Goal: Task Accomplishment & Management: Manage account settings

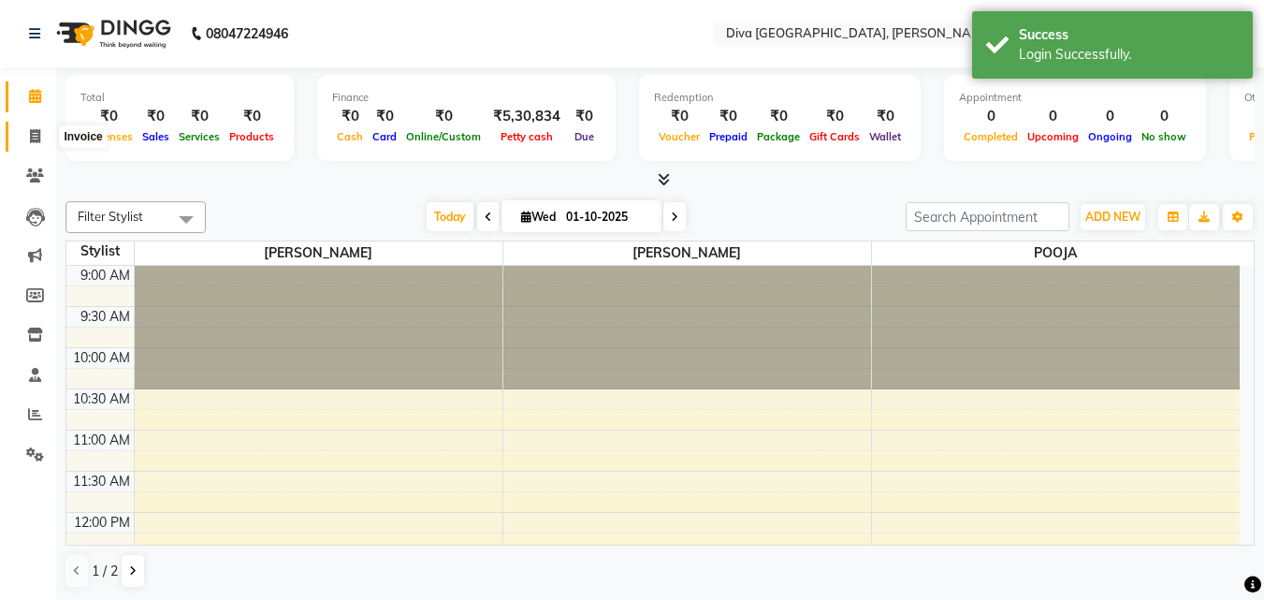
click at [38, 136] on icon at bounding box center [35, 136] width 10 height 14
select select "service"
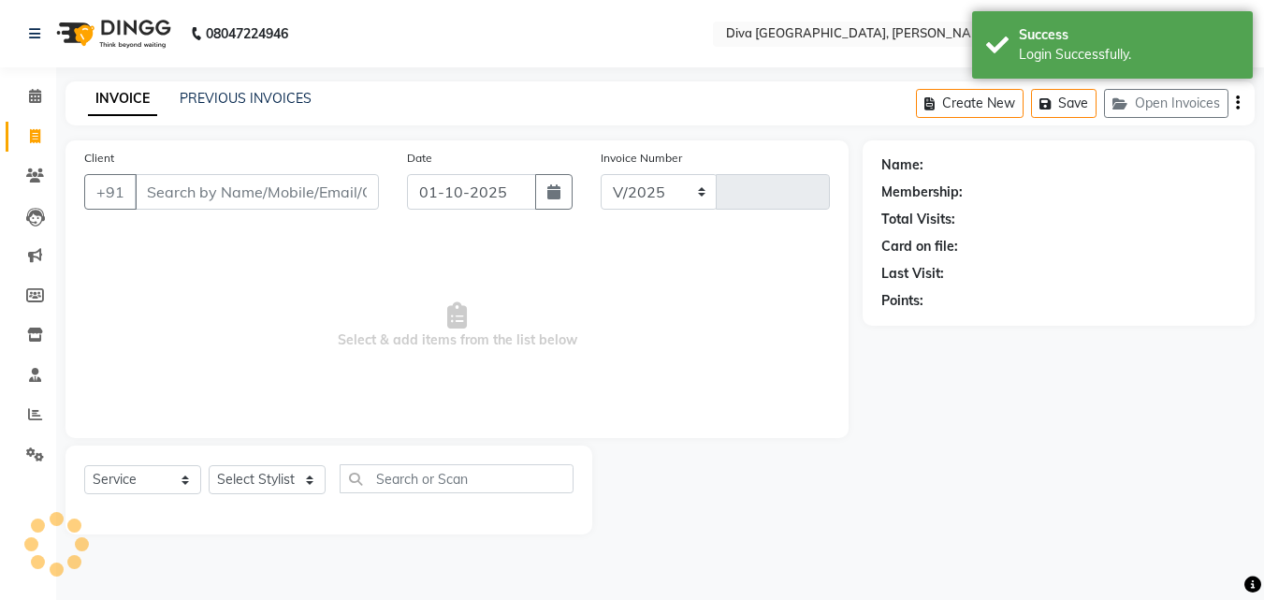
select select "671"
type input "2245"
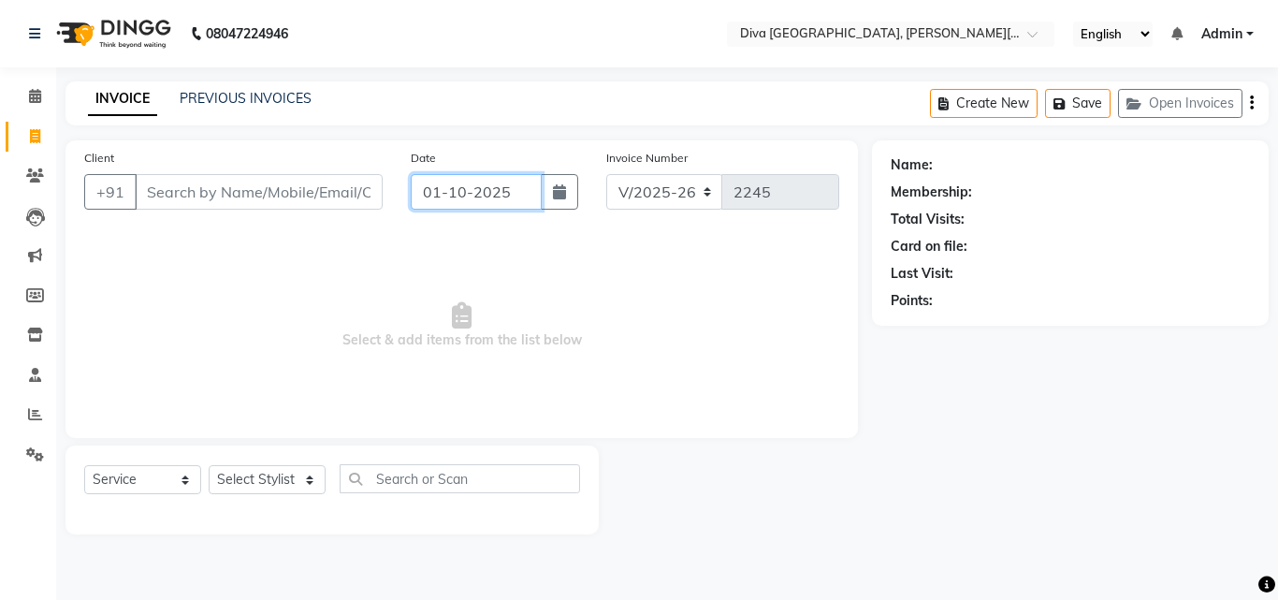
click at [441, 192] on input "01-10-2025" at bounding box center [476, 192] width 131 height 36
select select "10"
select select "2025"
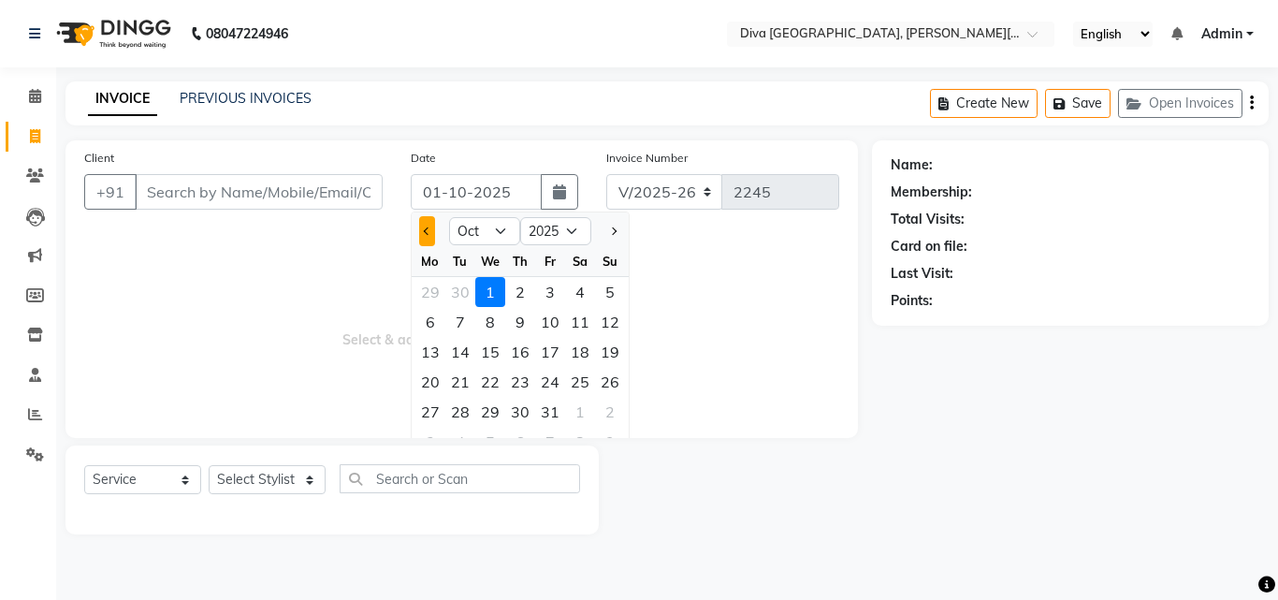
click at [425, 236] on button "Previous month" at bounding box center [427, 231] width 16 height 30
select select "9"
click at [459, 415] on div "30" at bounding box center [460, 412] width 30 height 30
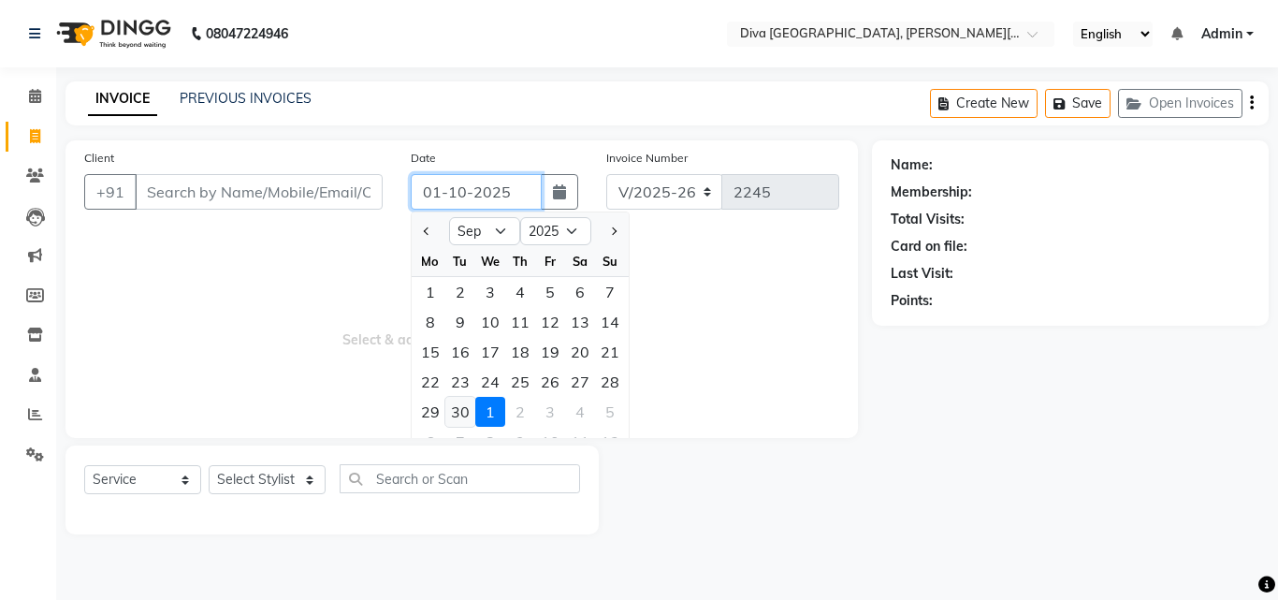
type input "30-09-2025"
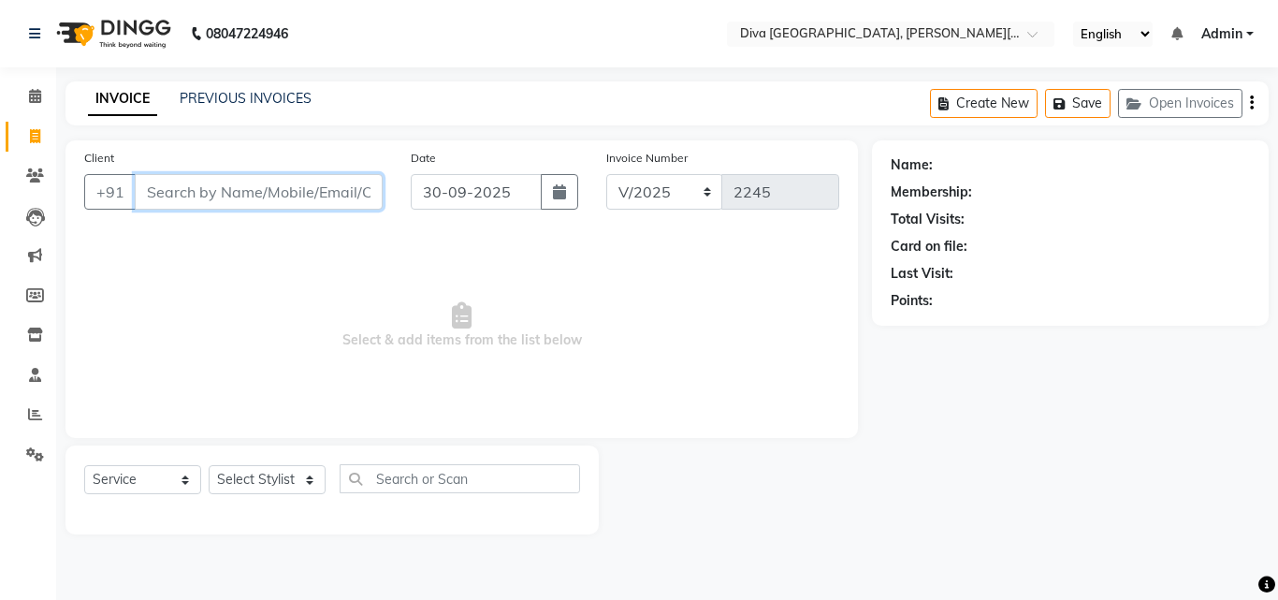
click at [141, 203] on input "Client" at bounding box center [259, 192] width 248 height 36
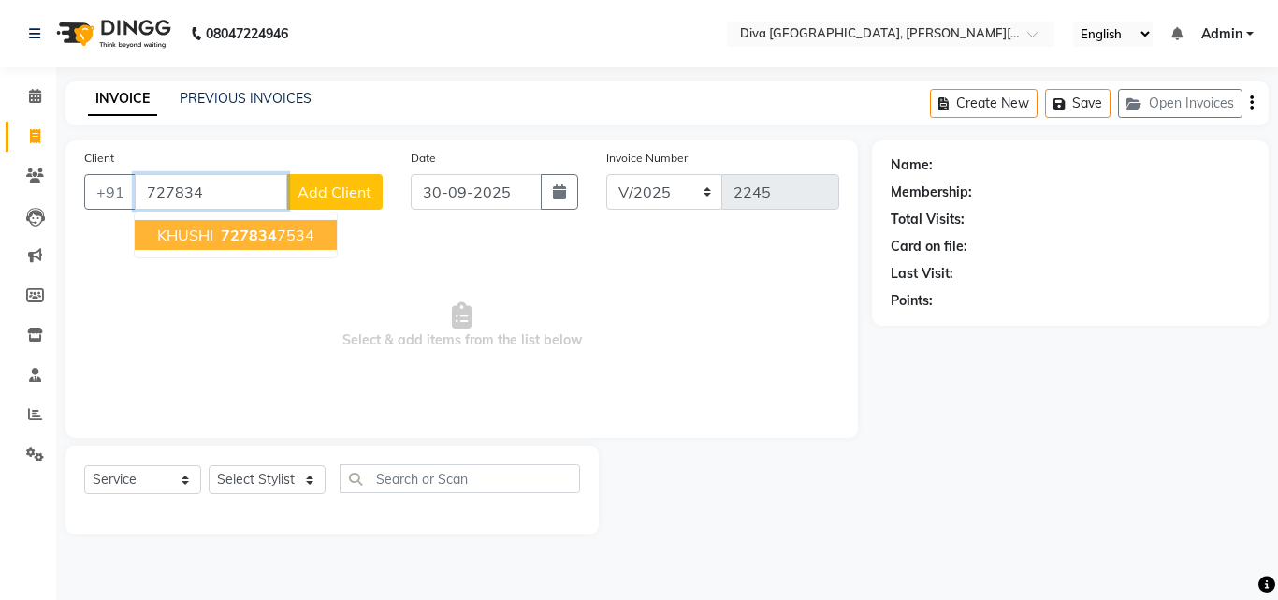
click at [176, 239] on span "KHUSHI" at bounding box center [185, 235] width 56 height 19
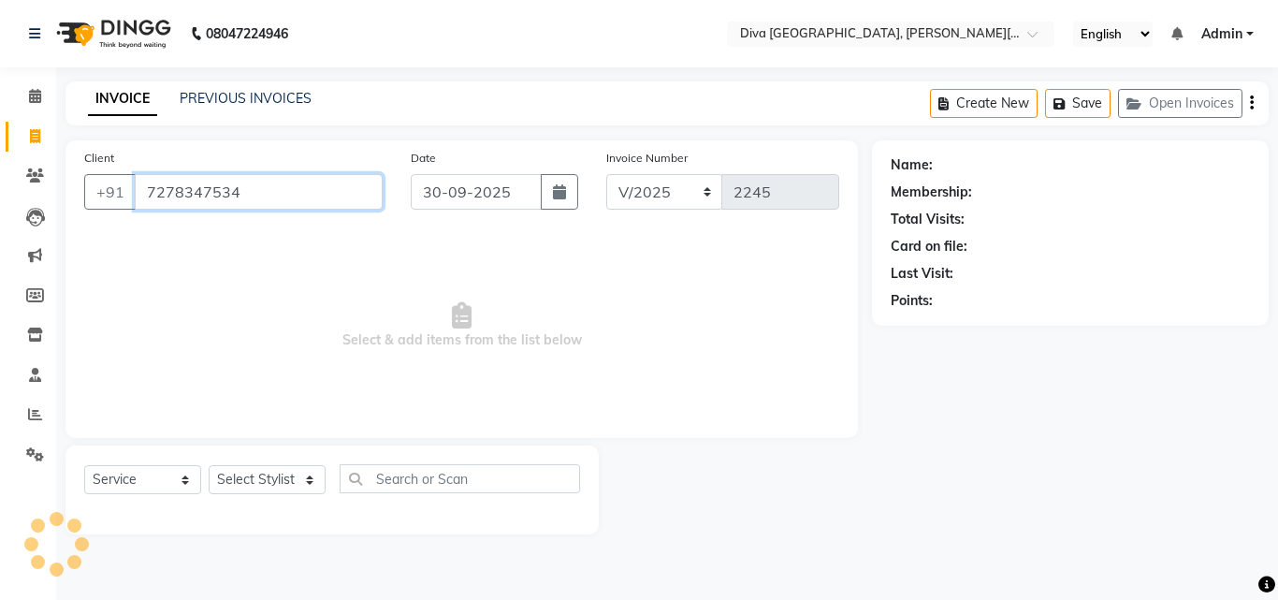
type input "7278347534"
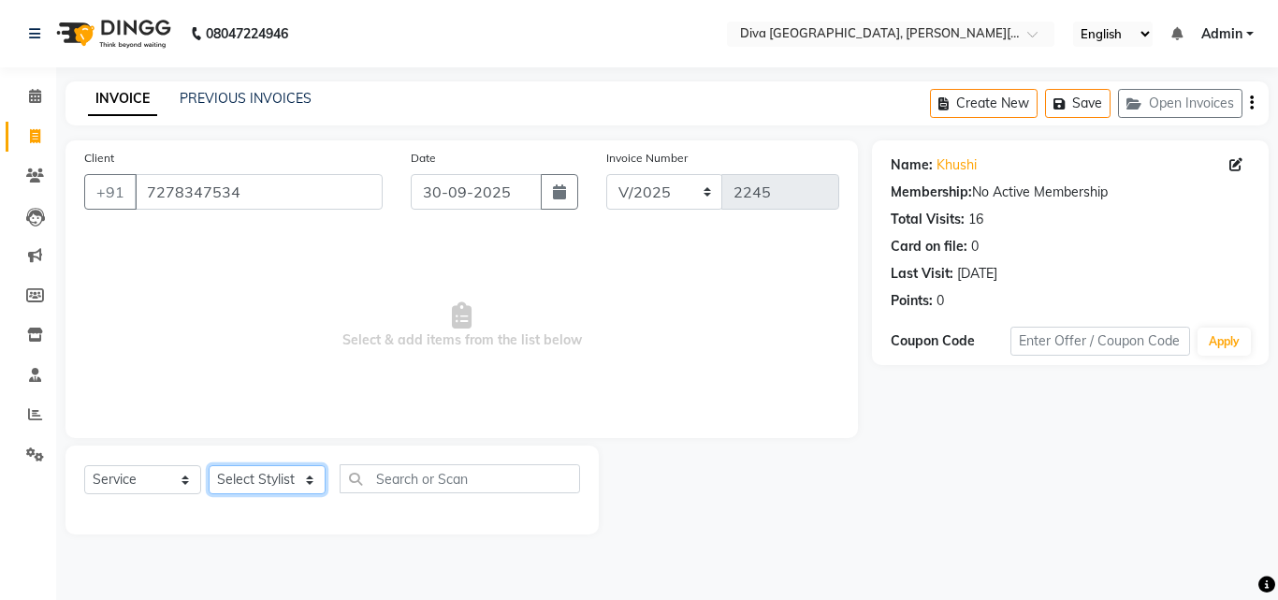
click at [263, 482] on select "Select Stylist Deepa Mam POOJA [PERSON_NAME]" at bounding box center [267, 479] width 117 height 29
select select "25942"
click at [209, 465] on select "Select Stylist Deepa Mam POOJA [PERSON_NAME]" at bounding box center [267, 479] width 117 height 29
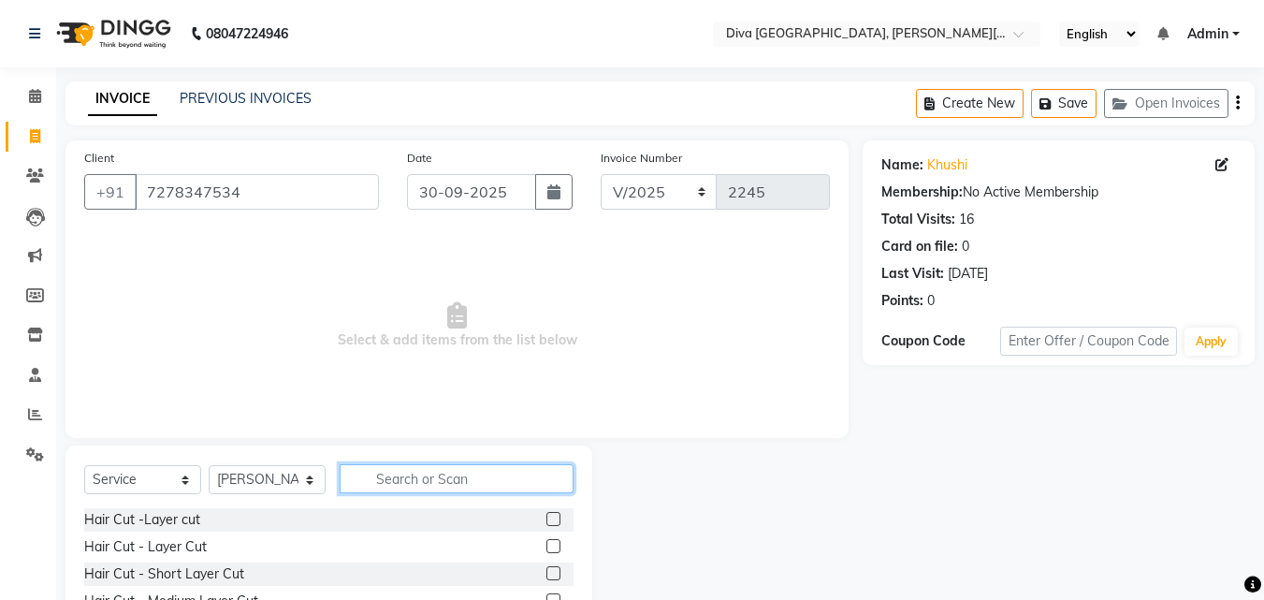
click at [372, 477] on input "text" at bounding box center [457, 478] width 234 height 29
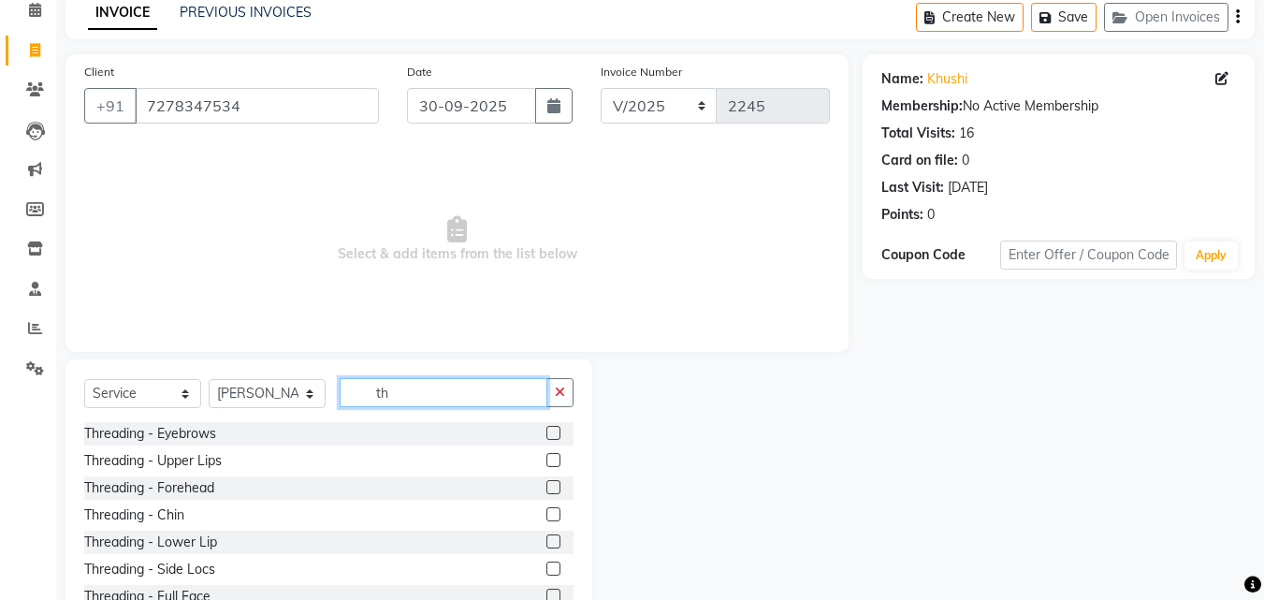
scroll to position [150, 0]
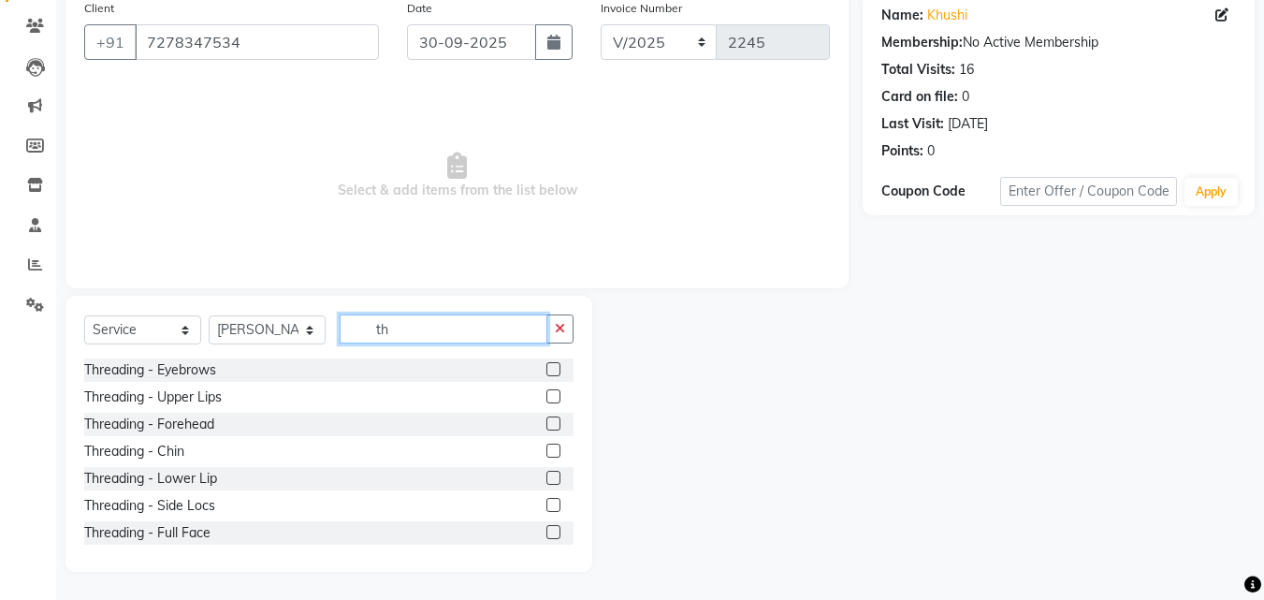
type input "th"
click at [546, 368] on label at bounding box center [553, 369] width 14 height 14
click at [546, 368] on input "checkbox" at bounding box center [552, 370] width 12 height 12
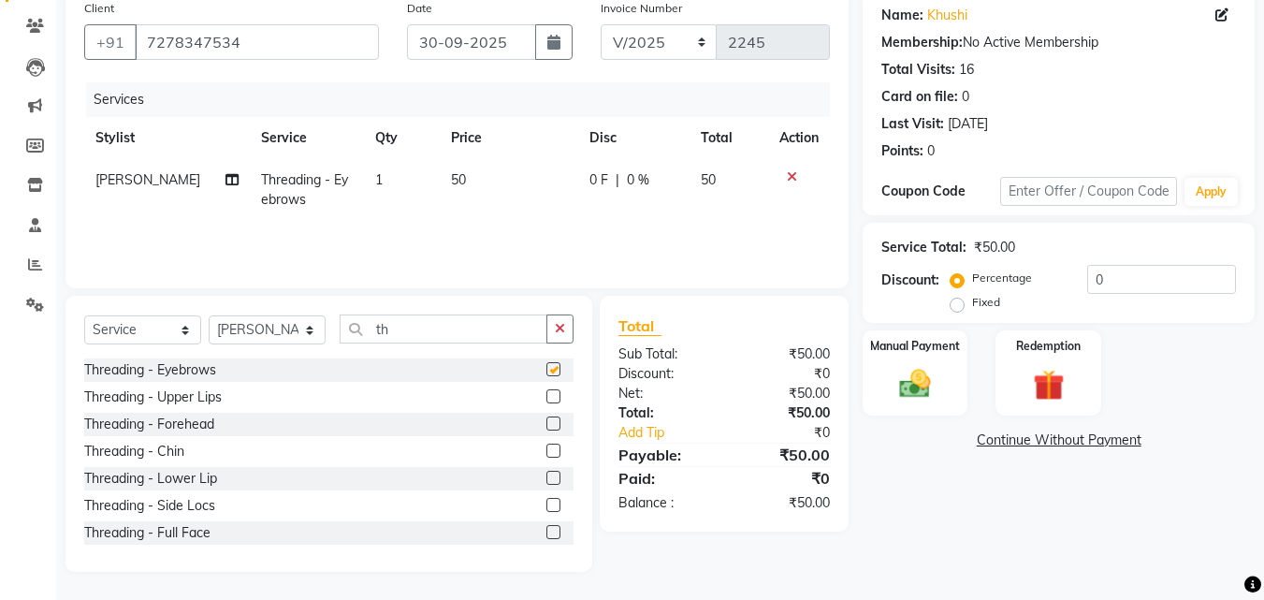
checkbox input "false"
click at [546, 396] on label at bounding box center [553, 396] width 14 height 14
click at [546, 396] on input "checkbox" at bounding box center [552, 397] width 12 height 12
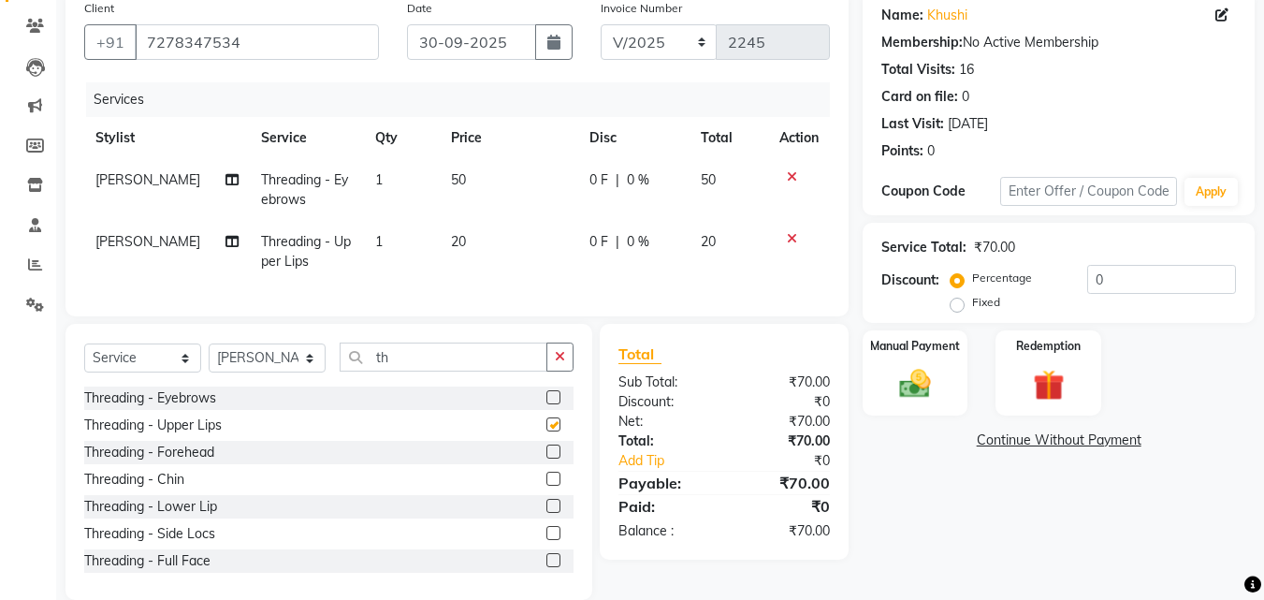
checkbox input "false"
click at [546, 459] on label at bounding box center [553, 451] width 14 height 14
click at [546, 459] on input "checkbox" at bounding box center [552, 452] width 12 height 12
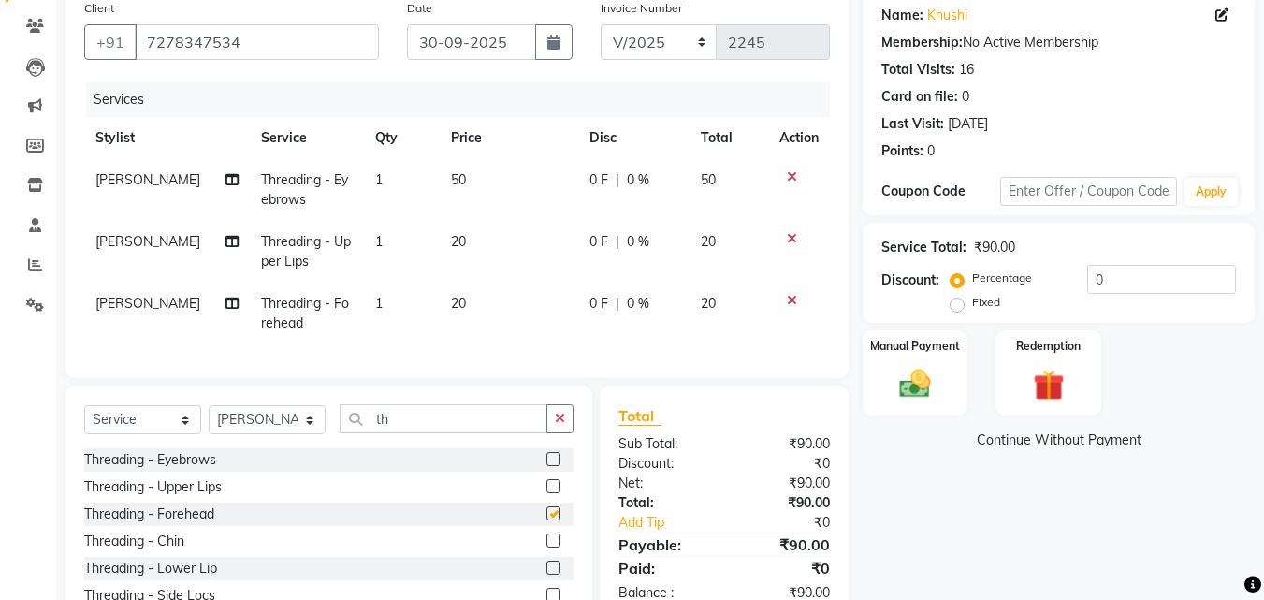
checkbox input "false"
click at [792, 237] on icon at bounding box center [792, 238] width 10 height 13
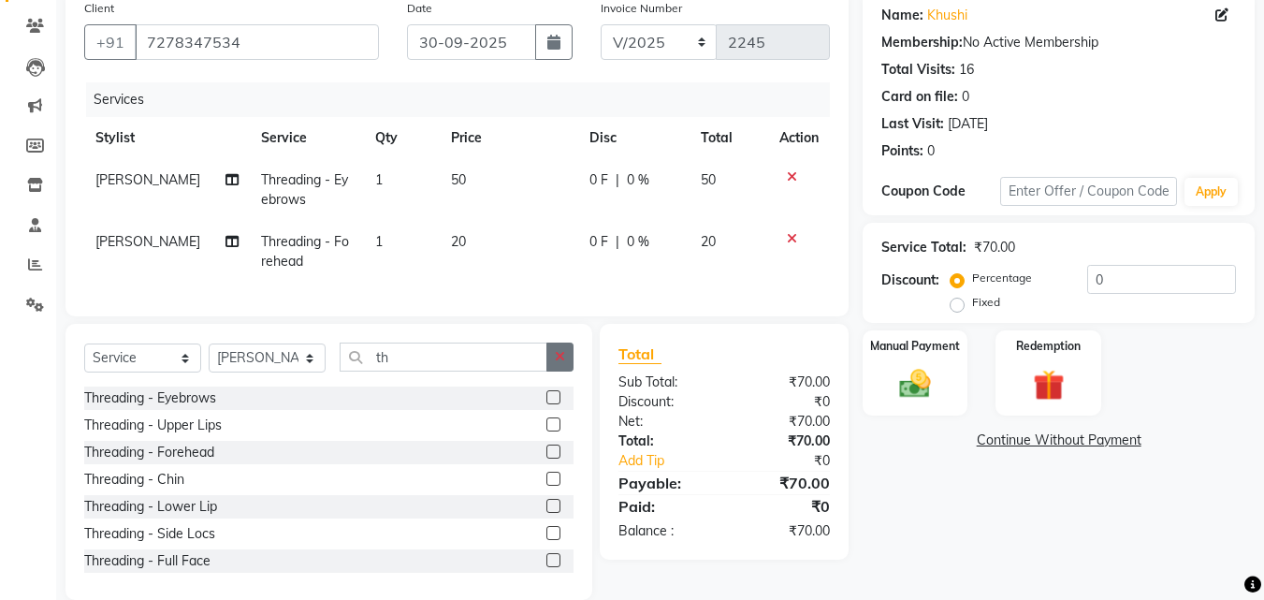
click at [550, 369] on button "button" at bounding box center [559, 356] width 27 height 29
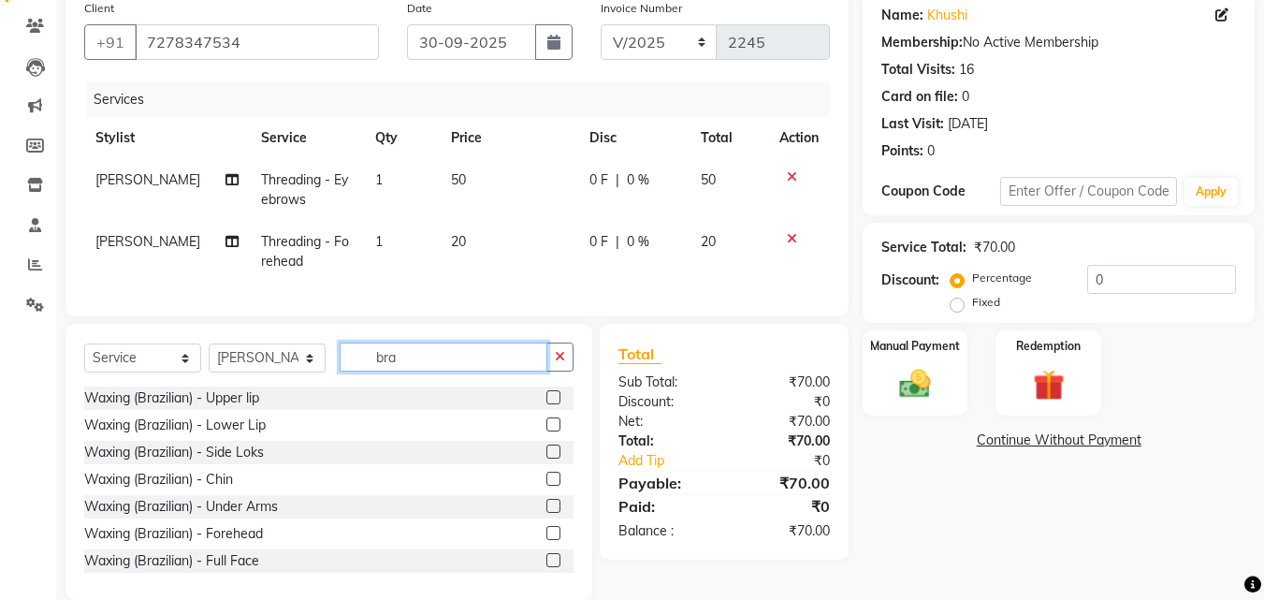
type input "bra"
click at [546, 404] on label at bounding box center [553, 397] width 14 height 14
click at [546, 404] on input "checkbox" at bounding box center [552, 398] width 12 height 12
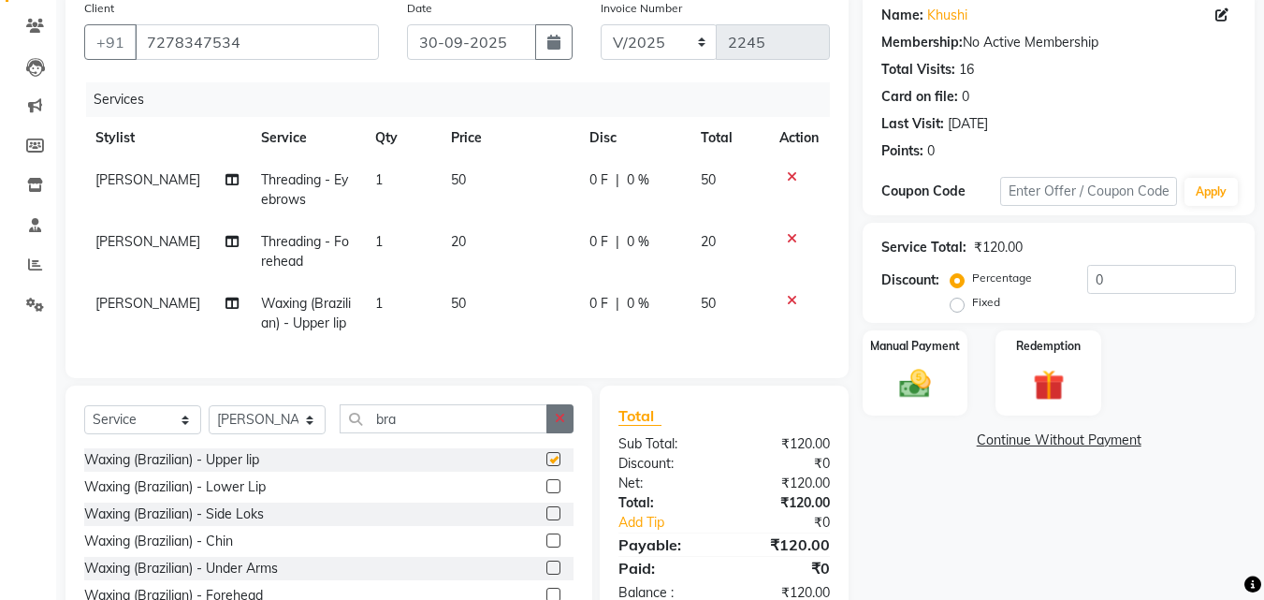
checkbox input "false"
click at [558, 433] on button "button" at bounding box center [559, 418] width 27 height 29
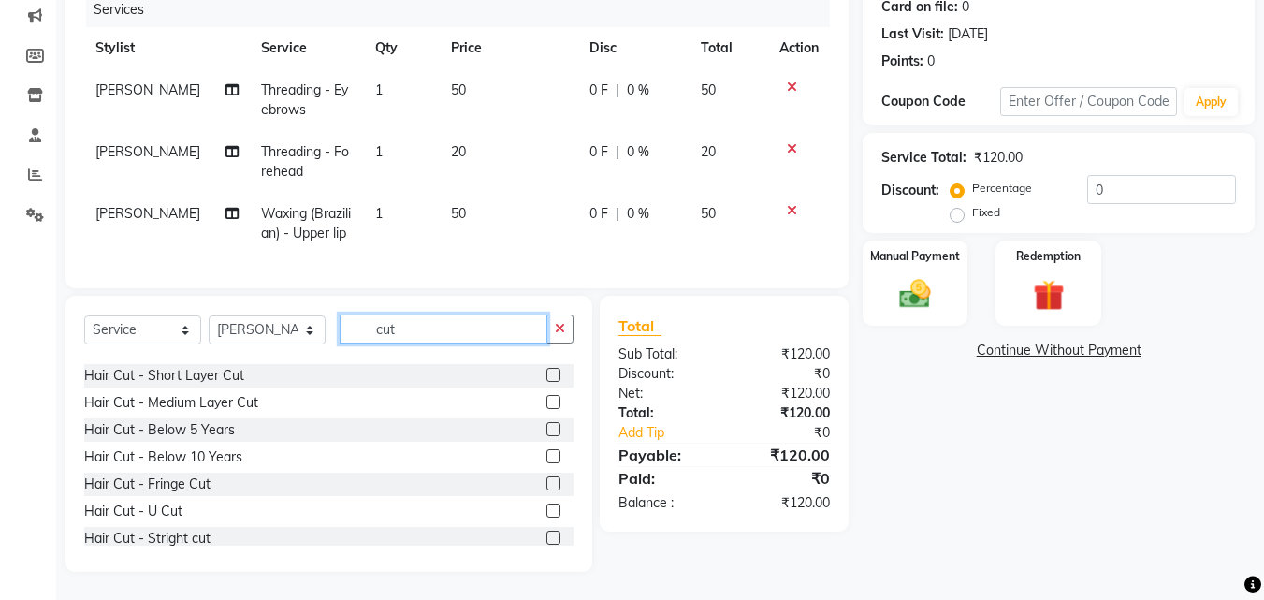
scroll to position [75, 0]
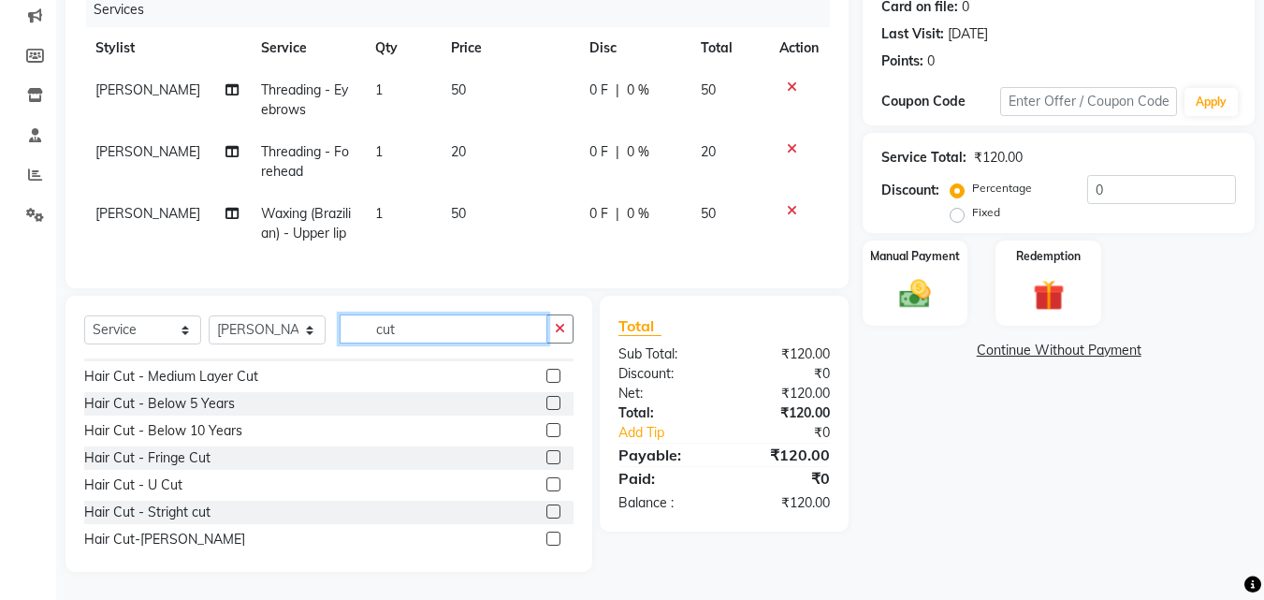
type input "cut"
click at [546, 486] on label at bounding box center [553, 484] width 14 height 14
click at [546, 486] on input "checkbox" at bounding box center [552, 485] width 12 height 12
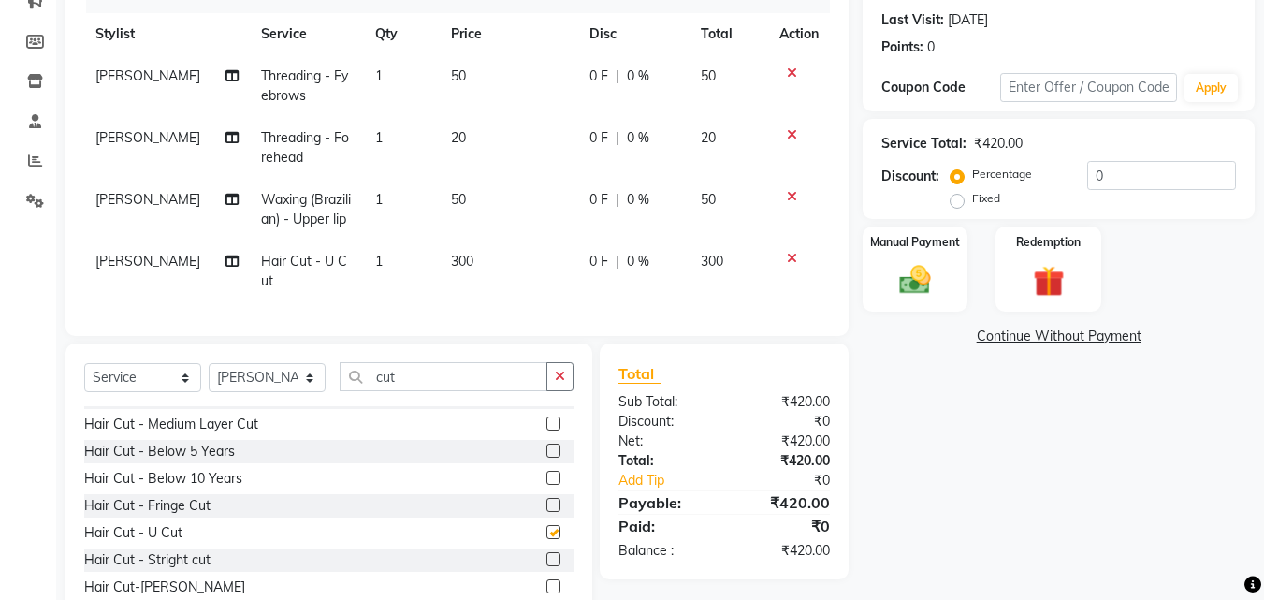
checkbox input "false"
click at [454, 265] on span "300" at bounding box center [462, 261] width 22 height 17
select select "25942"
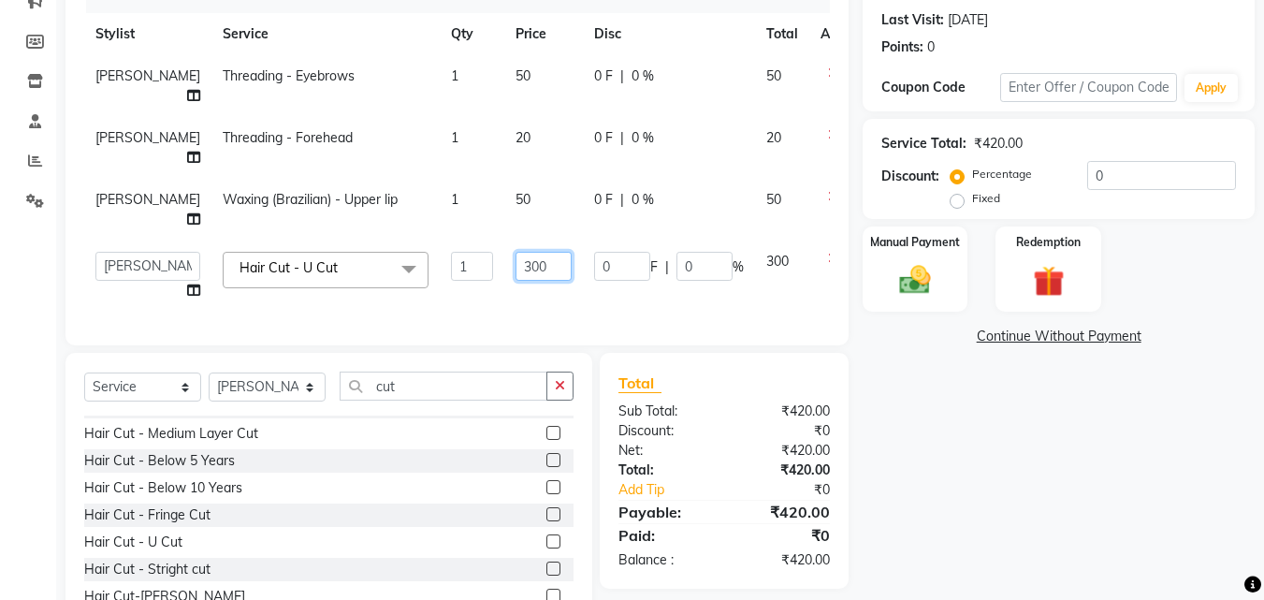
click at [516, 252] on input "300" at bounding box center [544, 266] width 56 height 29
type input "150"
click at [963, 449] on div "Name: Khushi Membership: No Active Membership Total Visits: 16 Card on file: 0 …" at bounding box center [1066, 258] width 406 height 742
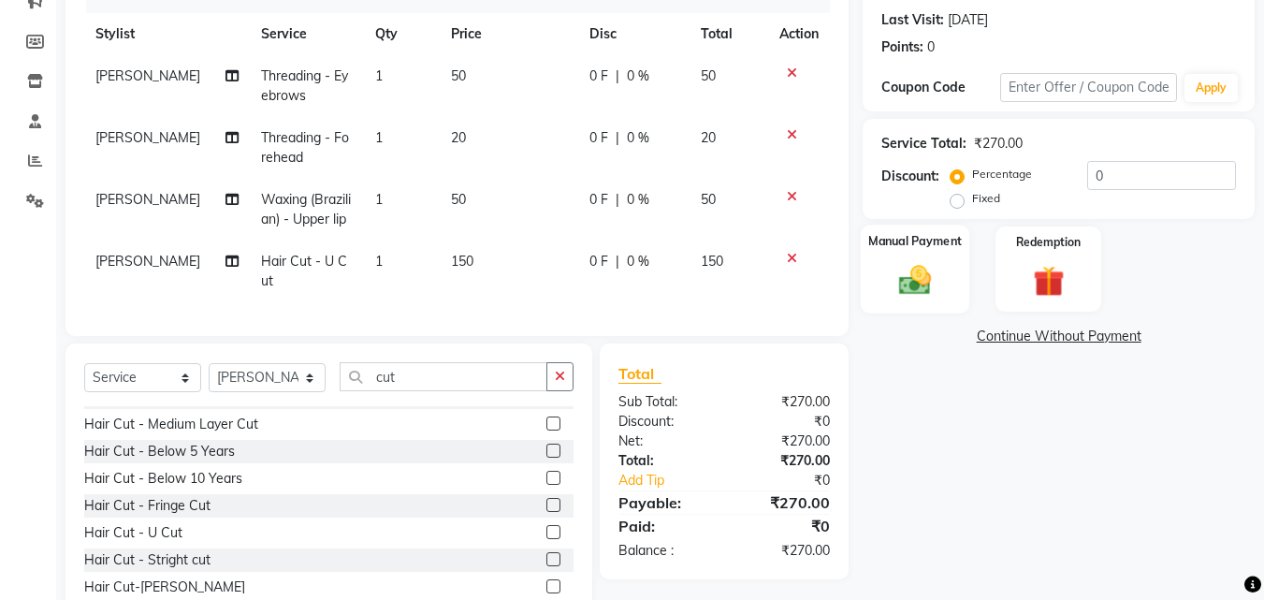
click at [894, 292] on img at bounding box center [915, 279] width 52 height 37
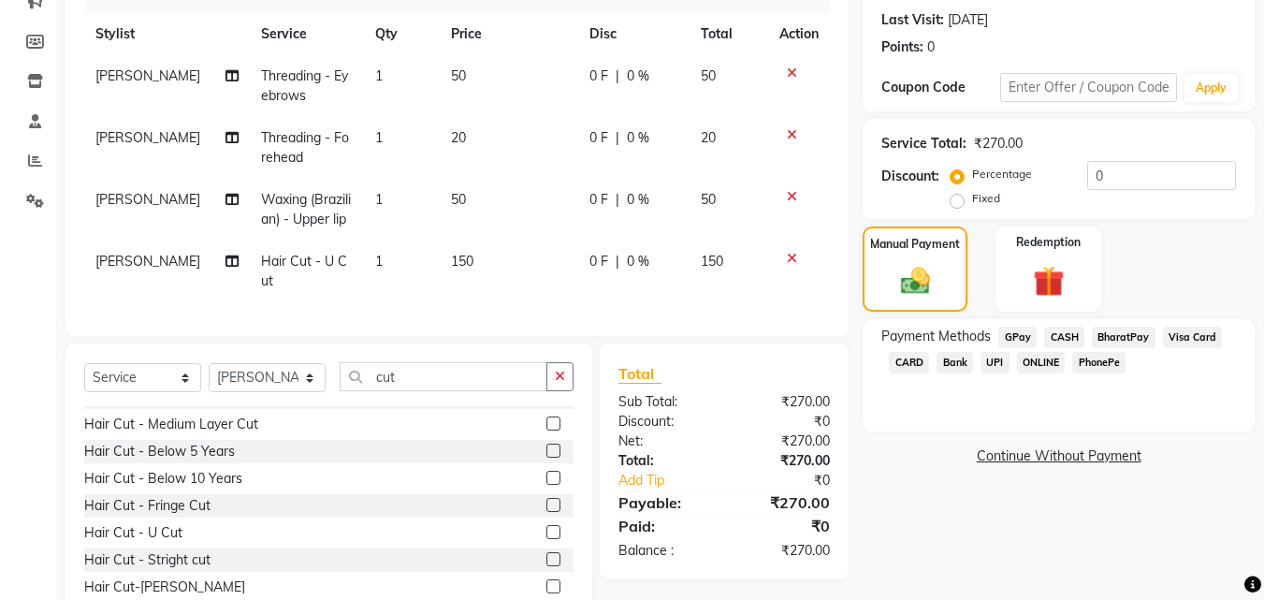
click at [1008, 335] on span "GPay" at bounding box center [1017, 338] width 38 height 22
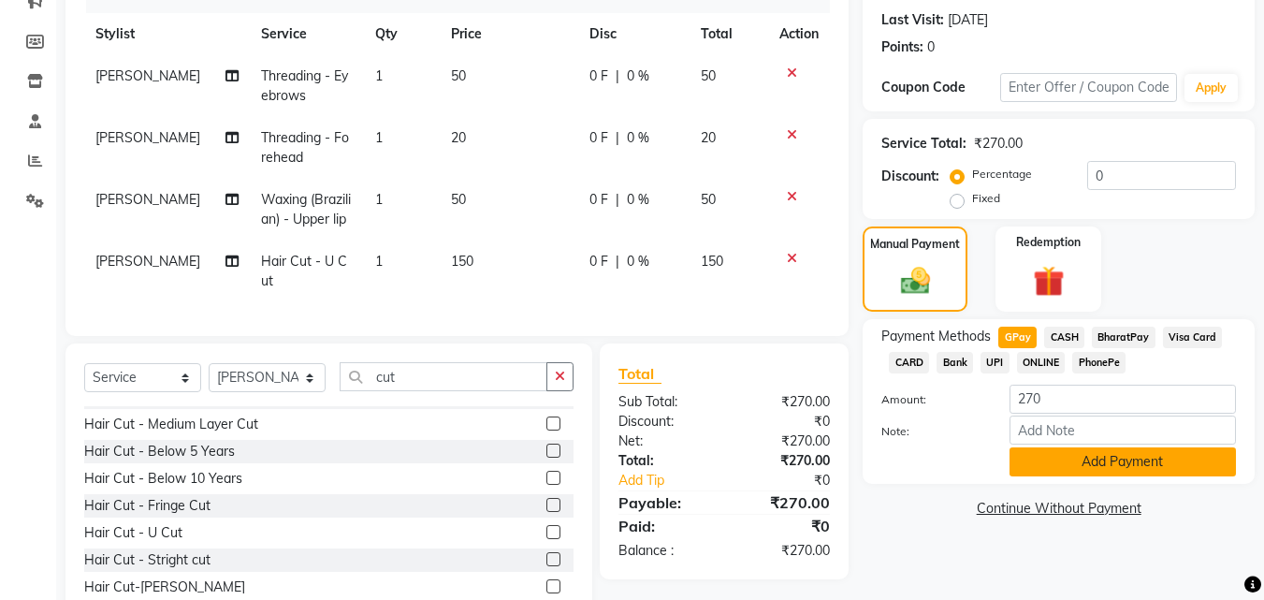
click at [1092, 453] on button "Add Payment" at bounding box center [1123, 461] width 226 height 29
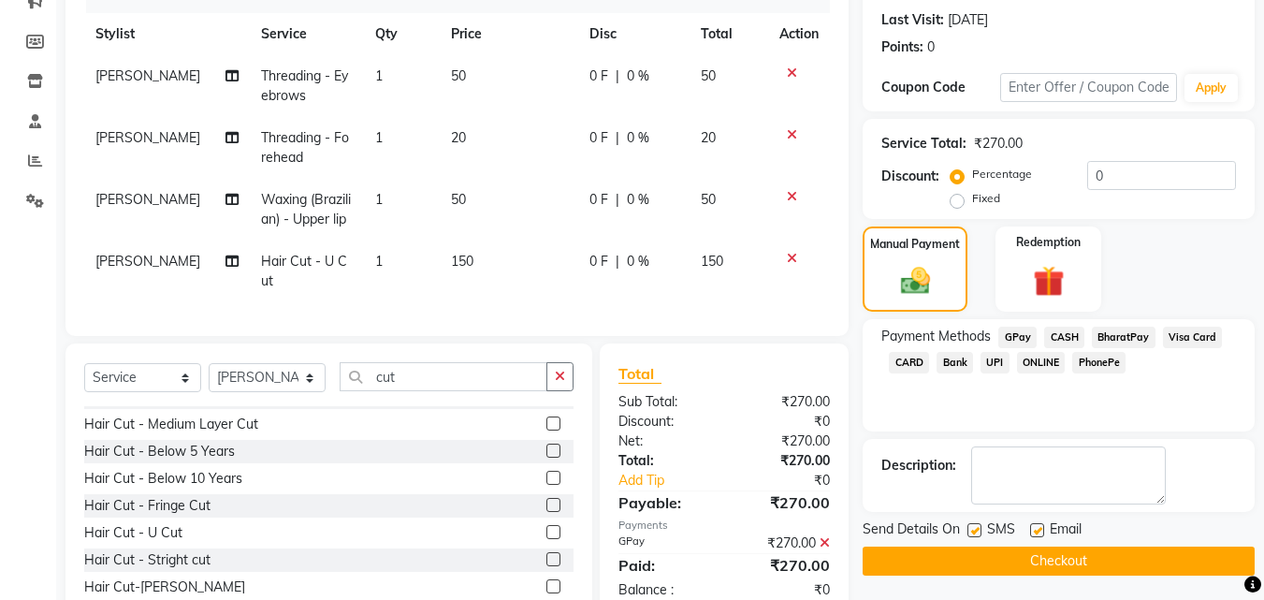
click at [1144, 566] on button "Checkout" at bounding box center [1059, 560] width 392 height 29
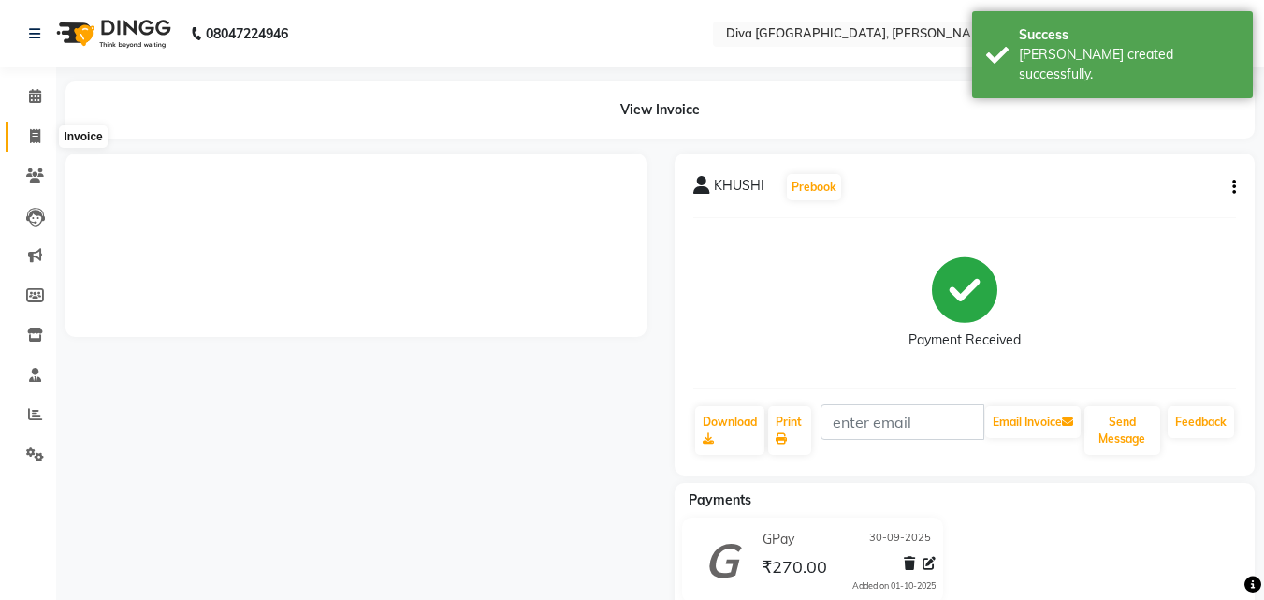
click at [32, 133] on icon at bounding box center [35, 136] width 10 height 14
select select "service"
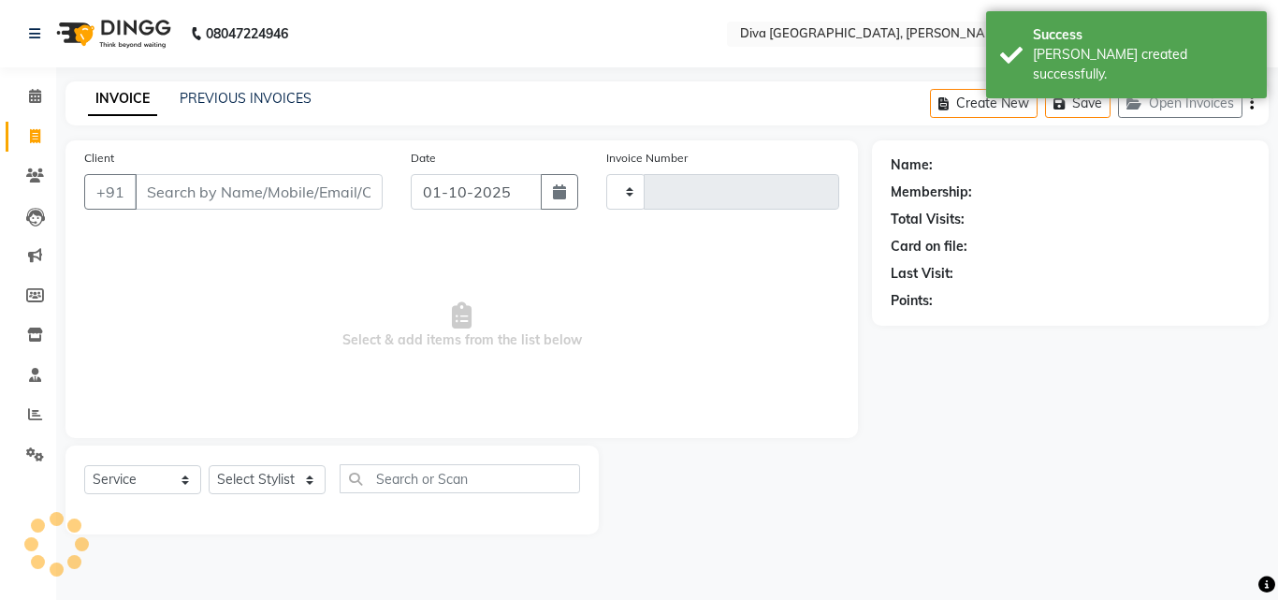
type input "2246"
select select "671"
click at [433, 199] on input "01-10-2025" at bounding box center [476, 192] width 131 height 36
select select "10"
select select "2025"
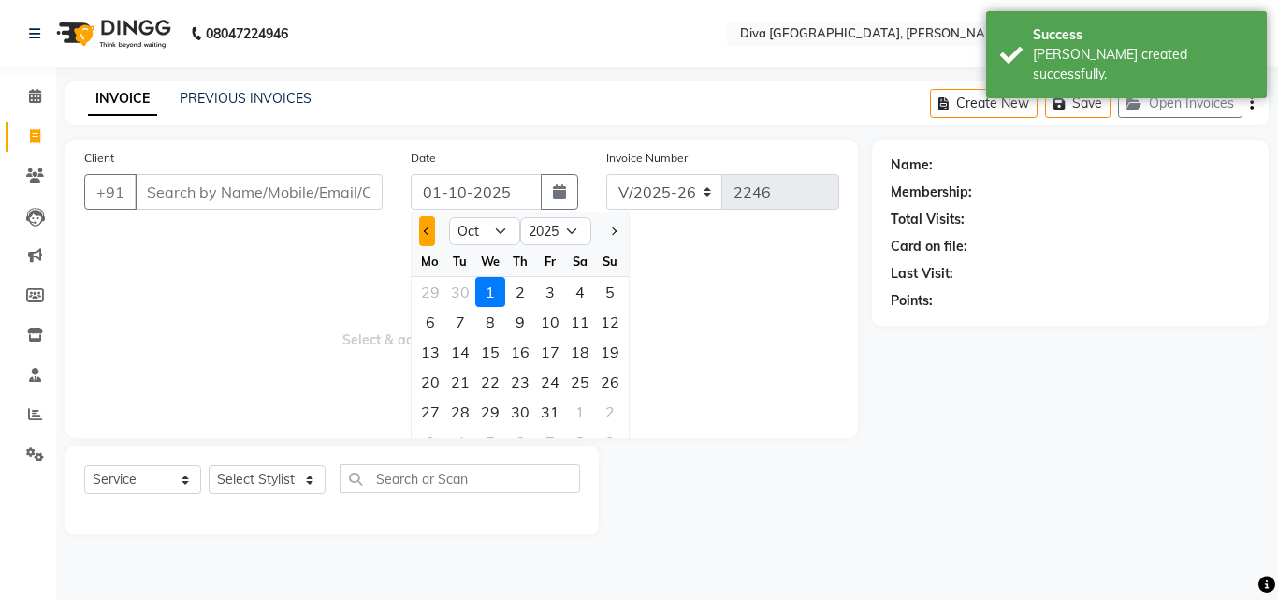
click at [426, 232] on span "Previous month" at bounding box center [427, 230] width 7 height 7
select select "9"
click at [465, 413] on div "30" at bounding box center [460, 412] width 30 height 30
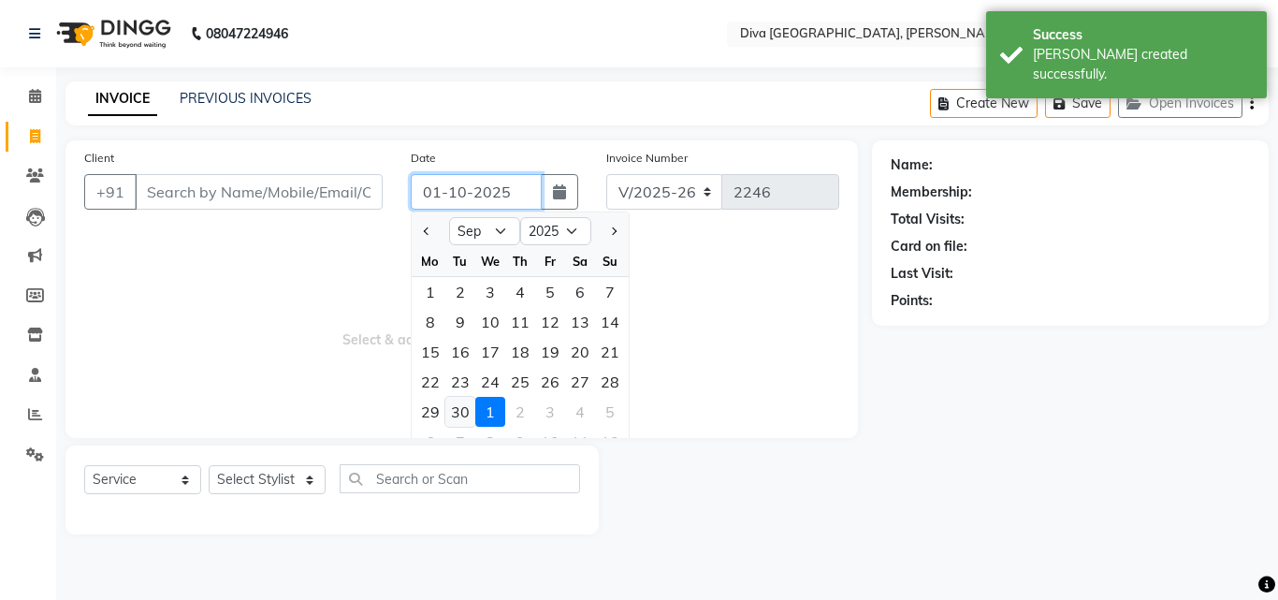
type input "30-09-2025"
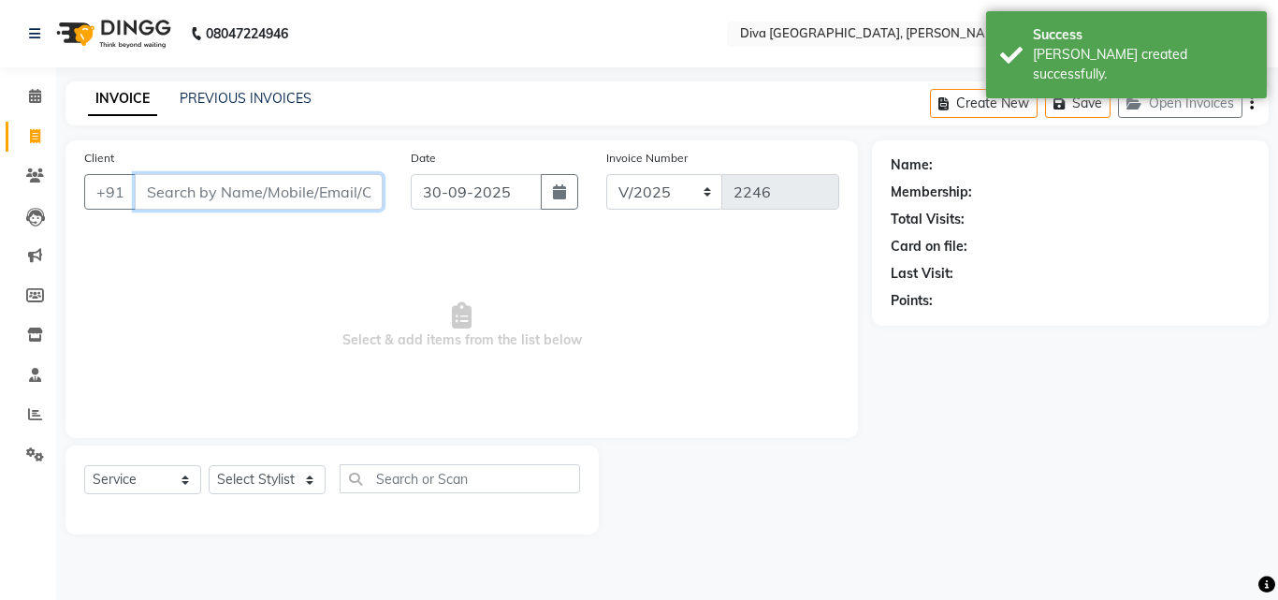
click at [184, 199] on input "Client" at bounding box center [259, 192] width 248 height 36
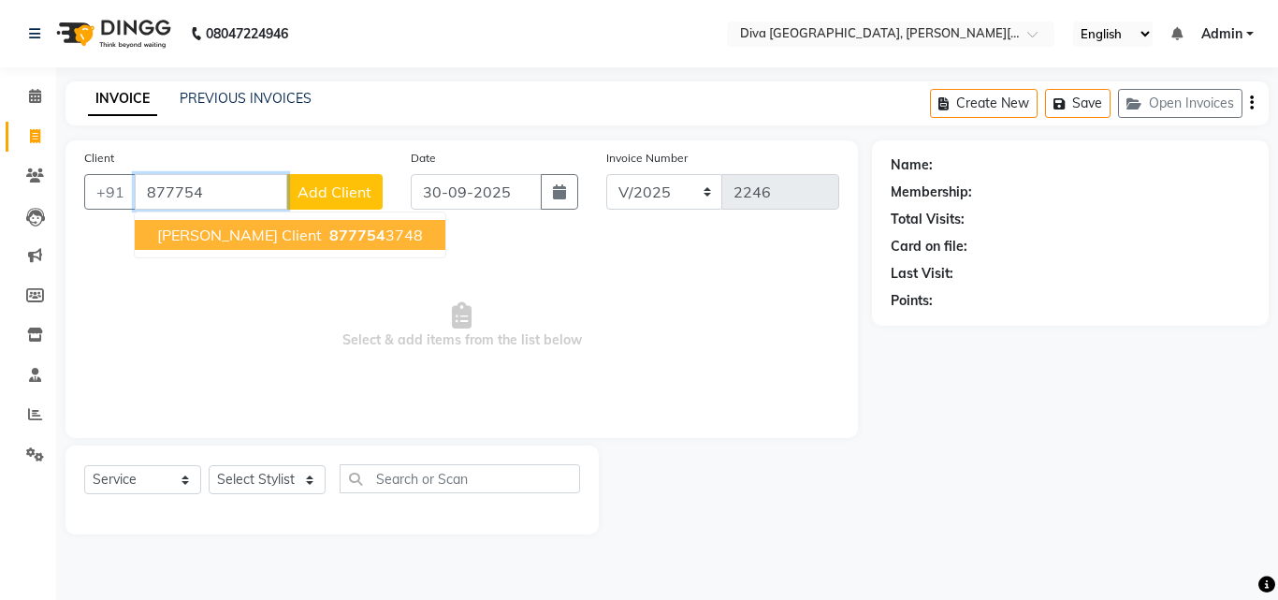
click at [229, 238] on span "[PERSON_NAME] Client" at bounding box center [239, 235] width 165 height 19
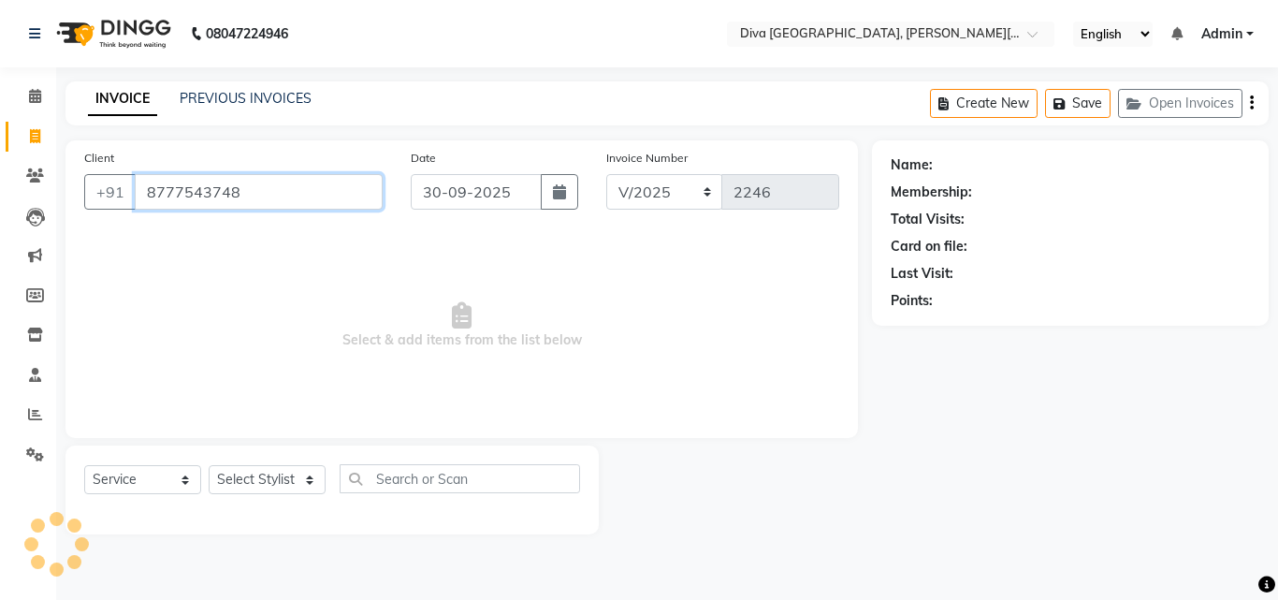
type input "8777543748"
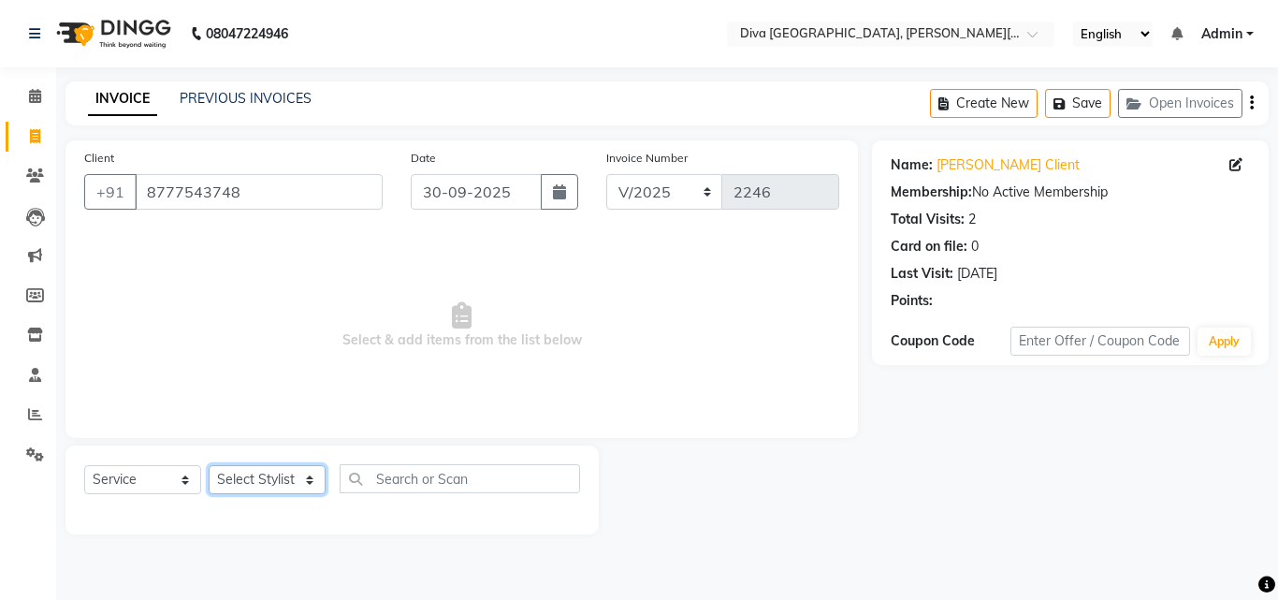
click at [256, 479] on select "Select Stylist Deepa Mam POOJA [PERSON_NAME]" at bounding box center [267, 479] width 117 height 29
select select "25942"
click at [209, 465] on select "Select Stylist Deepa Mam POOJA [PERSON_NAME]" at bounding box center [267, 479] width 117 height 29
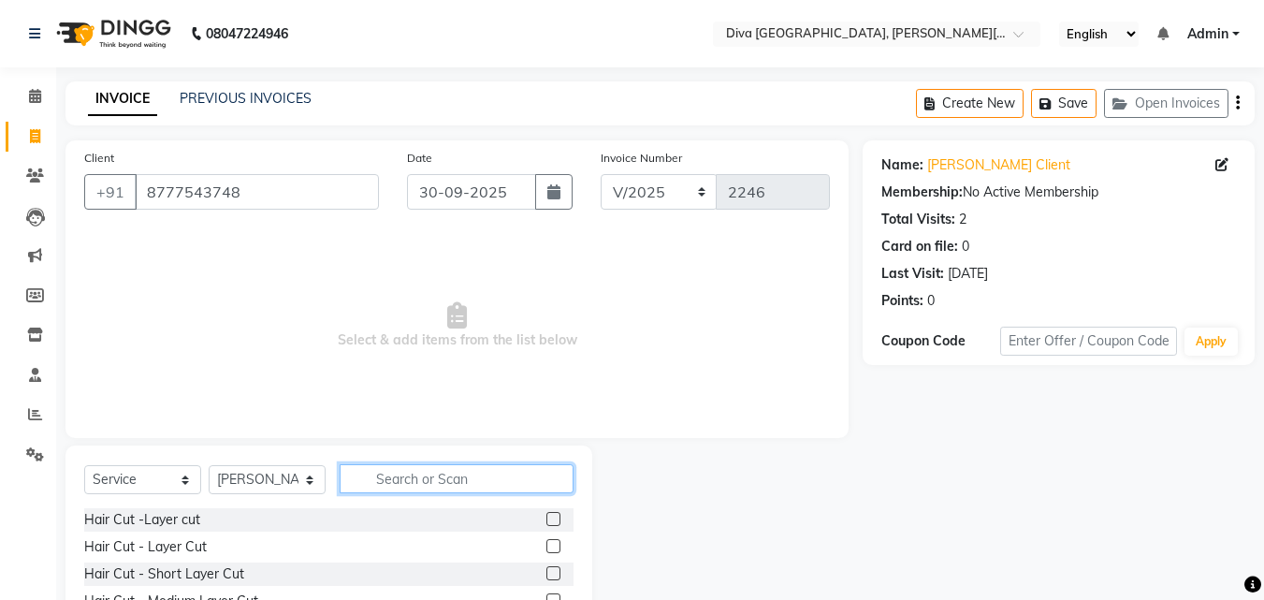
click at [378, 487] on input "text" at bounding box center [457, 478] width 234 height 29
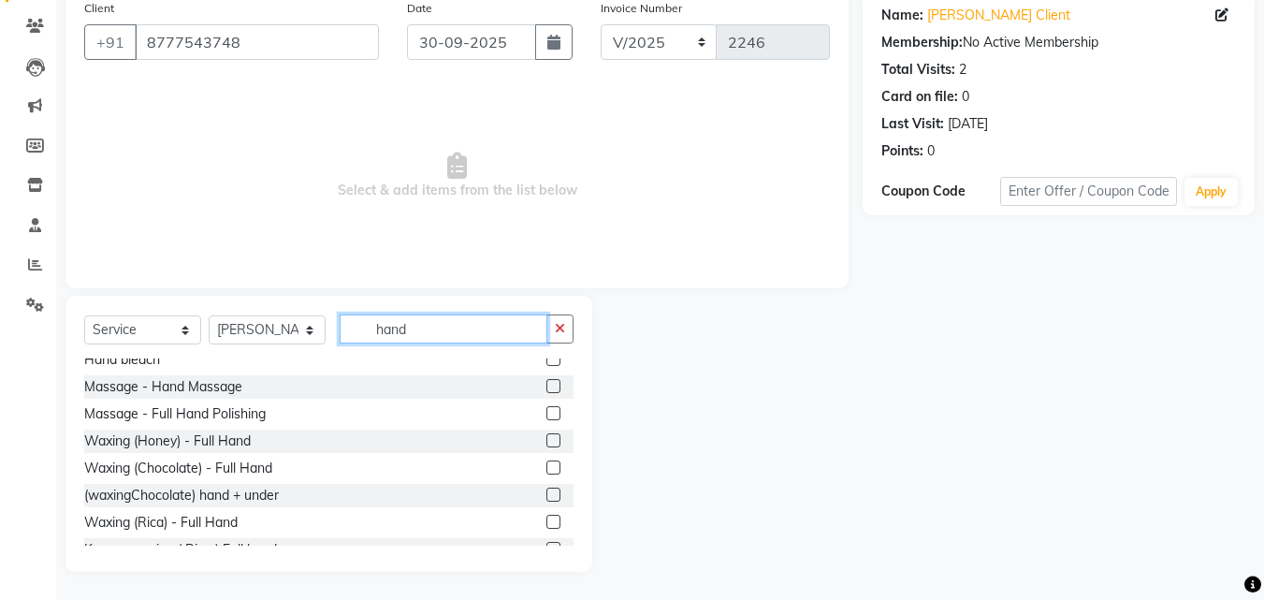
scroll to position [57, 0]
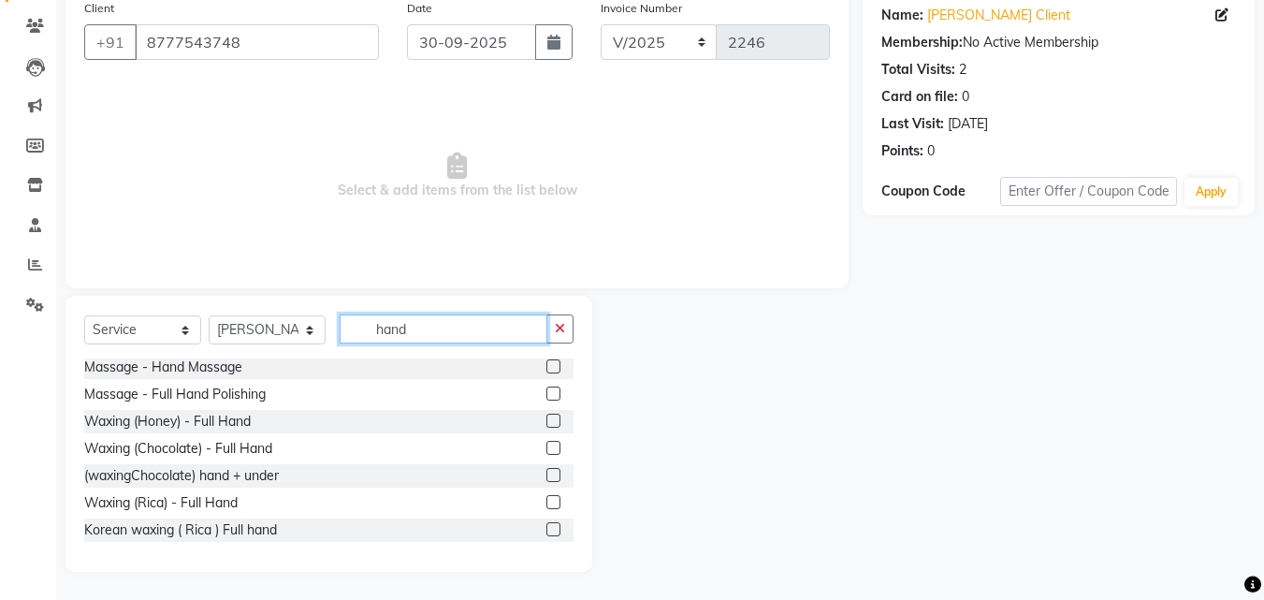
type input "hand"
click at [546, 533] on label at bounding box center [553, 529] width 14 height 14
click at [546, 533] on input "checkbox" at bounding box center [552, 530] width 12 height 12
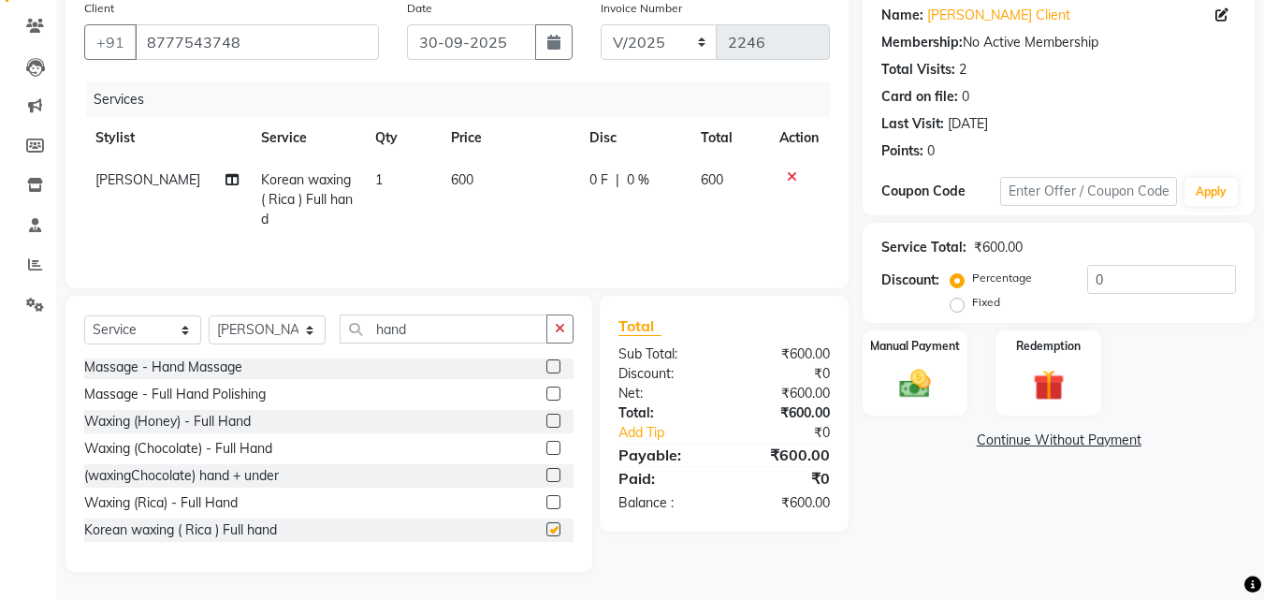
checkbox input "false"
click at [451, 182] on span "600" at bounding box center [462, 179] width 22 height 17
select select "25942"
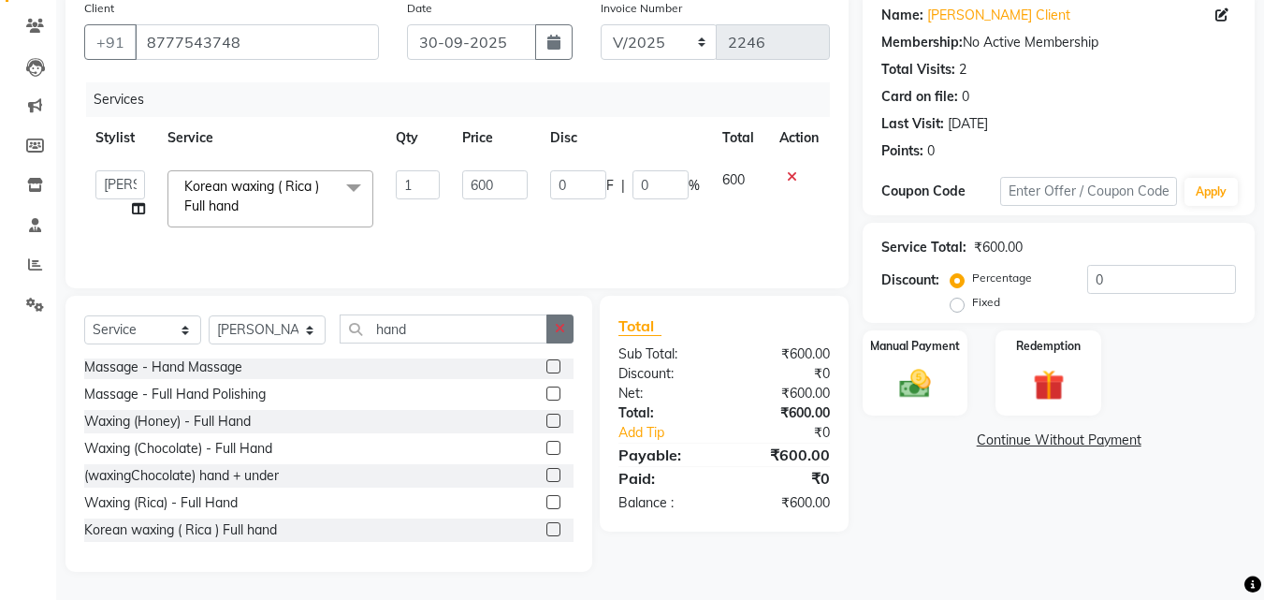
click at [558, 331] on icon "button" at bounding box center [560, 328] width 10 height 13
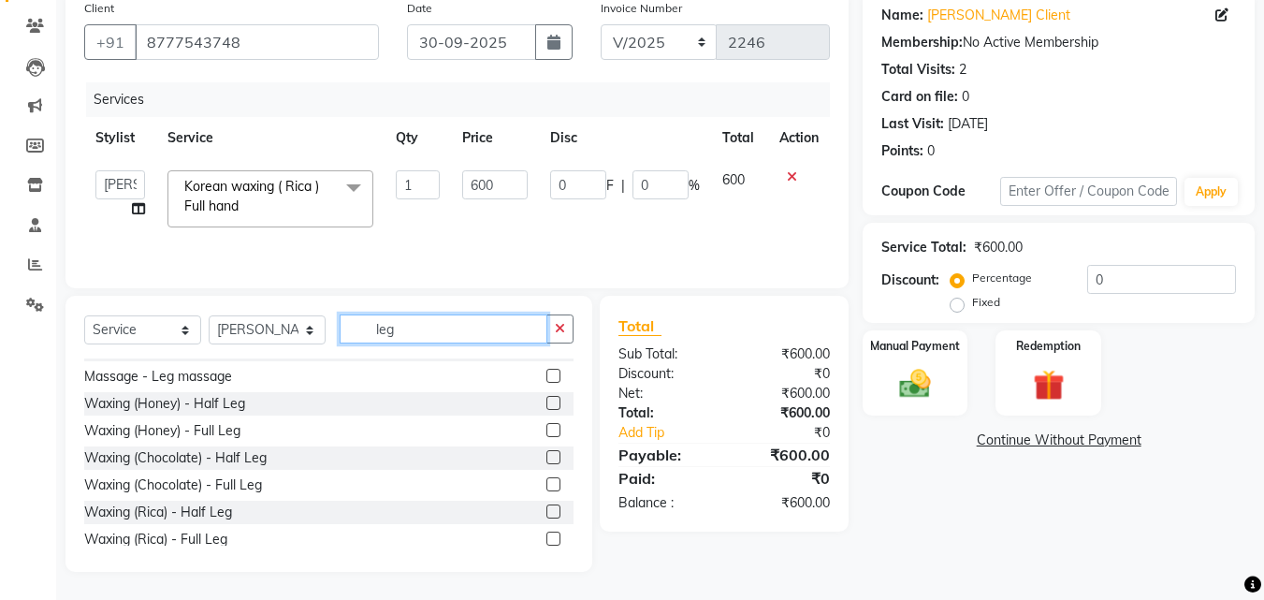
scroll to position [112, 0]
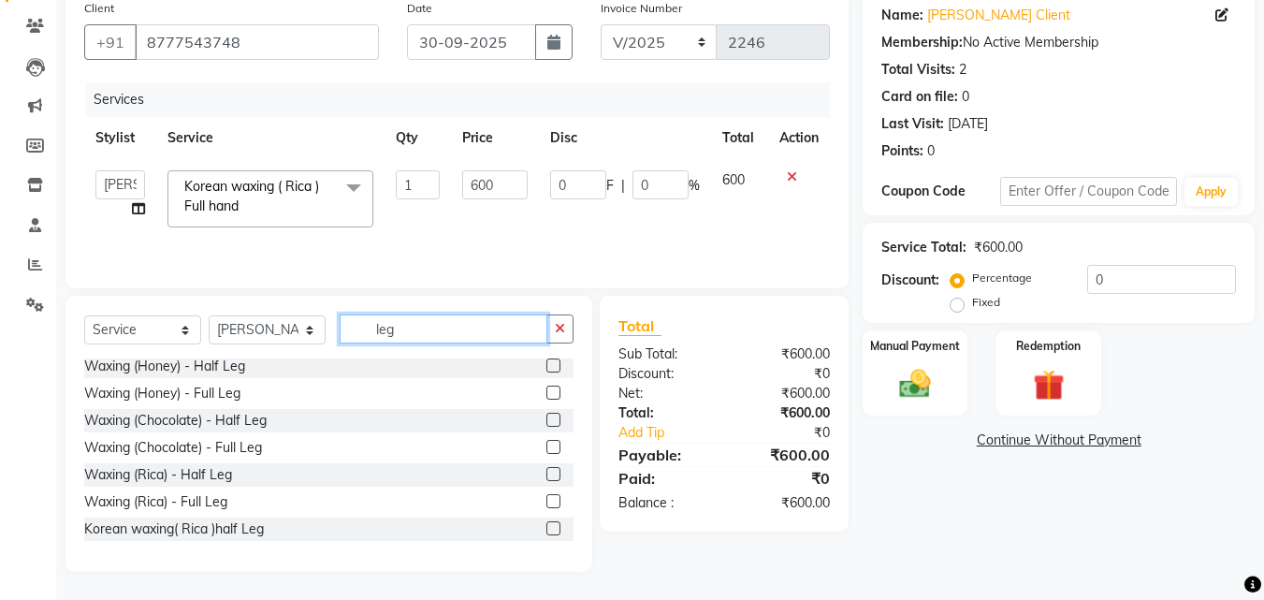
type input "leg"
click at [546, 531] on label at bounding box center [553, 528] width 14 height 14
click at [546, 531] on input "checkbox" at bounding box center [552, 529] width 12 height 12
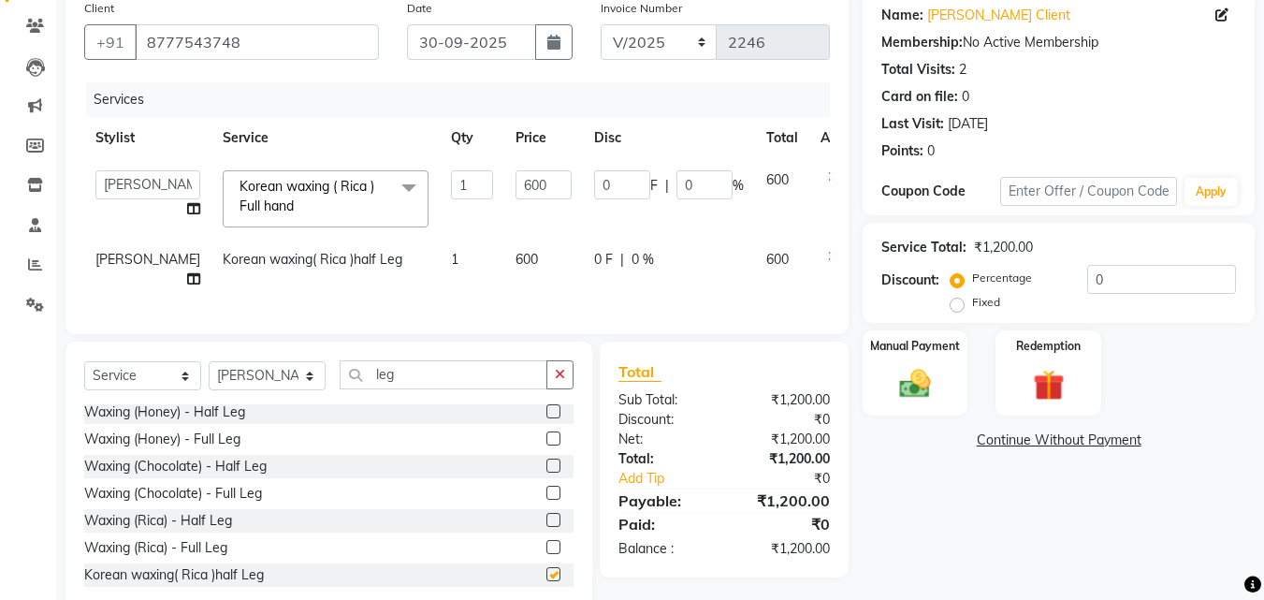
checkbox input "false"
click at [828, 254] on icon at bounding box center [833, 256] width 10 height 13
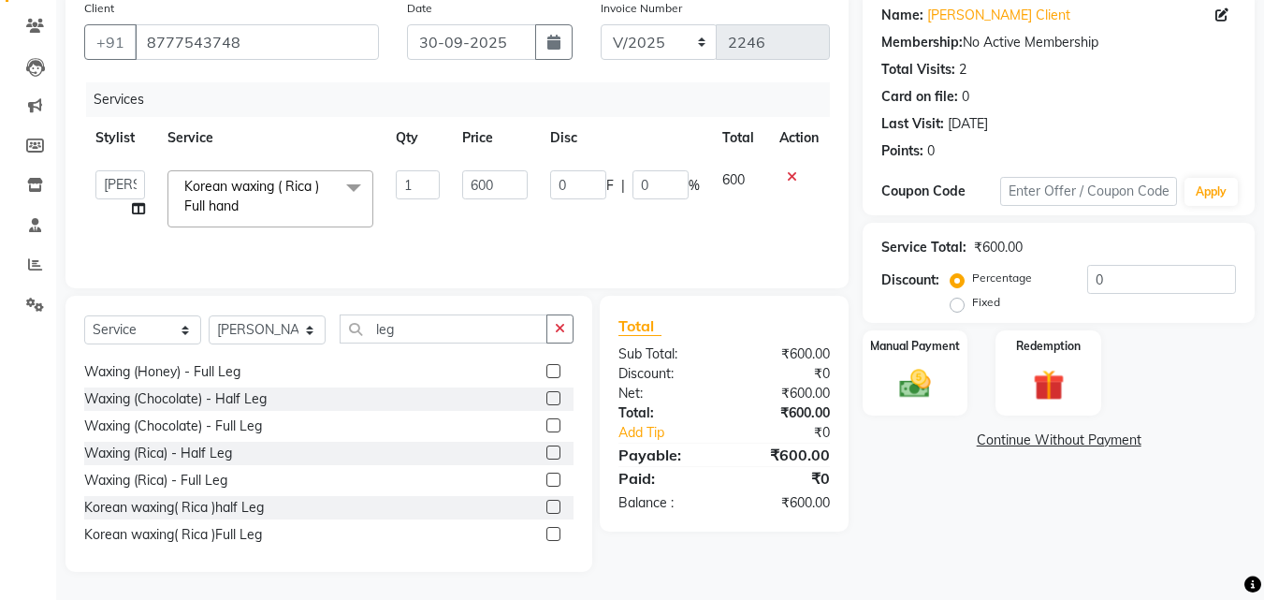
scroll to position [150, 0]
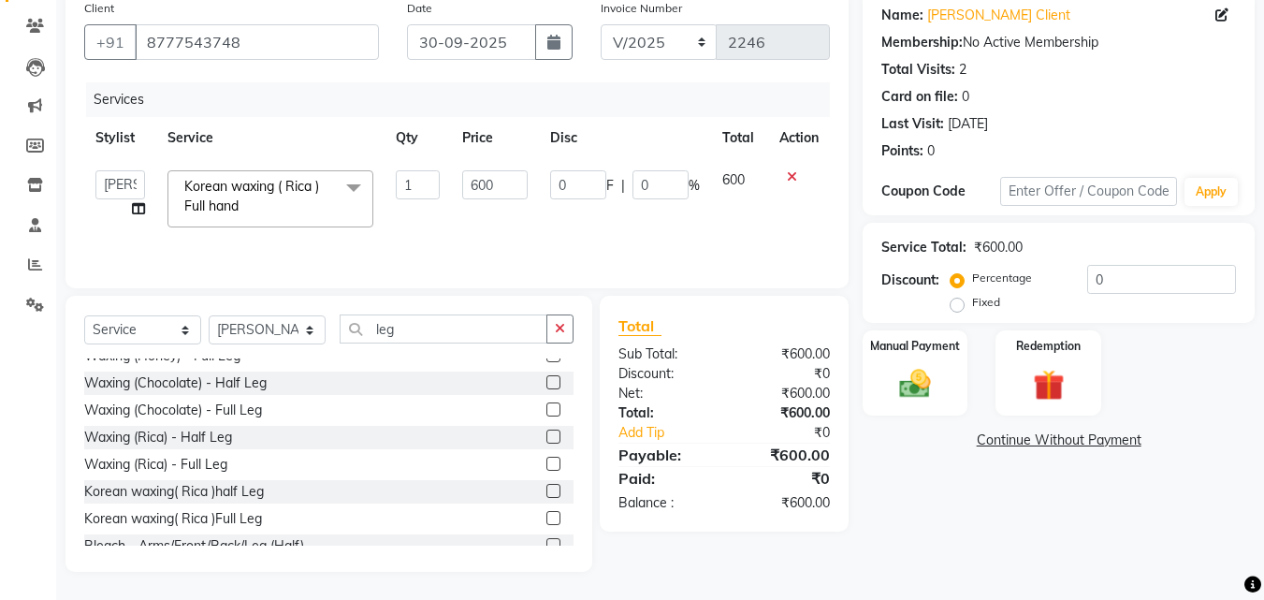
click at [546, 519] on label at bounding box center [553, 518] width 14 height 14
click at [546, 519] on input "checkbox" at bounding box center [552, 519] width 12 height 12
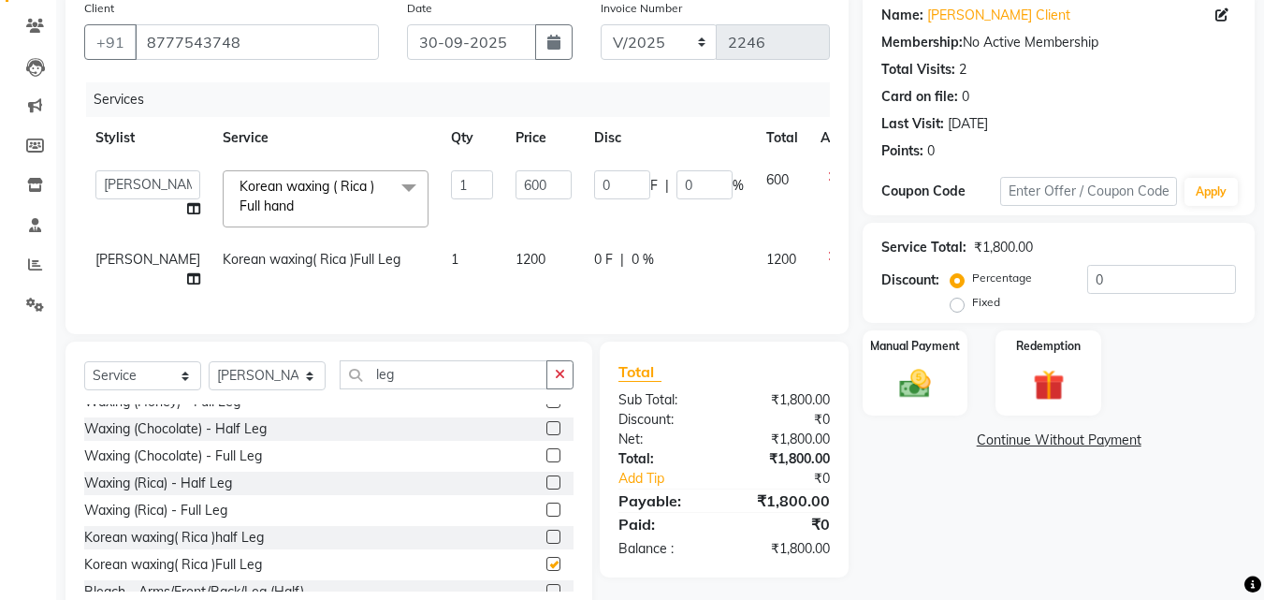
checkbox input "false"
click at [677, 186] on input "0" at bounding box center [705, 184] width 56 height 29
type input "100"
click at [594, 257] on div "0 F | 0 %" at bounding box center [669, 260] width 150 height 20
select select "25942"
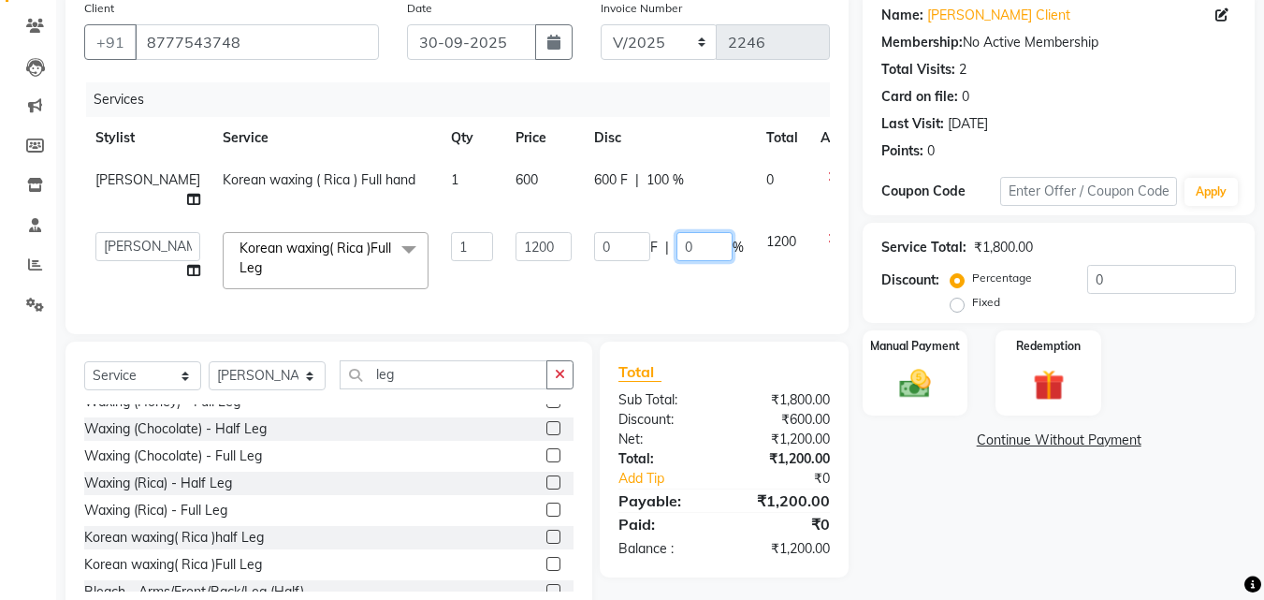
click at [677, 232] on input "0" at bounding box center [705, 246] width 56 height 29
type input "10"
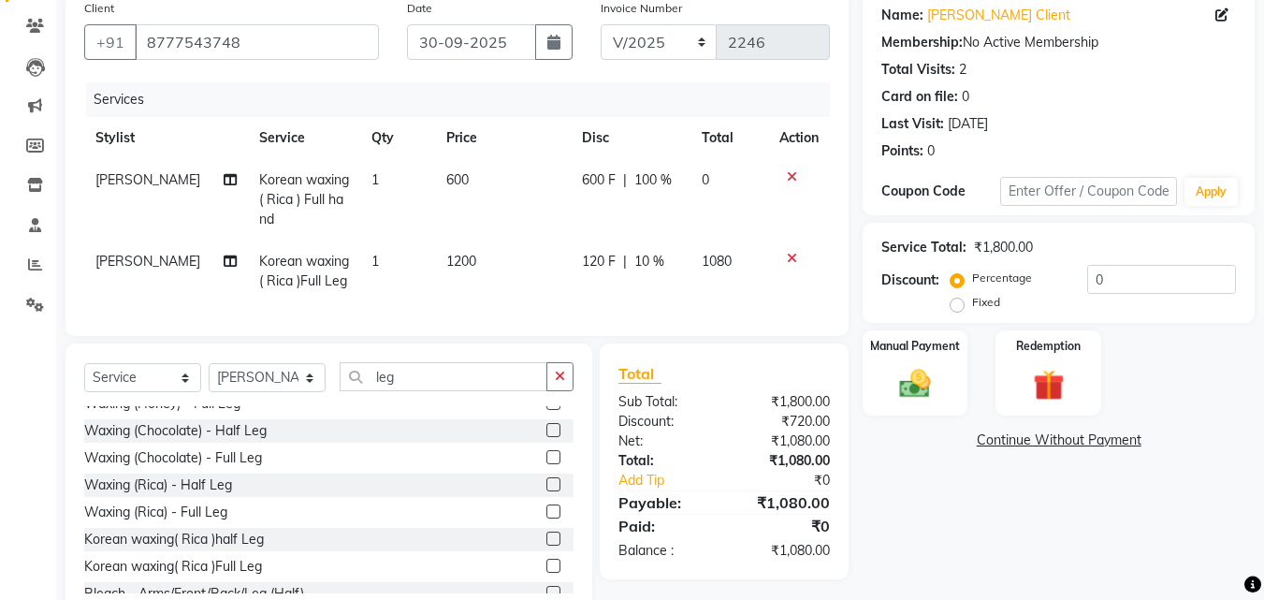
click at [634, 179] on span "100 %" at bounding box center [652, 180] width 37 height 20
select select "25942"
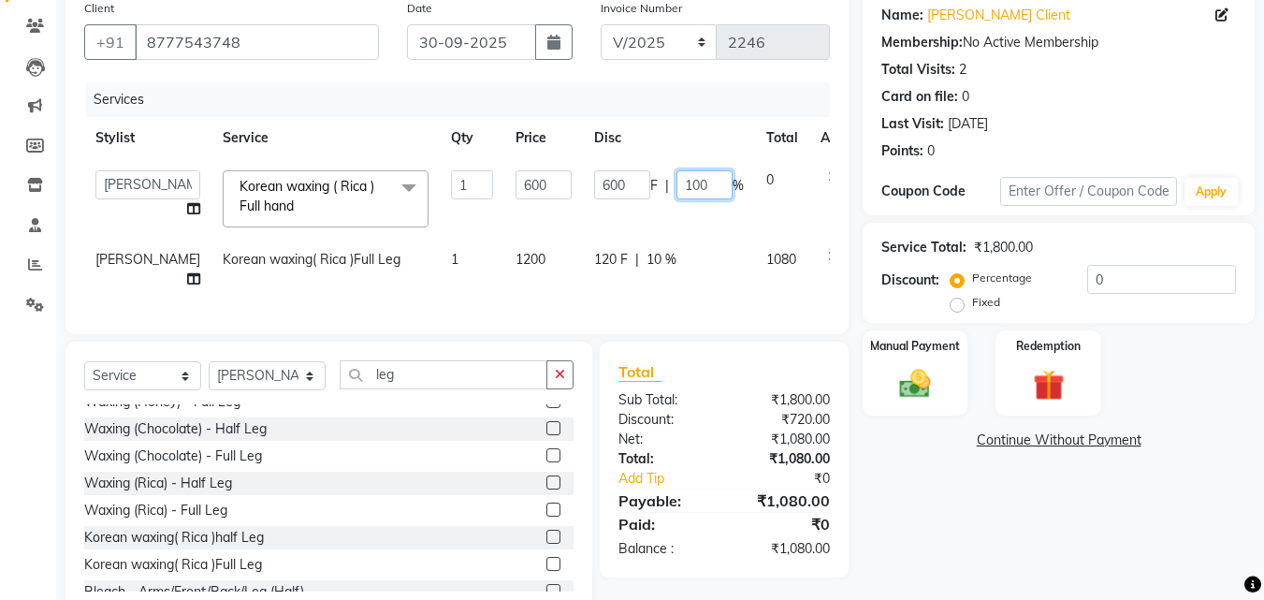
click at [677, 185] on input "100" at bounding box center [705, 184] width 56 height 29
type input "0"
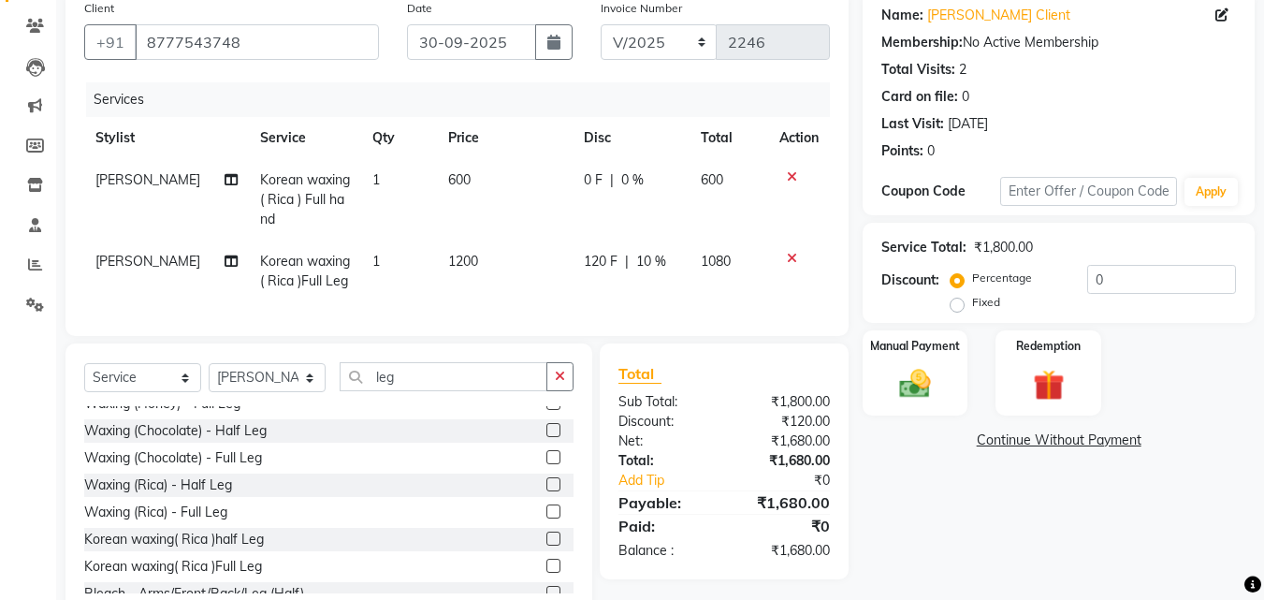
click at [610, 260] on div "120 F | 10 %" at bounding box center [631, 262] width 95 height 20
select select "25942"
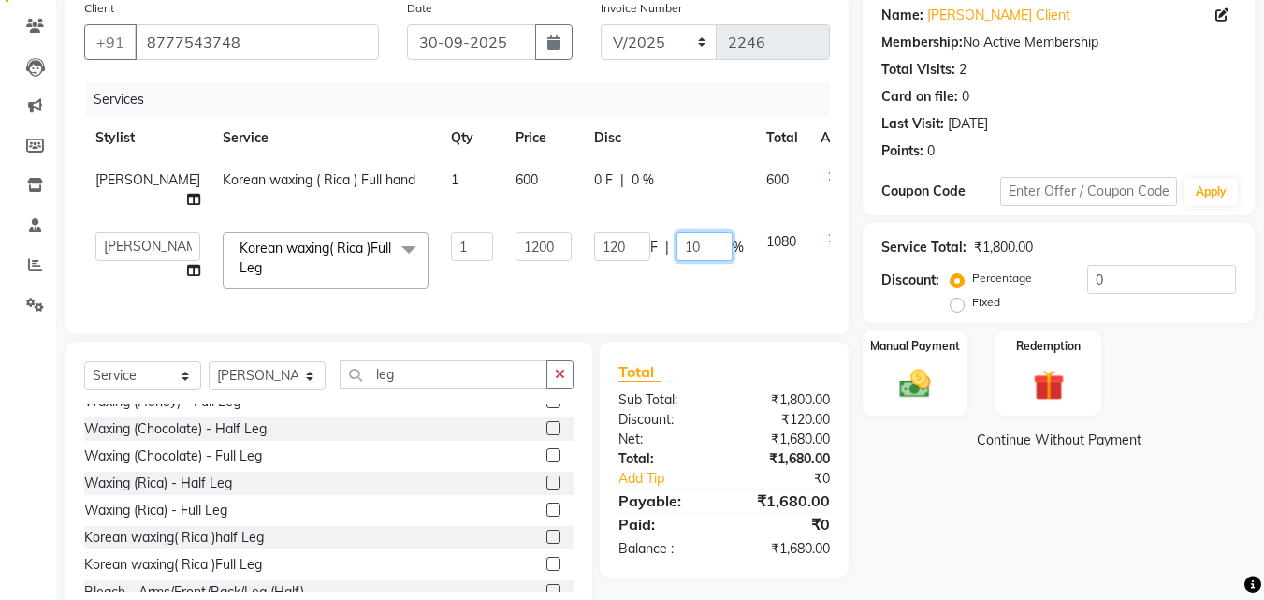
click at [677, 232] on input "10" at bounding box center [705, 246] width 56 height 29
type input "0"
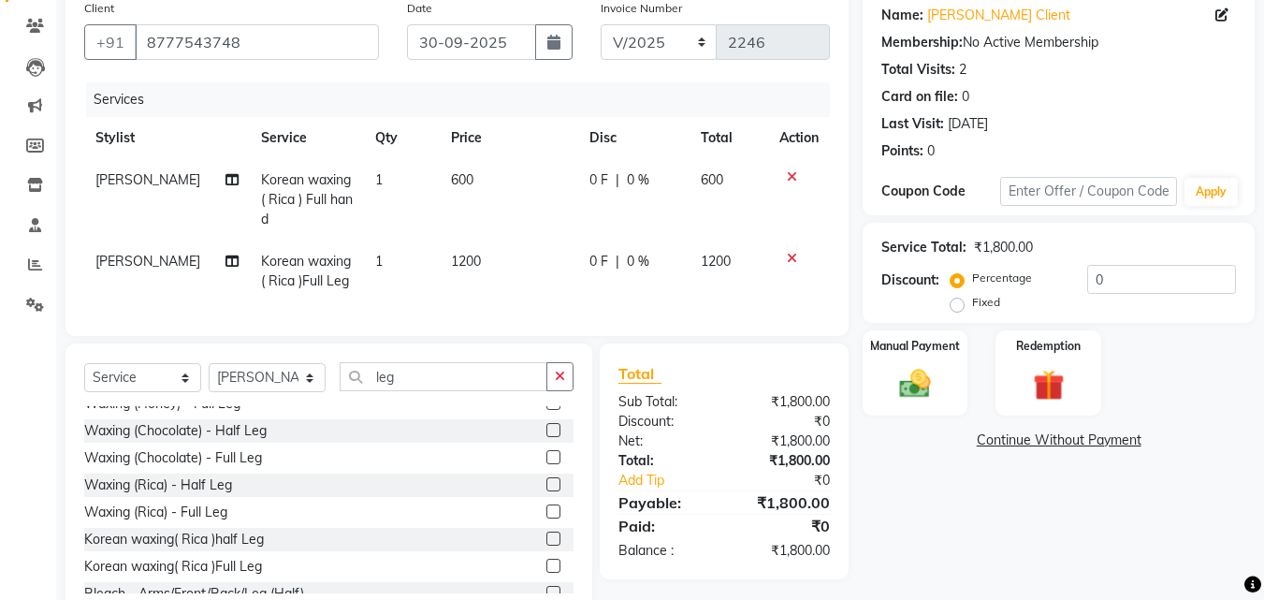
click at [972, 305] on label "Fixed" at bounding box center [986, 302] width 28 height 17
click at [956, 305] on input "Fixed" at bounding box center [961, 302] width 13 height 13
radio input "true"
click at [1087, 278] on input "0" at bounding box center [1161, 279] width 149 height 29
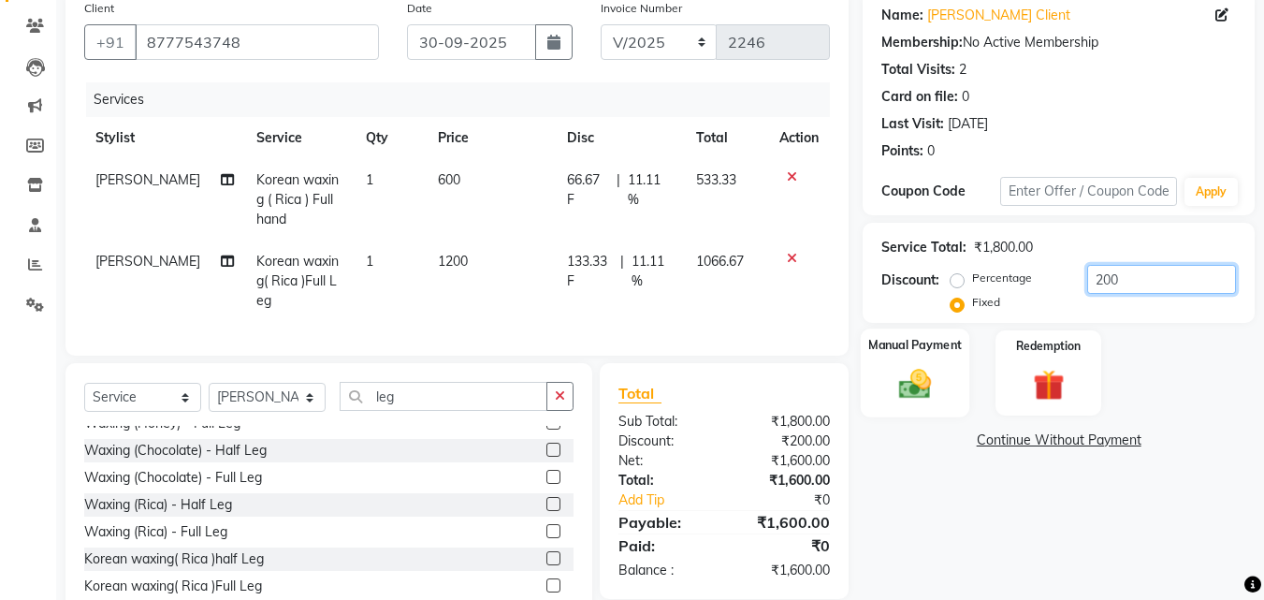
type input "200"
click at [919, 382] on img at bounding box center [915, 383] width 52 height 37
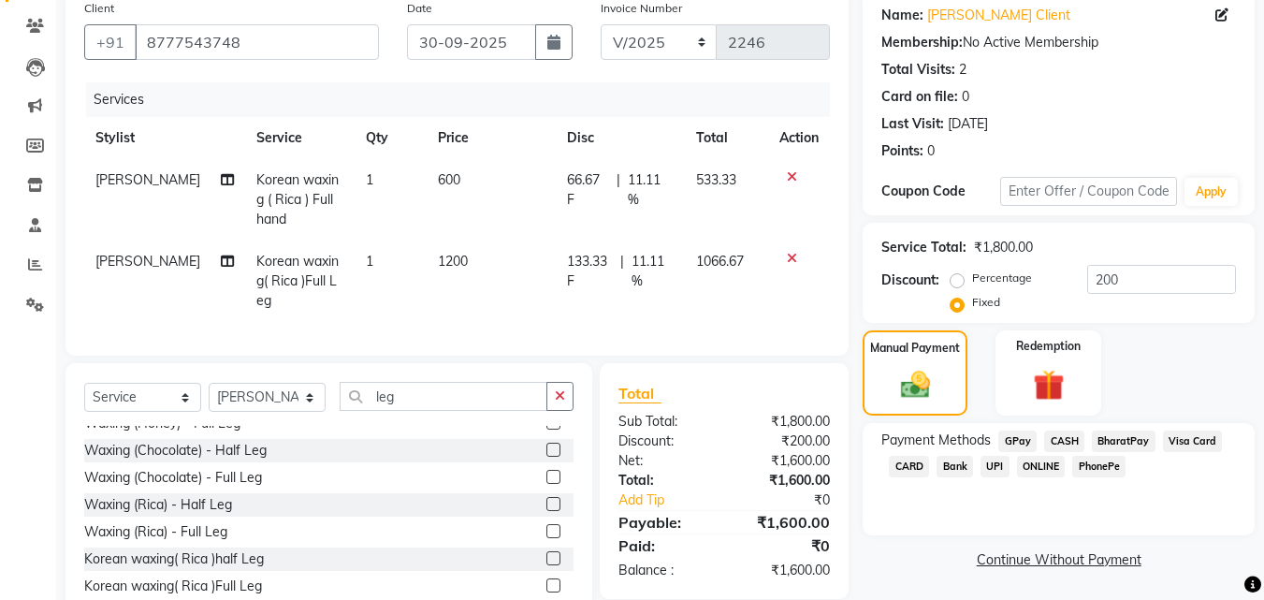
click at [1015, 442] on span "GPay" at bounding box center [1017, 441] width 38 height 22
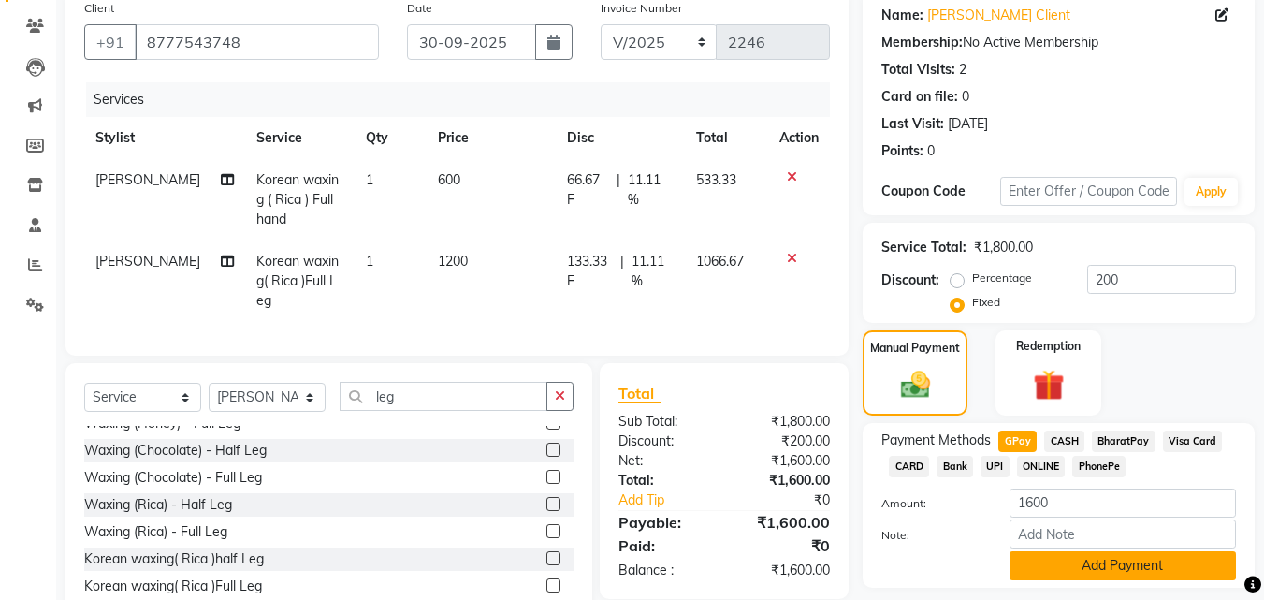
click at [1089, 561] on button "Add Payment" at bounding box center [1123, 565] width 226 height 29
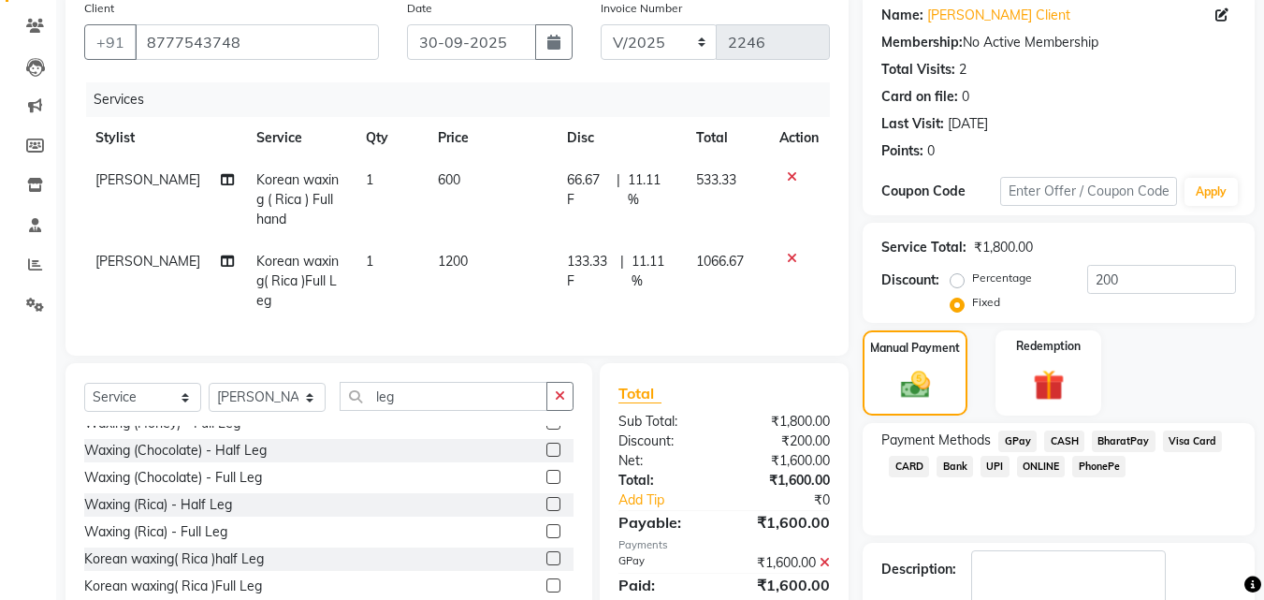
scroll to position [257, 0]
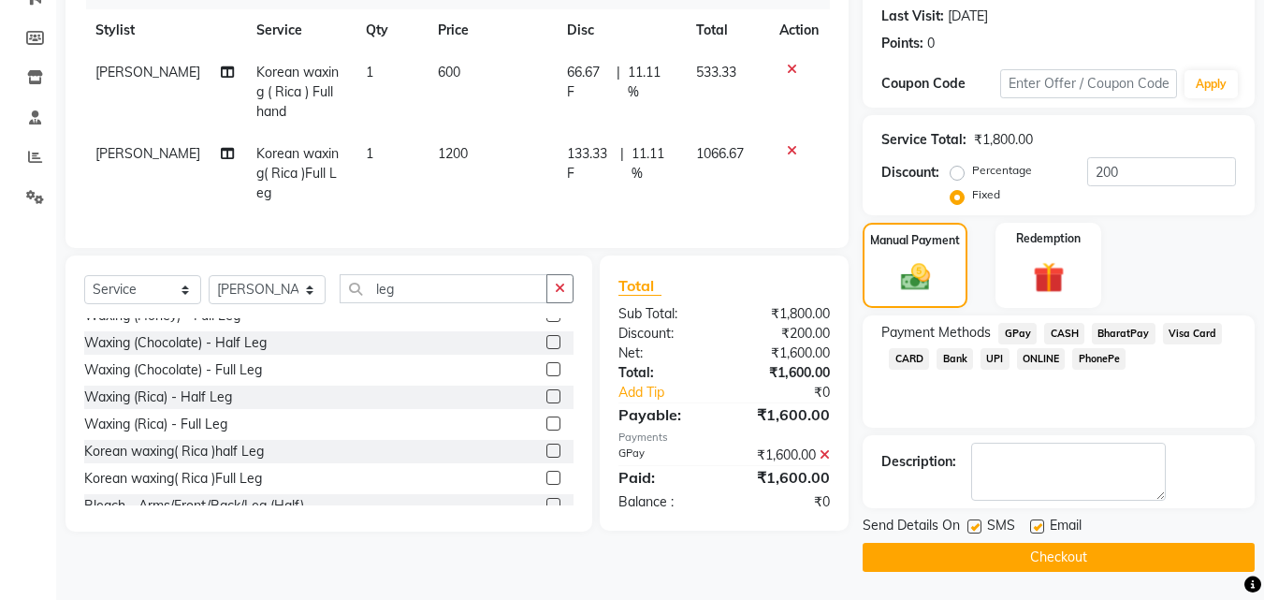
click at [1070, 556] on button "Checkout" at bounding box center [1059, 557] width 392 height 29
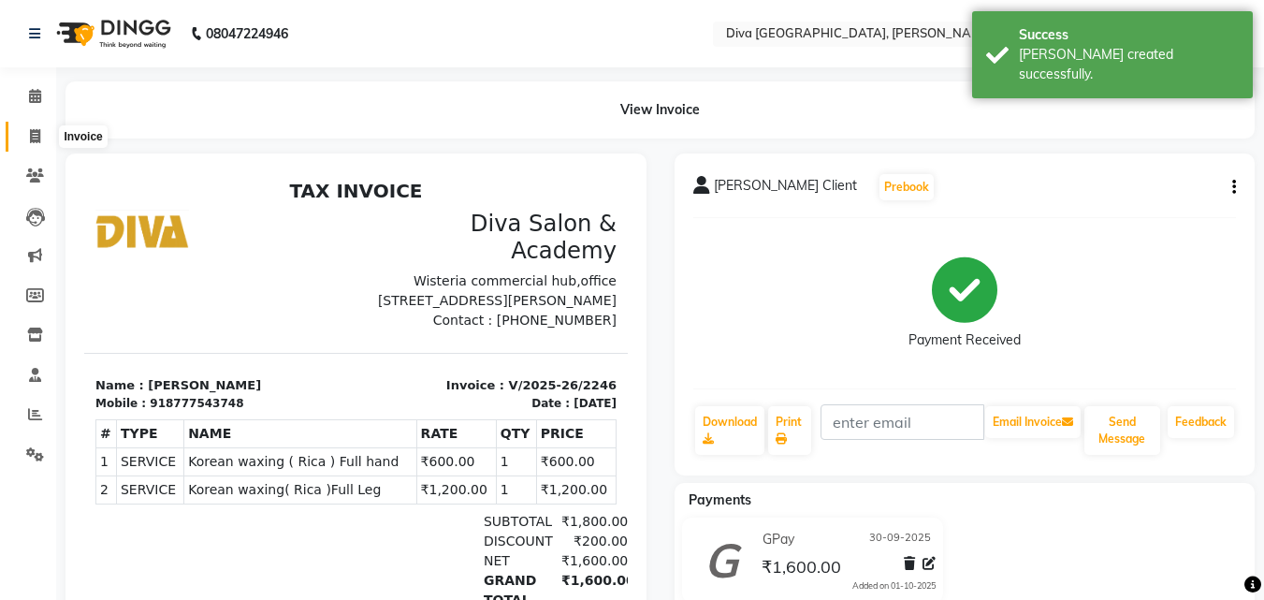
click at [41, 136] on span at bounding box center [35, 137] width 33 height 22
select select "service"
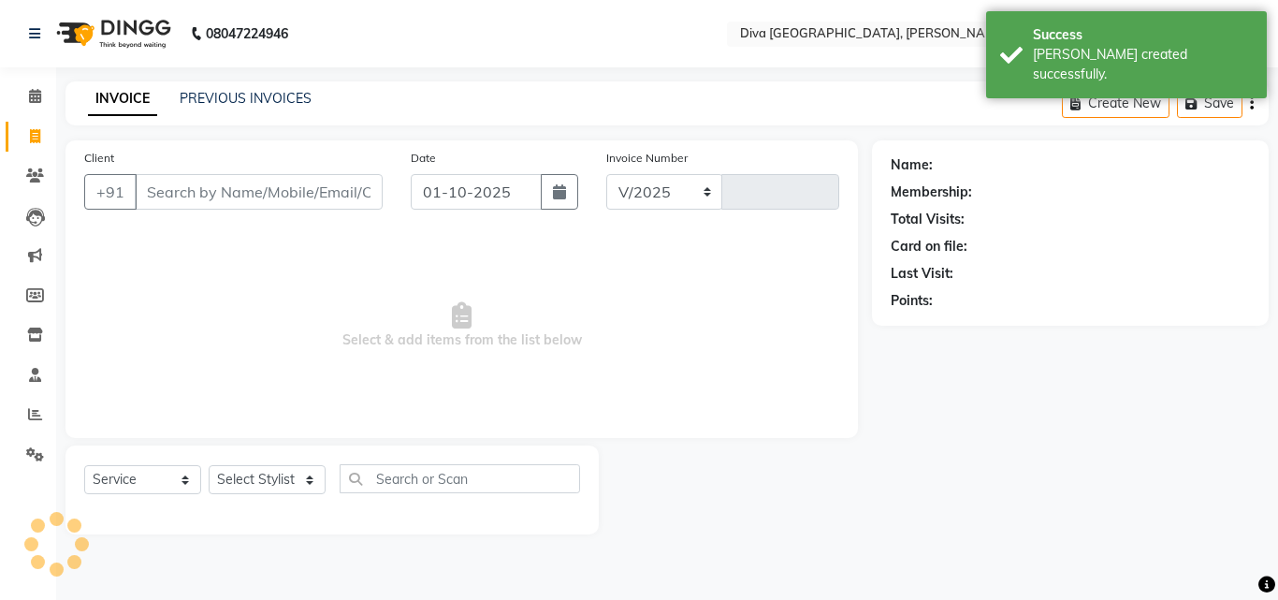
select select "671"
type input "2247"
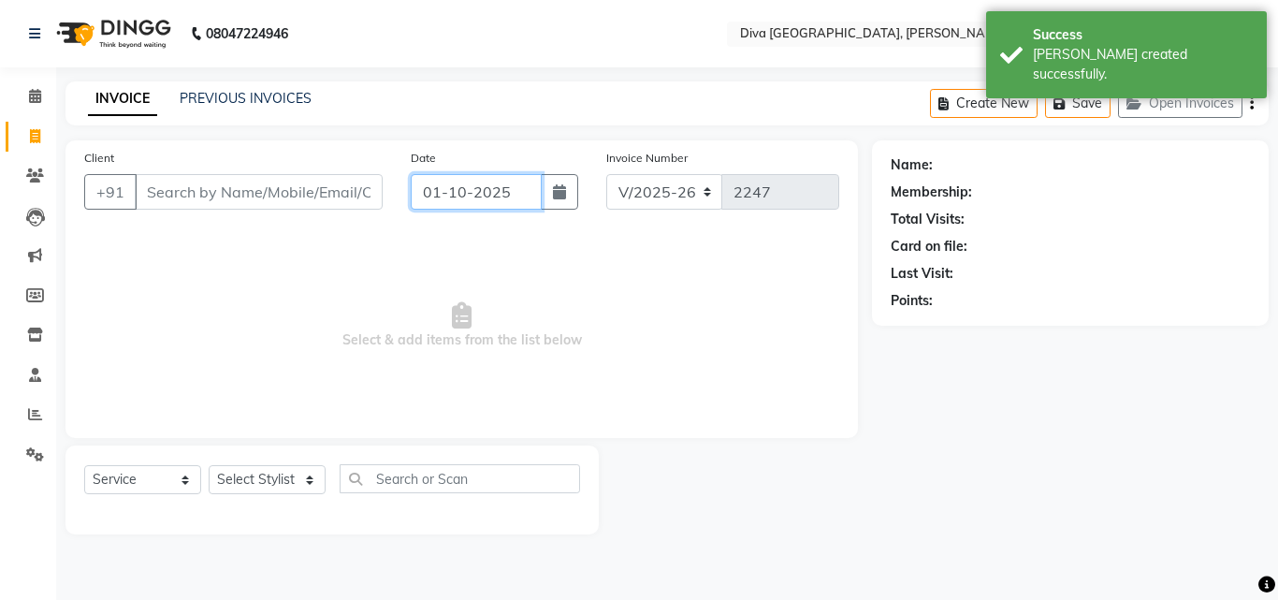
click at [441, 198] on input "01-10-2025" at bounding box center [476, 192] width 131 height 36
select select "10"
select select "2025"
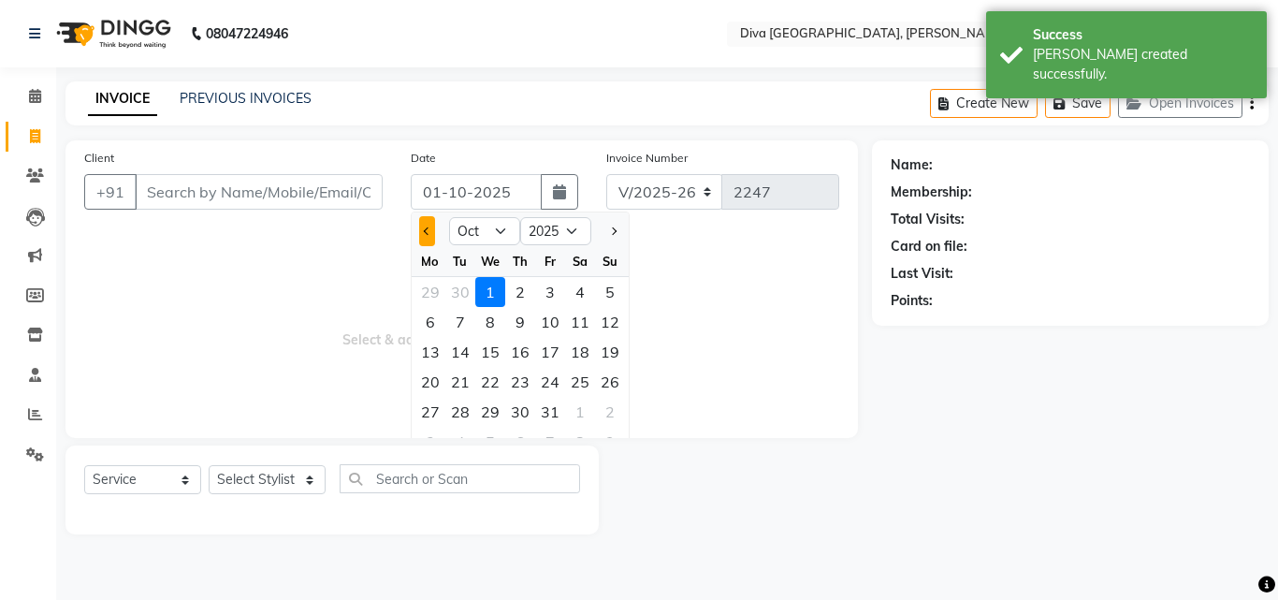
click at [429, 231] on span "Previous month" at bounding box center [427, 230] width 7 height 7
select select "9"
click at [461, 412] on div "30" at bounding box center [460, 412] width 30 height 30
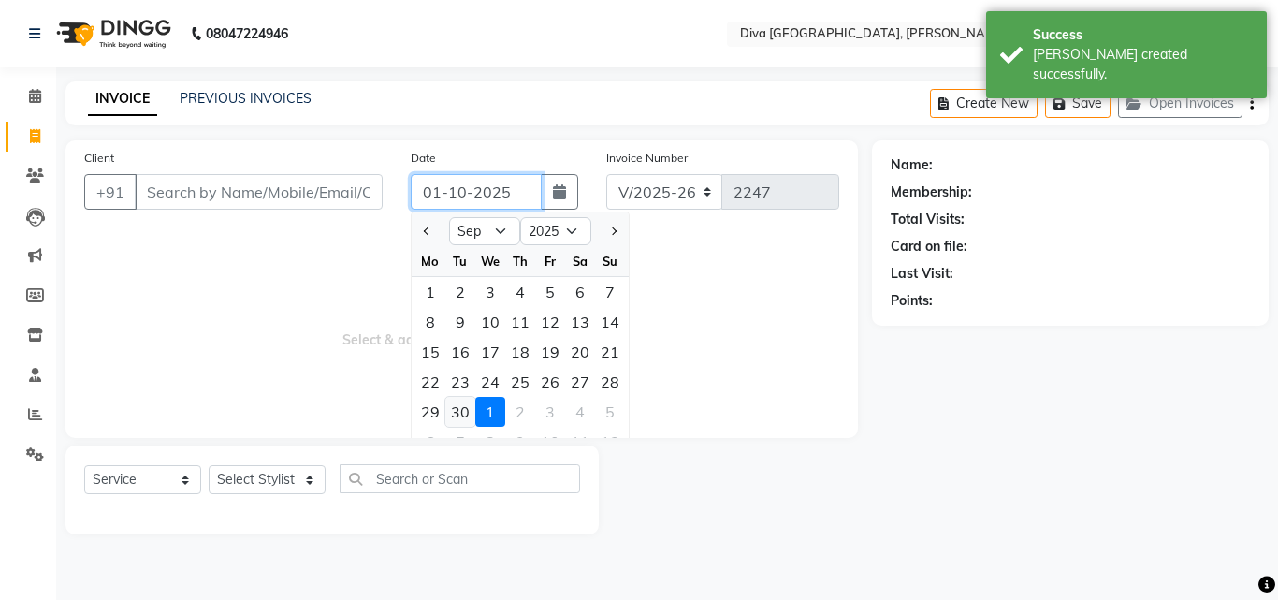
type input "30-09-2025"
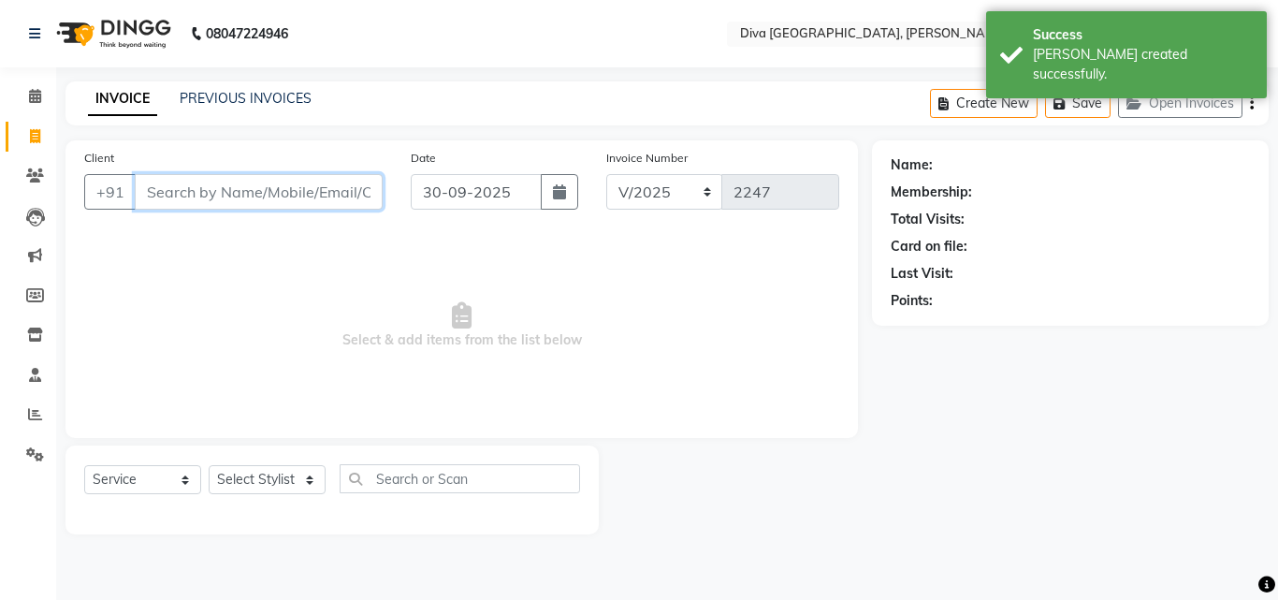
click at [156, 199] on input "Client" at bounding box center [259, 192] width 248 height 36
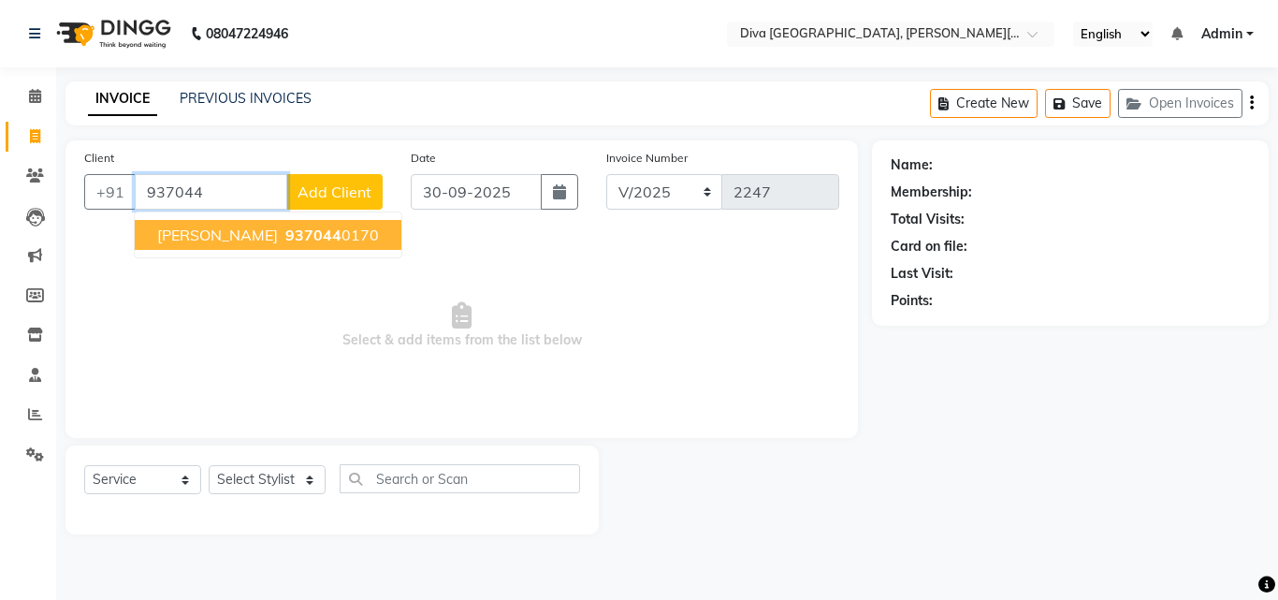
click at [195, 237] on span "[PERSON_NAME]" at bounding box center [217, 235] width 121 height 19
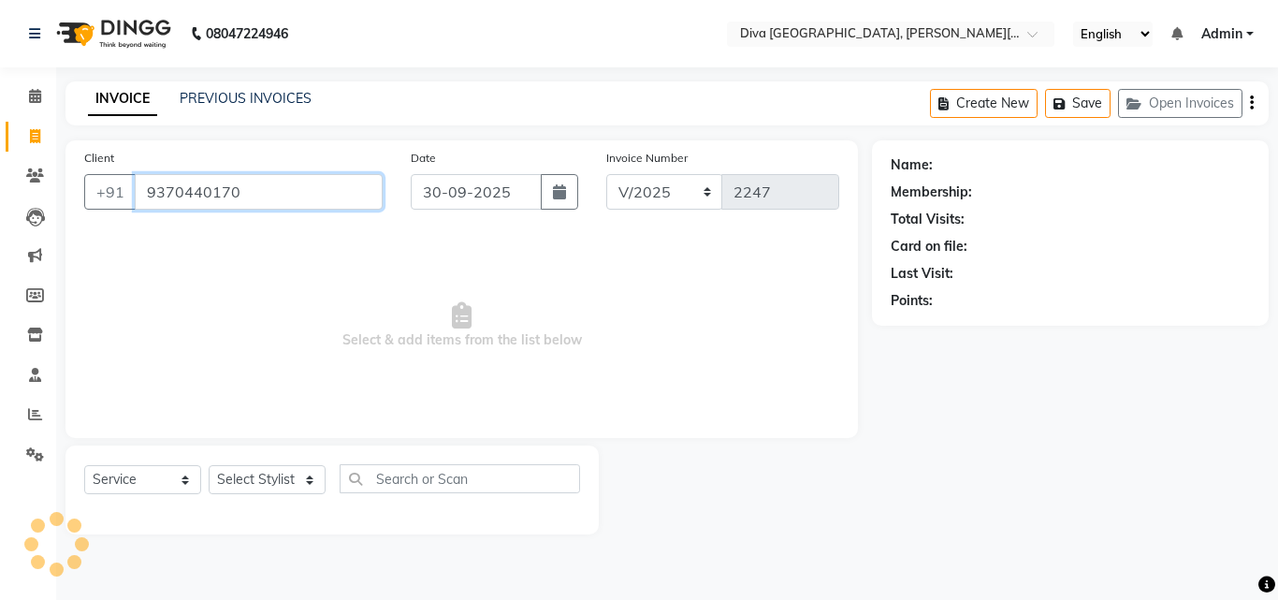
type input "9370440170"
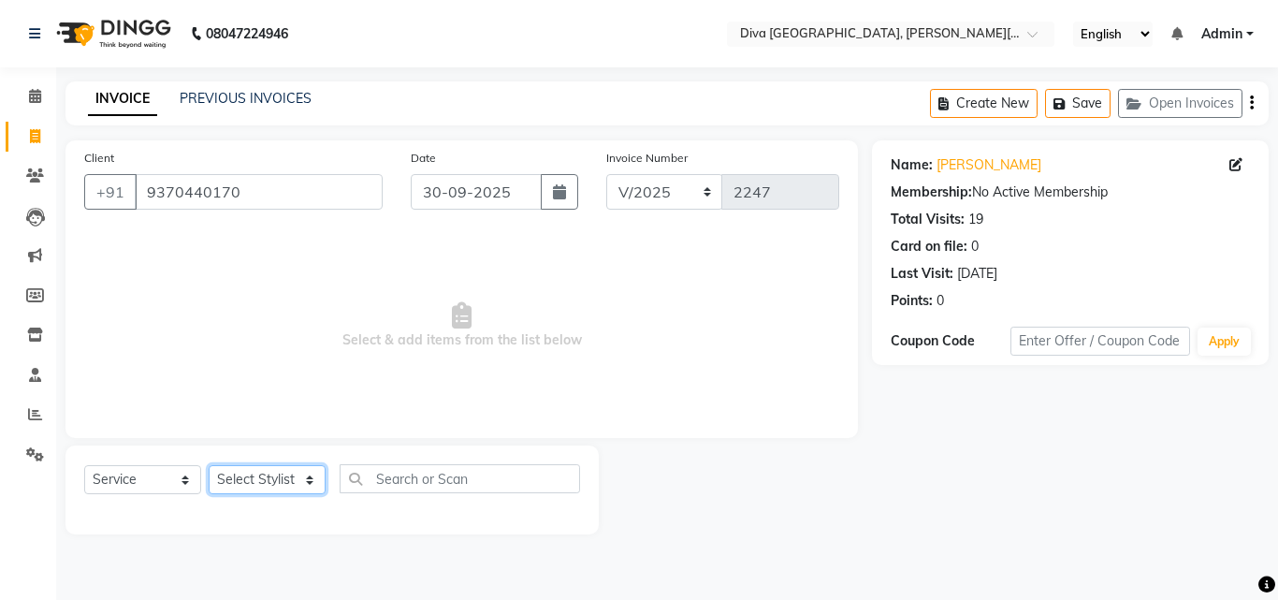
click at [237, 480] on select "Select Stylist Deepa Mam POOJA [PERSON_NAME]" at bounding box center [267, 479] width 117 height 29
select select "9999"
click at [209, 465] on select "Select Stylist Deepa Mam POOJA [PERSON_NAME]" at bounding box center [267, 479] width 117 height 29
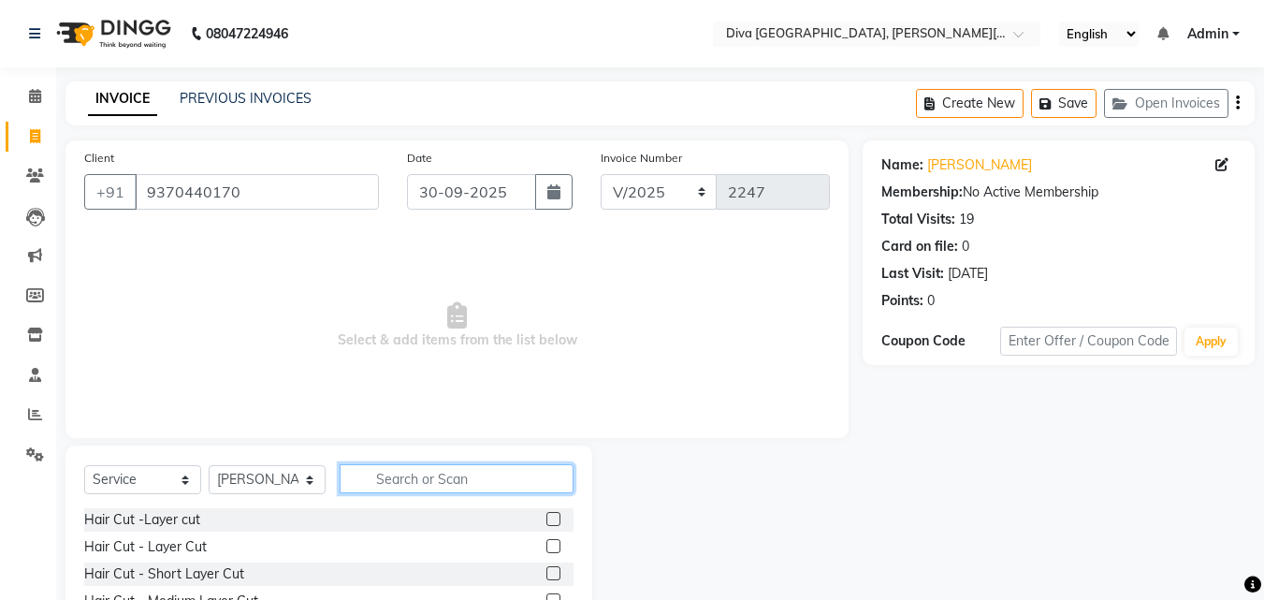
click at [368, 481] on input "text" at bounding box center [457, 478] width 234 height 29
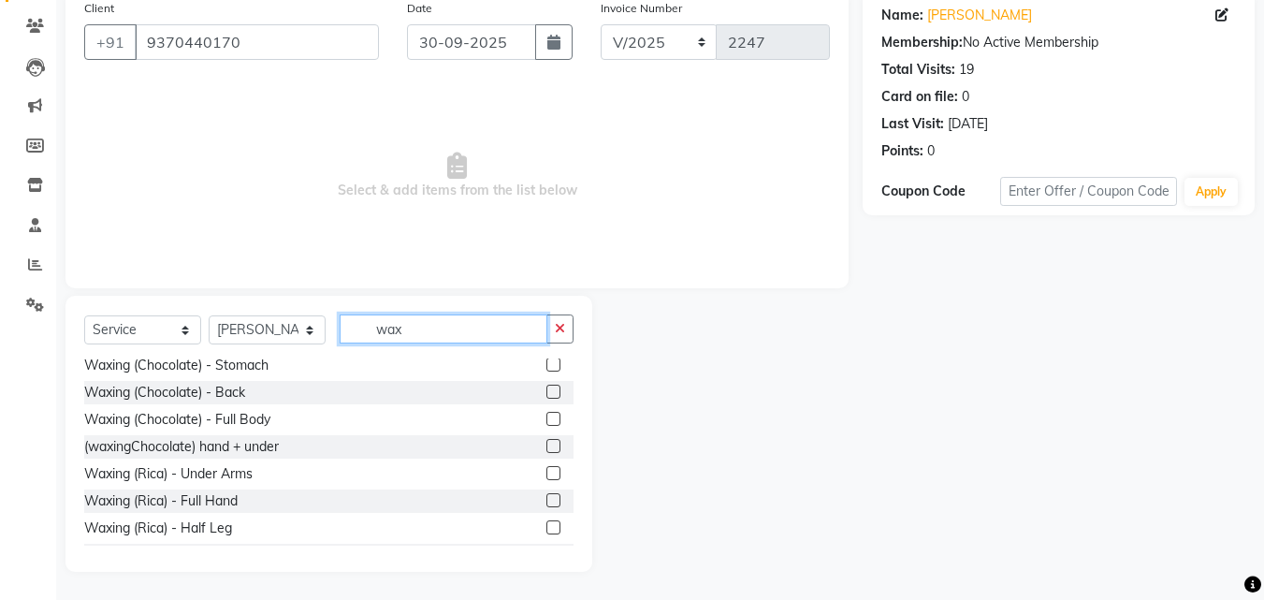
scroll to position [449, 0]
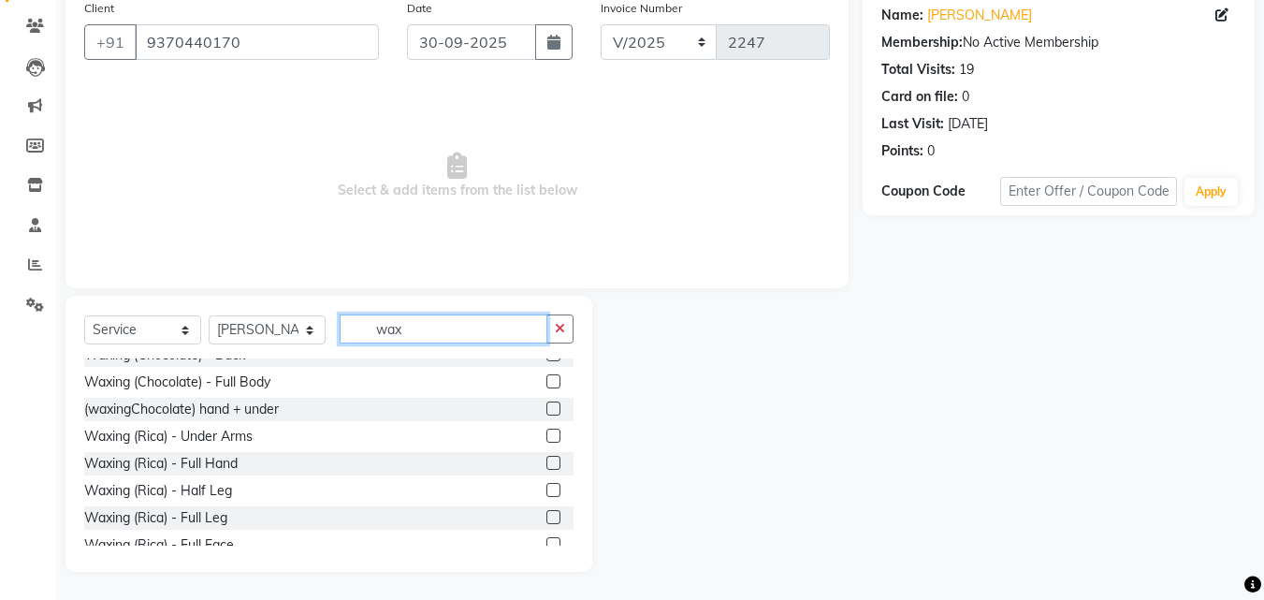
type input "wax"
click at [546, 462] on label at bounding box center [553, 463] width 14 height 14
click at [546, 462] on input "checkbox" at bounding box center [552, 464] width 12 height 12
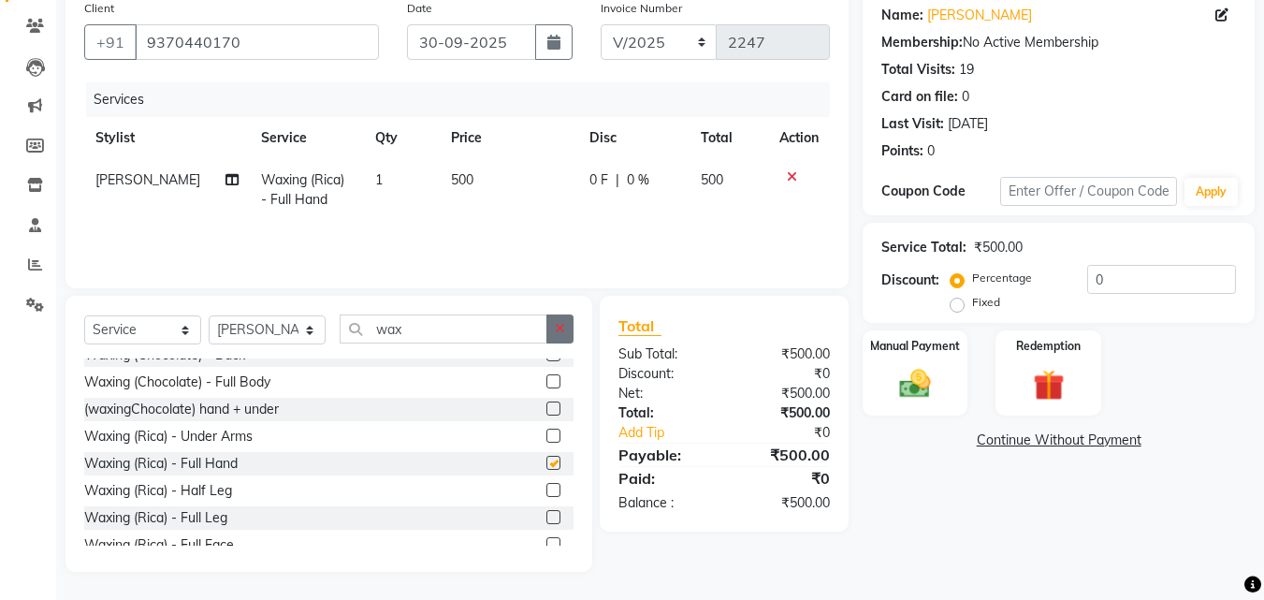
checkbox input "false"
click at [552, 322] on button "button" at bounding box center [559, 328] width 27 height 29
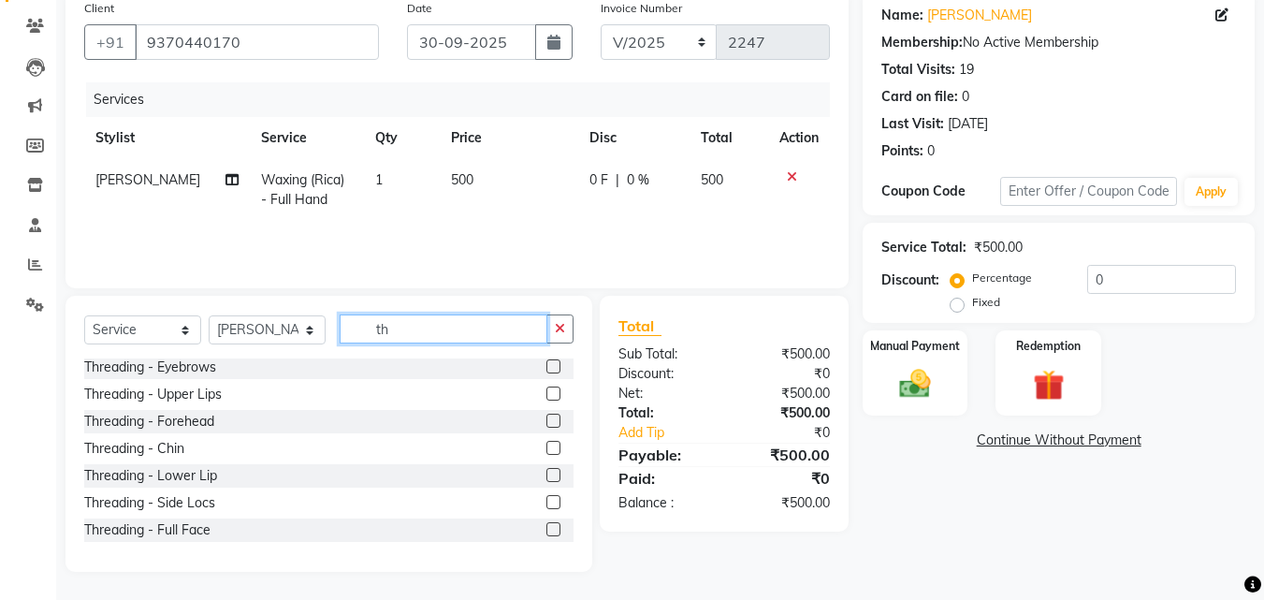
scroll to position [0, 0]
type input "th"
click at [546, 396] on label at bounding box center [553, 396] width 14 height 14
click at [546, 396] on input "checkbox" at bounding box center [552, 397] width 12 height 12
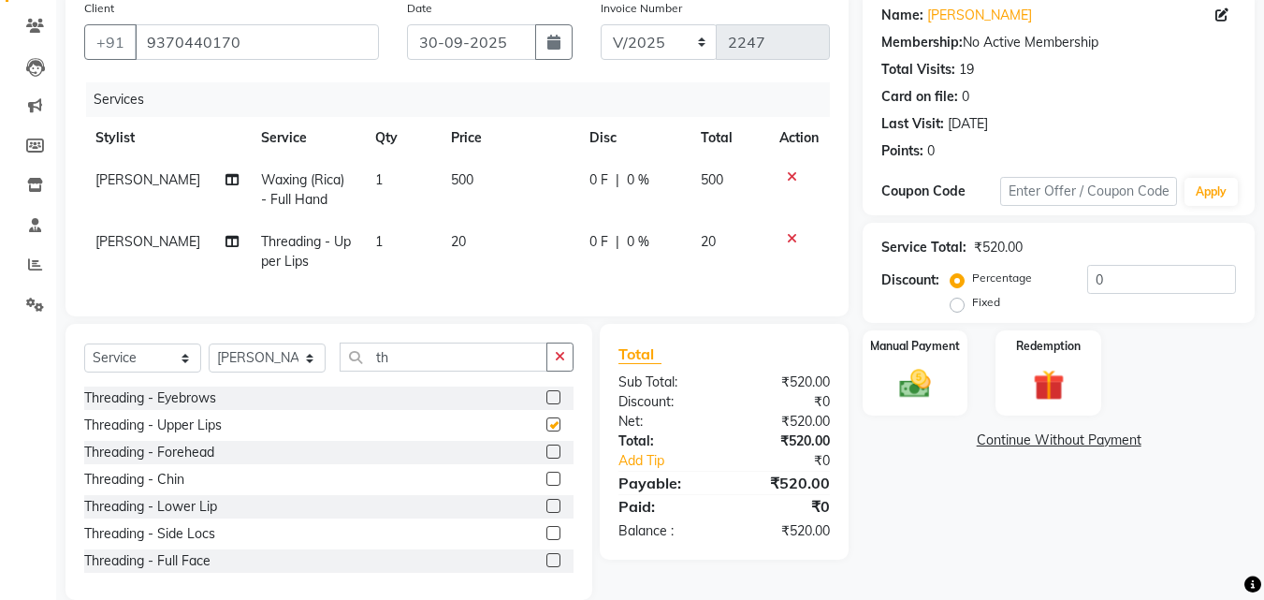
checkbox input "false"
click at [546, 459] on label at bounding box center [553, 451] width 14 height 14
click at [546, 459] on input "checkbox" at bounding box center [552, 452] width 12 height 12
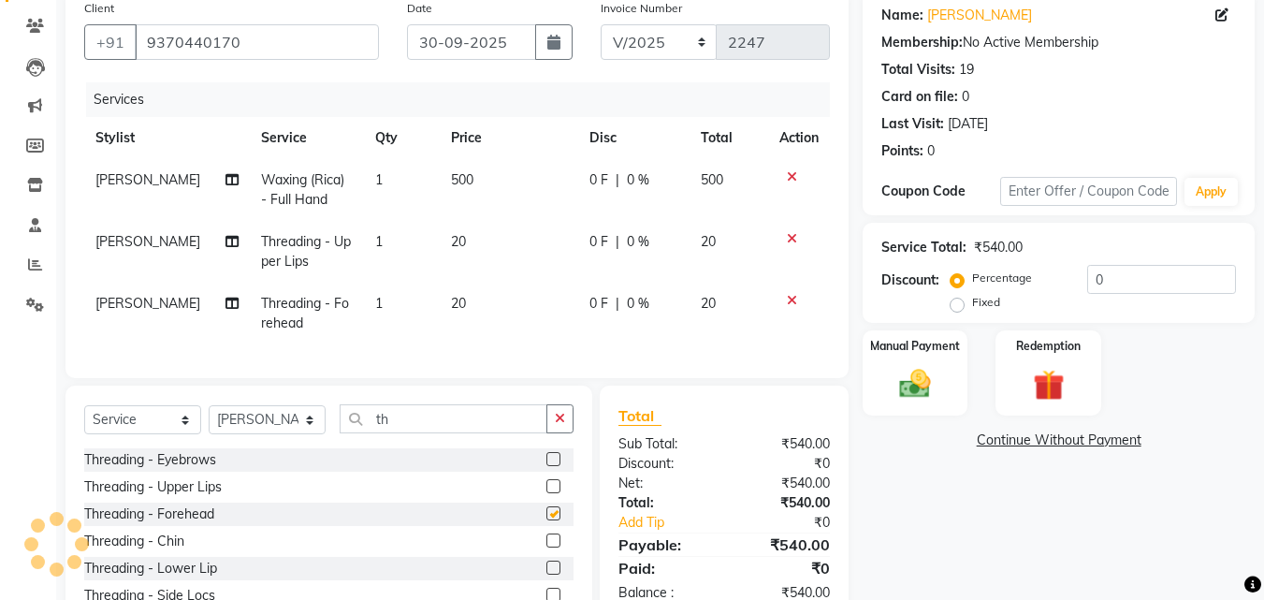
checkbox input "false"
click at [162, 244] on span "[PERSON_NAME]" at bounding box center [147, 241] width 105 height 17
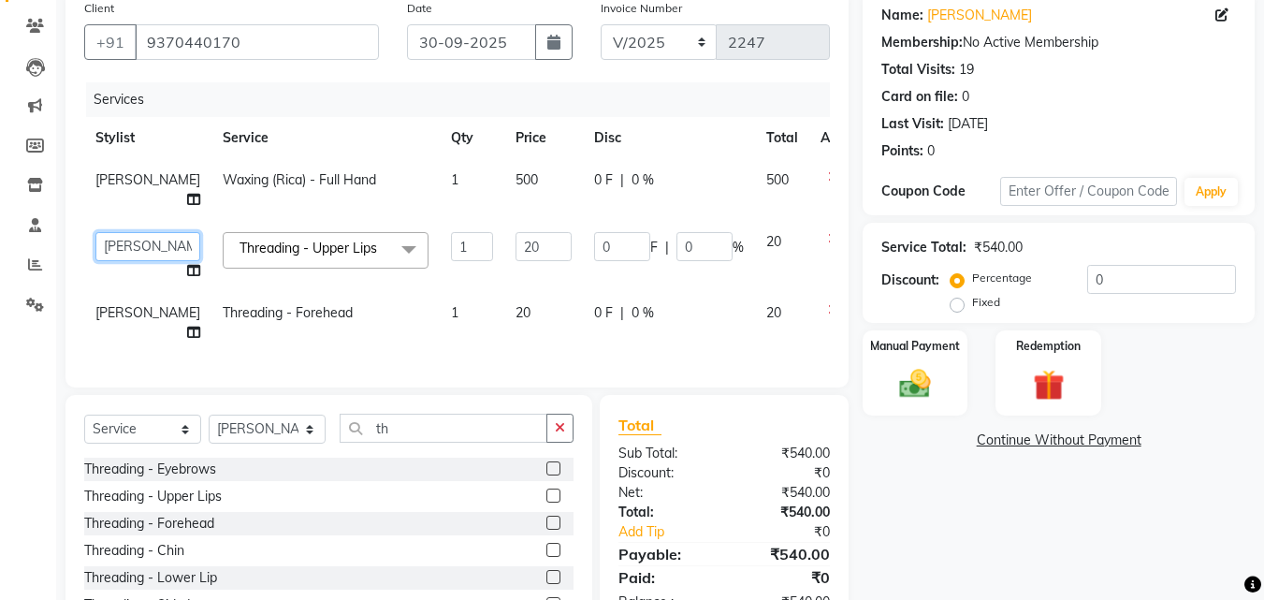
click at [133, 244] on select "[PERSON_NAME] POOJA [PERSON_NAME]" at bounding box center [147, 246] width 105 height 29
select select "25942"
click at [114, 314] on span "[PERSON_NAME]" at bounding box center [147, 312] width 105 height 17
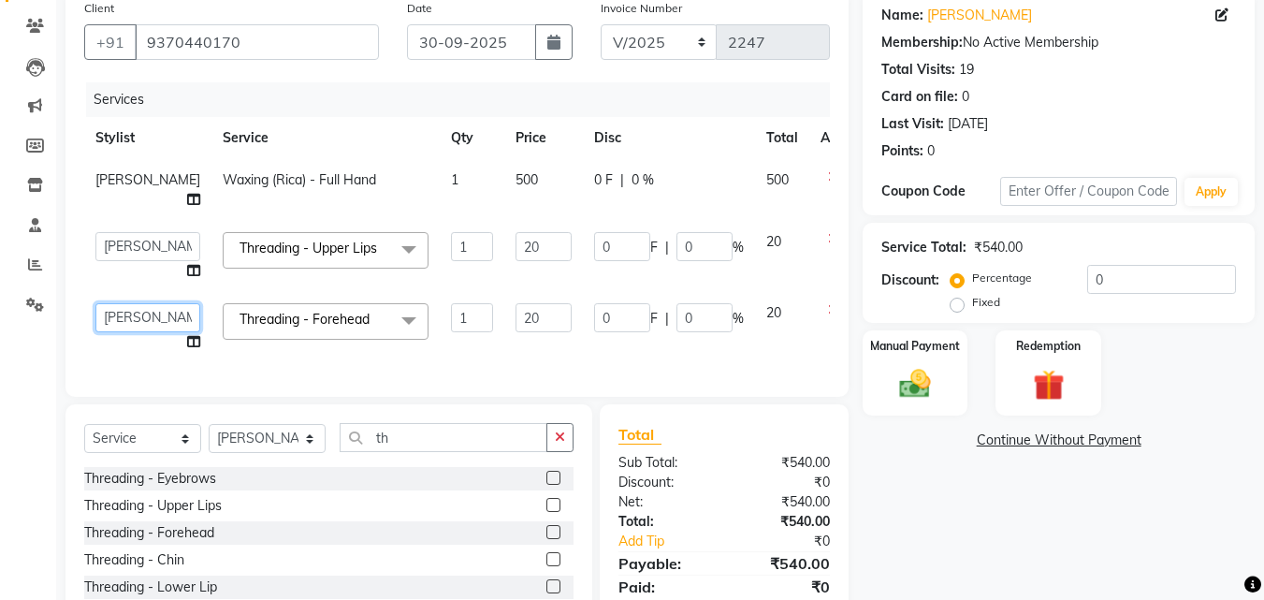
click at [114, 314] on select "[PERSON_NAME] POOJA [PERSON_NAME]" at bounding box center [147, 317] width 105 height 29
select select "25942"
click at [114, 188] on span "[PERSON_NAME]" at bounding box center [147, 179] width 105 height 17
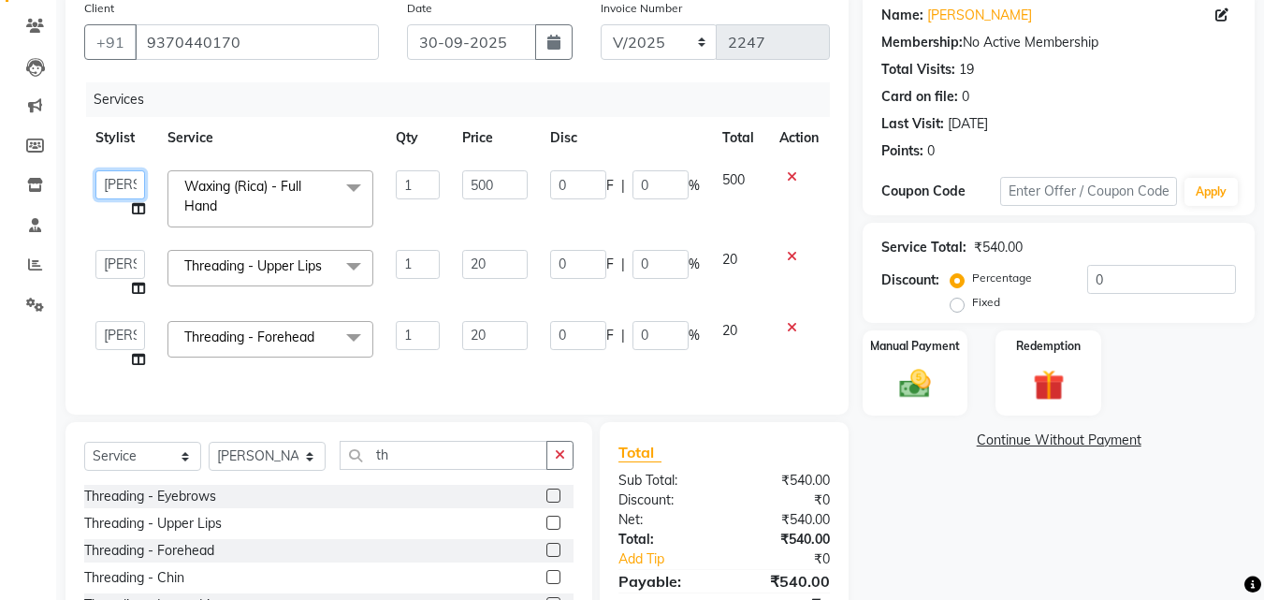
click at [114, 192] on select "[PERSON_NAME] POOJA [PERSON_NAME]" at bounding box center [120, 184] width 50 height 29
click at [204, 127] on th "Service" at bounding box center [270, 138] width 228 height 42
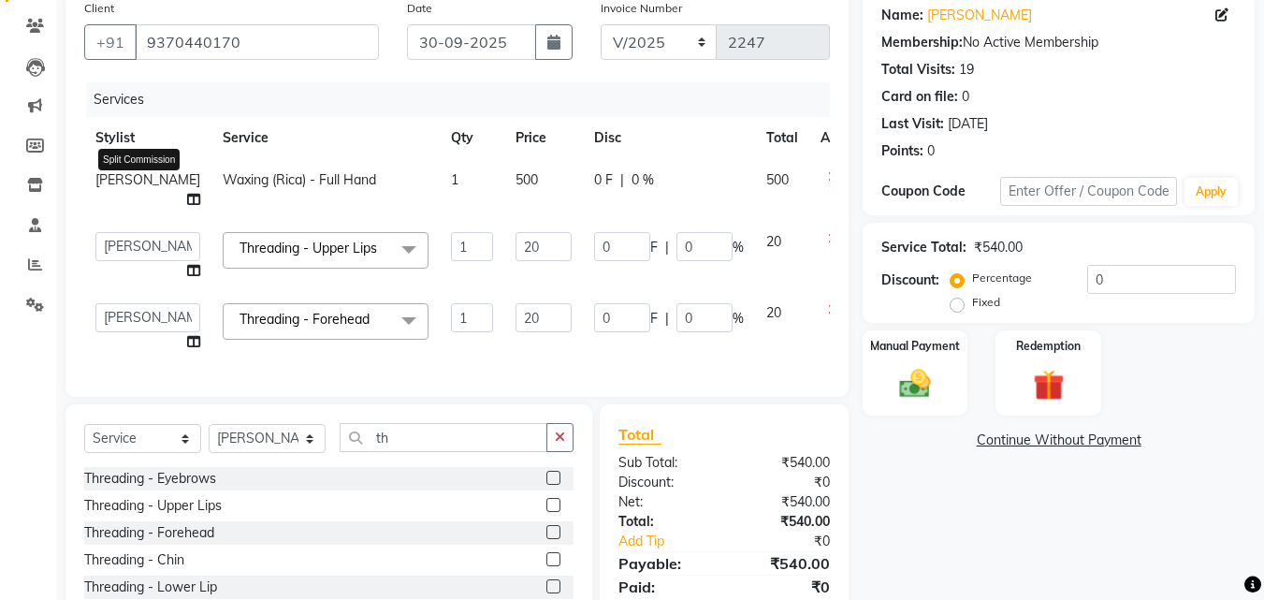
click at [187, 200] on icon at bounding box center [193, 199] width 13 height 13
select select "9999"
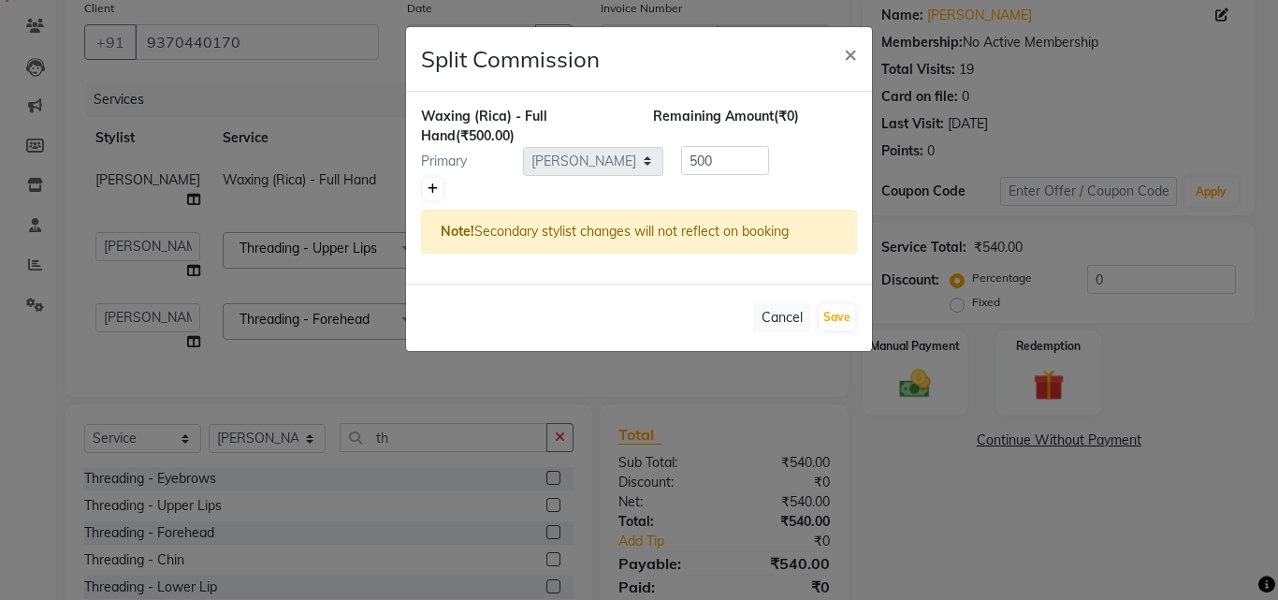
click at [438, 186] on link at bounding box center [433, 189] width 20 height 22
type input "250"
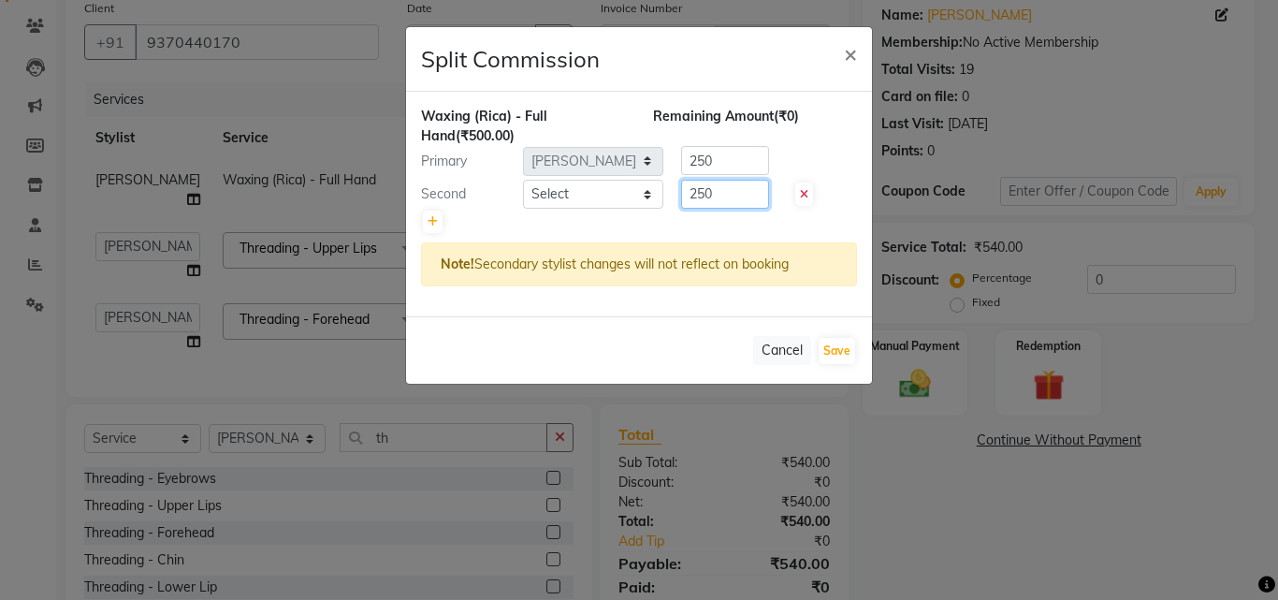
click at [704, 202] on input "250" at bounding box center [725, 194] width 88 height 29
type input "100"
click at [622, 190] on select "Select Deepa Mam POOJA [PERSON_NAME]" at bounding box center [593, 194] width 140 height 29
select select "25942"
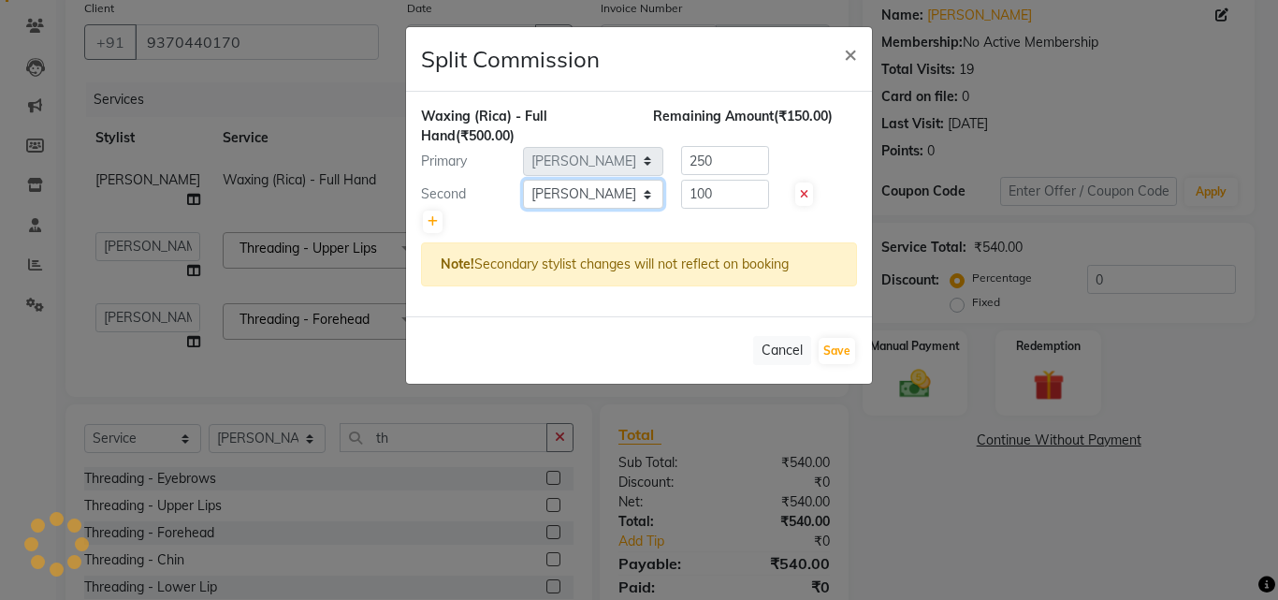
click at [523, 180] on select "Select Deepa Mam POOJA [PERSON_NAME]" at bounding box center [593, 194] width 140 height 29
click at [705, 162] on input "250" at bounding box center [725, 160] width 88 height 29
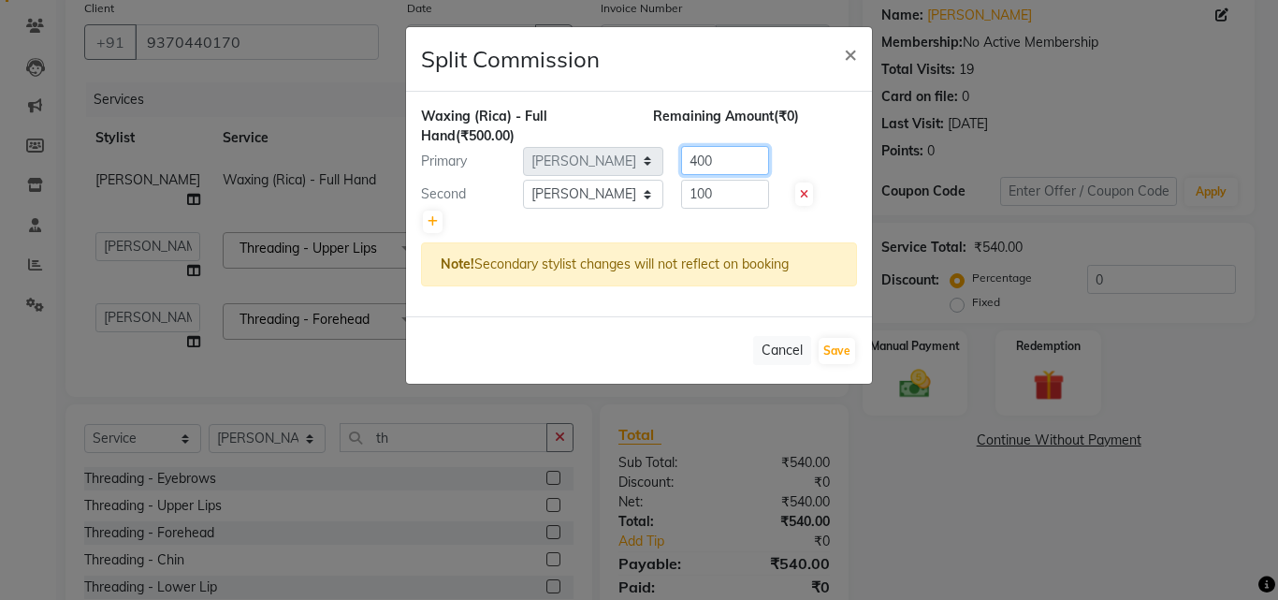
type input "400"
click at [830, 347] on button "Save" at bounding box center [837, 351] width 36 height 26
select select "Select"
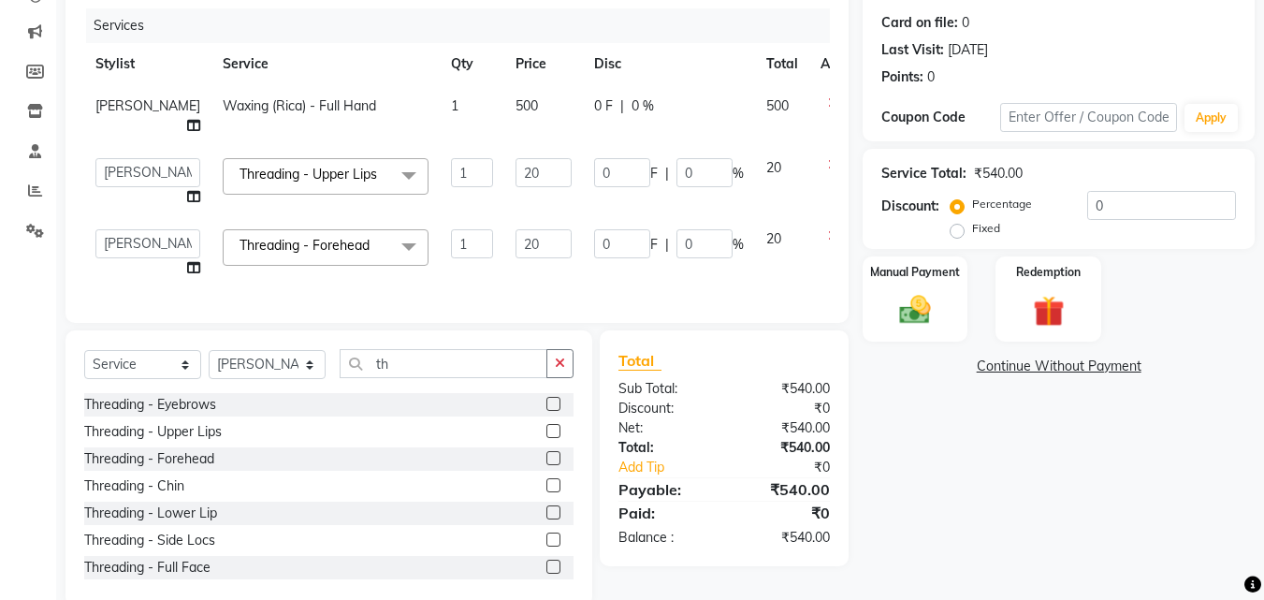
scroll to position [272, 0]
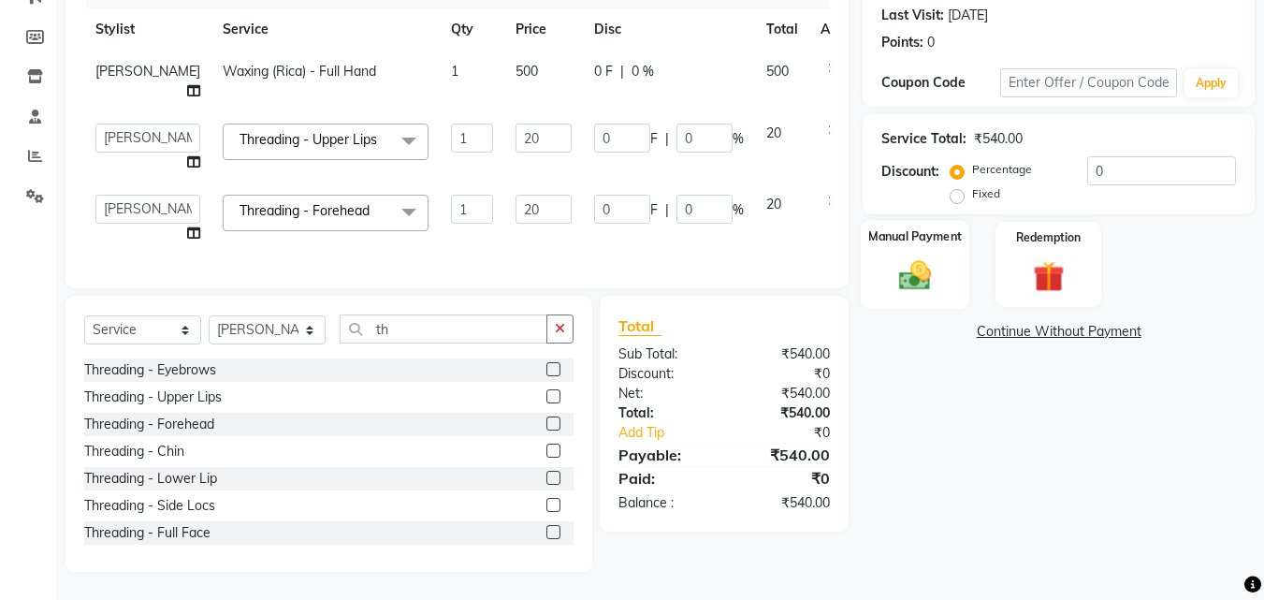
click at [896, 282] on div "Manual Payment" at bounding box center [915, 264] width 109 height 89
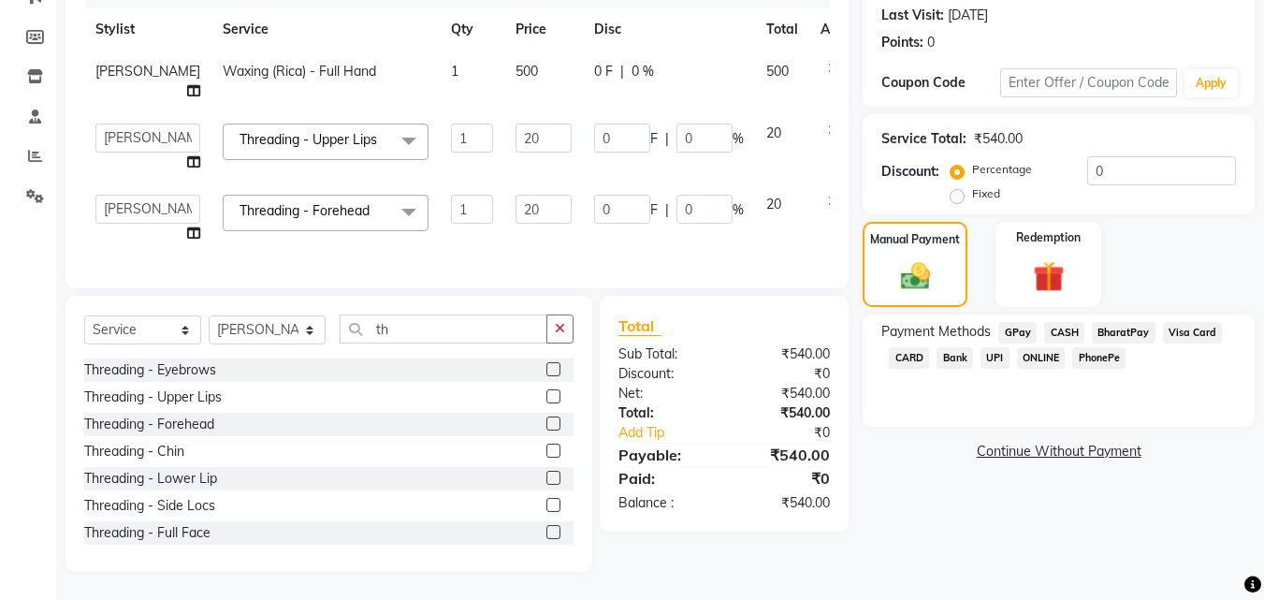
click at [1022, 322] on span "GPay" at bounding box center [1017, 333] width 38 height 22
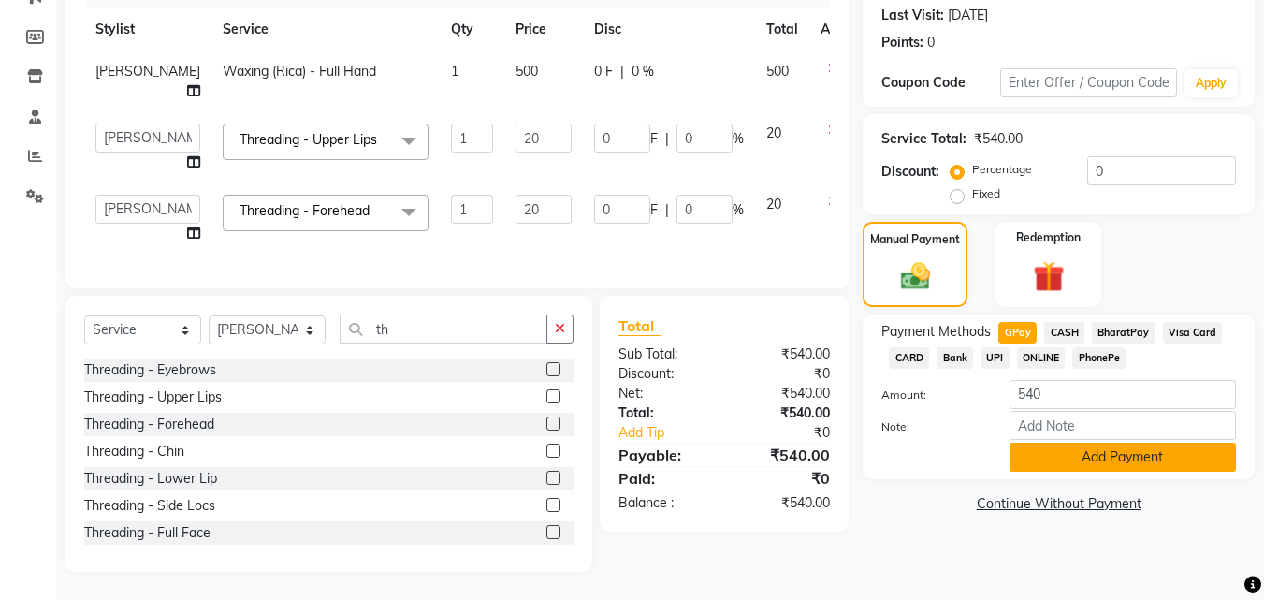
click at [1096, 444] on button "Add Payment" at bounding box center [1123, 457] width 226 height 29
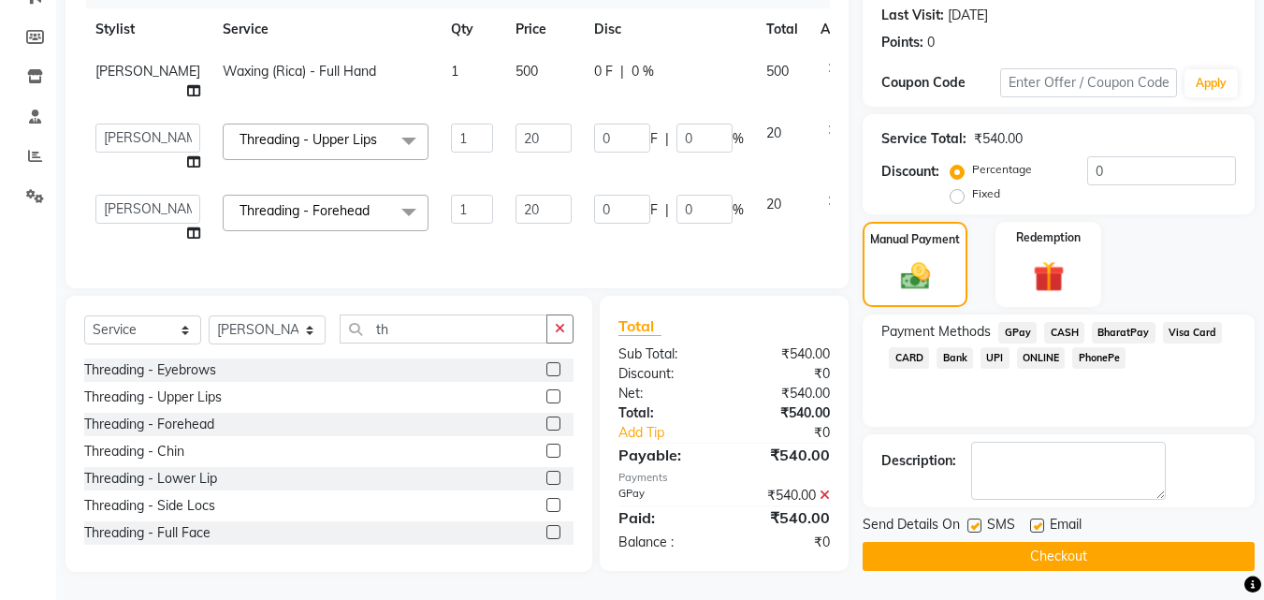
click at [1161, 542] on button "Checkout" at bounding box center [1059, 556] width 392 height 29
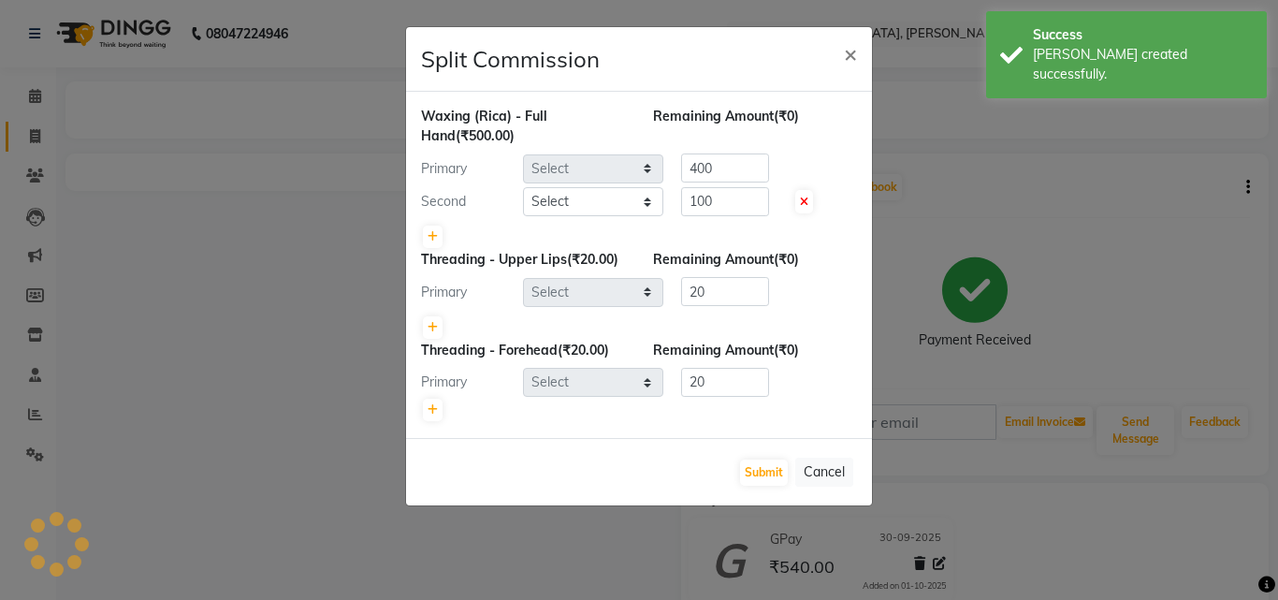
click at [36, 135] on ngb-modal-window "Split Commission × Waxing (Rica) - Full Hand (₹500.00) Remaining Amount (₹0) Pr…" at bounding box center [639, 300] width 1278 height 600
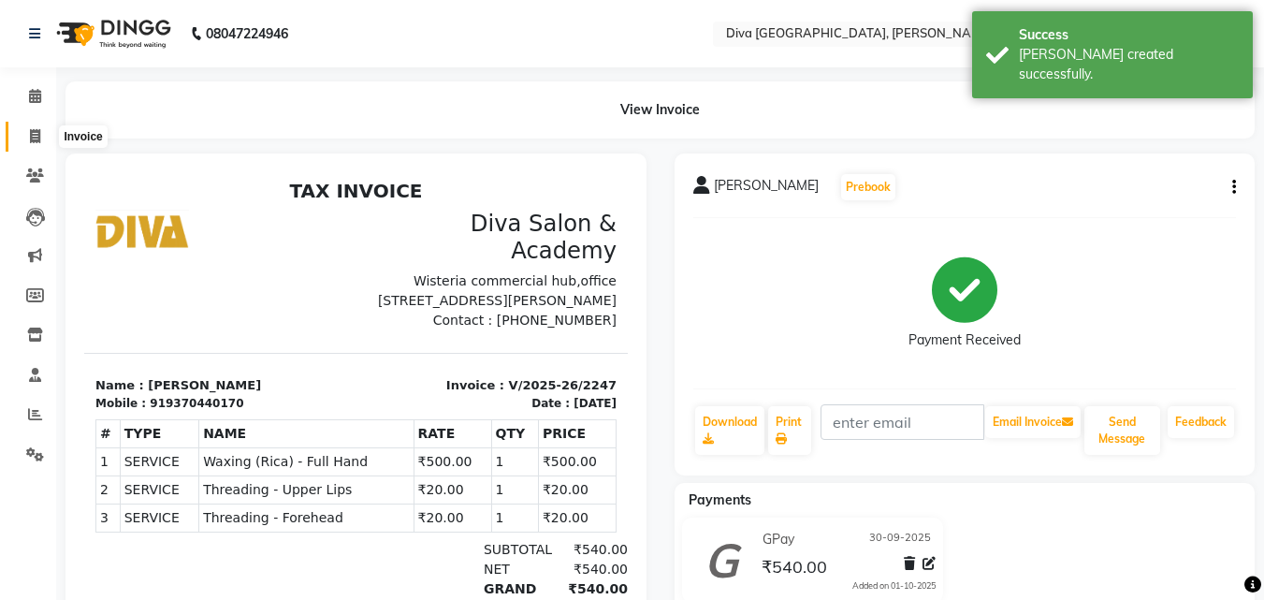
click at [37, 137] on icon at bounding box center [35, 136] width 10 height 14
select select "service"
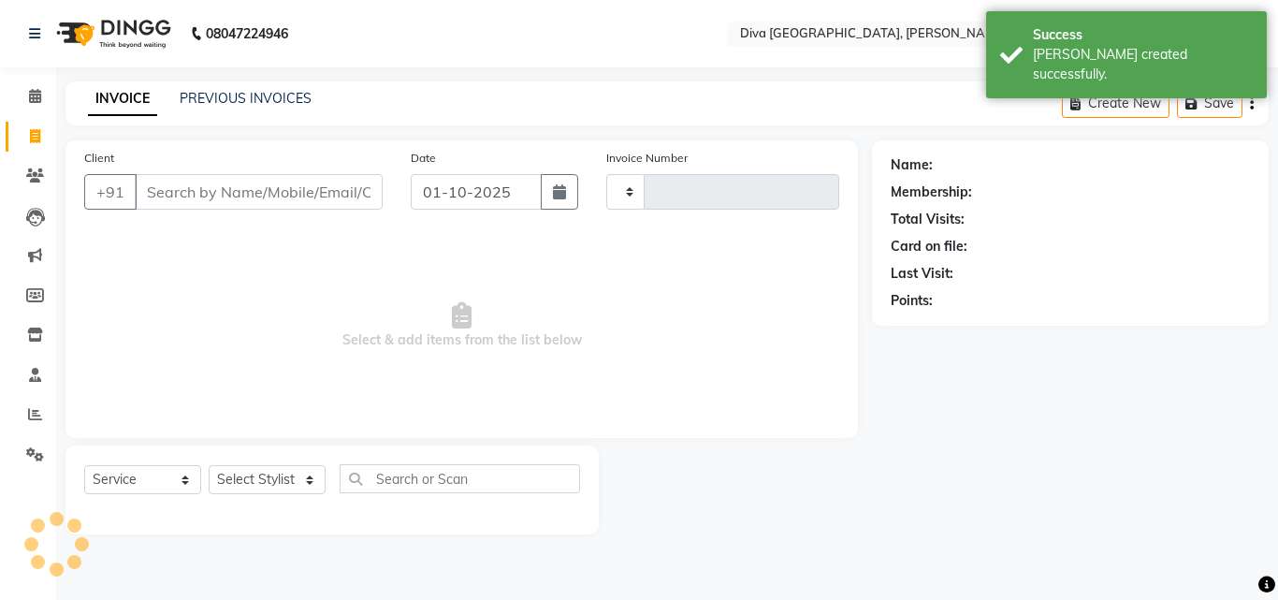
type input "2248"
select select "671"
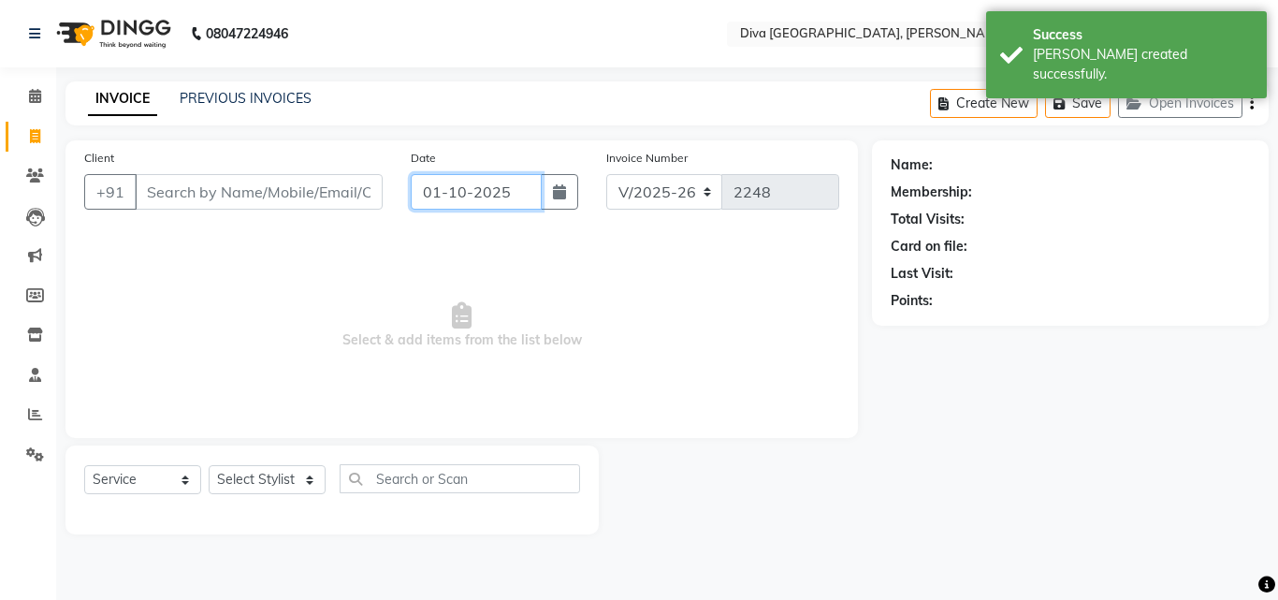
click at [430, 192] on input "01-10-2025" at bounding box center [476, 192] width 131 height 36
select select "10"
select select "2025"
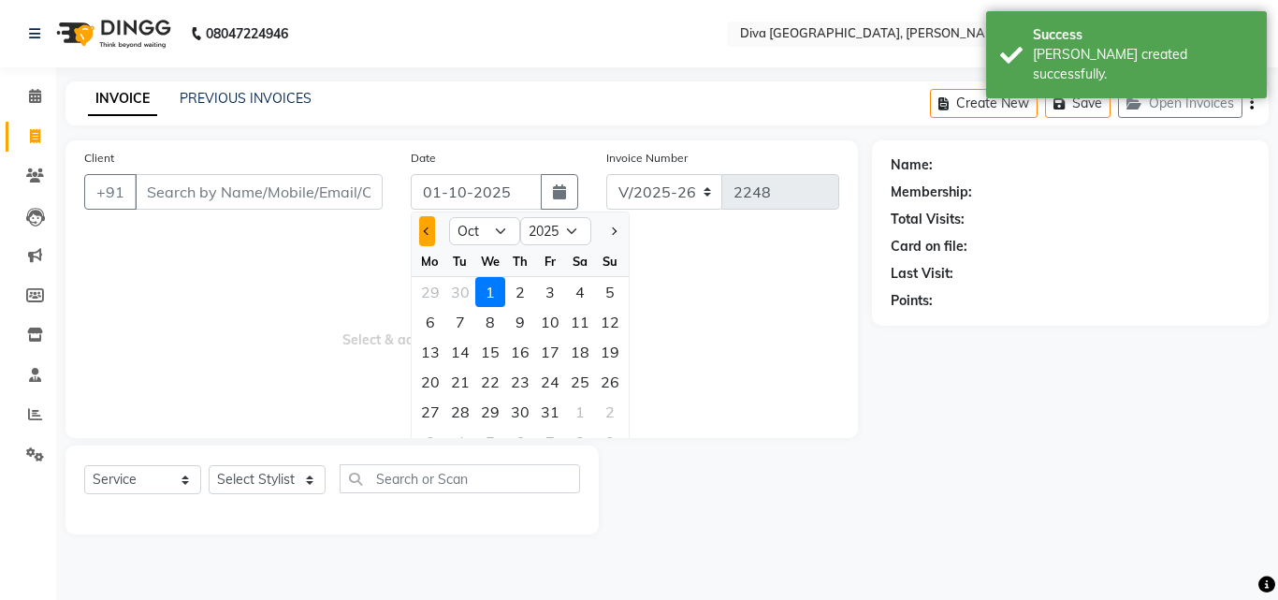
click at [426, 231] on span "Previous month" at bounding box center [427, 230] width 7 height 7
select select "9"
click at [459, 411] on div "30" at bounding box center [460, 412] width 30 height 30
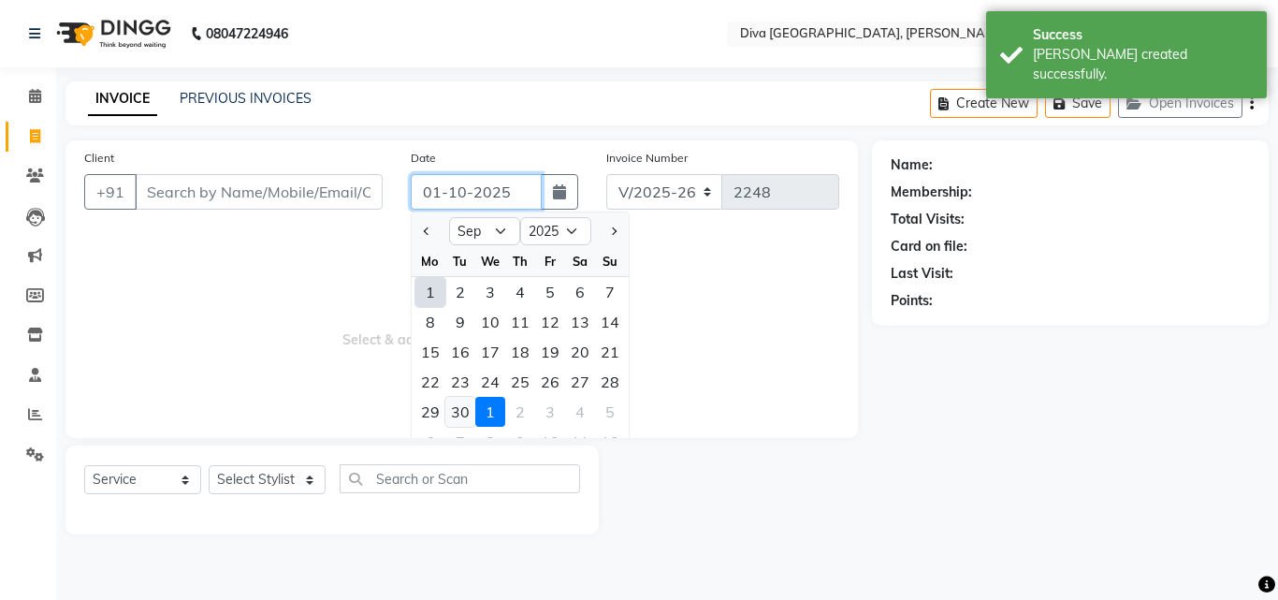
type input "30-09-2025"
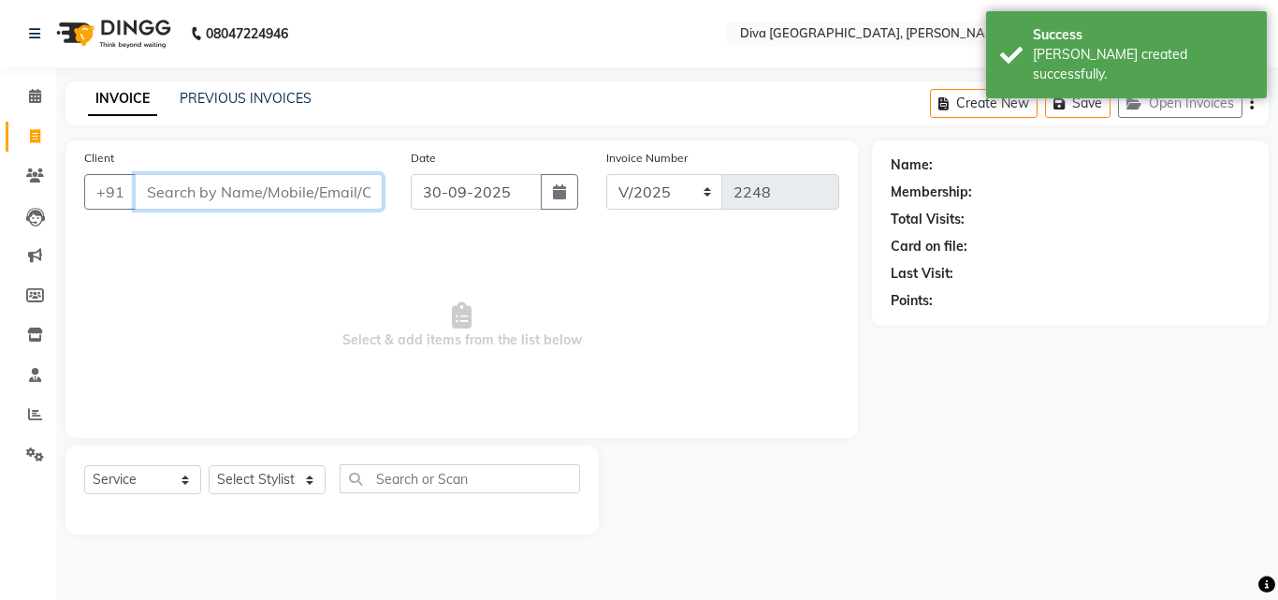
click at [160, 200] on input "Client" at bounding box center [259, 192] width 248 height 36
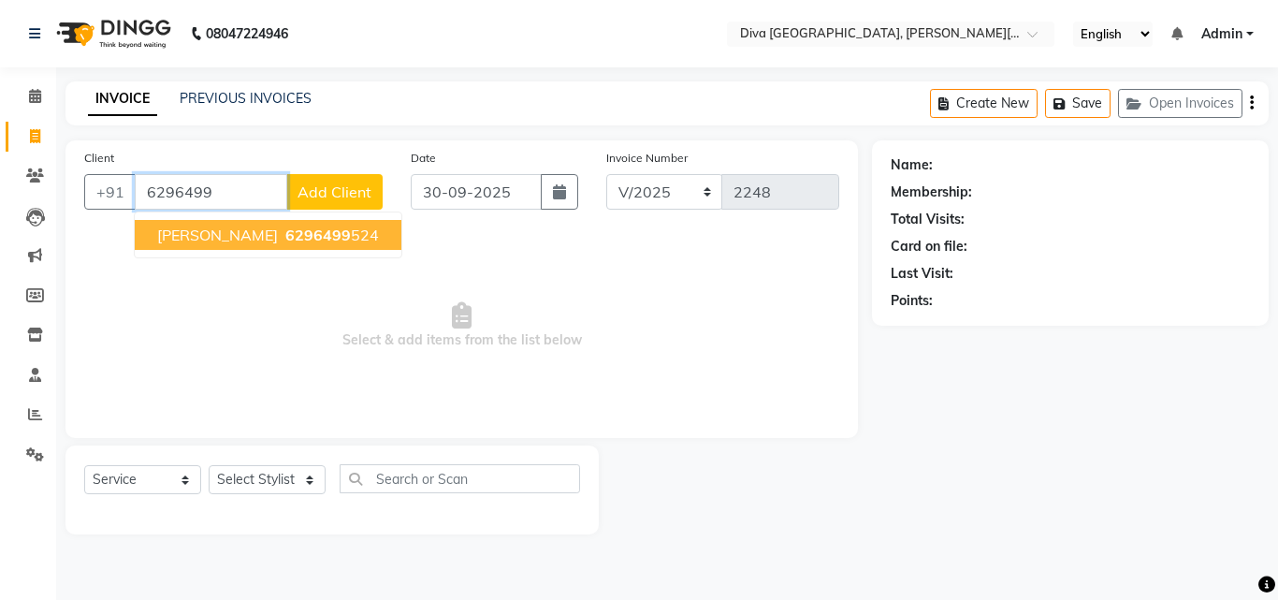
click at [207, 240] on span "[PERSON_NAME]" at bounding box center [217, 235] width 121 height 19
type input "6296499524"
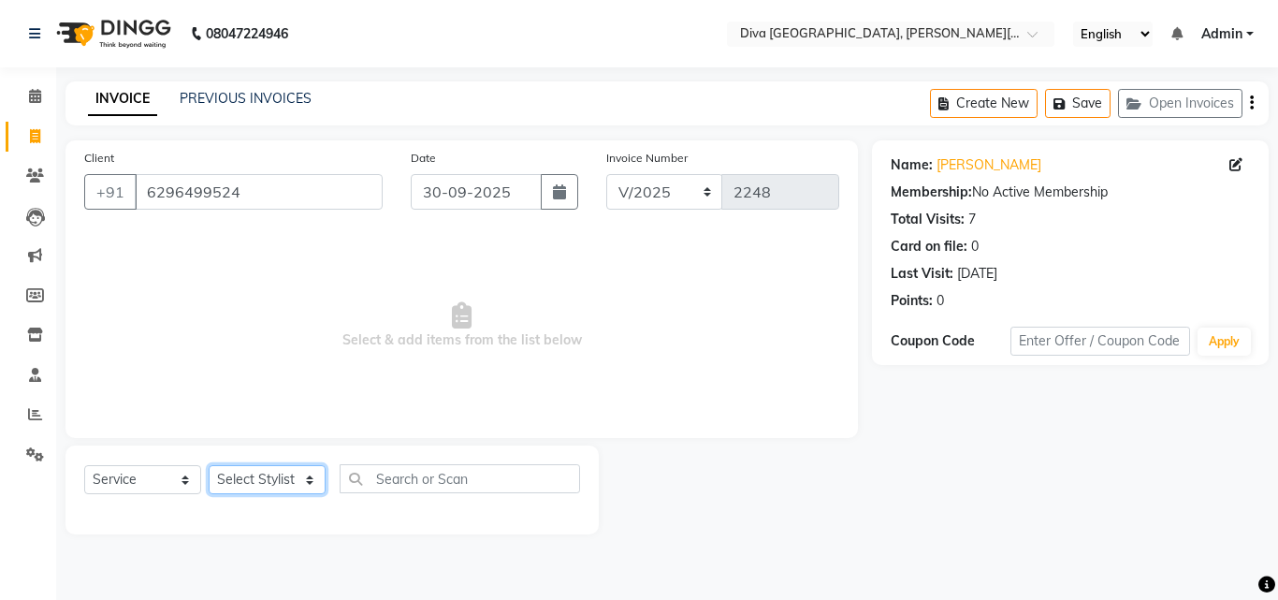
click at [279, 483] on select "Select Stylist Deepa Mam POOJA [PERSON_NAME]" at bounding box center [267, 479] width 117 height 29
select select "9999"
click at [209, 465] on select "Select Stylist Deepa Mam POOJA [PERSON_NAME]" at bounding box center [267, 479] width 117 height 29
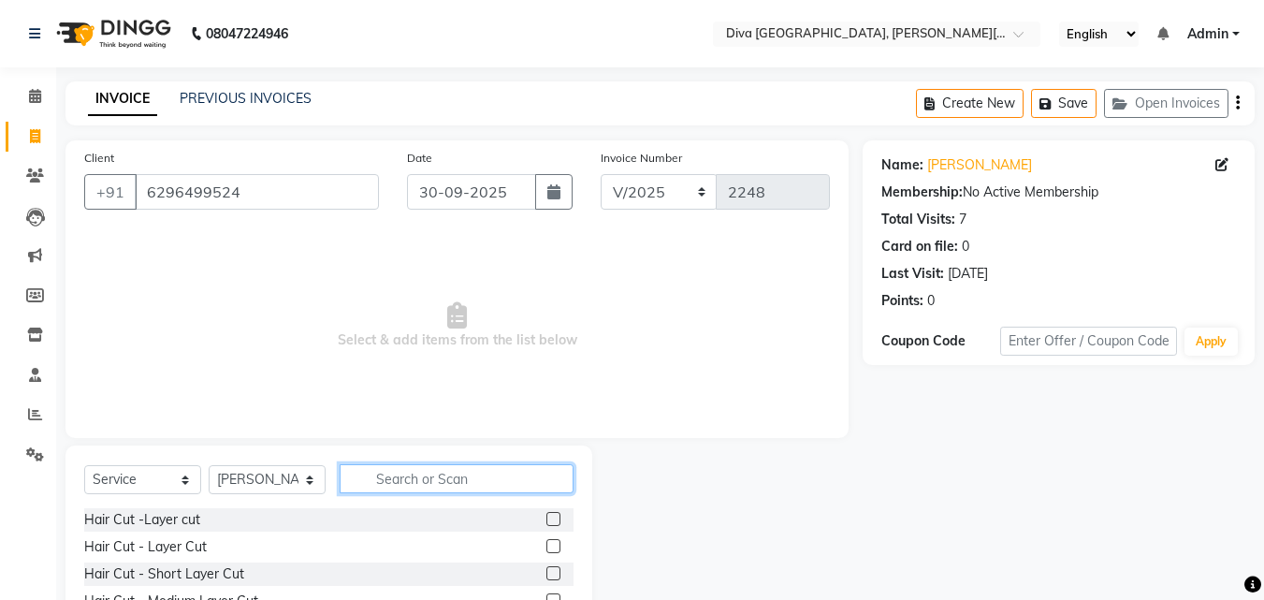
click at [371, 480] on input "text" at bounding box center [457, 478] width 234 height 29
type input "und"
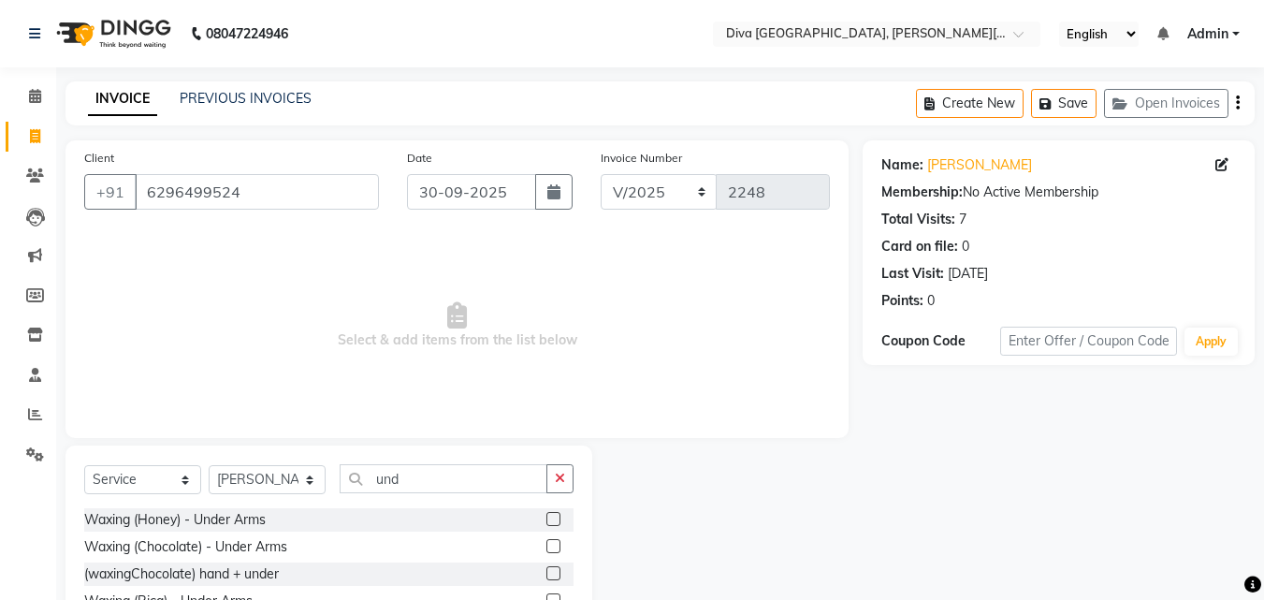
click at [546, 547] on label at bounding box center [553, 546] width 14 height 14
click at [546, 547] on input "checkbox" at bounding box center [552, 547] width 12 height 12
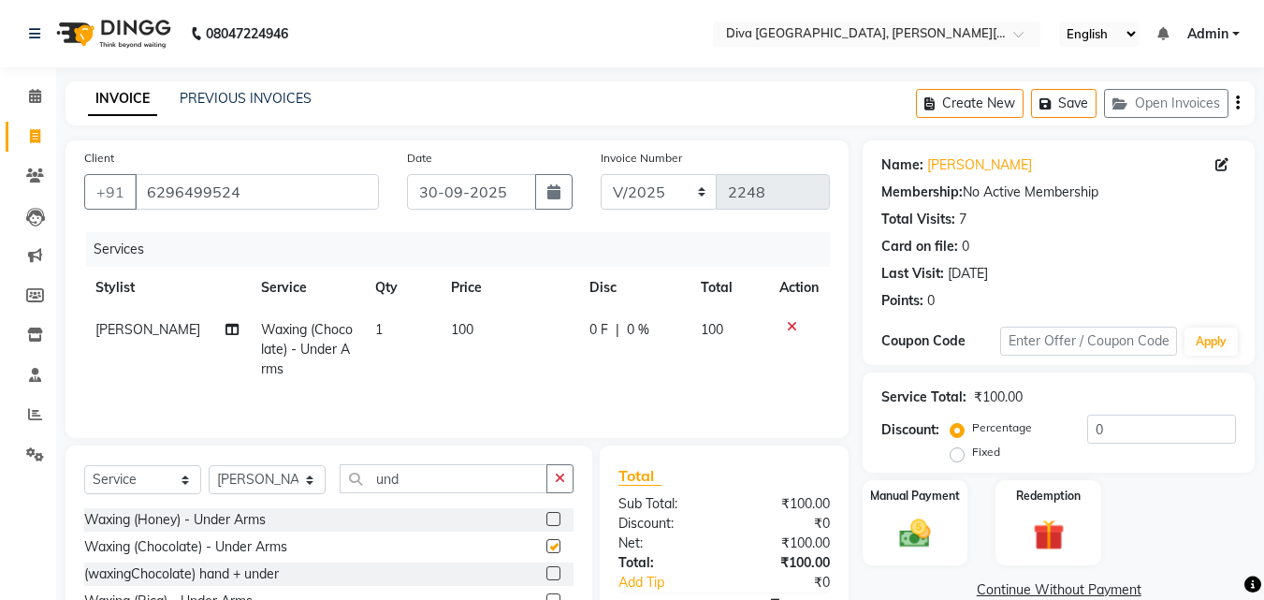
checkbox input "false"
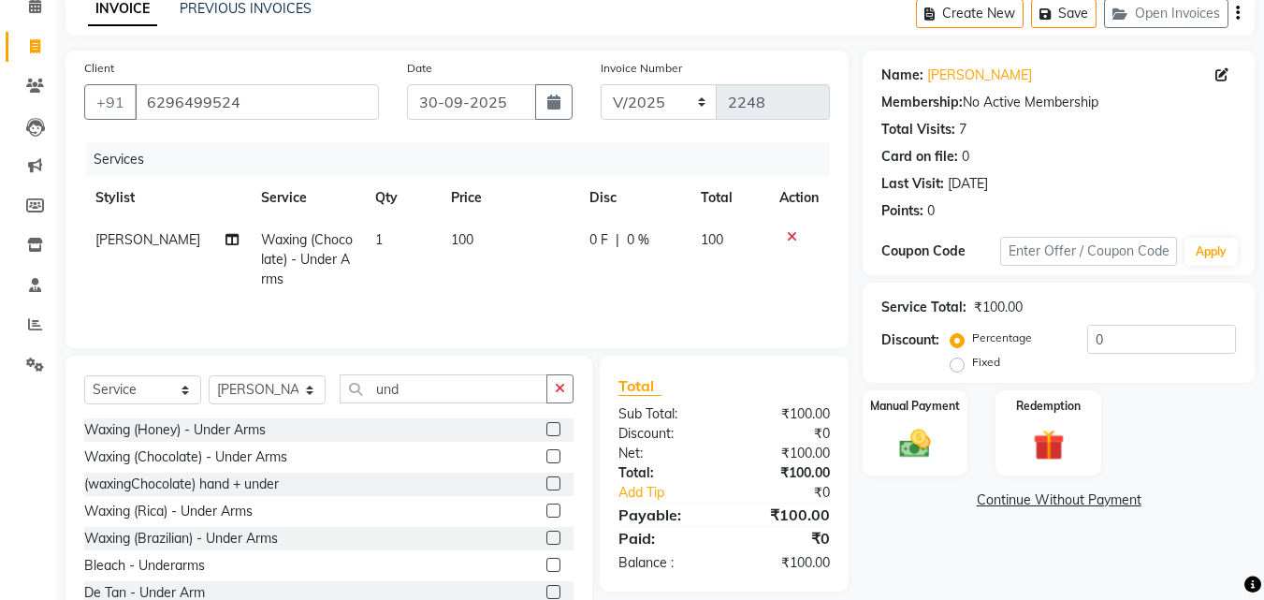
scroll to position [150, 0]
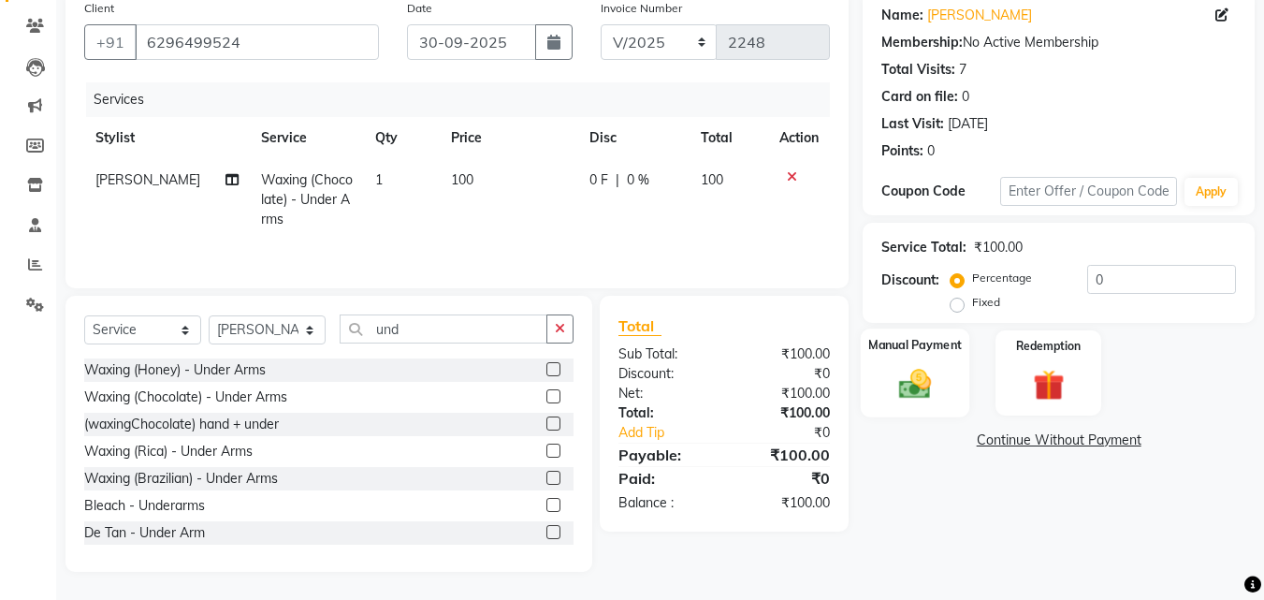
click at [950, 405] on div "Manual Payment" at bounding box center [915, 372] width 109 height 89
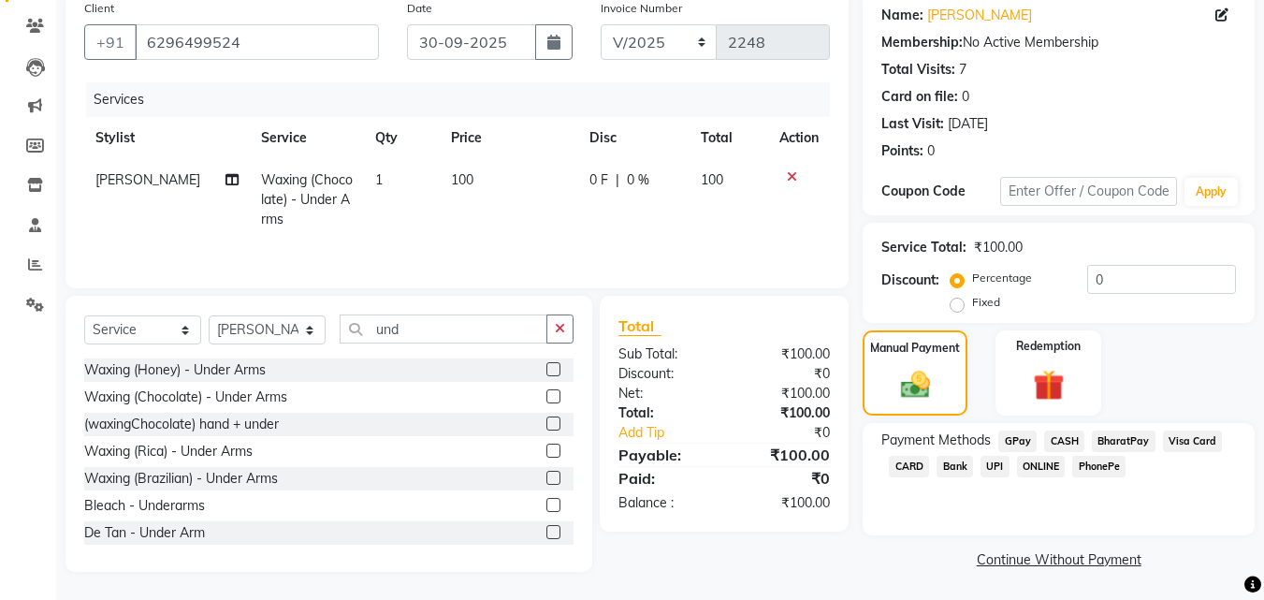
click at [1021, 439] on span "GPay" at bounding box center [1017, 441] width 38 height 22
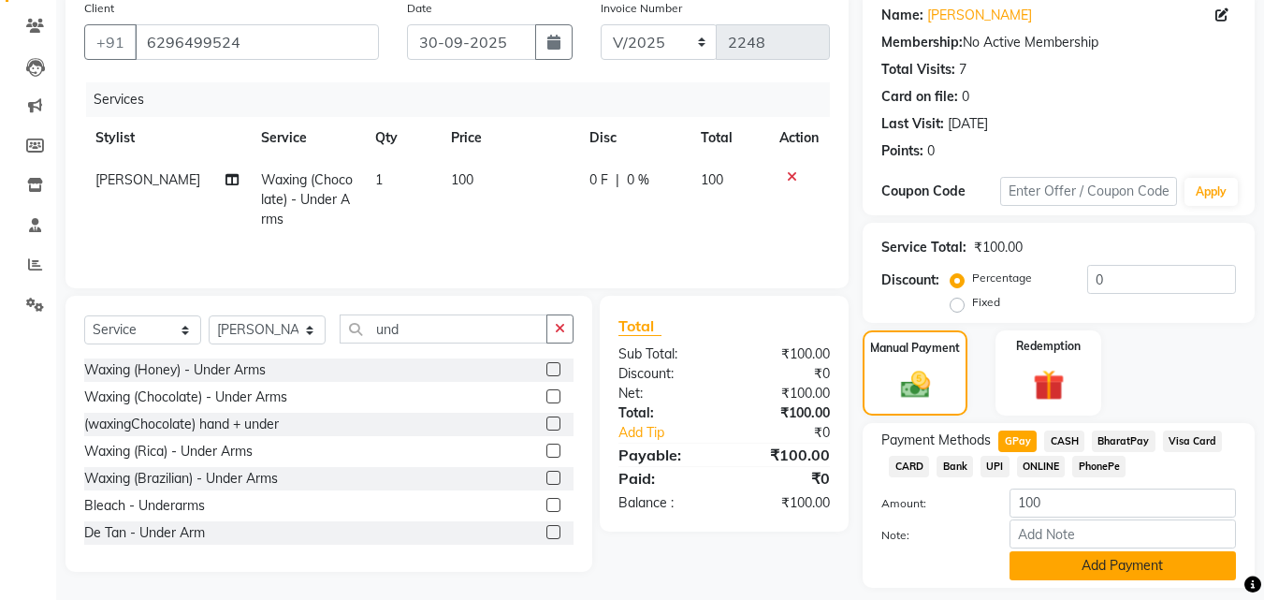
click at [1059, 564] on button "Add Payment" at bounding box center [1123, 565] width 226 height 29
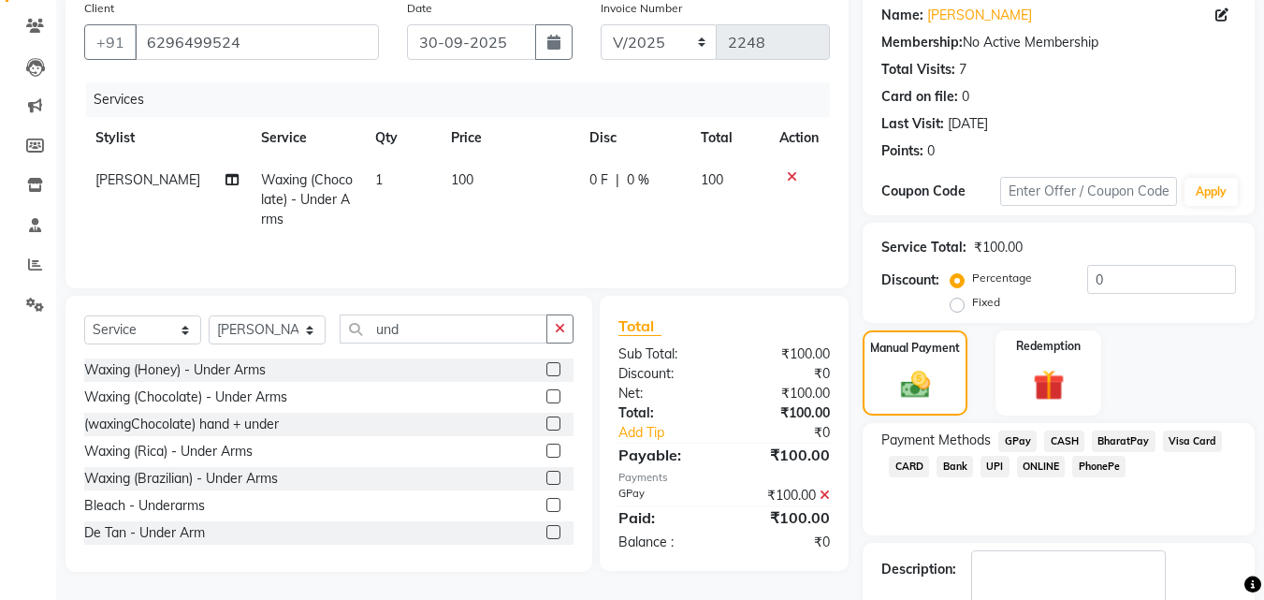
scroll to position [257, 0]
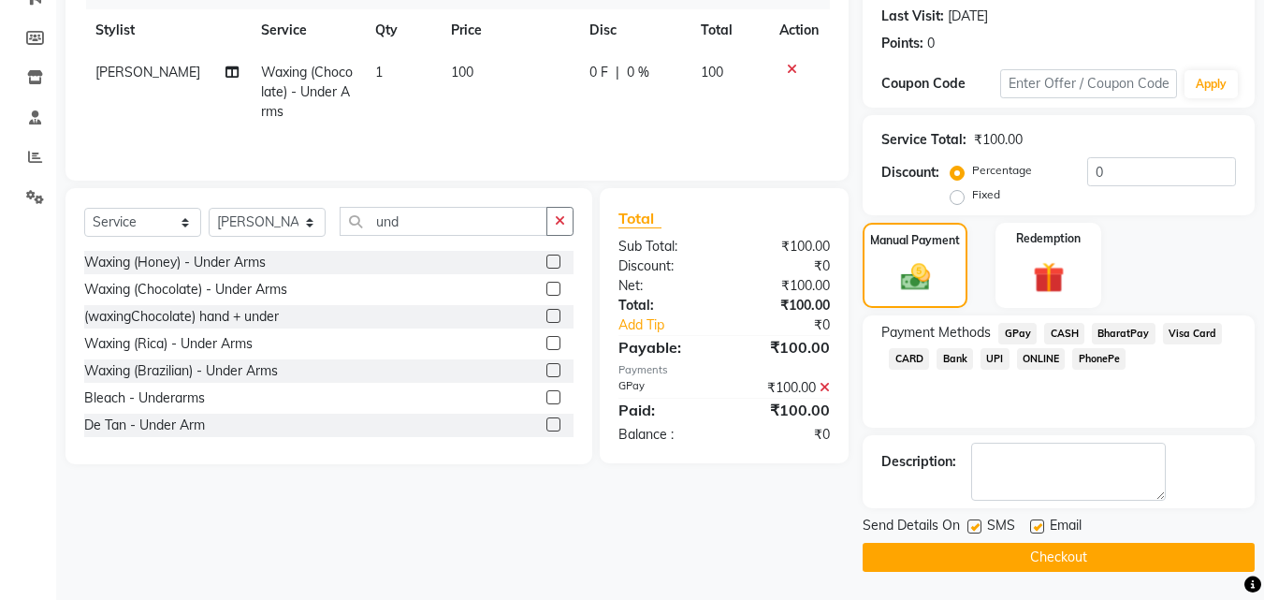
click at [1197, 552] on button "Checkout" at bounding box center [1059, 557] width 392 height 29
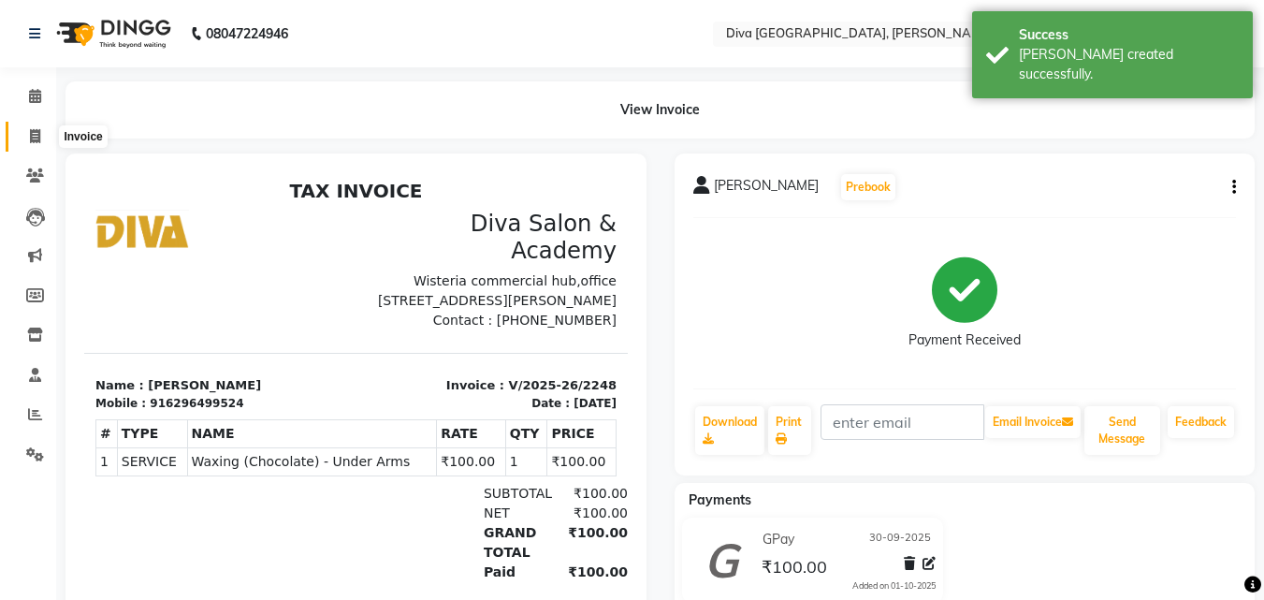
click at [39, 136] on icon at bounding box center [35, 136] width 10 height 14
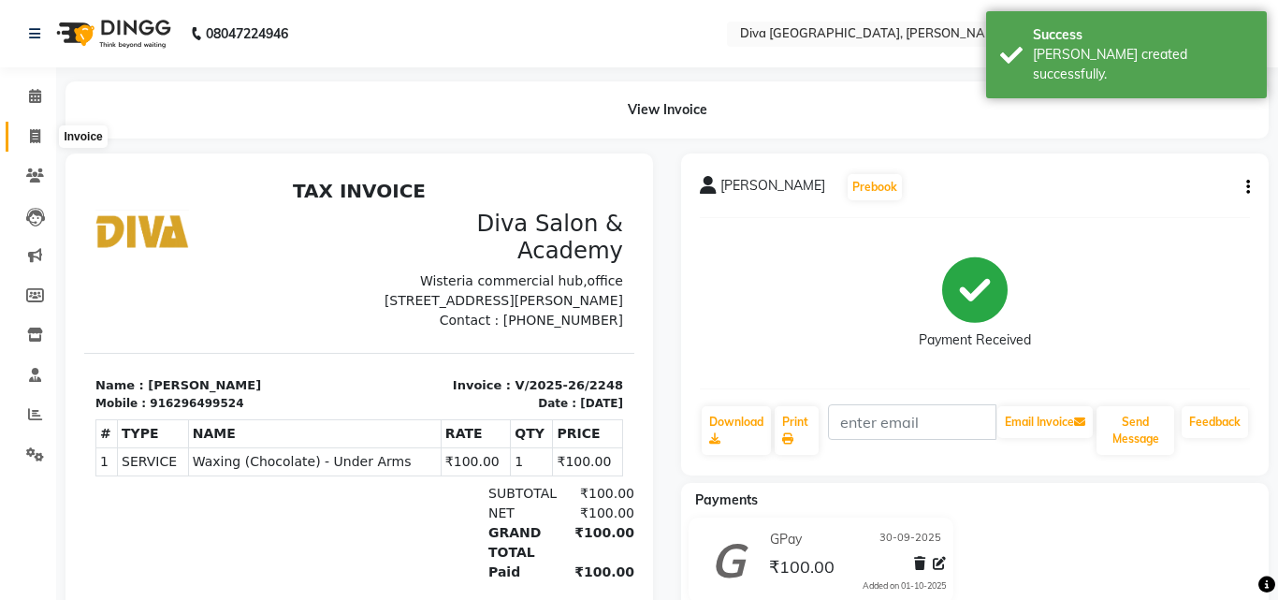
select select "service"
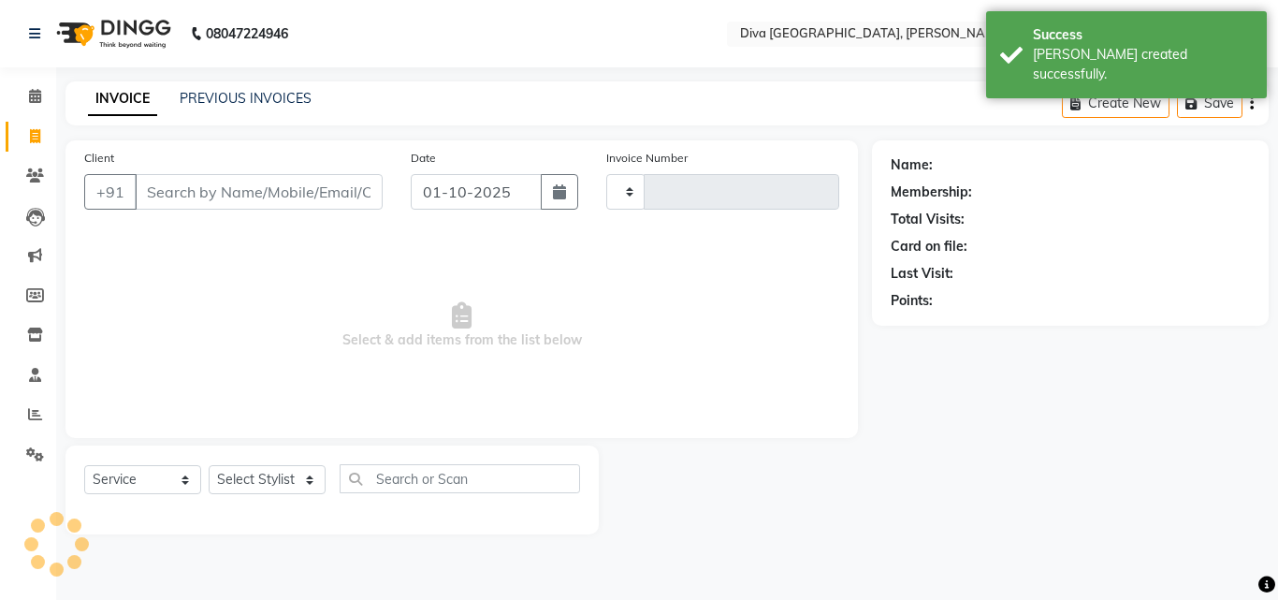
type input "2249"
select select "671"
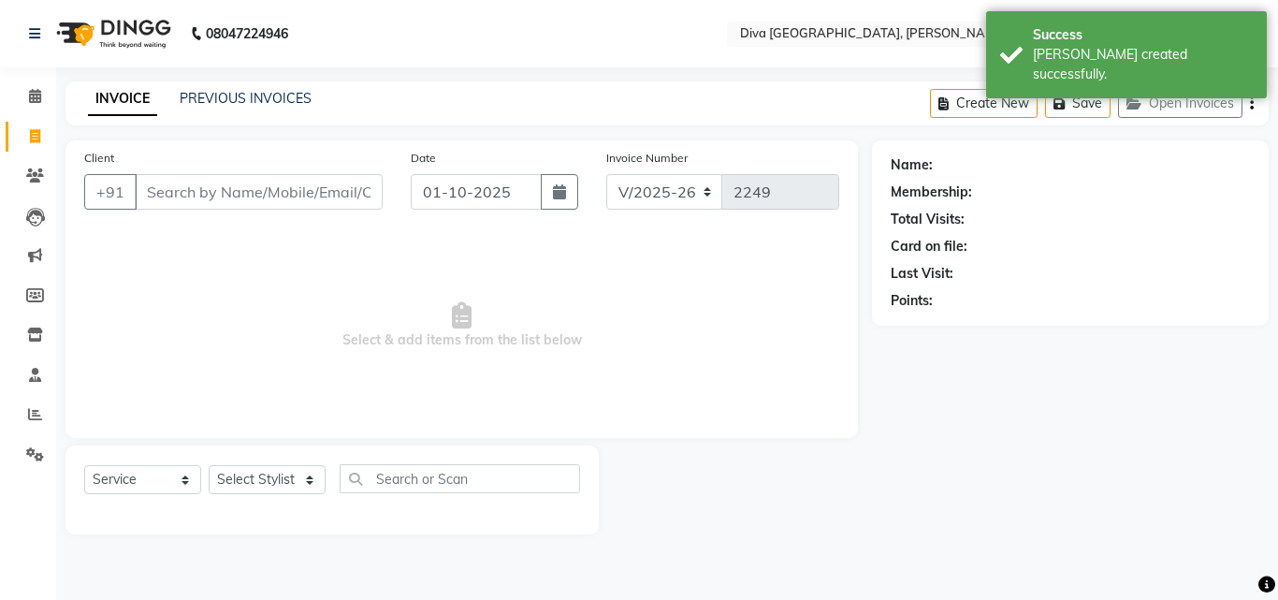
click at [429, 210] on div "Date [DATE]" at bounding box center [495, 186] width 196 height 77
click at [433, 198] on input "01-10-2025" at bounding box center [476, 192] width 131 height 36
select select "10"
select select "2025"
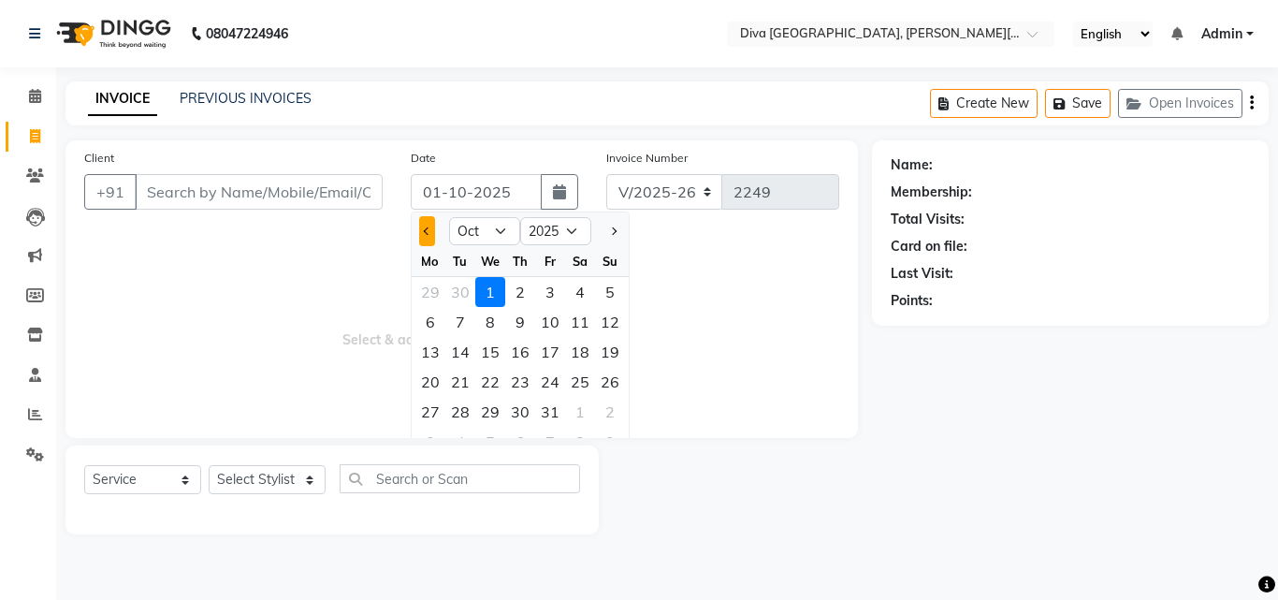
click at [433, 239] on button "Previous month" at bounding box center [427, 231] width 16 height 30
select select "9"
click at [463, 408] on div "30" at bounding box center [460, 412] width 30 height 30
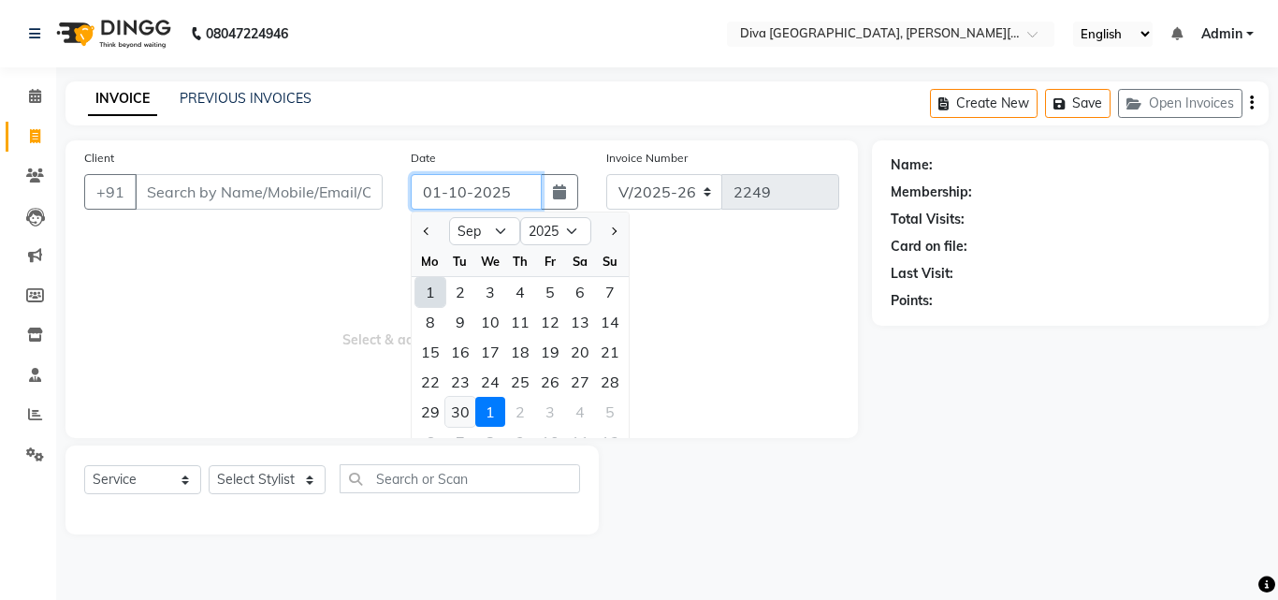
type input "30-09-2025"
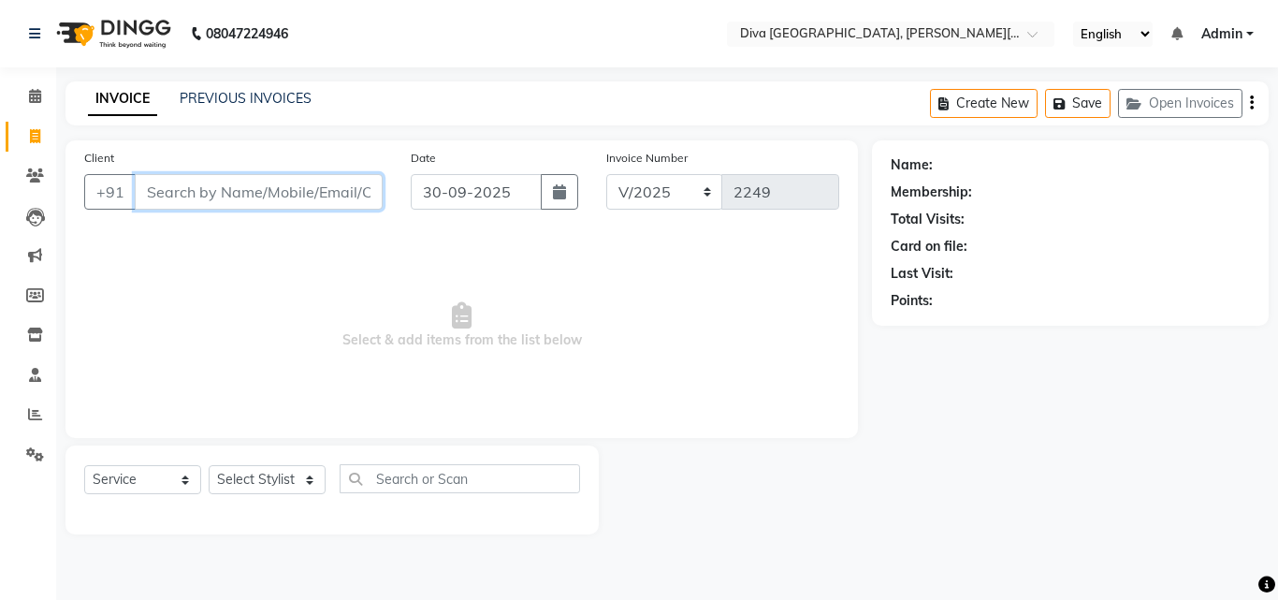
click at [152, 199] on input "Client" at bounding box center [259, 192] width 248 height 36
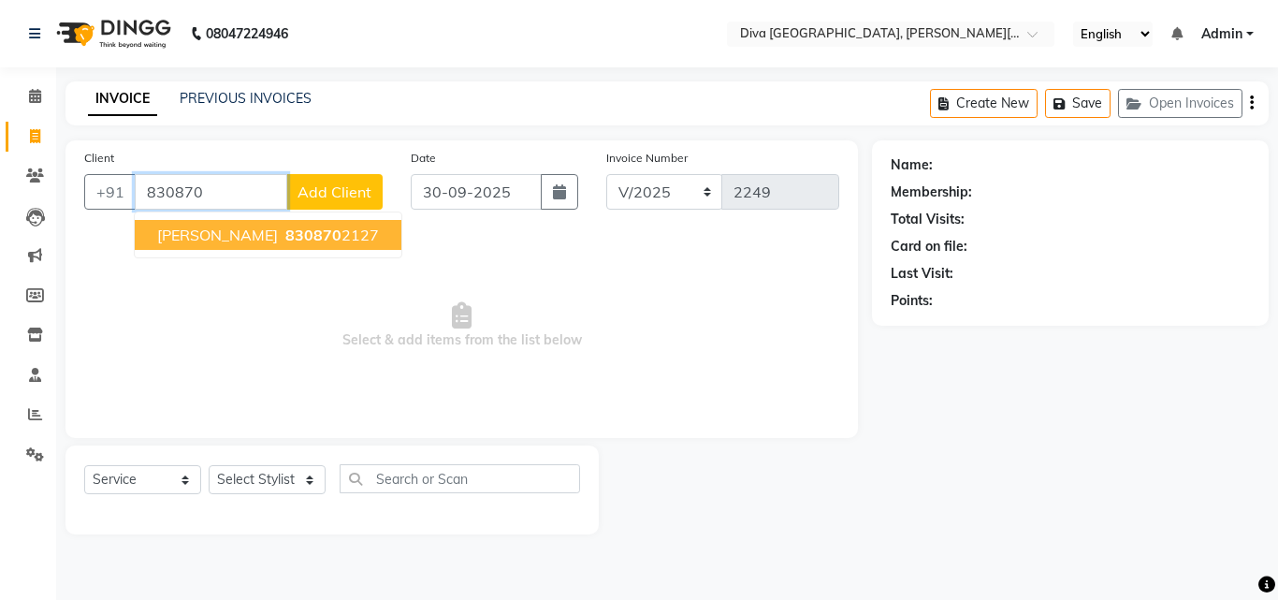
click at [166, 233] on span "[PERSON_NAME]" at bounding box center [217, 235] width 121 height 19
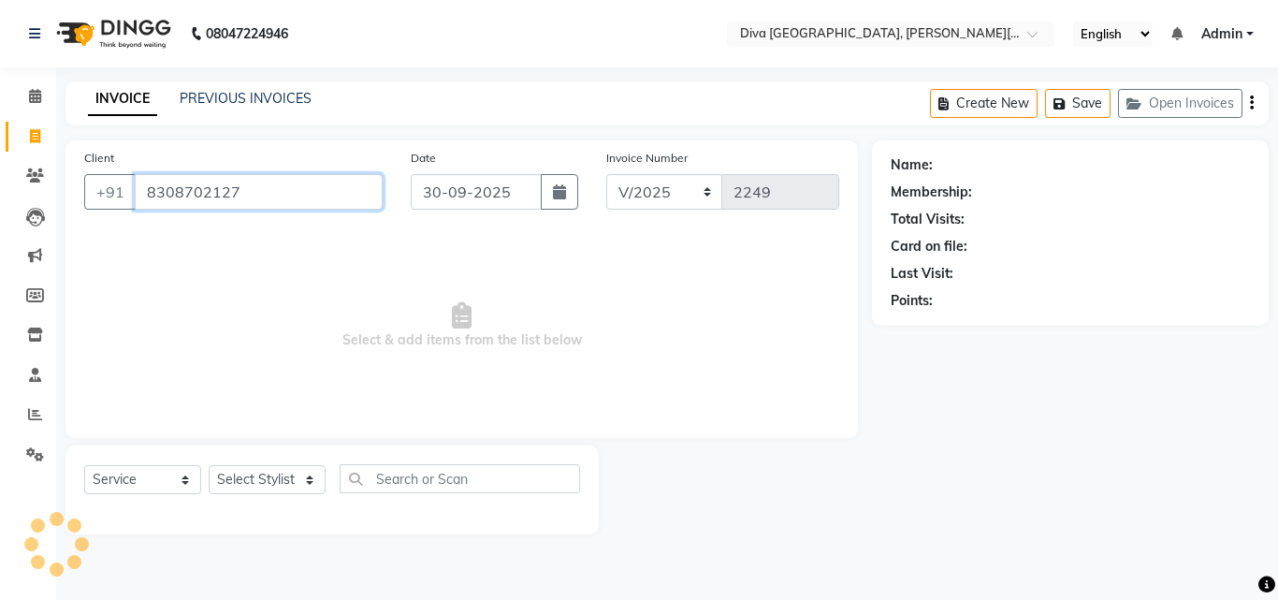
type input "8308702127"
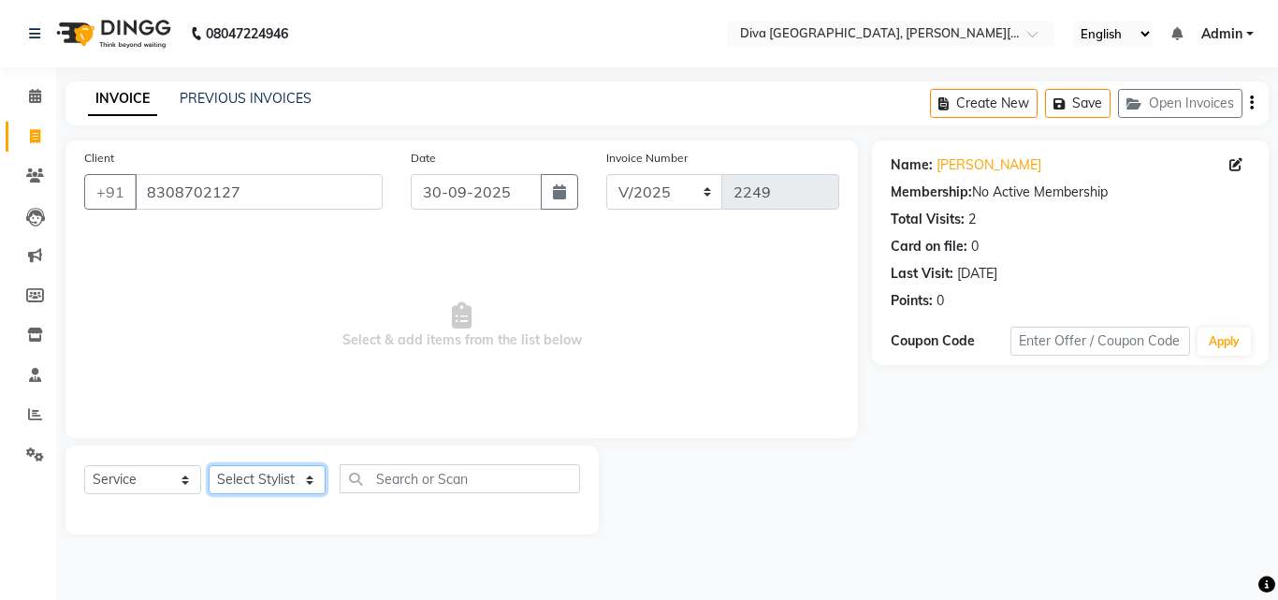
click at [259, 477] on select "Select Stylist Deepa Mam POOJA [PERSON_NAME]" at bounding box center [267, 479] width 117 height 29
select select "25942"
click at [209, 465] on select "Select Stylist Deepa Mam POOJA [PERSON_NAME]" at bounding box center [267, 479] width 117 height 29
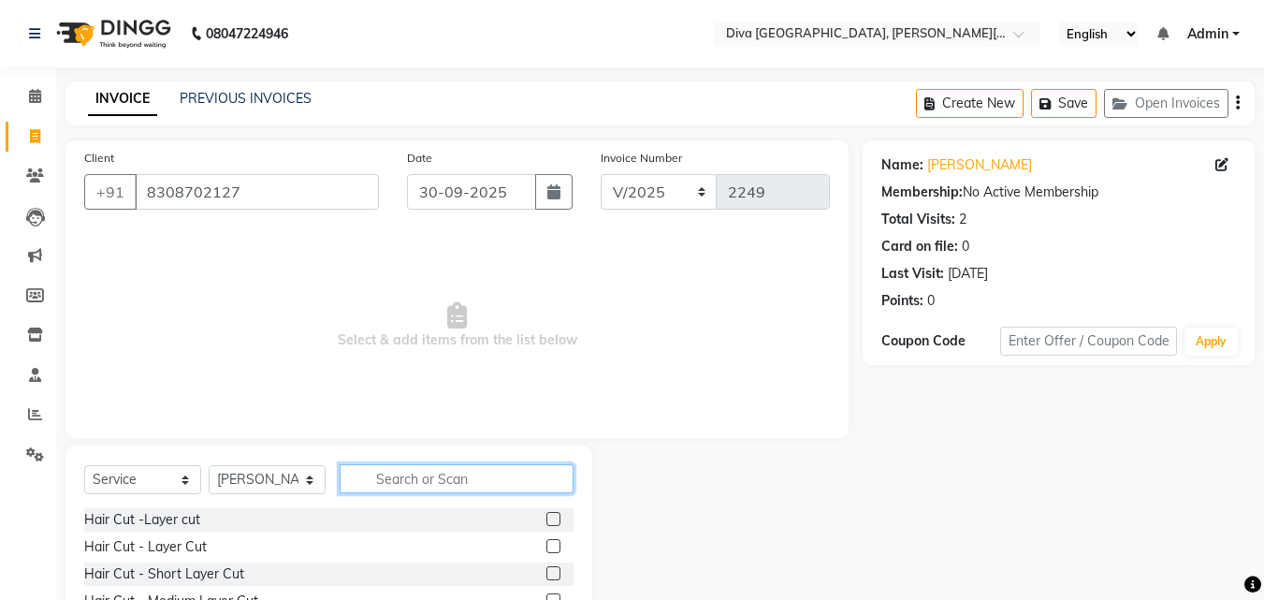
click at [380, 486] on input "text" at bounding box center [457, 478] width 234 height 29
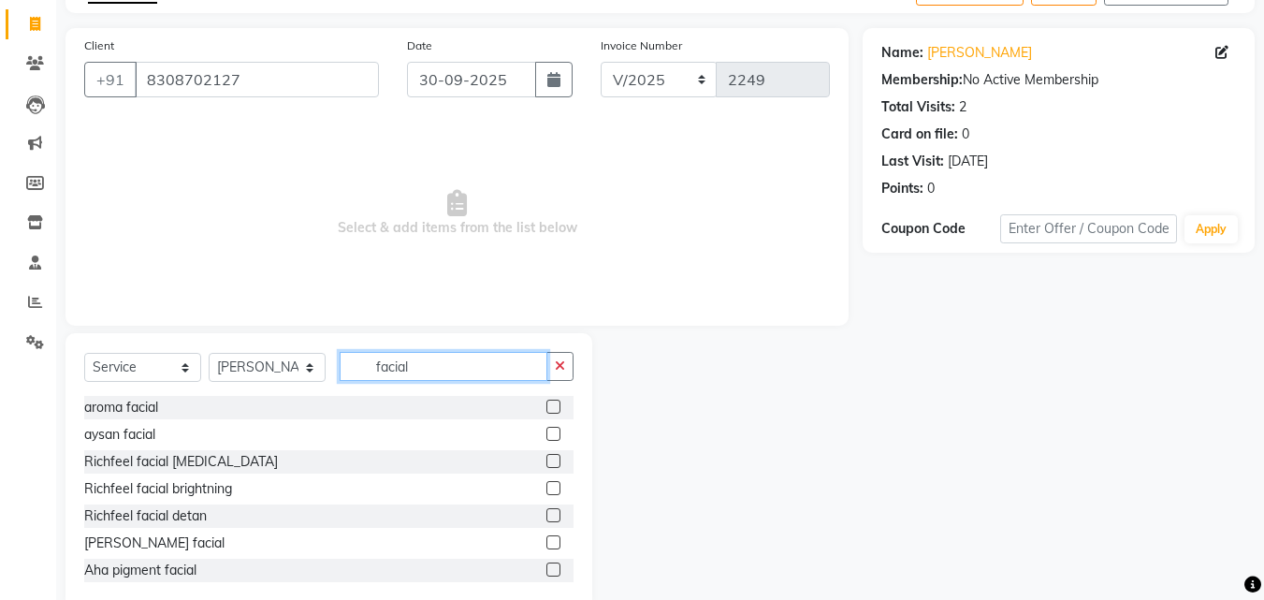
scroll to position [150, 0]
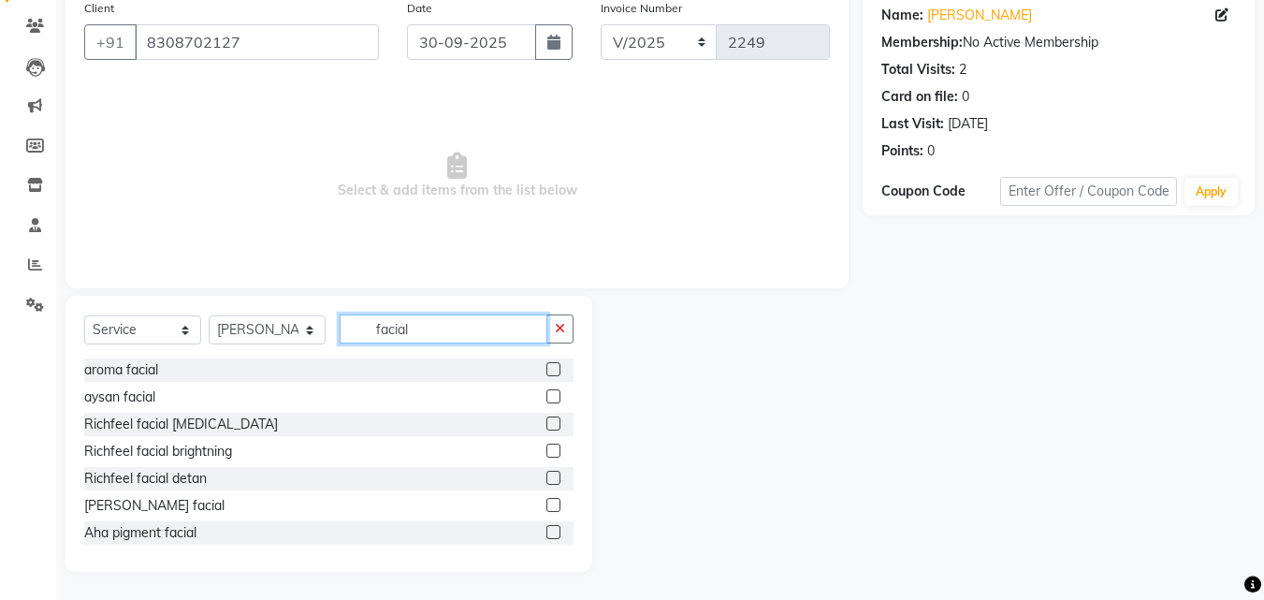
type input "facial"
click at [546, 478] on label at bounding box center [553, 478] width 14 height 14
click at [546, 478] on input "checkbox" at bounding box center [552, 479] width 12 height 12
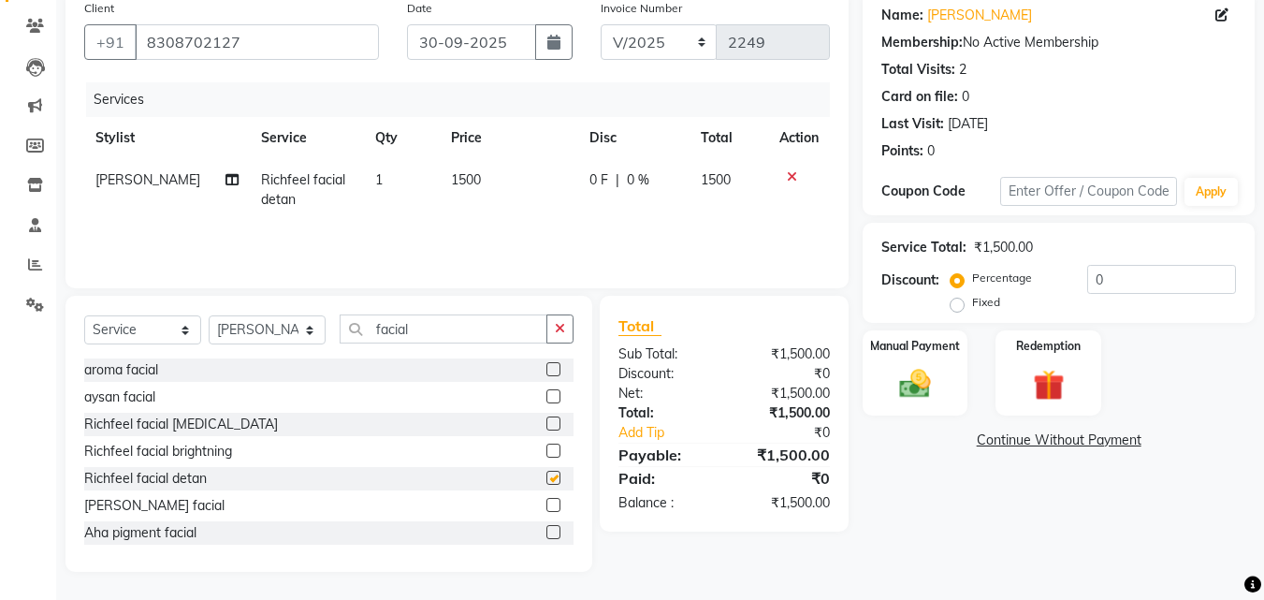
checkbox input "false"
click at [793, 176] on icon at bounding box center [792, 176] width 10 height 13
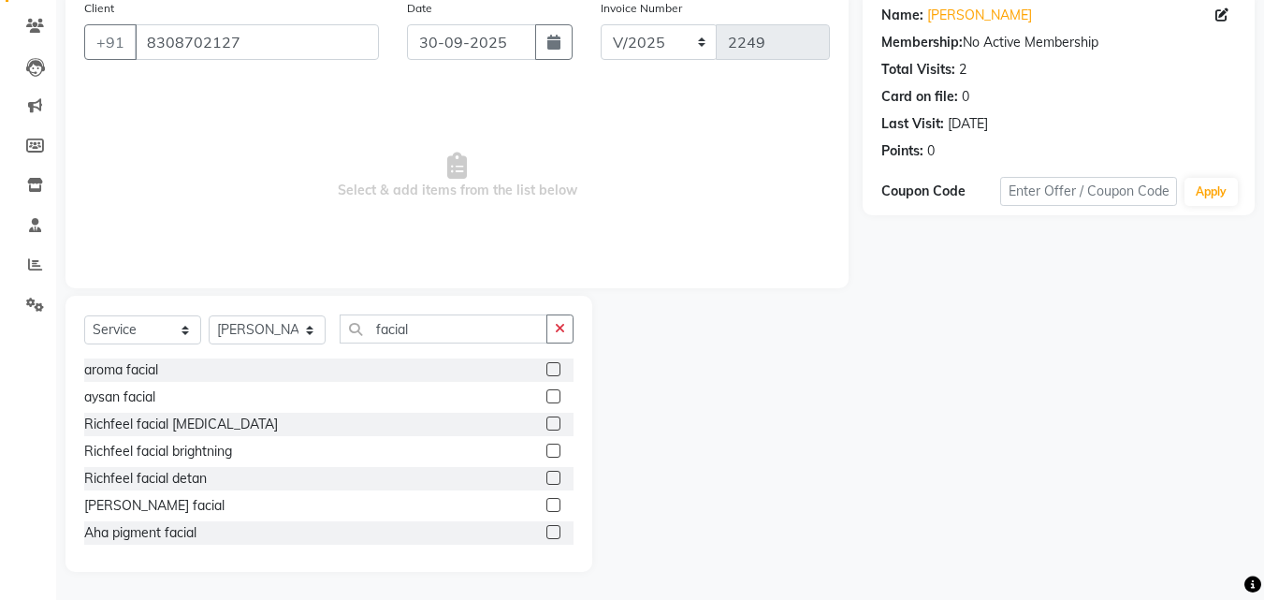
click at [546, 447] on label at bounding box center [553, 451] width 14 height 14
click at [546, 447] on input "checkbox" at bounding box center [552, 451] width 12 height 12
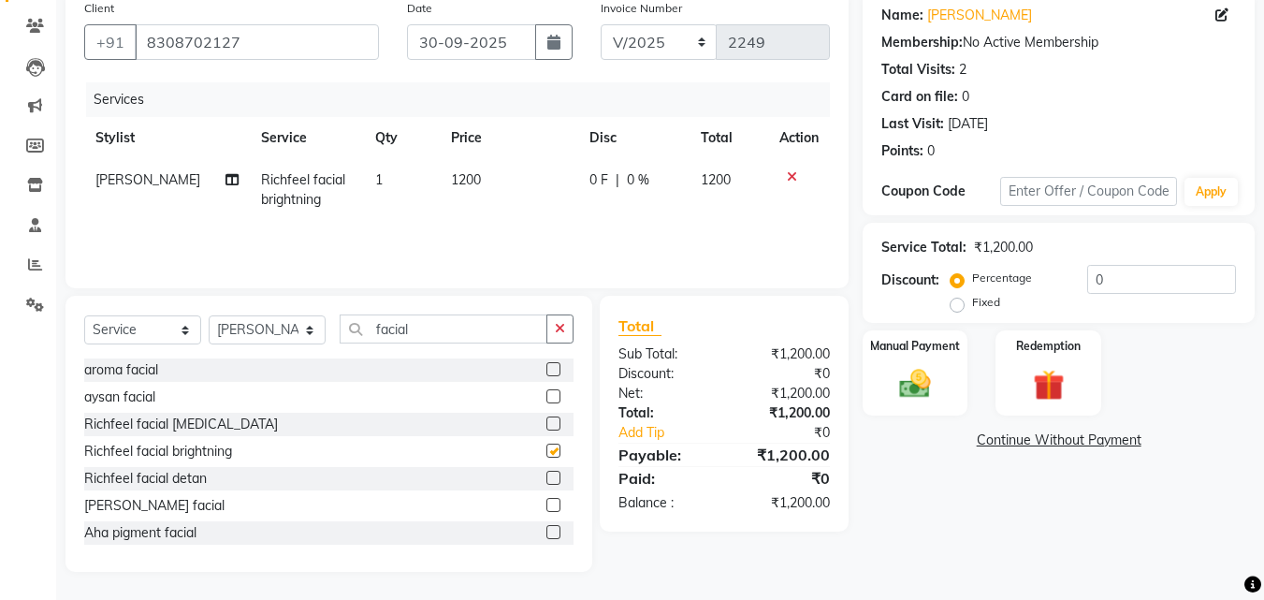
checkbox input "false"
click at [452, 183] on span "1200" at bounding box center [466, 179] width 30 height 17
select select "25942"
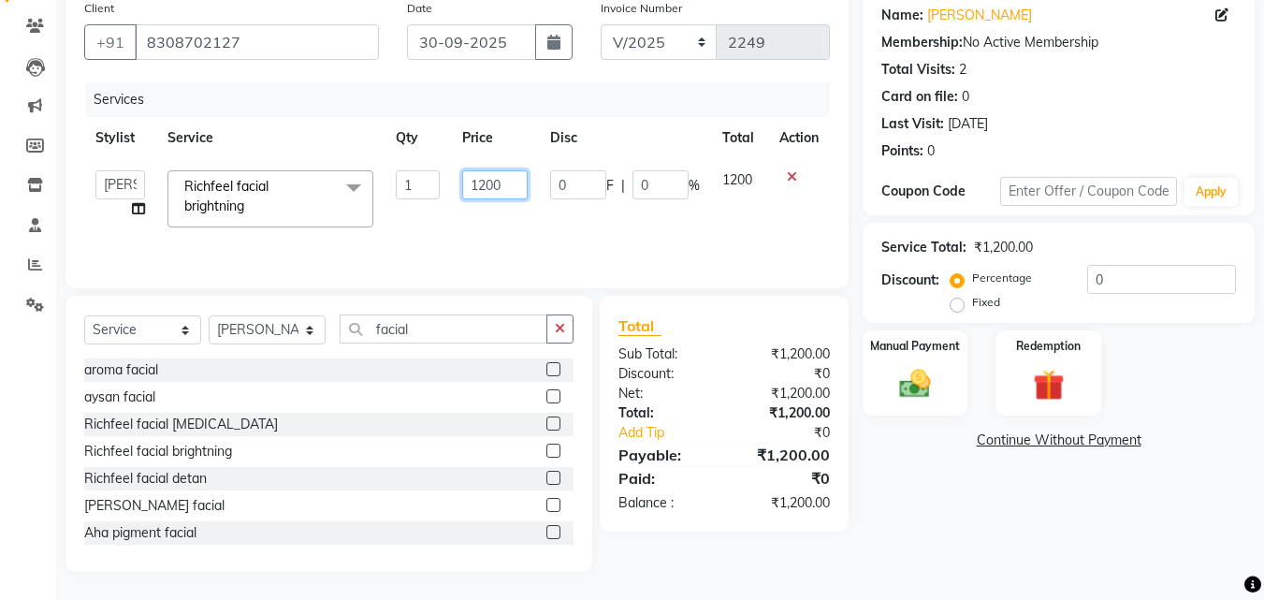
click at [484, 185] on input "1200" at bounding box center [494, 184] width 65 height 29
type input "100"
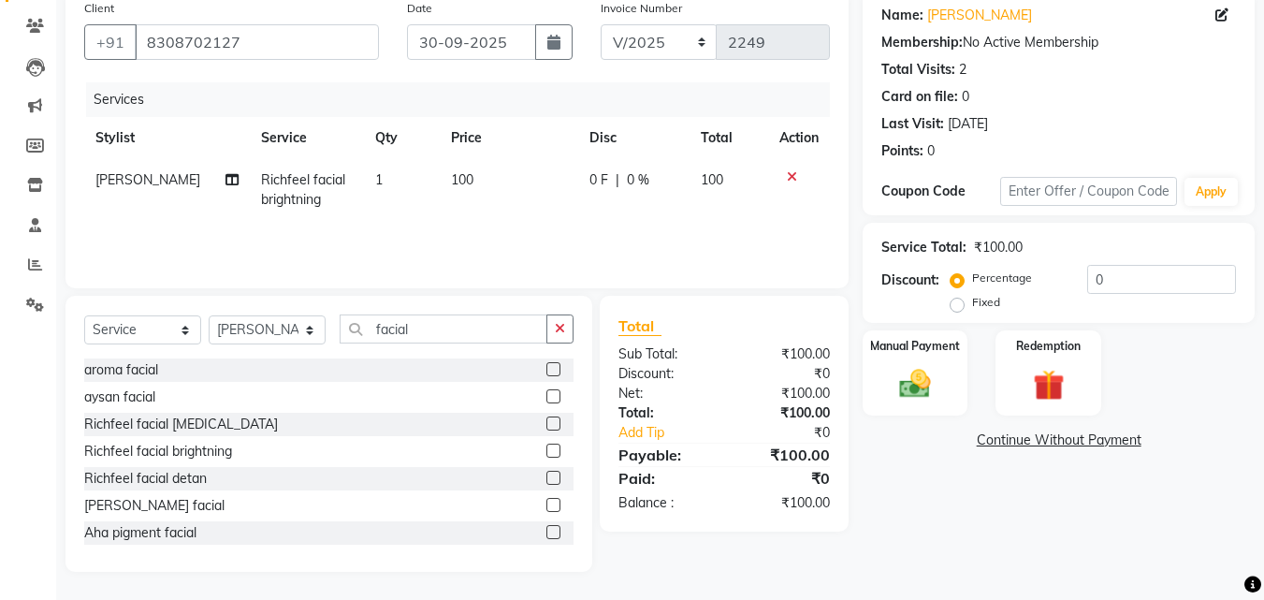
click at [546, 424] on label at bounding box center [553, 423] width 14 height 14
click at [546, 424] on input "checkbox" at bounding box center [552, 424] width 12 height 12
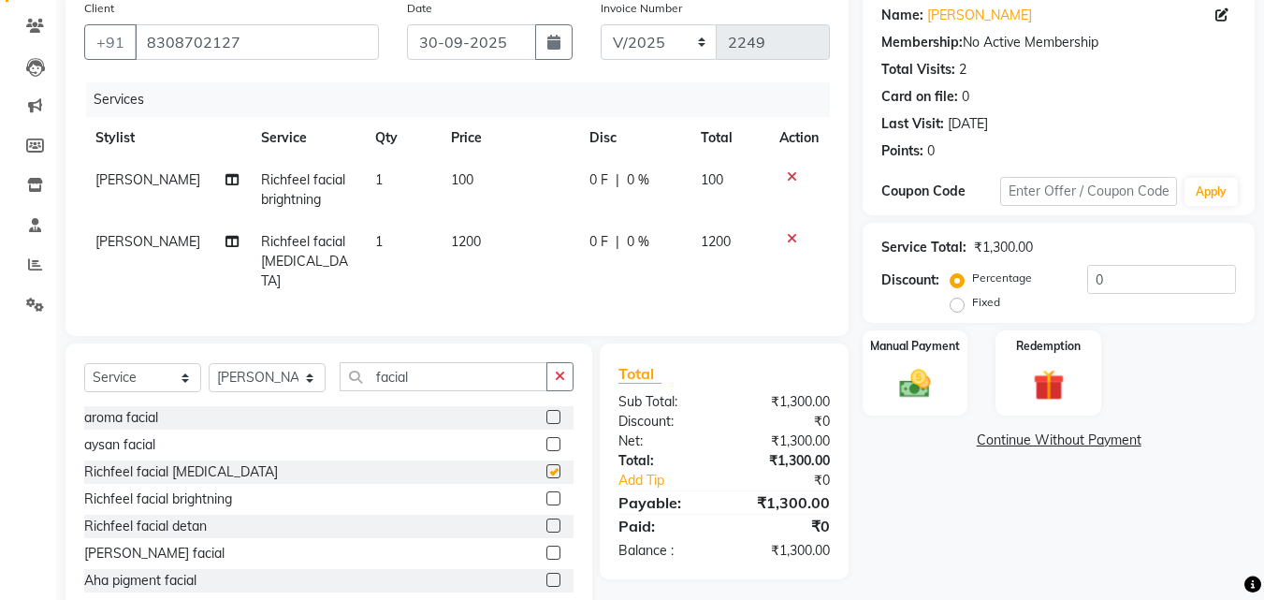
checkbox input "false"
click at [791, 174] on icon at bounding box center [792, 176] width 10 height 13
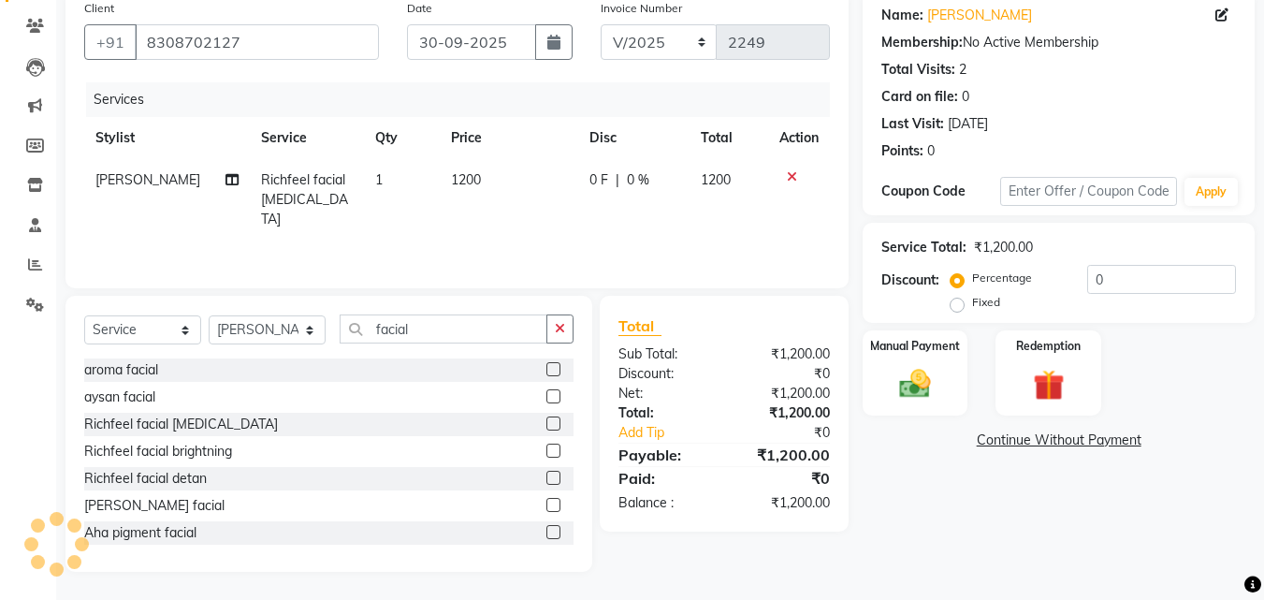
click at [453, 180] on span "1200" at bounding box center [466, 179] width 30 height 17
select select "25942"
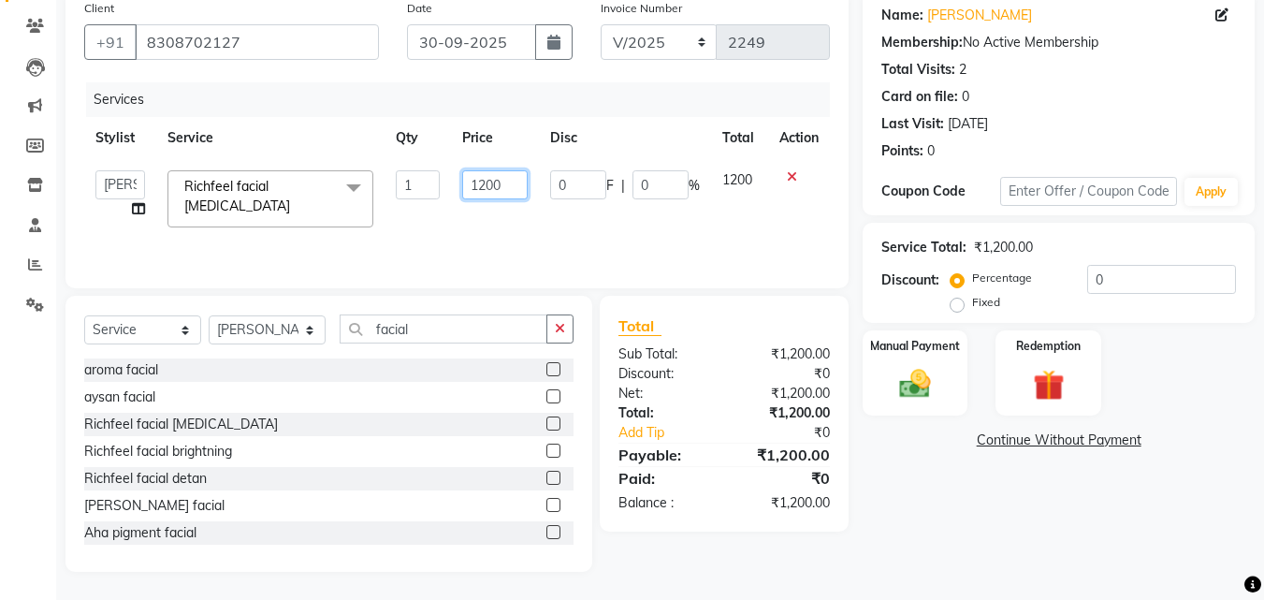
click at [485, 185] on input "1200" at bounding box center [494, 184] width 65 height 29
type input "1500"
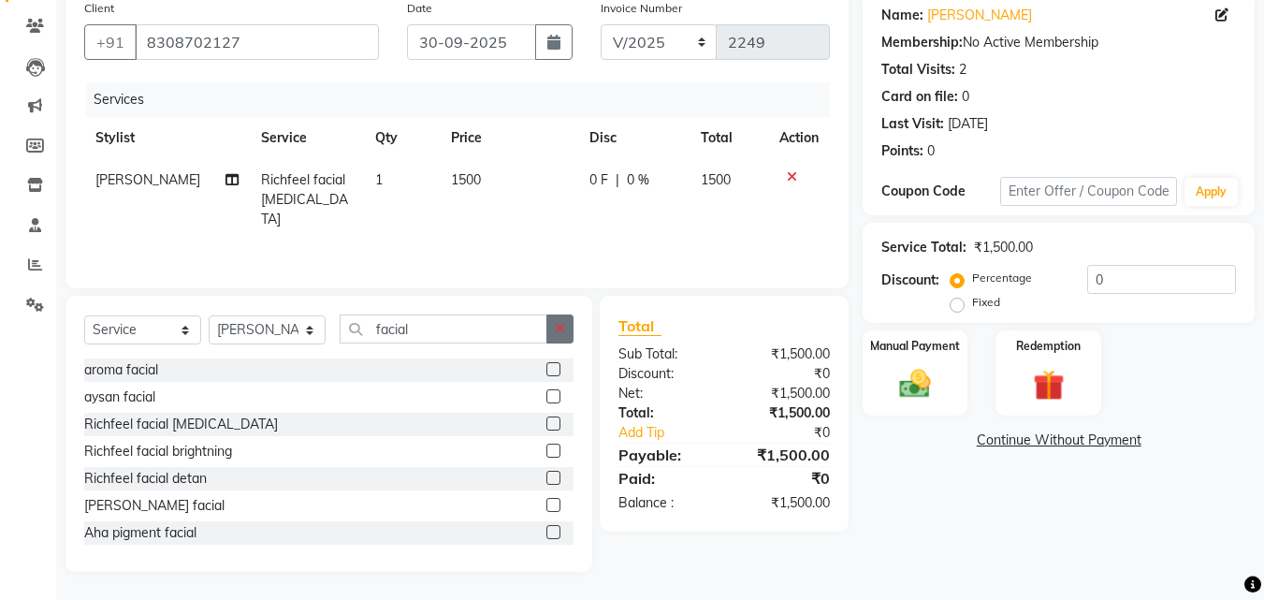
click at [563, 330] on icon "button" at bounding box center [560, 328] width 10 height 13
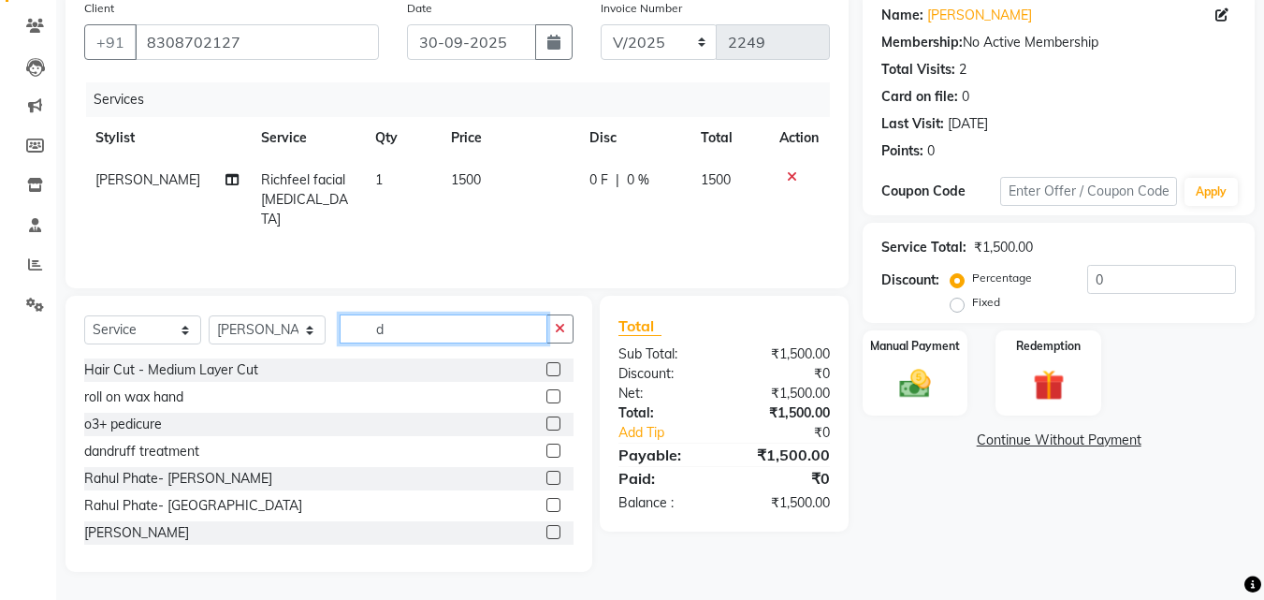
type input "d"
click at [546, 530] on label at bounding box center [553, 532] width 14 height 14
click at [546, 530] on input "checkbox" at bounding box center [552, 533] width 12 height 12
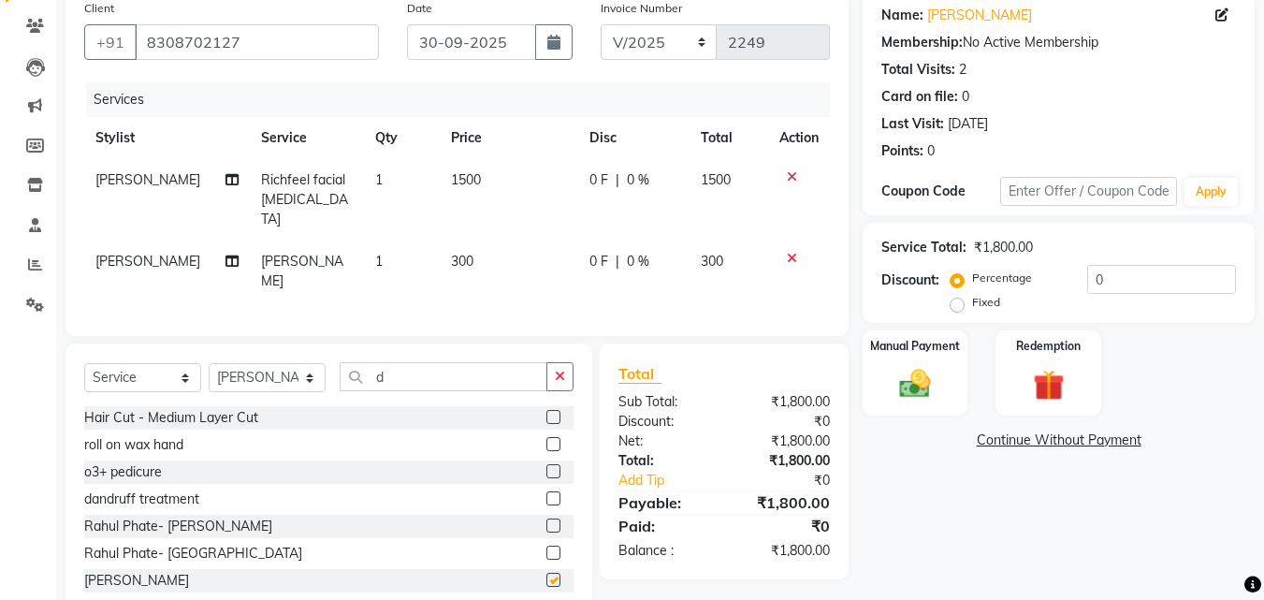
checkbox input "false"
click at [920, 356] on div "Manual Payment" at bounding box center [915, 372] width 109 height 89
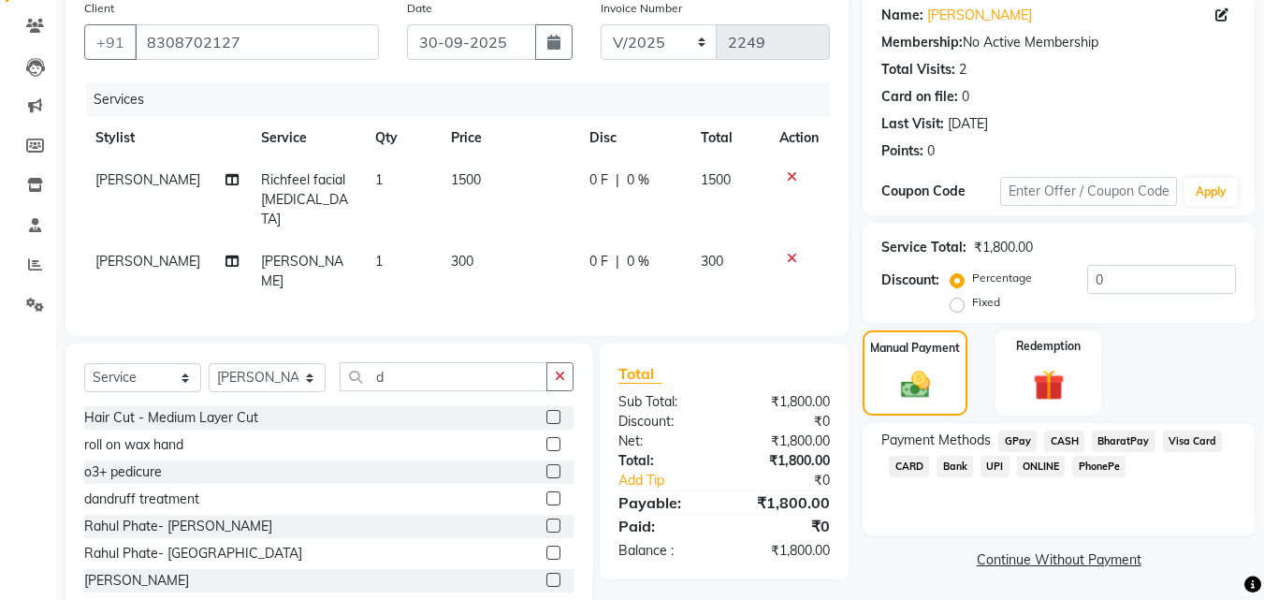
click at [1014, 435] on span "GPay" at bounding box center [1017, 441] width 38 height 22
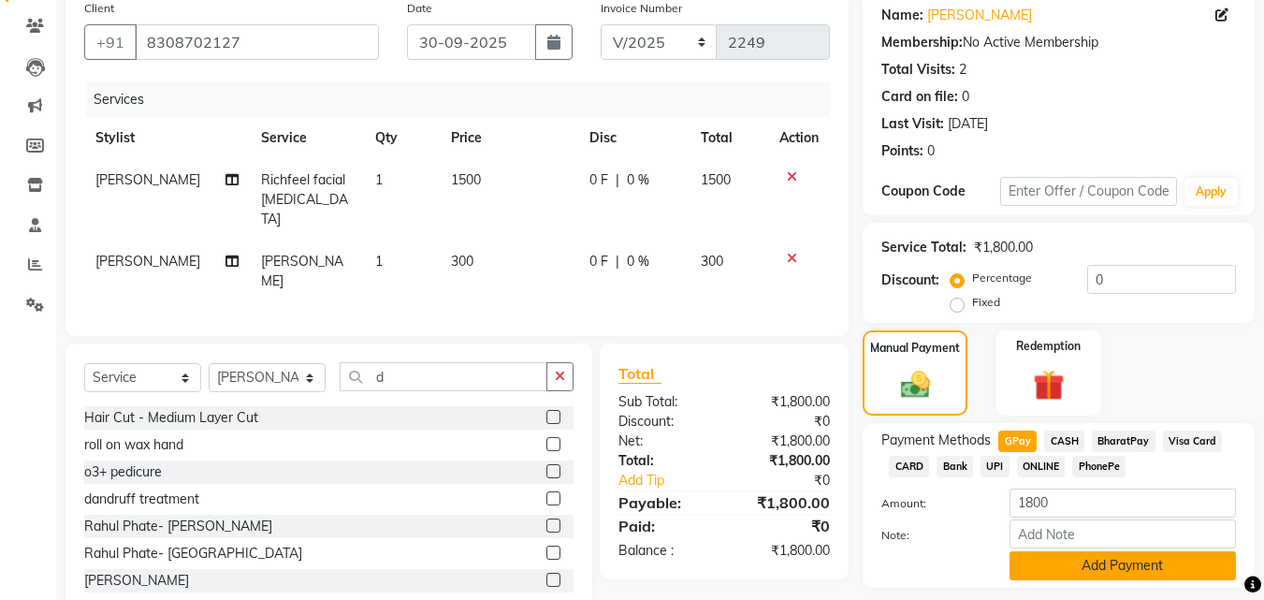
click at [1171, 570] on button "Add Payment" at bounding box center [1123, 565] width 226 height 29
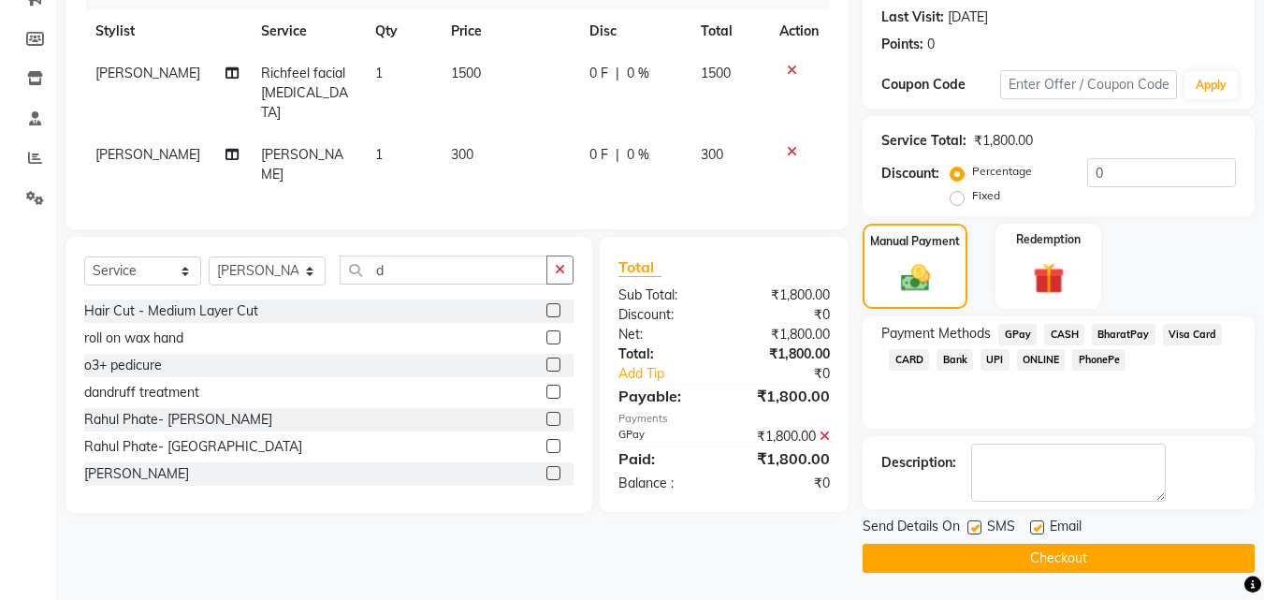
scroll to position [257, 0]
click at [1186, 557] on button "Checkout" at bounding box center [1059, 557] width 392 height 29
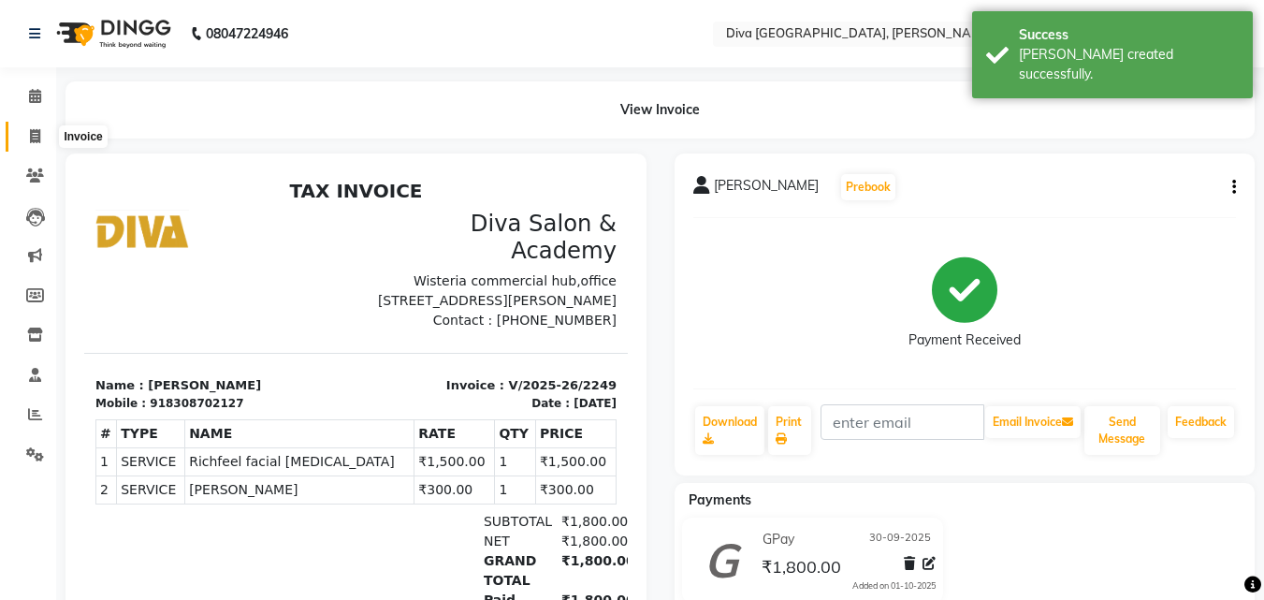
click at [37, 138] on icon at bounding box center [35, 136] width 10 height 14
select select "service"
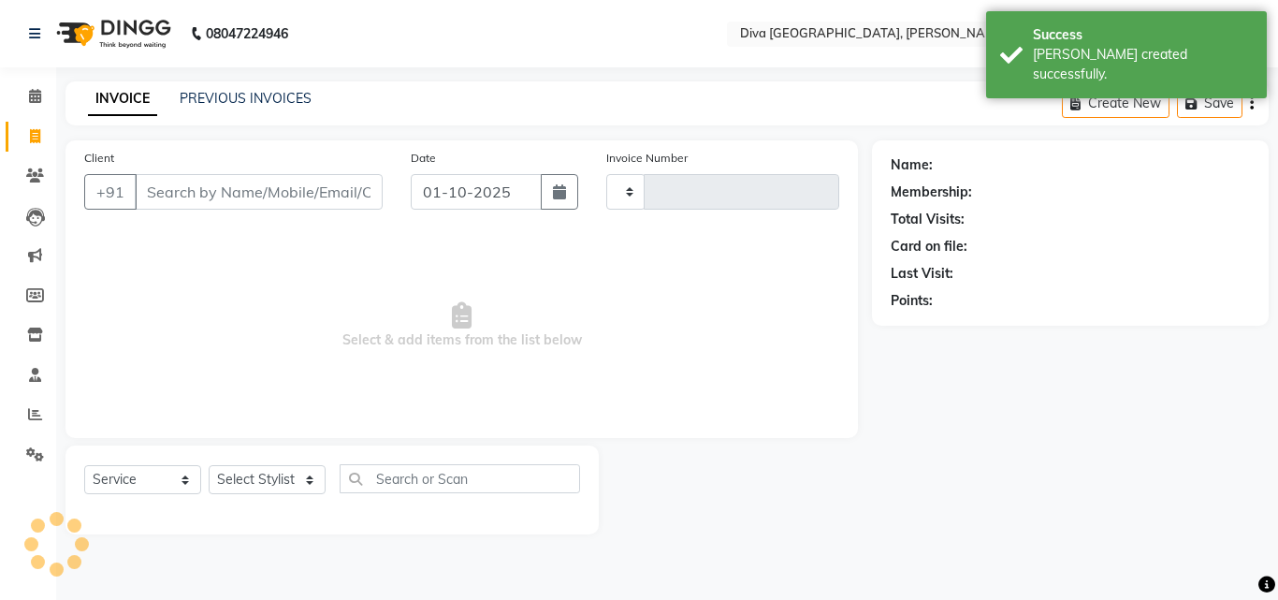
type input "2250"
select select "671"
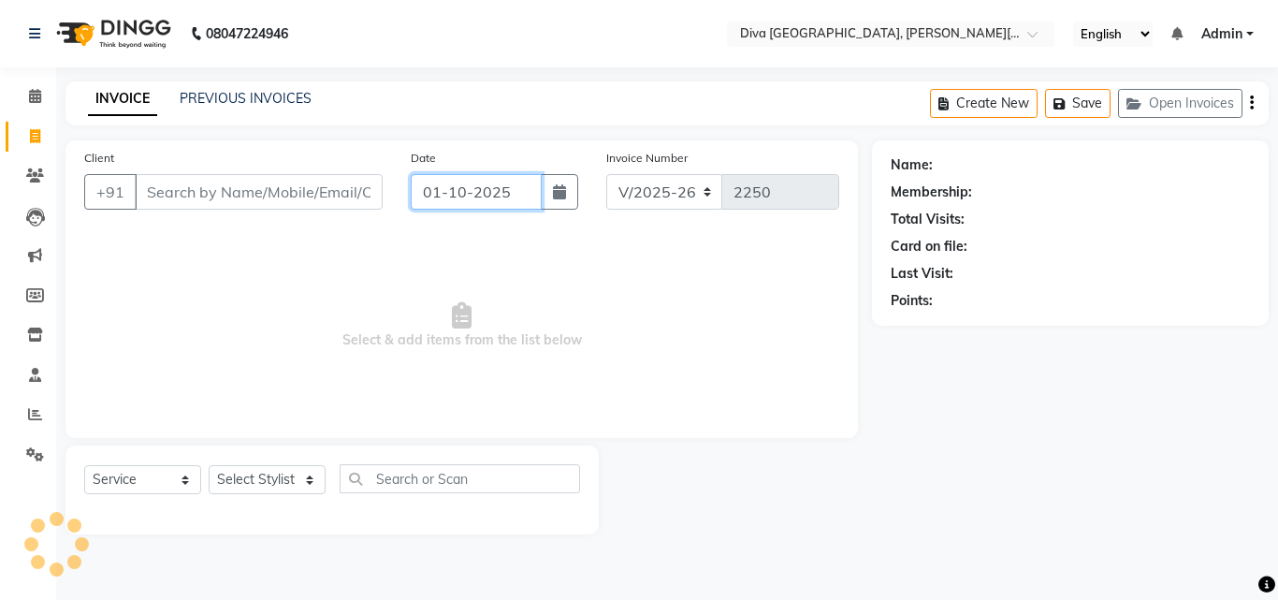
click at [442, 198] on input "01-10-2025" at bounding box center [476, 192] width 131 height 36
select select "10"
select select "2025"
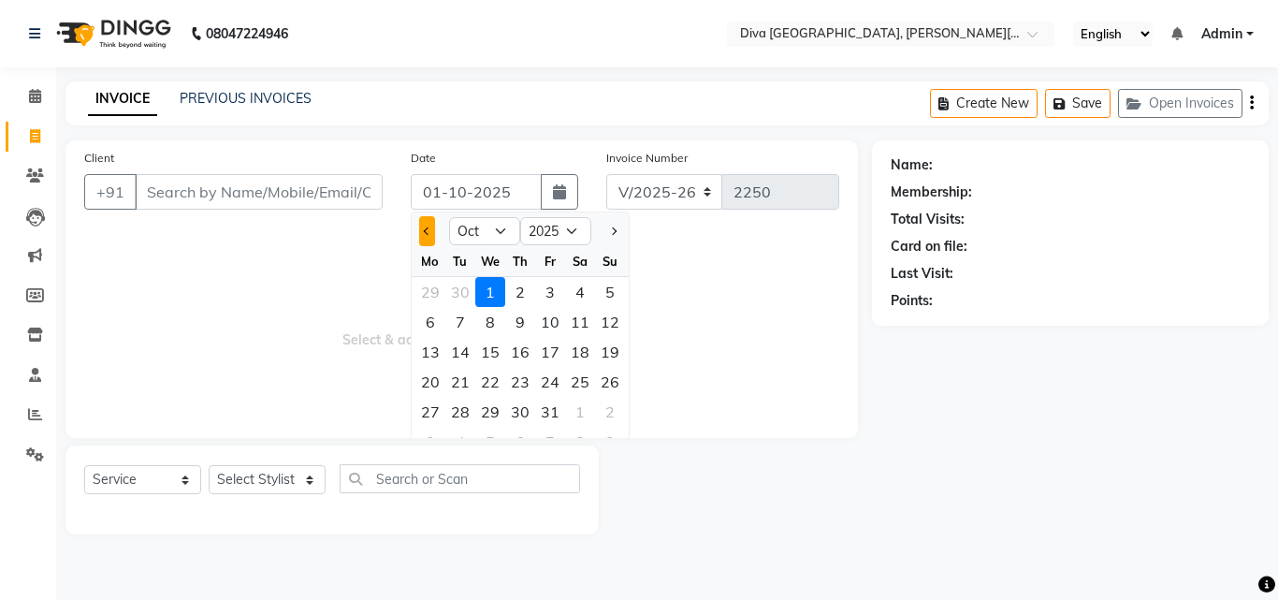
click at [431, 237] on button "Previous month" at bounding box center [427, 231] width 16 height 30
select select "9"
click at [456, 409] on div "30" at bounding box center [460, 412] width 30 height 30
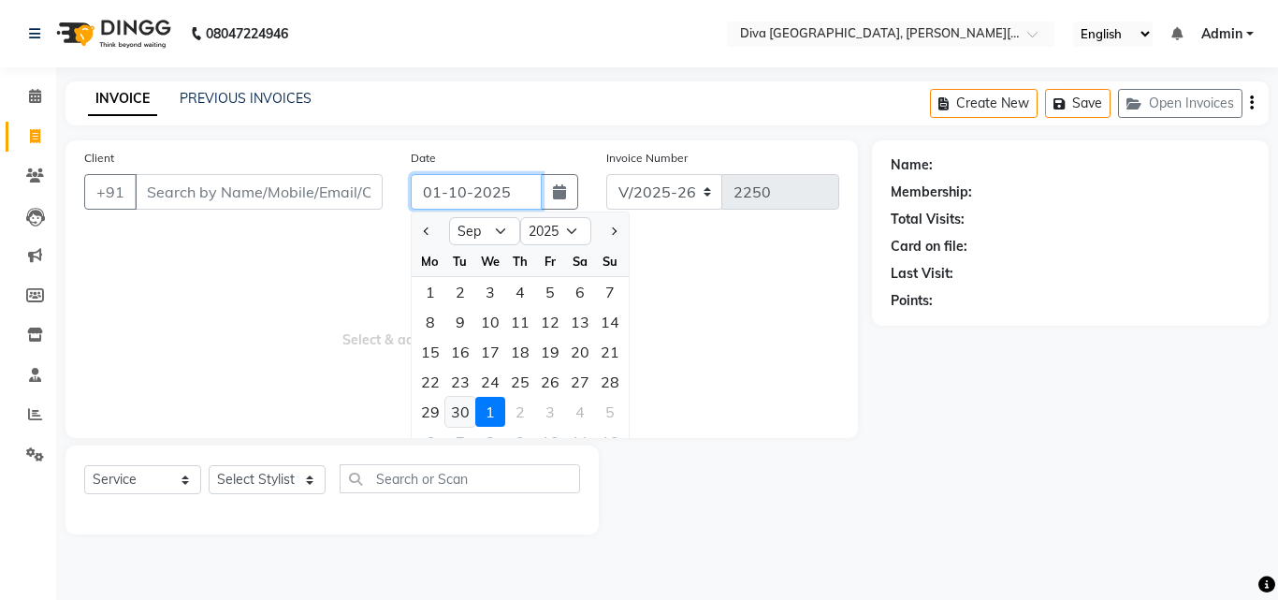
type input "30-09-2025"
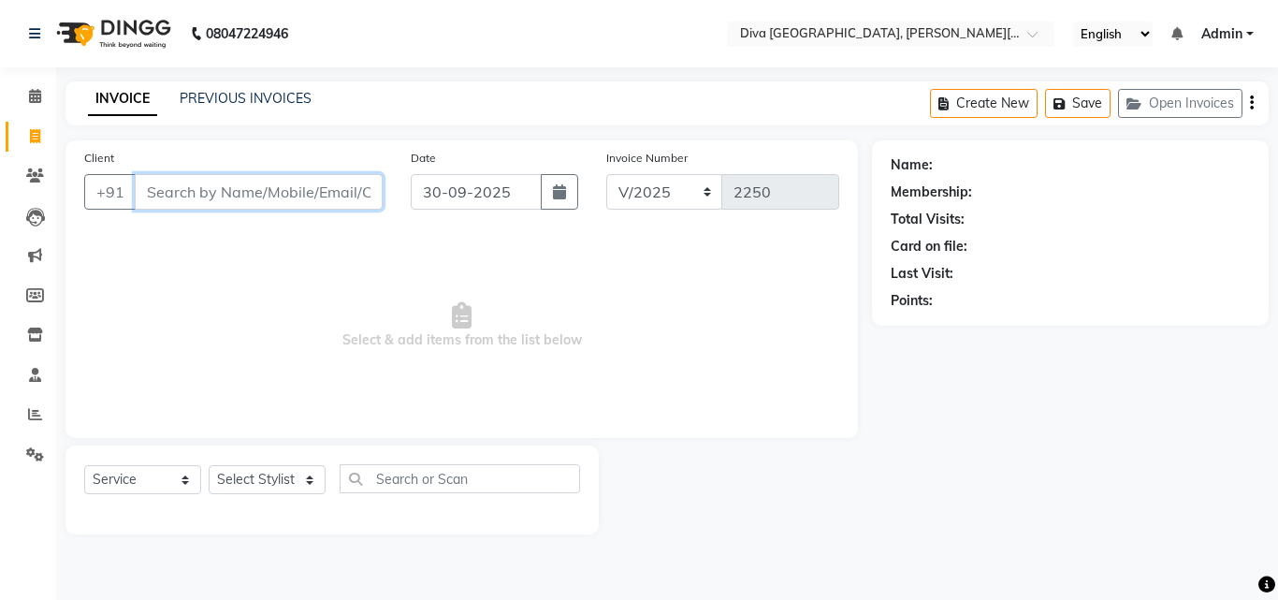
click at [152, 192] on input "Client" at bounding box center [259, 192] width 248 height 36
type input "S"
type input "9970184732"
click at [301, 204] on button "Add Client" at bounding box center [334, 192] width 96 height 36
select select "22"
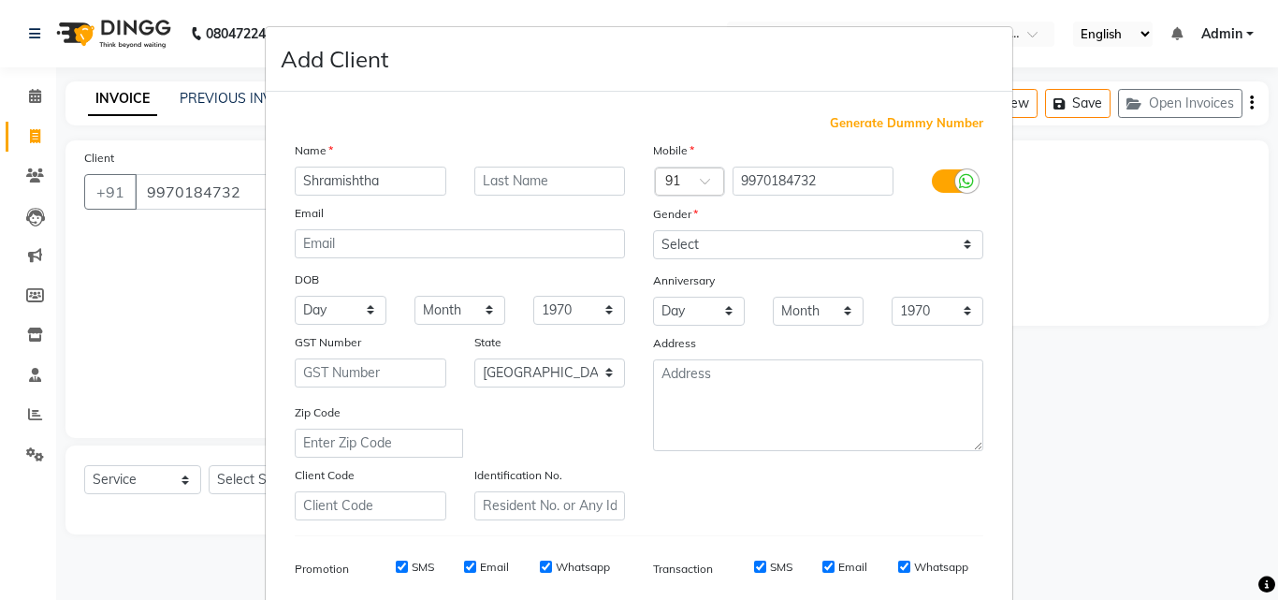
type input "Shramishtha"
click at [474, 177] on input "text" at bounding box center [550, 181] width 152 height 29
type input "client"
click at [693, 248] on select "Select [DEMOGRAPHIC_DATA] [DEMOGRAPHIC_DATA] Other Prefer Not To Say" at bounding box center [818, 244] width 330 height 29
select select "[DEMOGRAPHIC_DATA]"
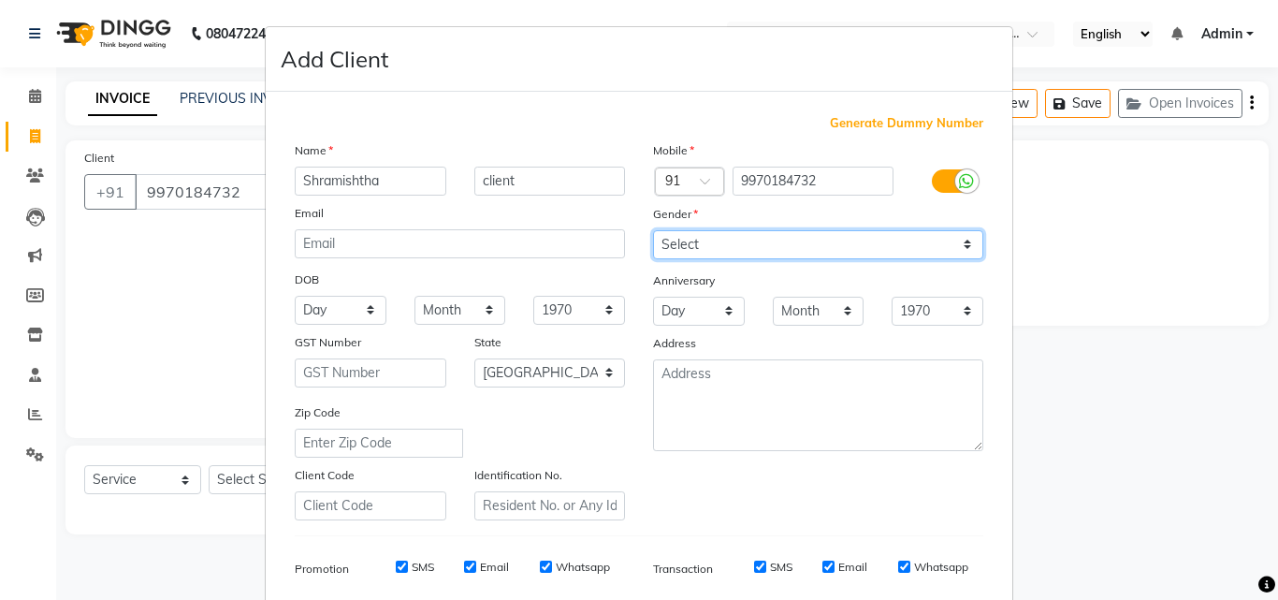
click at [653, 230] on select "Select [DEMOGRAPHIC_DATA] [DEMOGRAPHIC_DATA] Other Prefer Not To Say" at bounding box center [818, 244] width 330 height 29
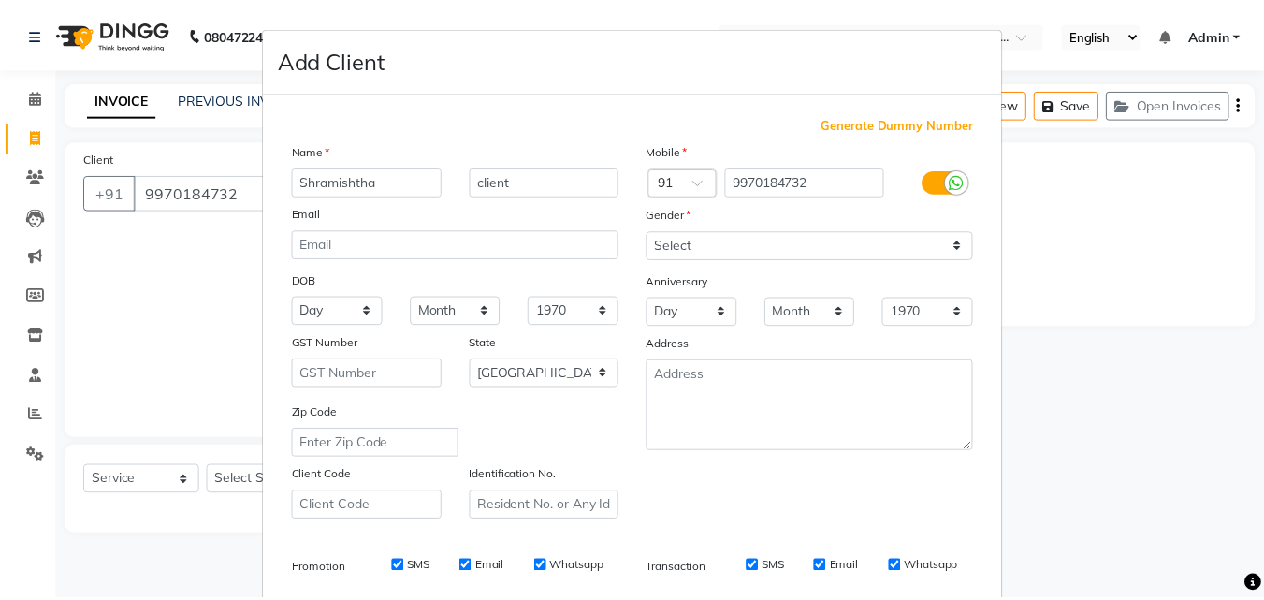
scroll to position [264, 0]
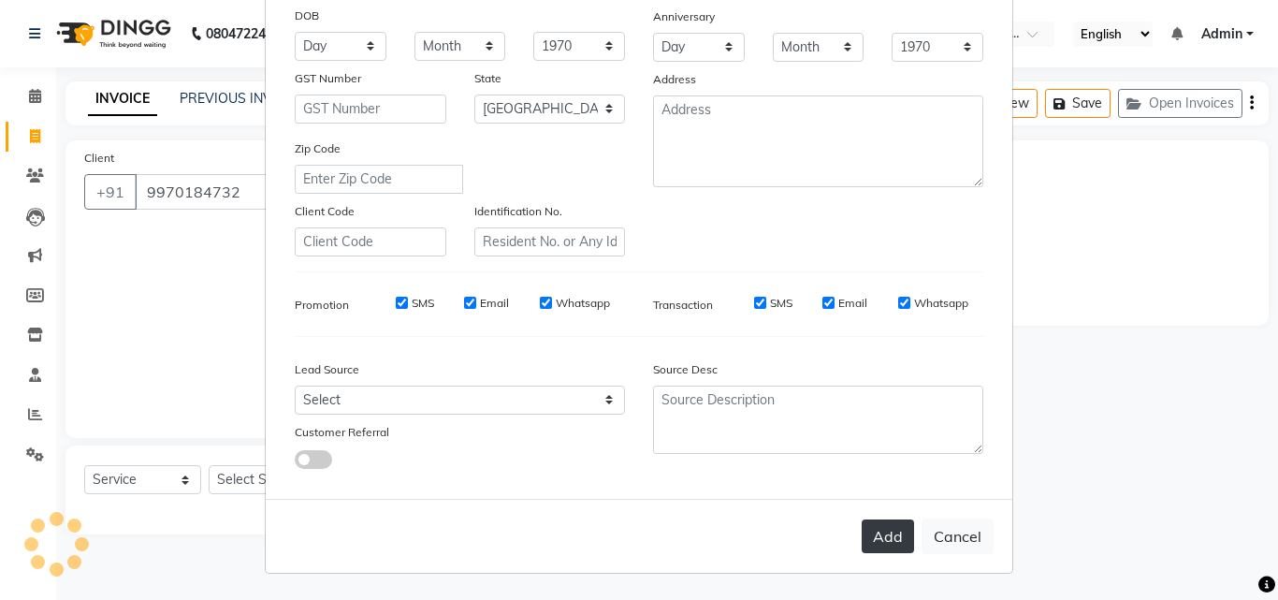
click at [888, 533] on button "Add" at bounding box center [888, 536] width 52 height 34
select select
select select "null"
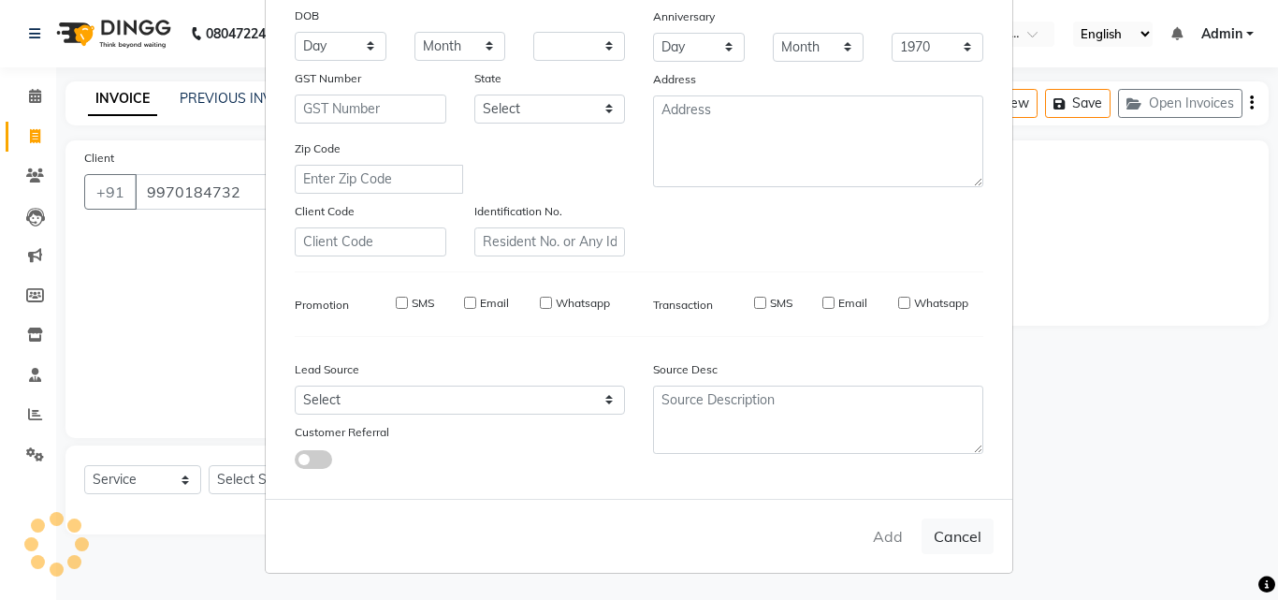
select select
checkbox input "false"
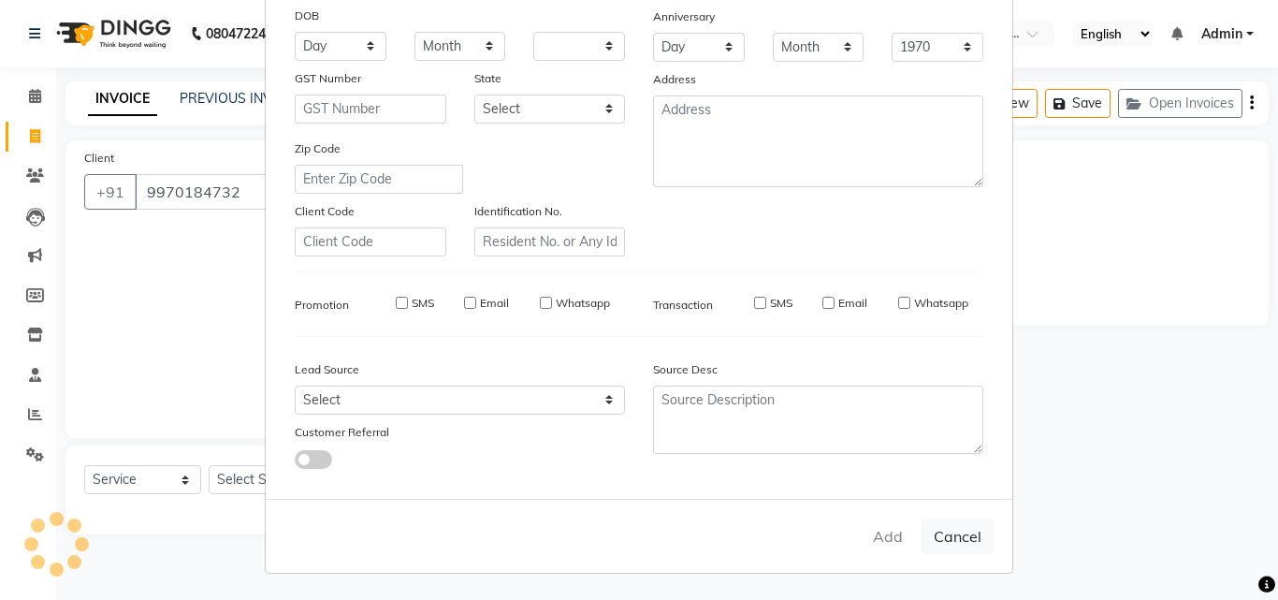
checkbox input "false"
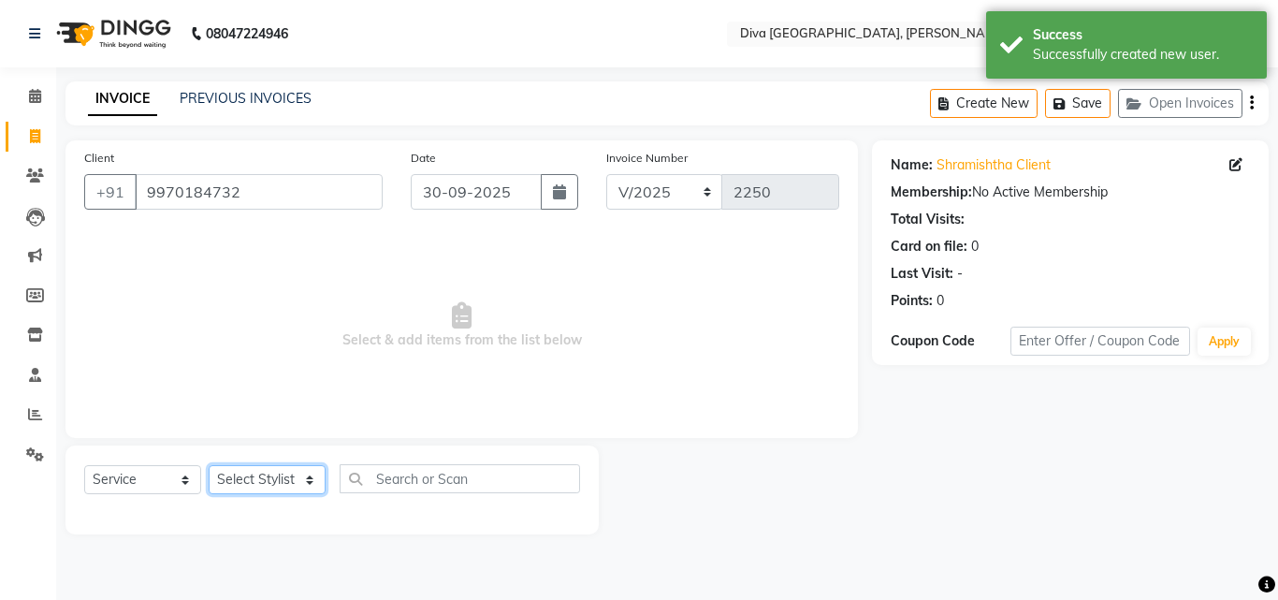
click at [251, 474] on select "Select Stylist Deepa Mam POOJA [PERSON_NAME]" at bounding box center [267, 479] width 117 height 29
select select "25942"
click at [209, 465] on select "Select Stylist Deepa Mam POOJA [PERSON_NAME]" at bounding box center [267, 479] width 117 height 29
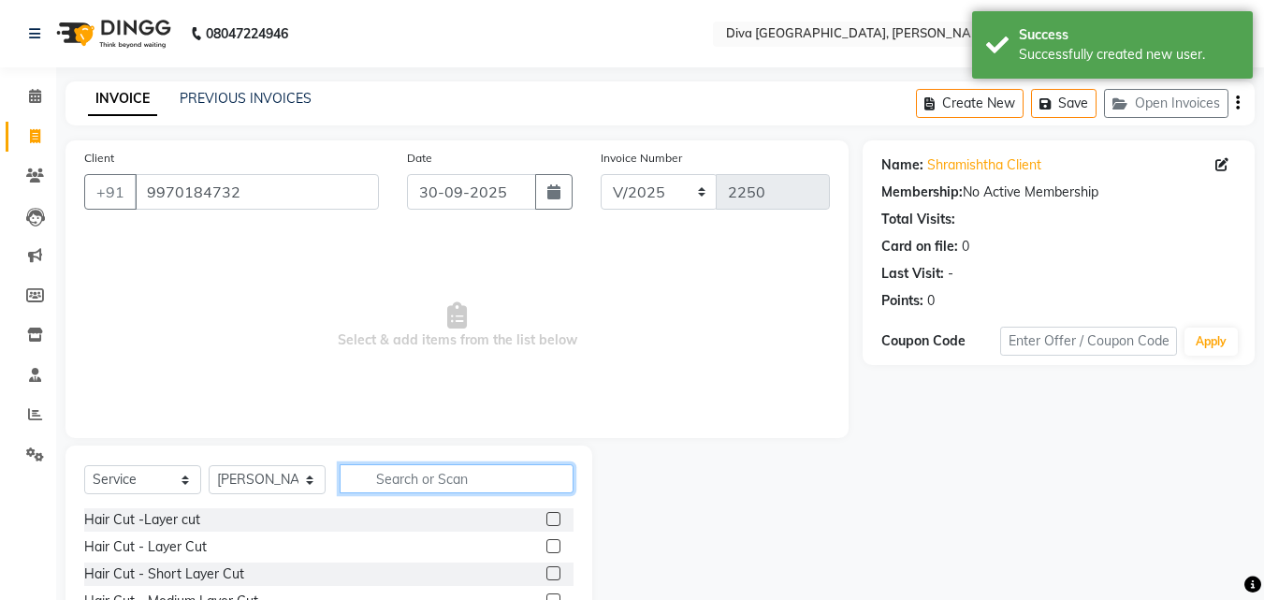
click at [382, 481] on input "text" at bounding box center [457, 478] width 234 height 29
type input "und"
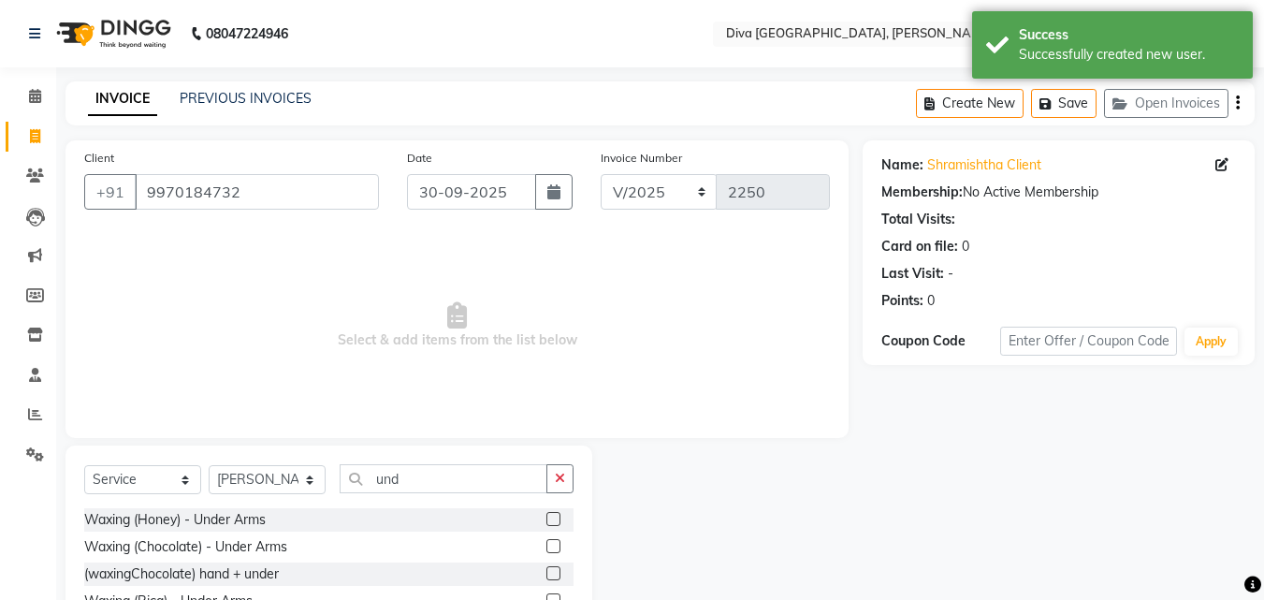
click at [546, 514] on label at bounding box center [553, 519] width 14 height 14
click at [546, 514] on input "checkbox" at bounding box center [552, 520] width 12 height 12
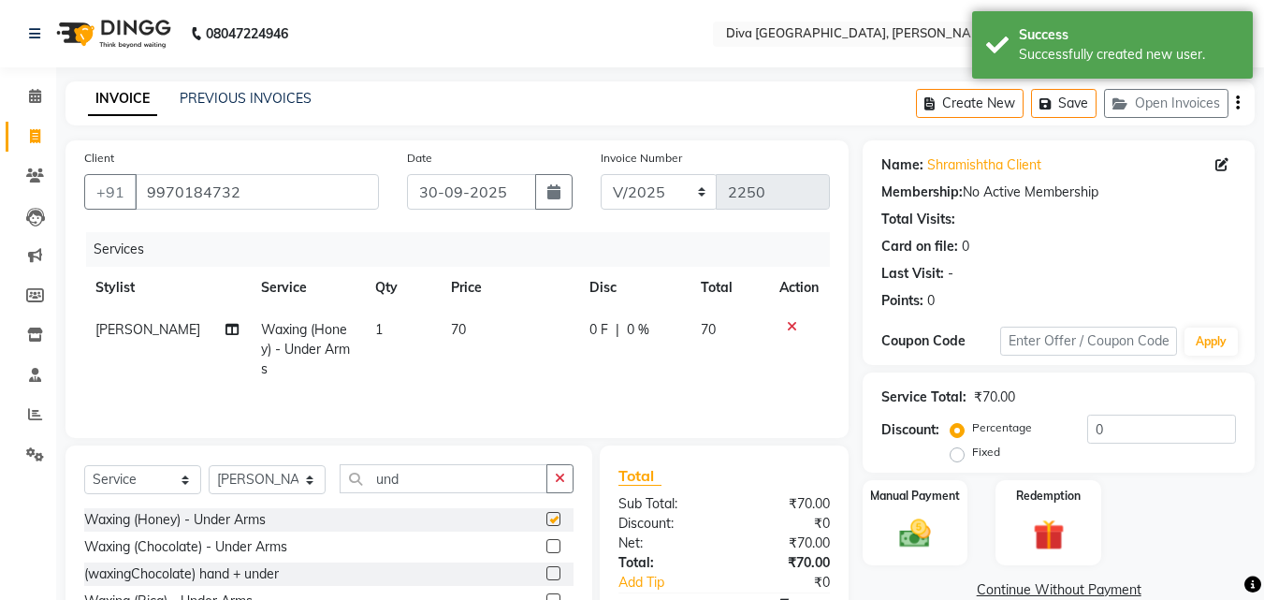
checkbox input "false"
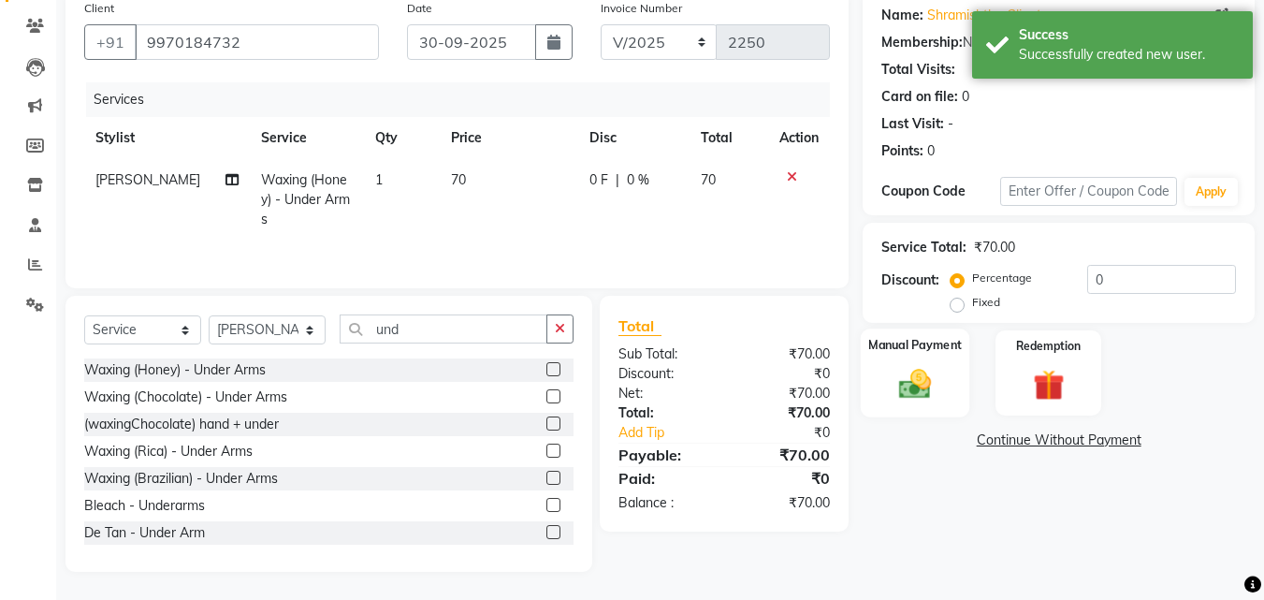
click at [922, 402] on img at bounding box center [915, 383] width 52 height 37
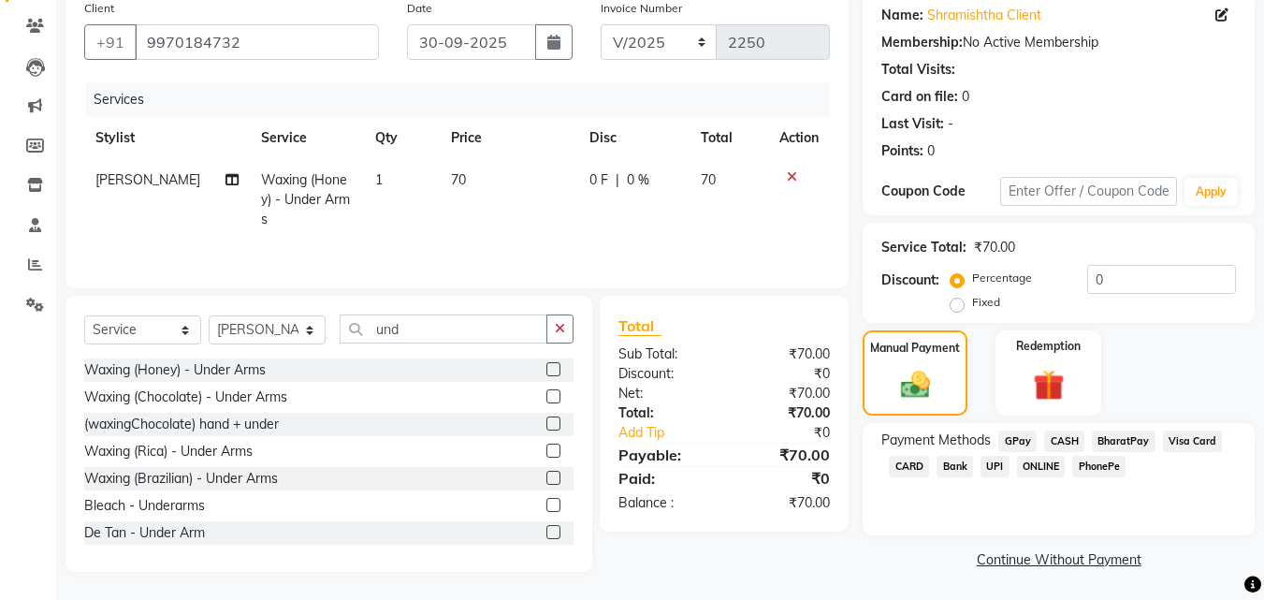
click at [1015, 439] on span "GPay" at bounding box center [1017, 441] width 38 height 22
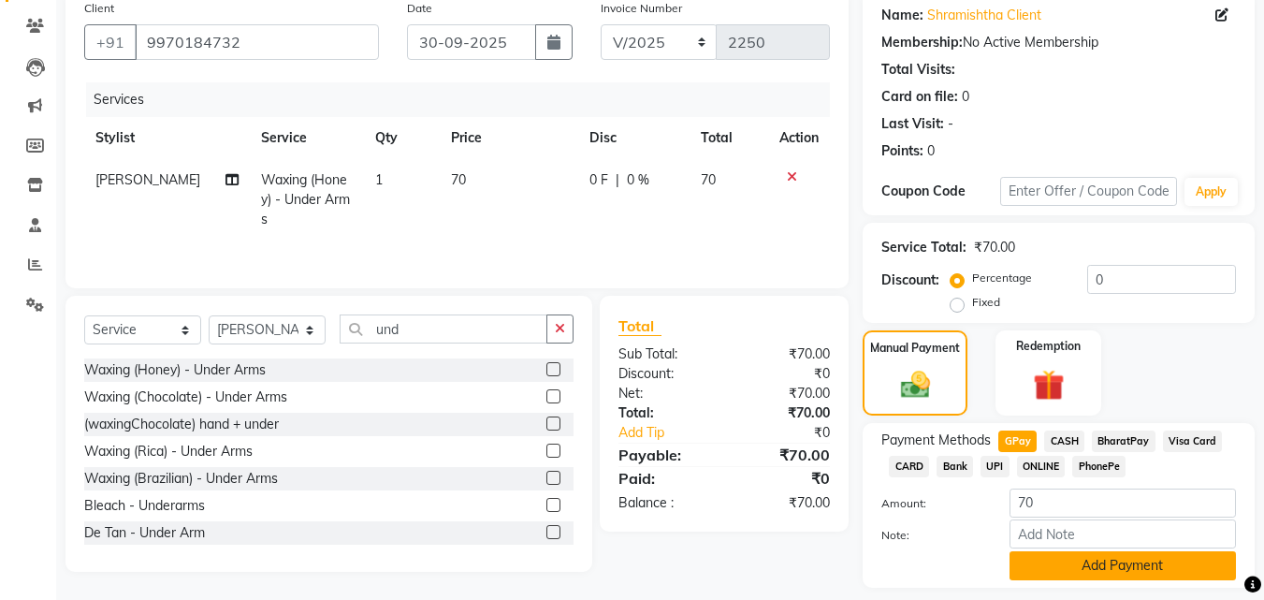
click at [1045, 560] on button "Add Payment" at bounding box center [1123, 565] width 226 height 29
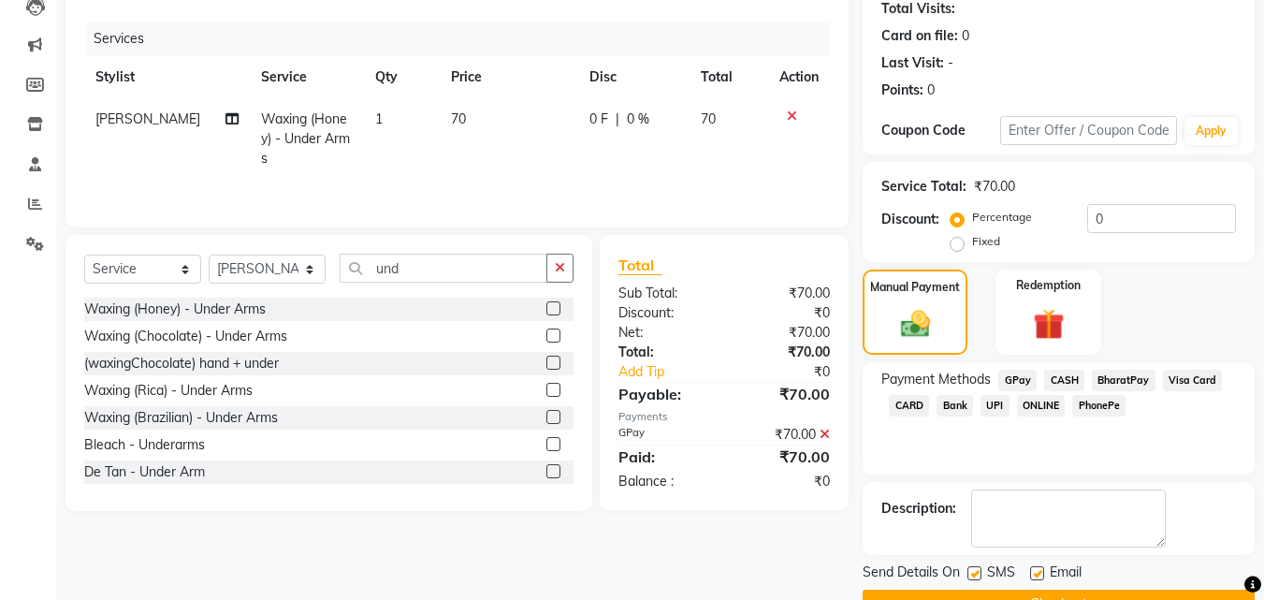
scroll to position [257, 0]
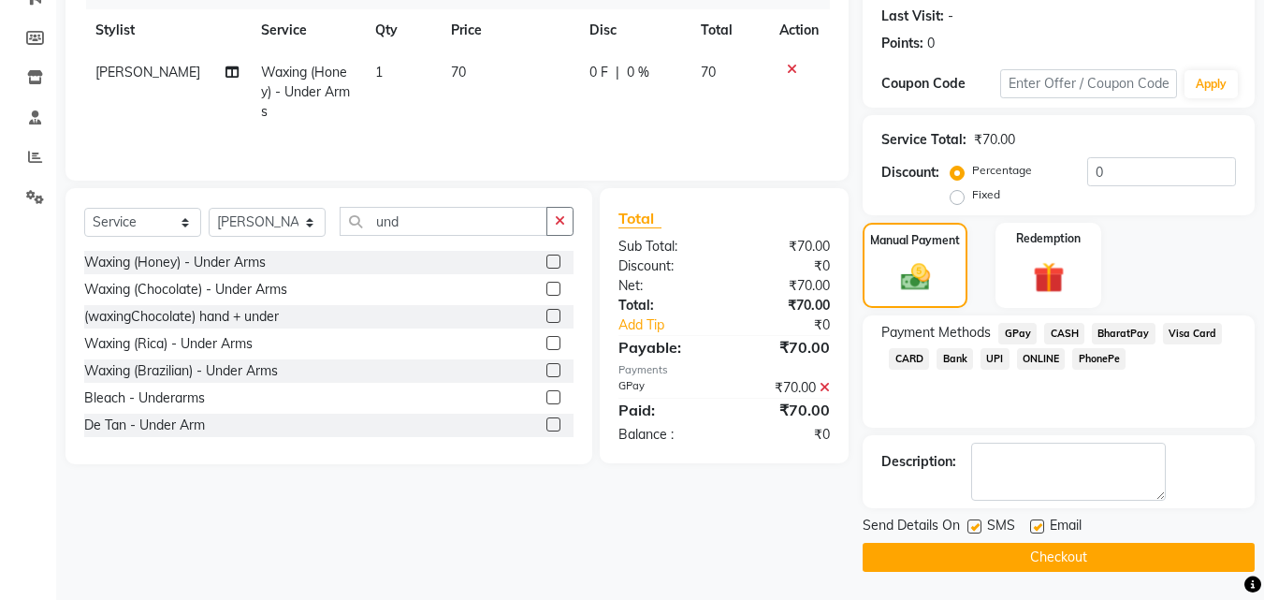
click at [1171, 566] on button "Checkout" at bounding box center [1059, 557] width 392 height 29
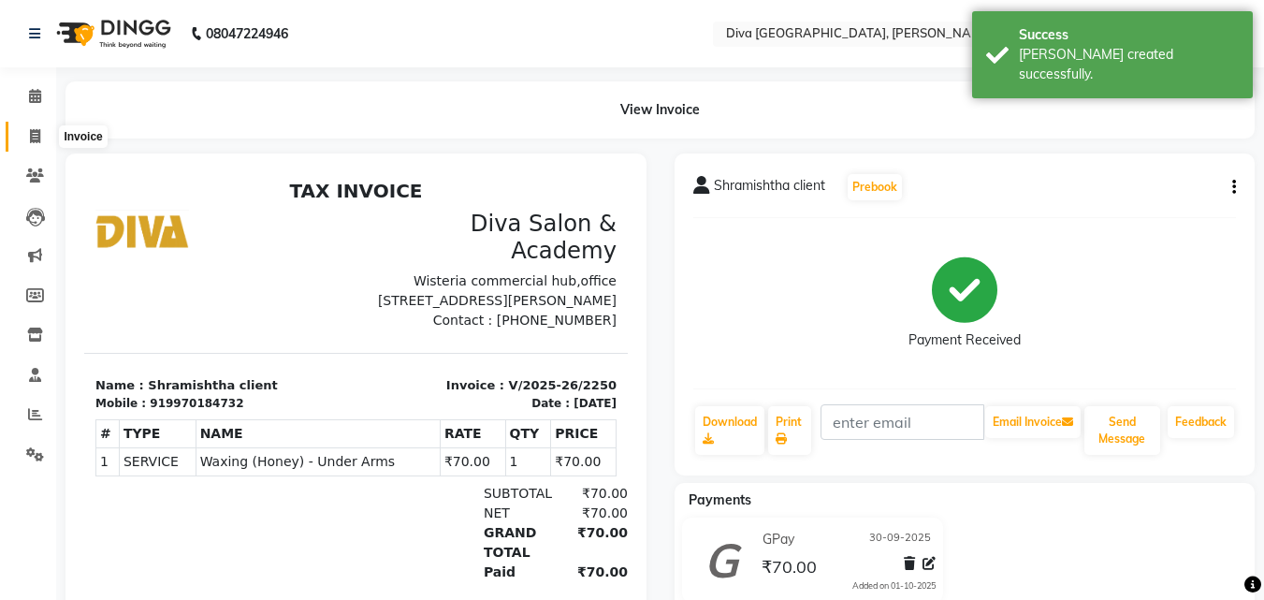
click at [35, 138] on icon at bounding box center [35, 136] width 10 height 14
select select "service"
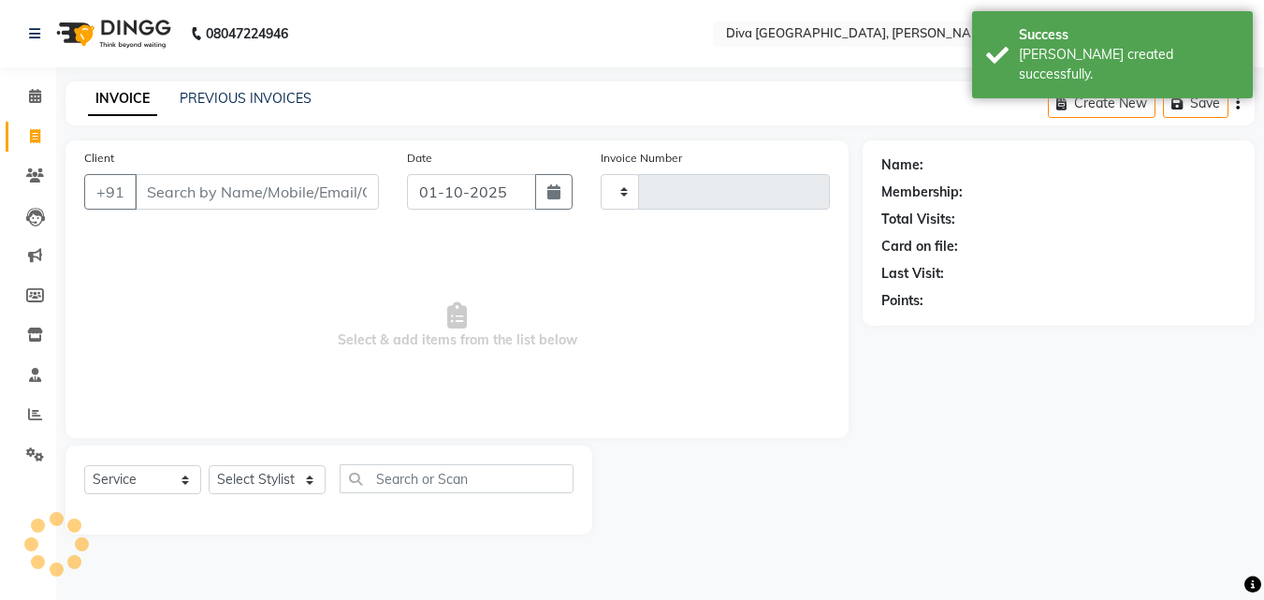
type input "2251"
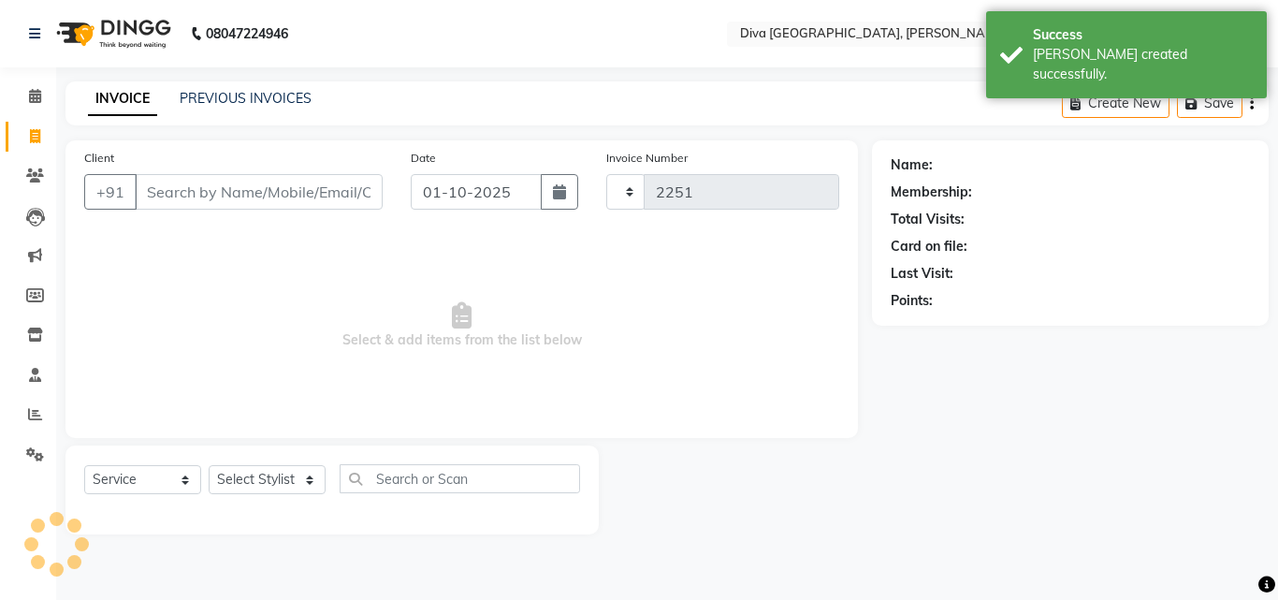
select select "671"
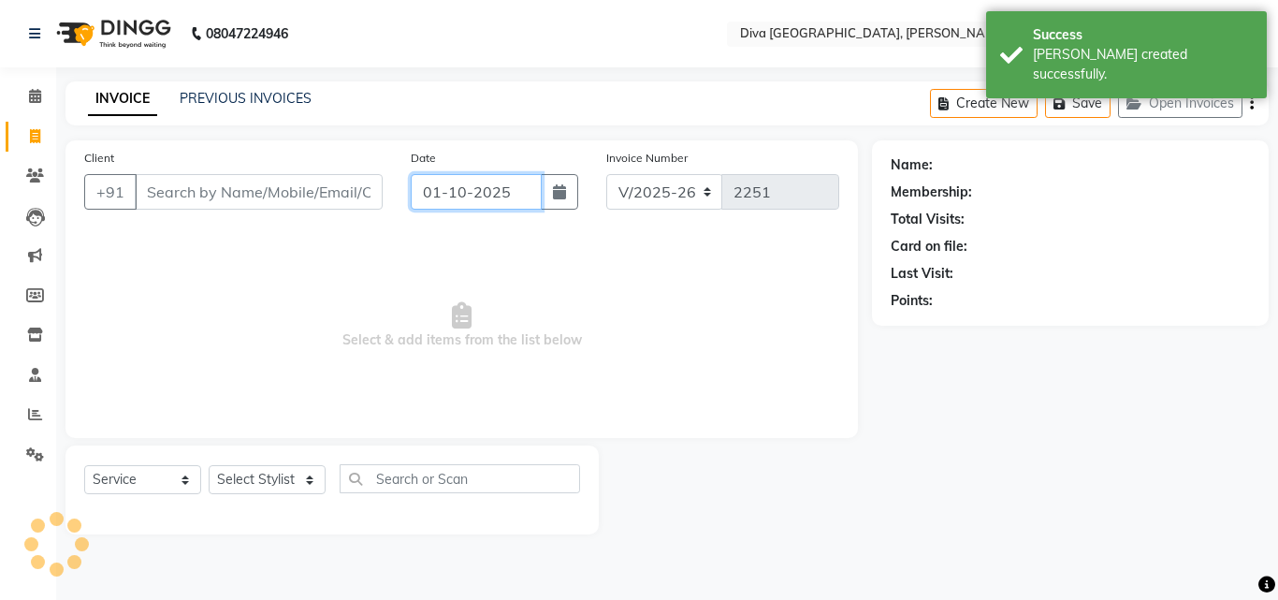
click at [429, 203] on input "01-10-2025" at bounding box center [476, 192] width 131 height 36
select select "10"
select select "2025"
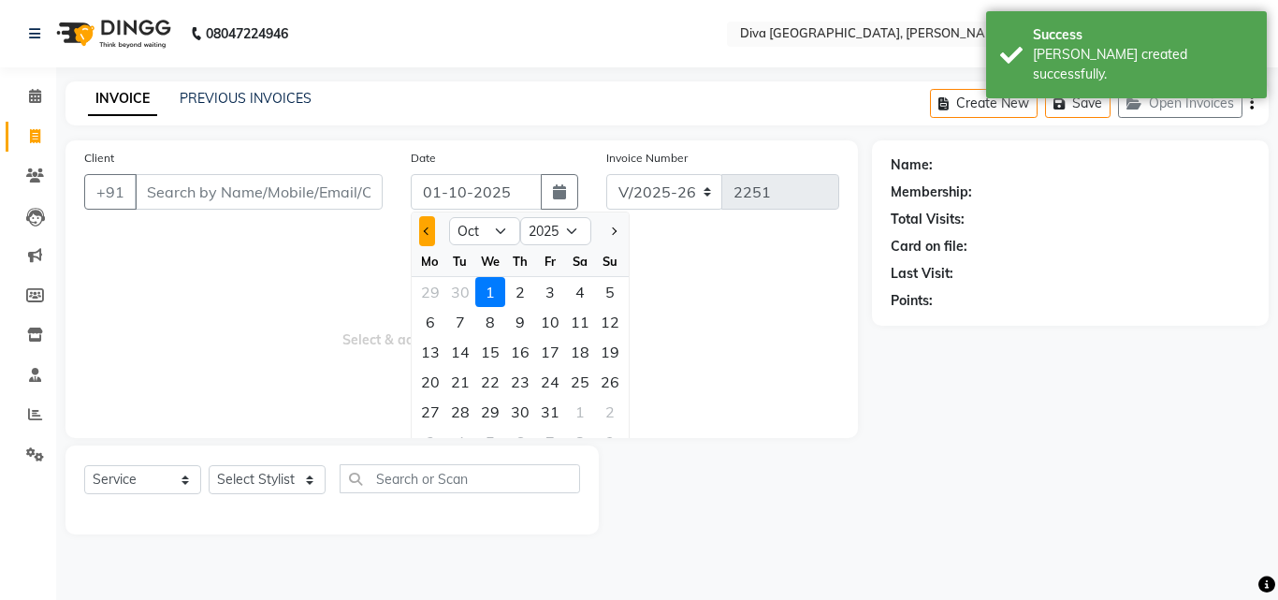
click at [426, 231] on span "Previous month" at bounding box center [427, 230] width 7 height 7
select select "9"
click at [458, 416] on div "30" at bounding box center [460, 412] width 30 height 30
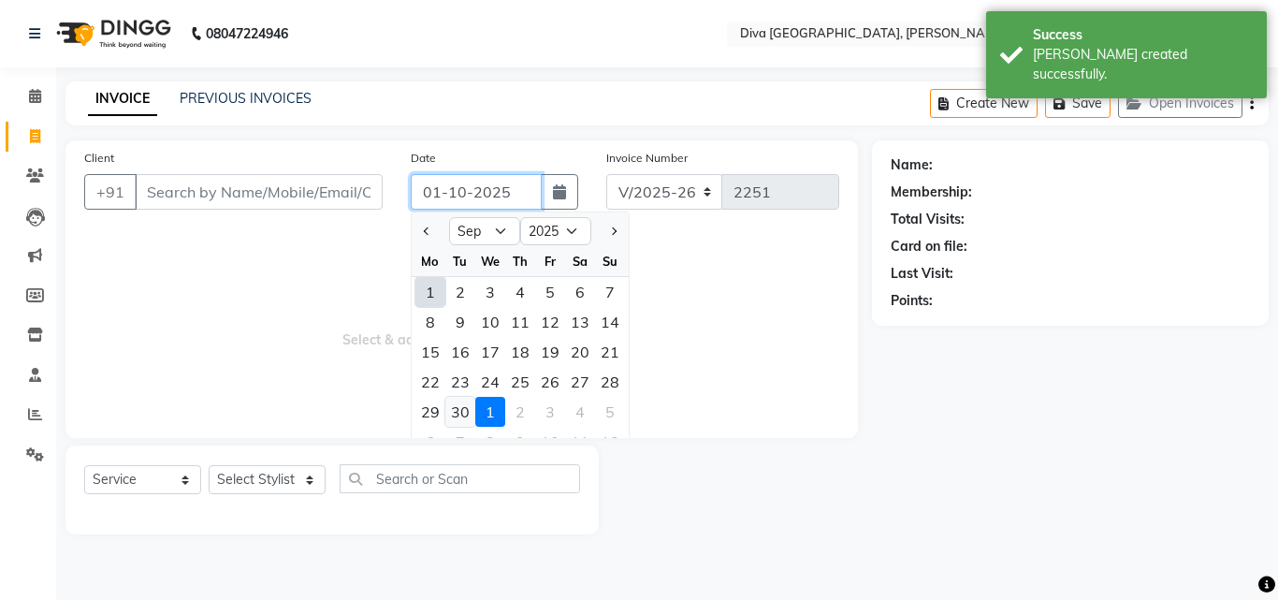
type input "30-09-2025"
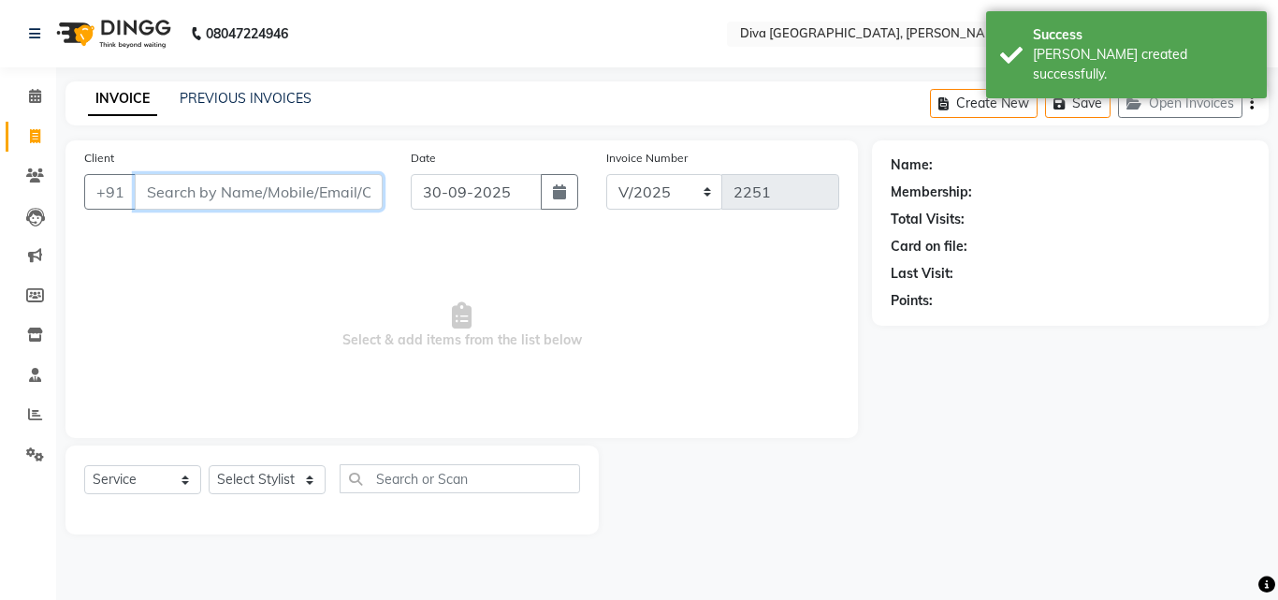
click at [153, 206] on input "Client" at bounding box center [259, 192] width 248 height 36
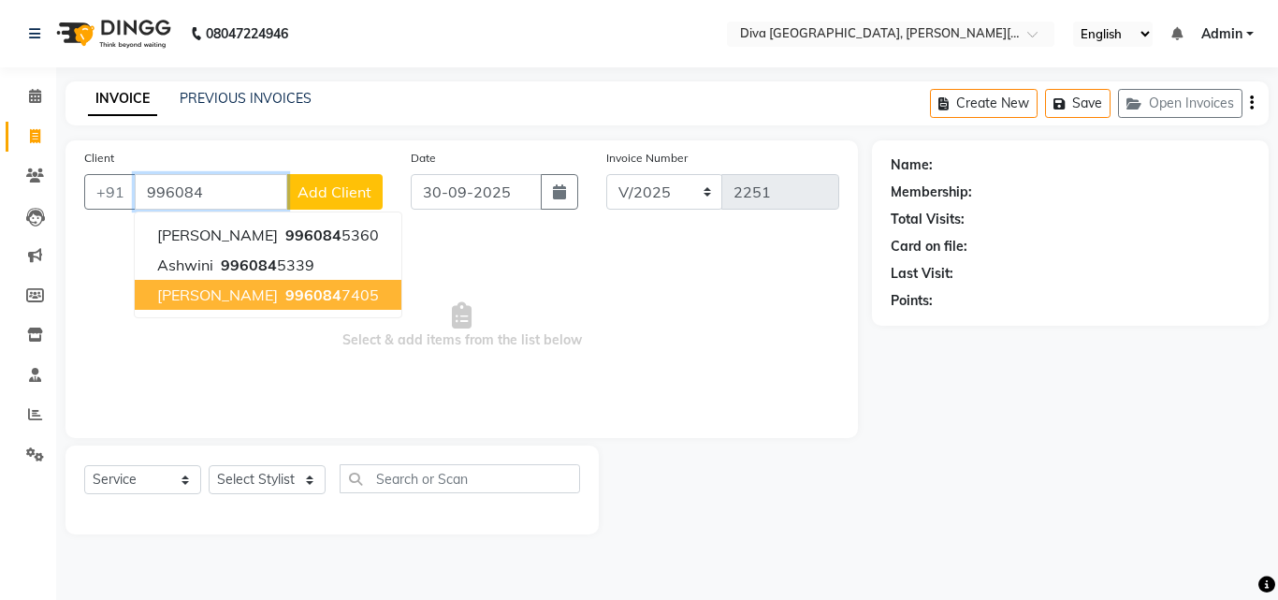
click at [287, 302] on ngb-highlight "996084 7405" at bounding box center [330, 294] width 97 height 19
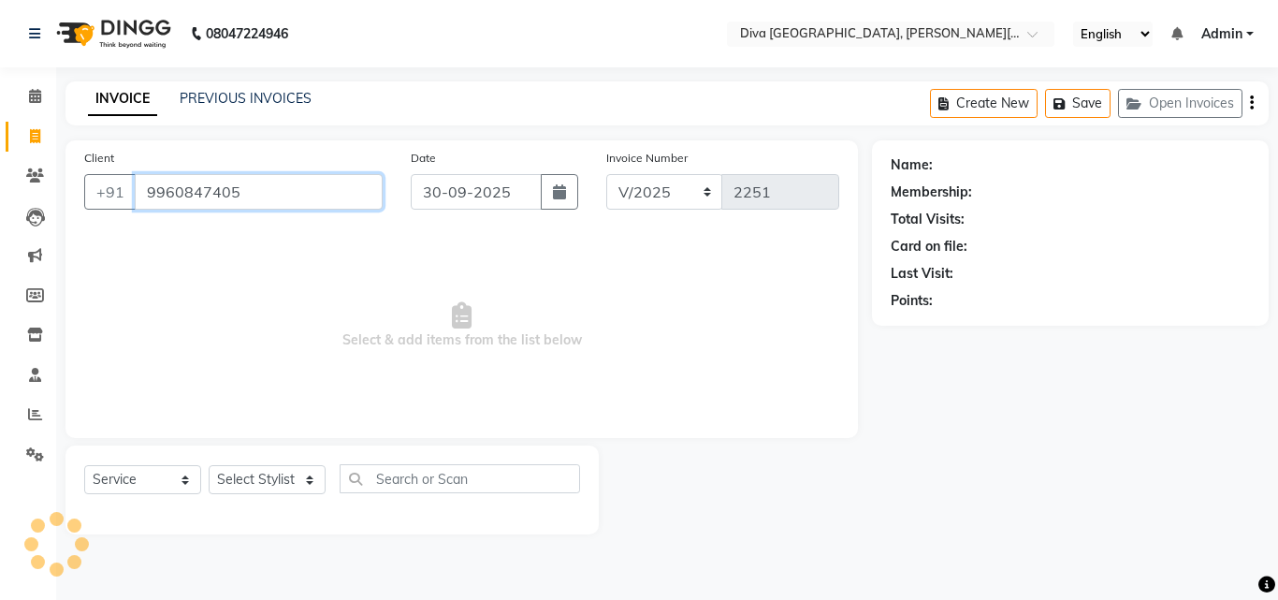
type input "9960847405"
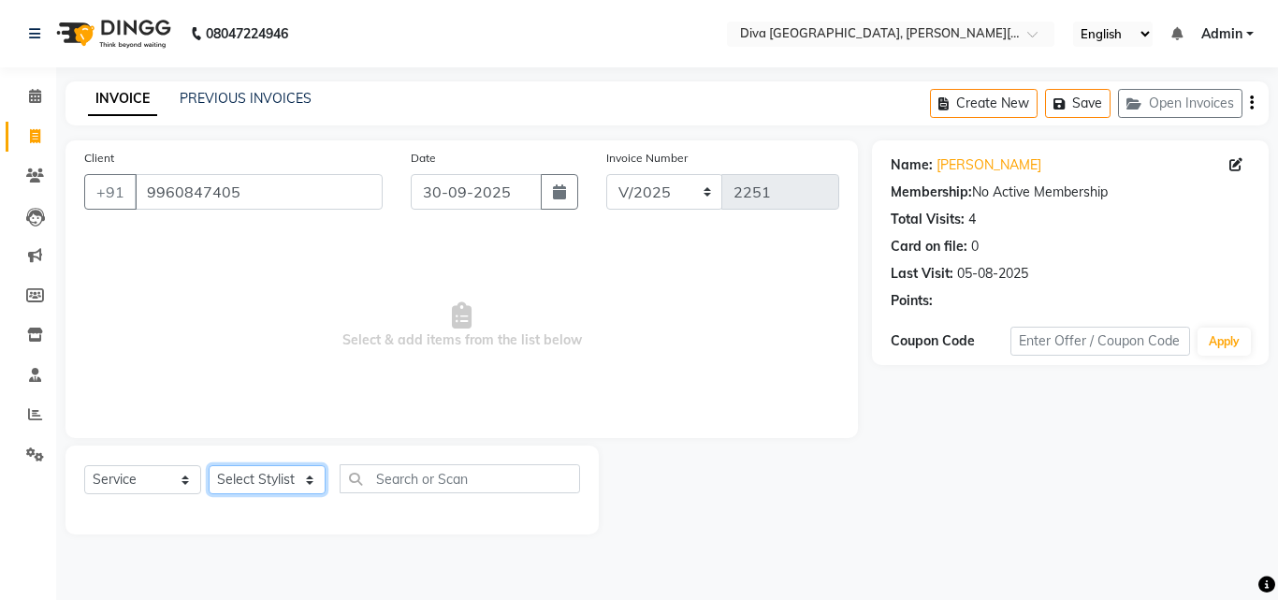
click at [247, 480] on select "Select Stylist Deepa Mam POOJA [PERSON_NAME]" at bounding box center [267, 479] width 117 height 29
select select "25942"
click at [209, 465] on select "Select Stylist Deepa Mam POOJA [PERSON_NAME]" at bounding box center [267, 479] width 117 height 29
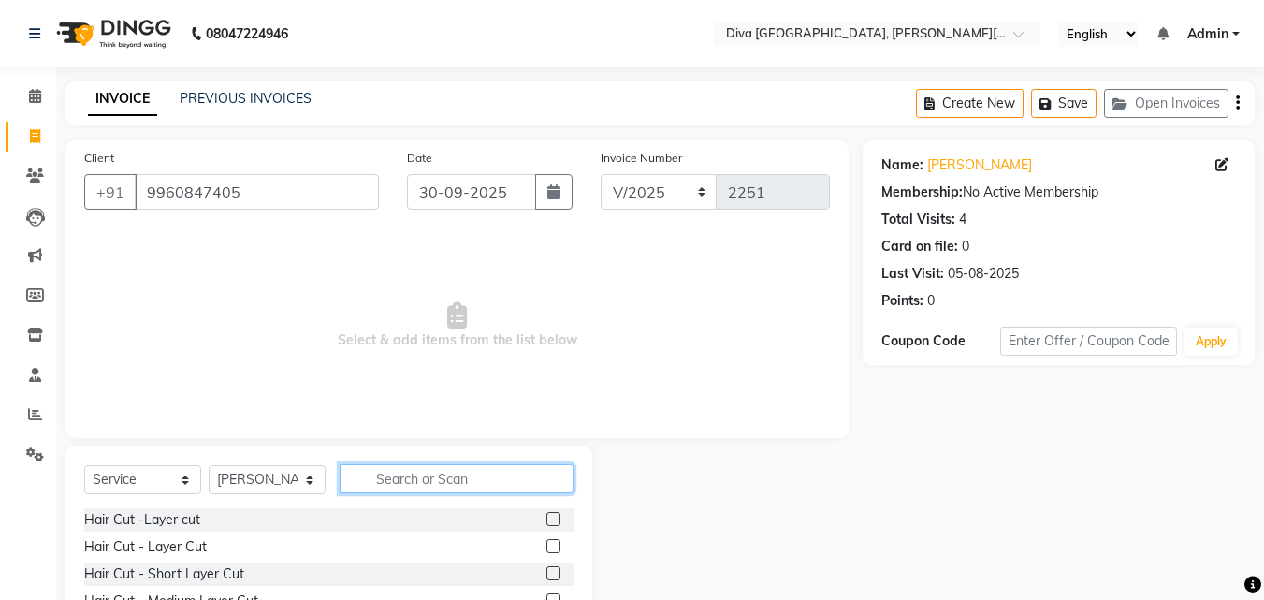
click at [379, 474] on input "text" at bounding box center [457, 478] width 234 height 29
type input "th"
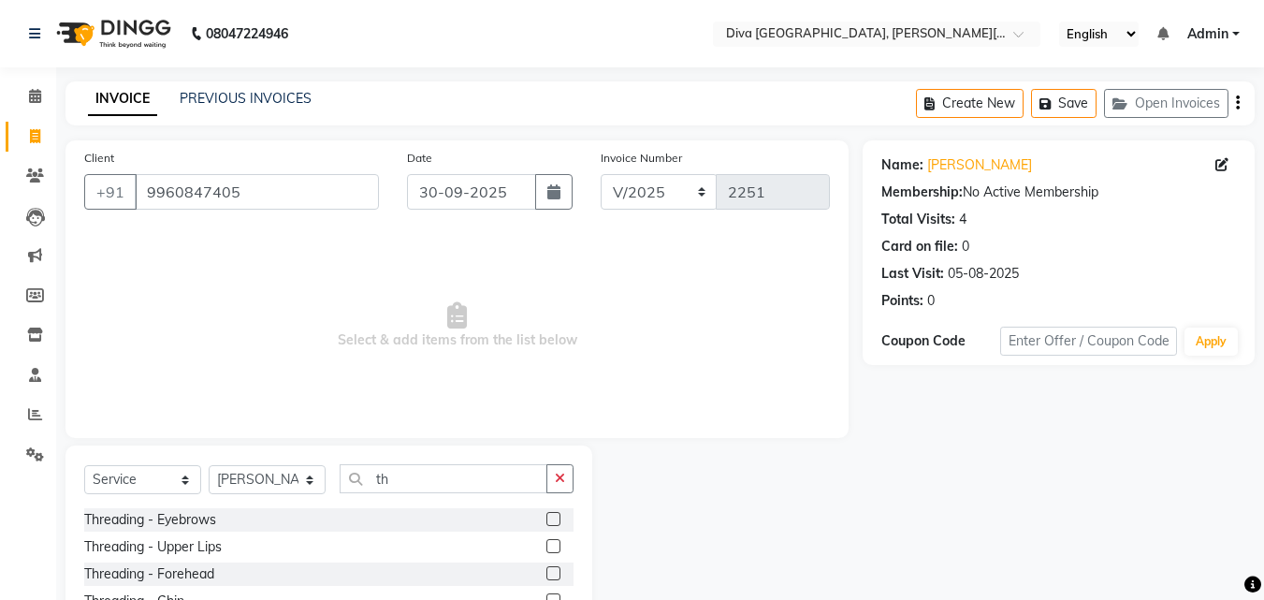
click at [546, 517] on label at bounding box center [553, 519] width 14 height 14
click at [546, 517] on input "checkbox" at bounding box center [552, 520] width 12 height 12
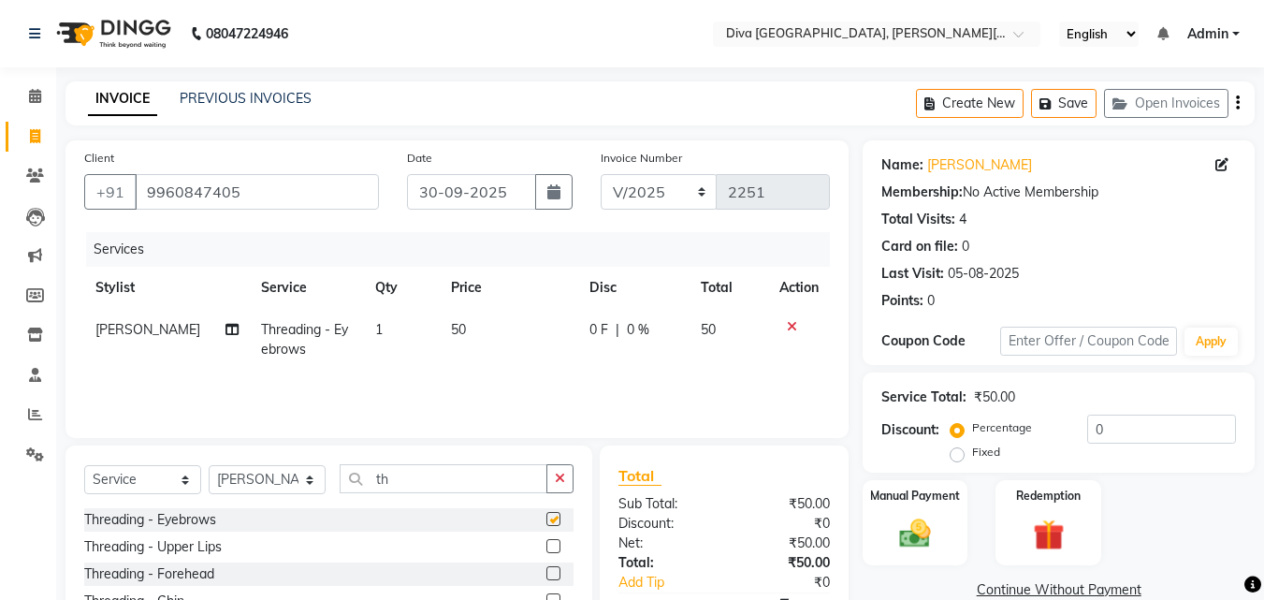
checkbox input "false"
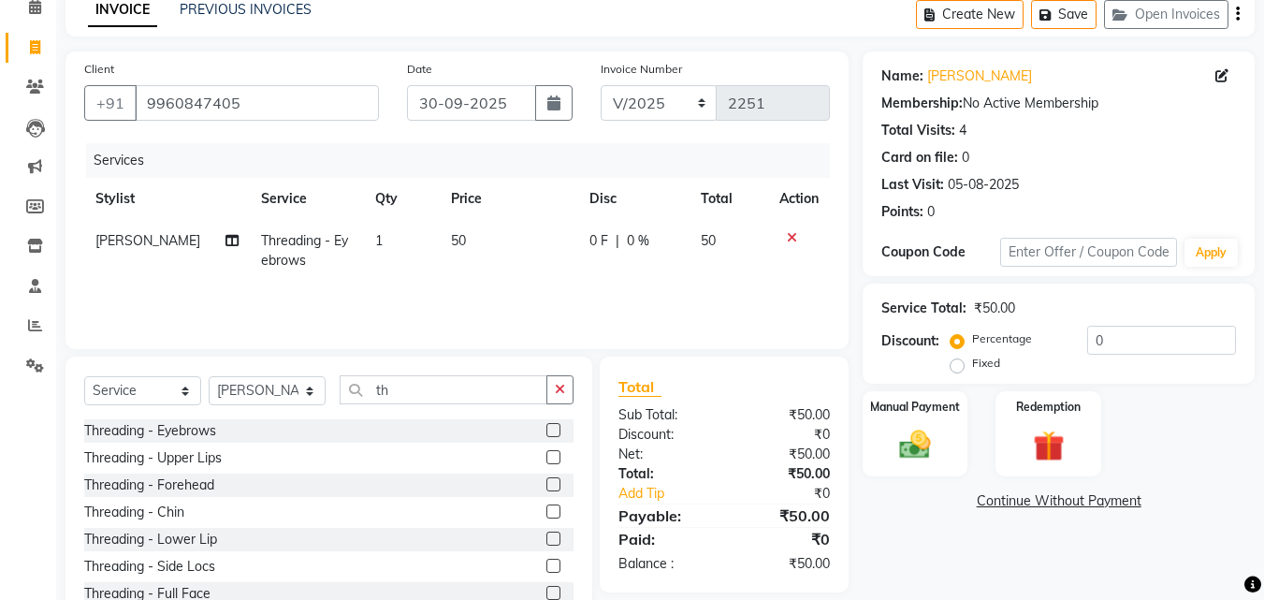
scroll to position [150, 0]
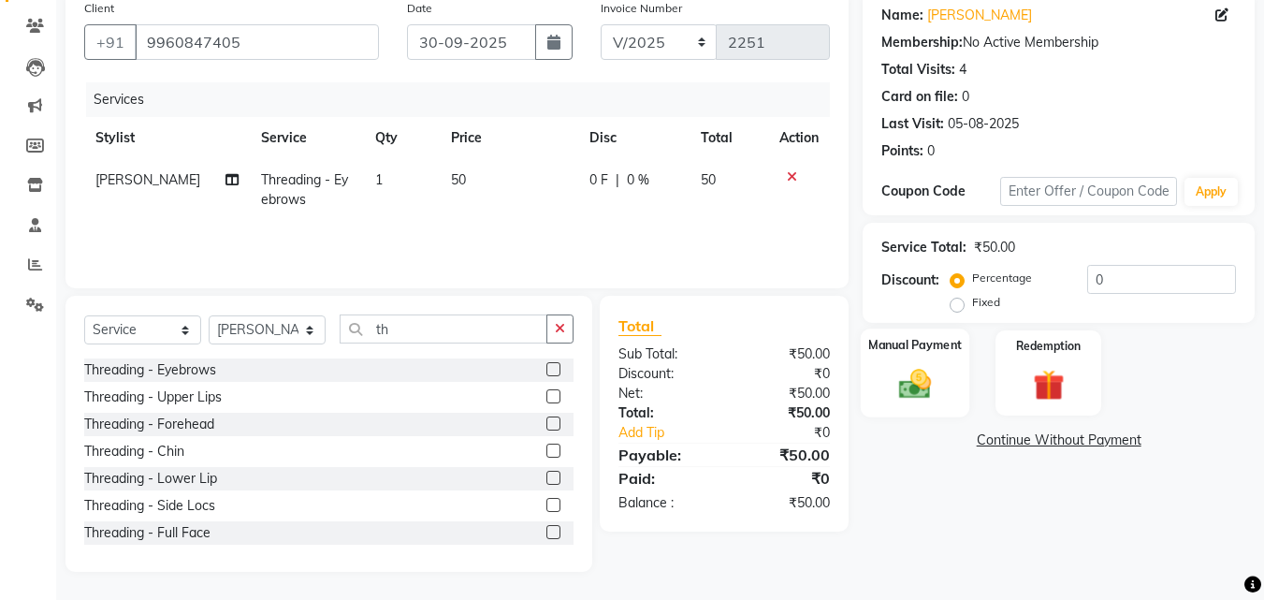
click at [928, 402] on img at bounding box center [915, 383] width 52 height 37
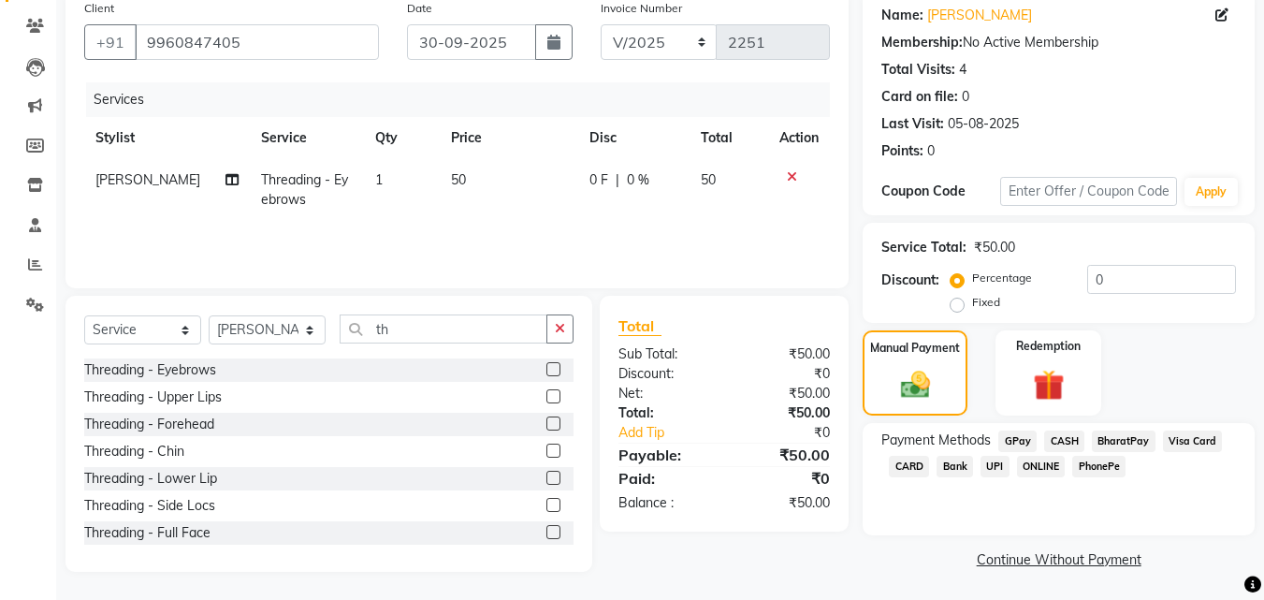
click at [1056, 440] on span "CASH" at bounding box center [1064, 441] width 40 height 22
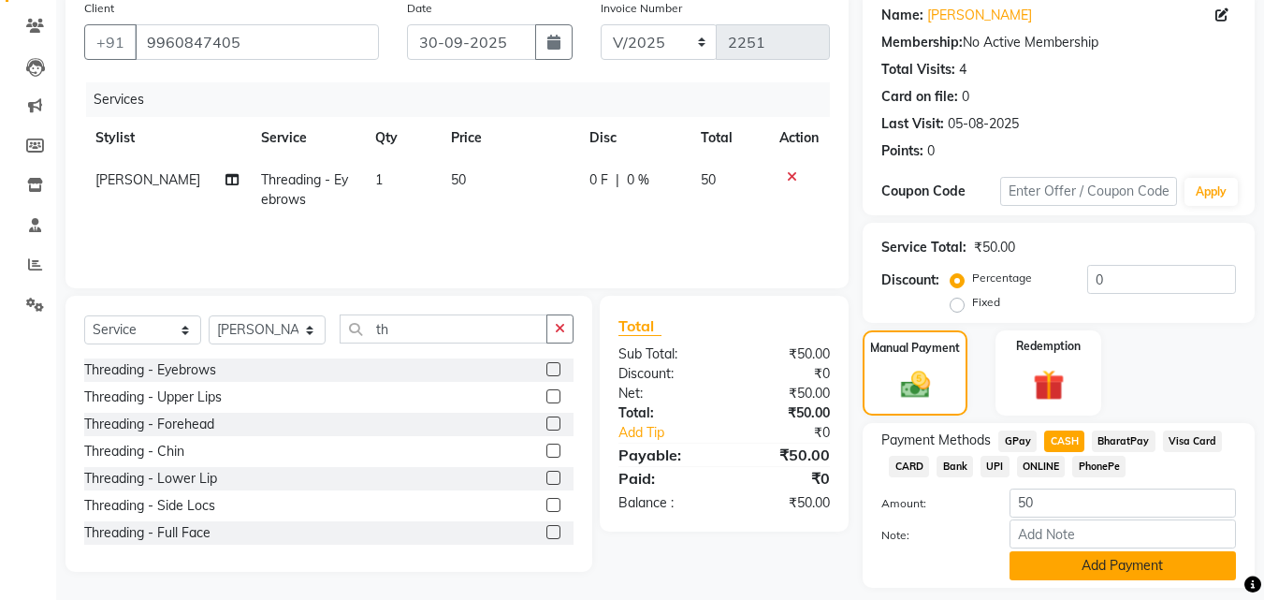
click at [1113, 562] on button "Add Payment" at bounding box center [1123, 565] width 226 height 29
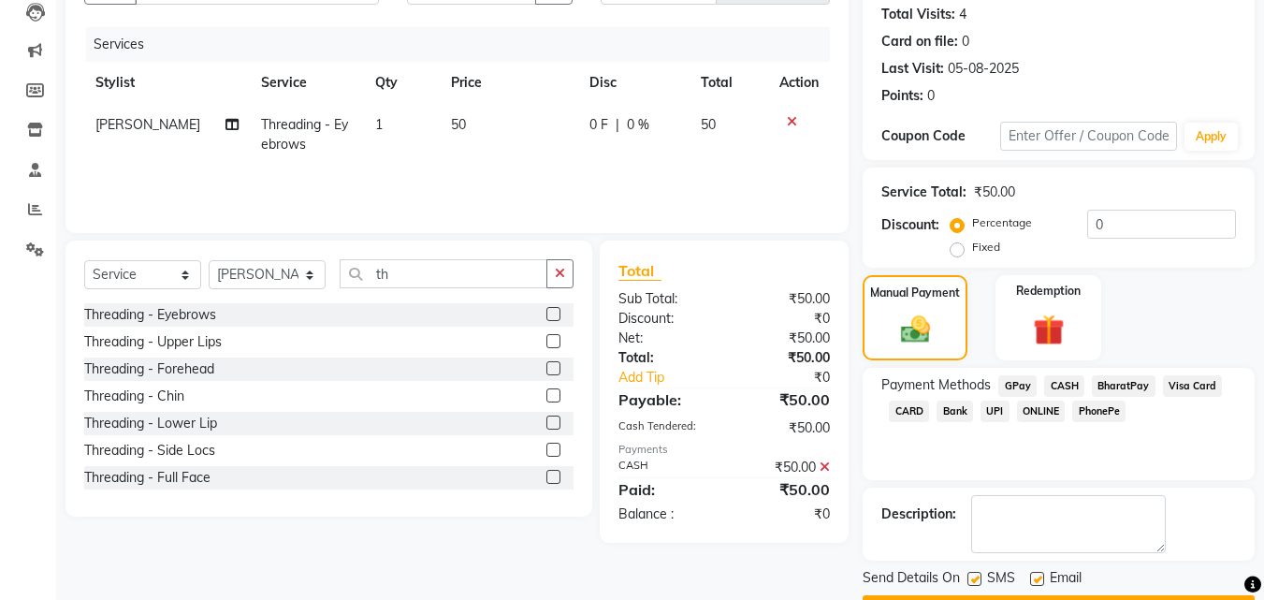
scroll to position [257, 0]
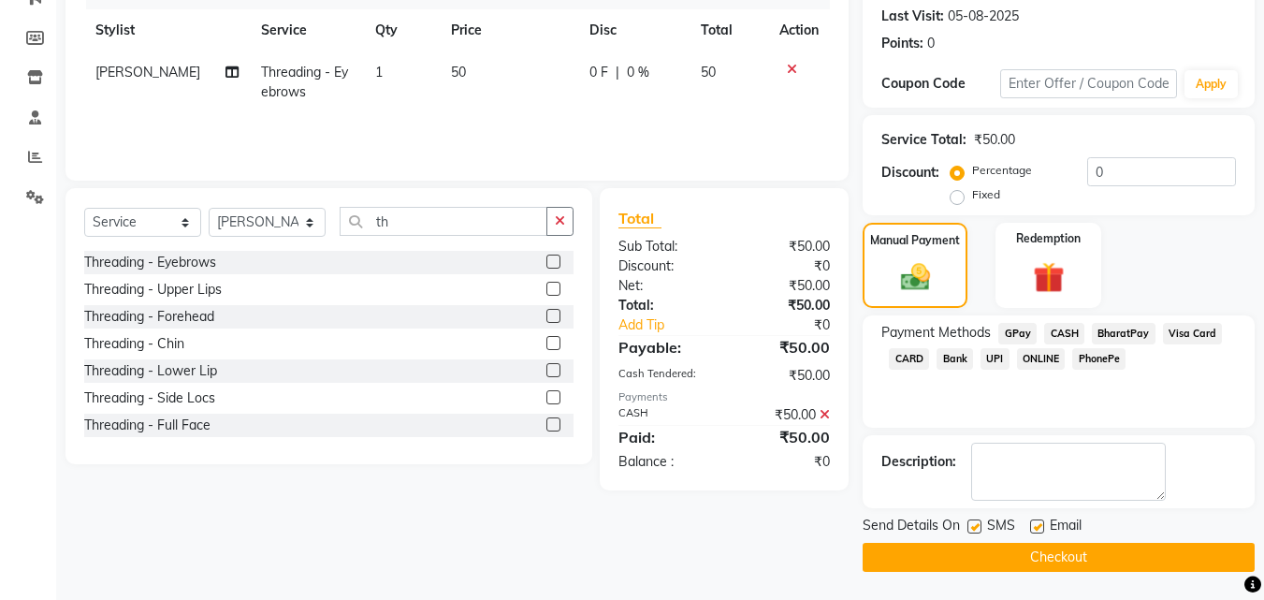
click at [1171, 561] on button "Checkout" at bounding box center [1059, 557] width 392 height 29
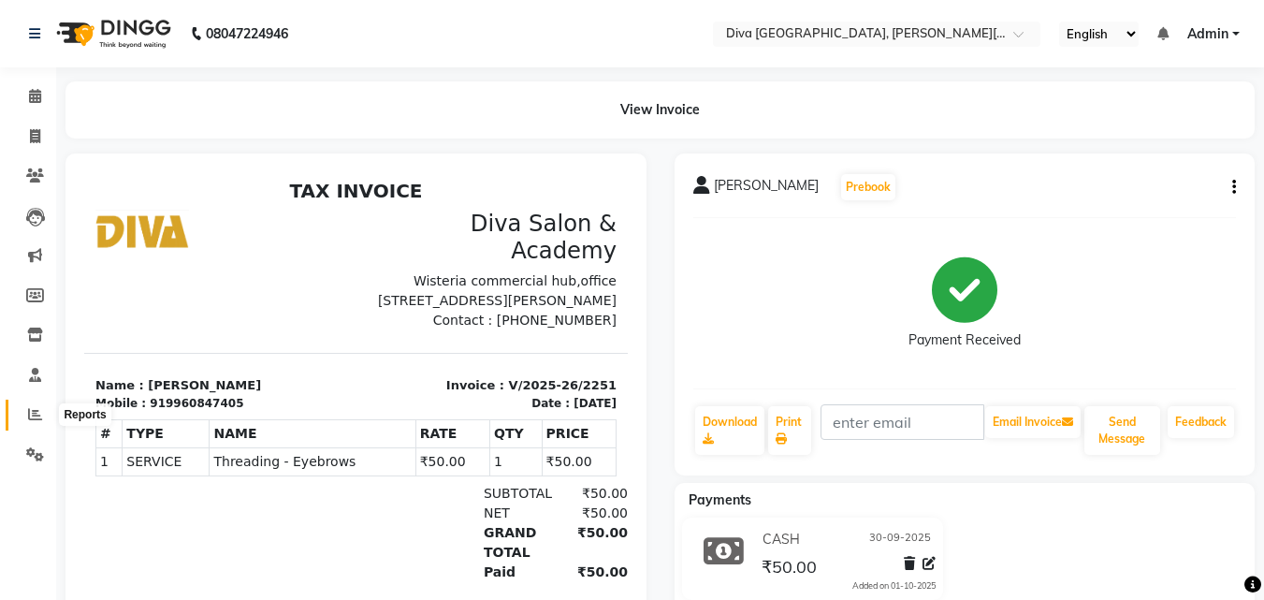
click at [34, 413] on icon at bounding box center [35, 414] width 14 height 14
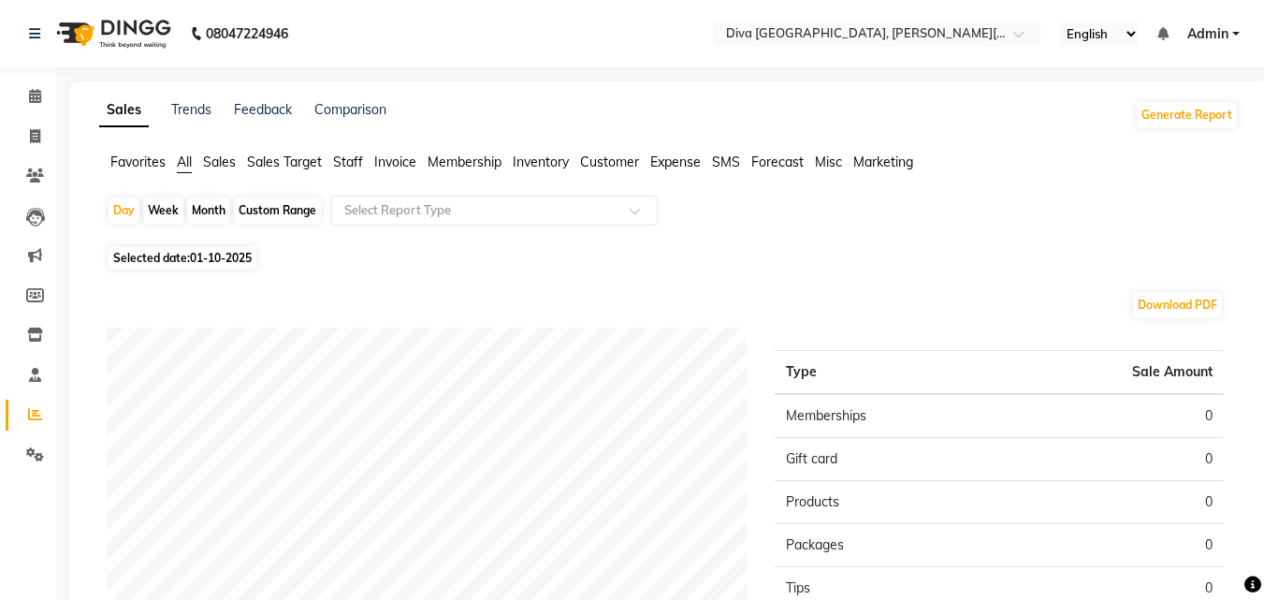
click at [205, 259] on span "01-10-2025" at bounding box center [221, 258] width 62 height 14
select select "10"
select select "2025"
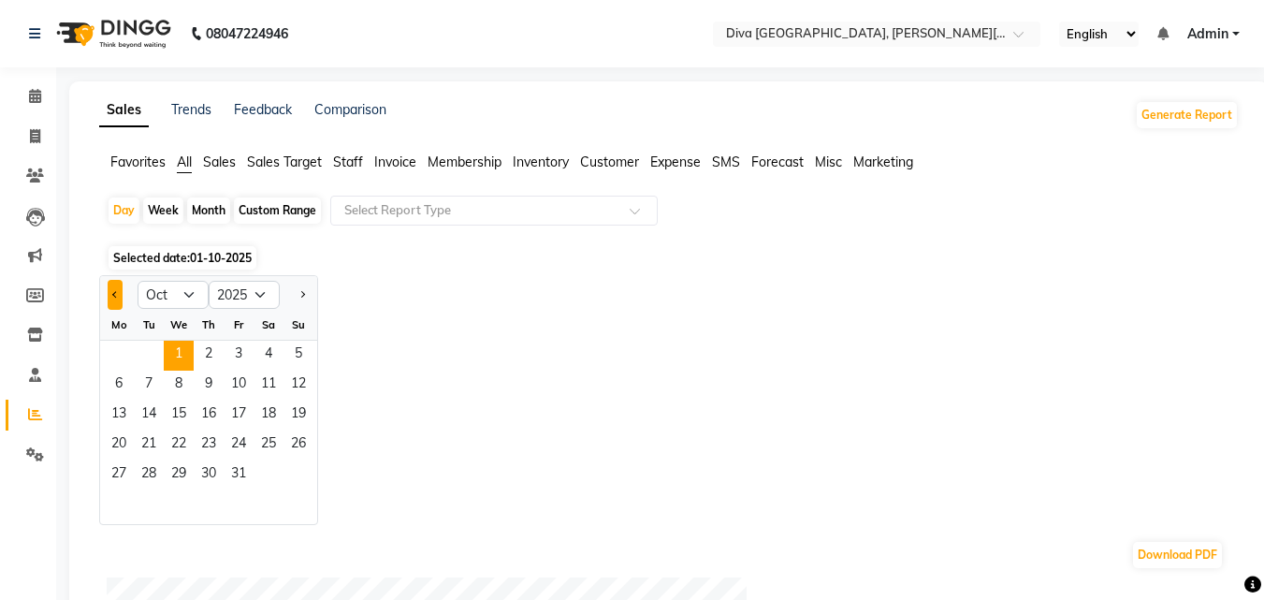
click at [115, 296] on span "Previous month" at bounding box center [115, 293] width 7 height 7
select select "9"
click at [149, 474] on span "30" at bounding box center [149, 475] width 30 height 30
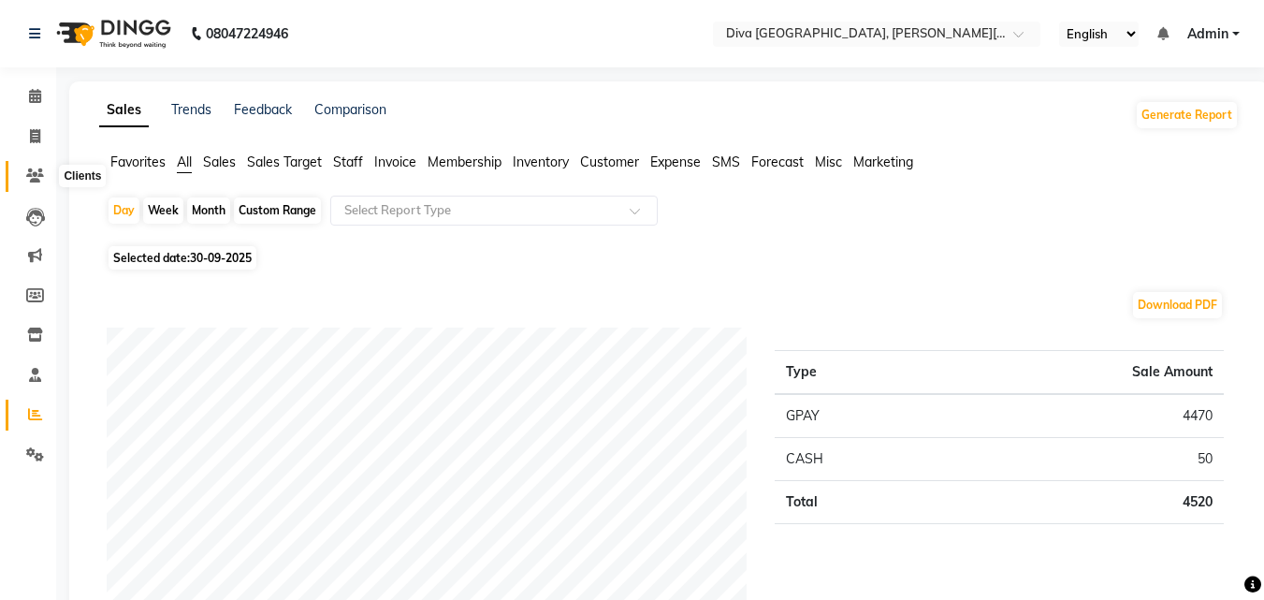
click at [37, 168] on icon at bounding box center [35, 175] width 18 height 14
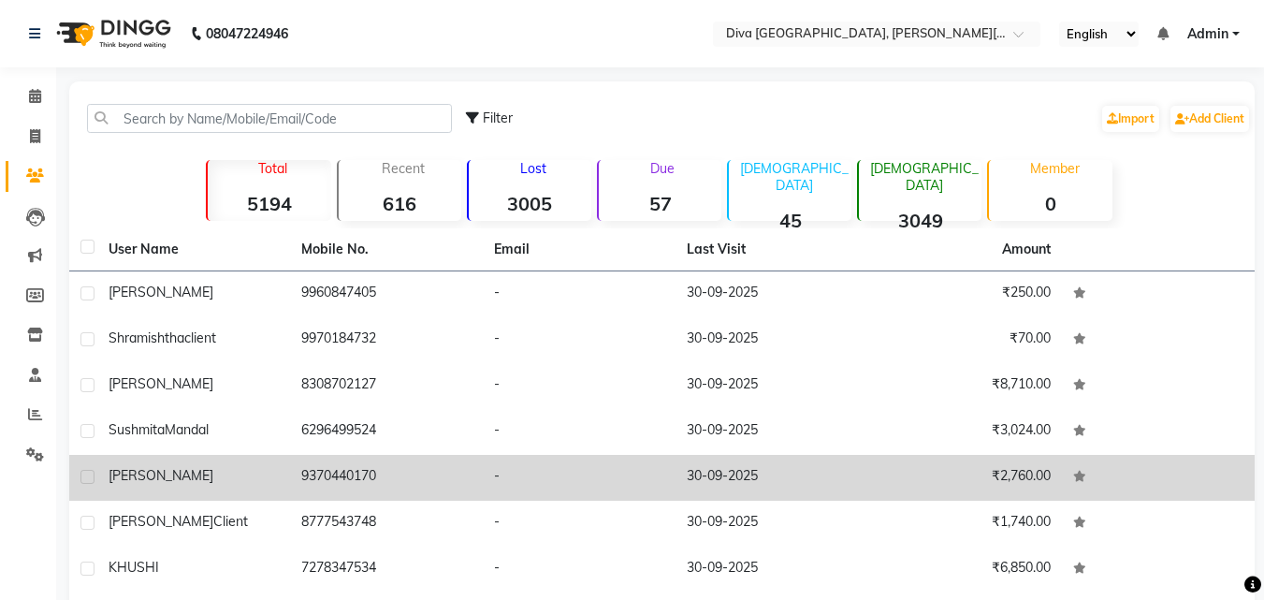
click at [174, 482] on div "[PERSON_NAME]" at bounding box center [194, 476] width 170 height 20
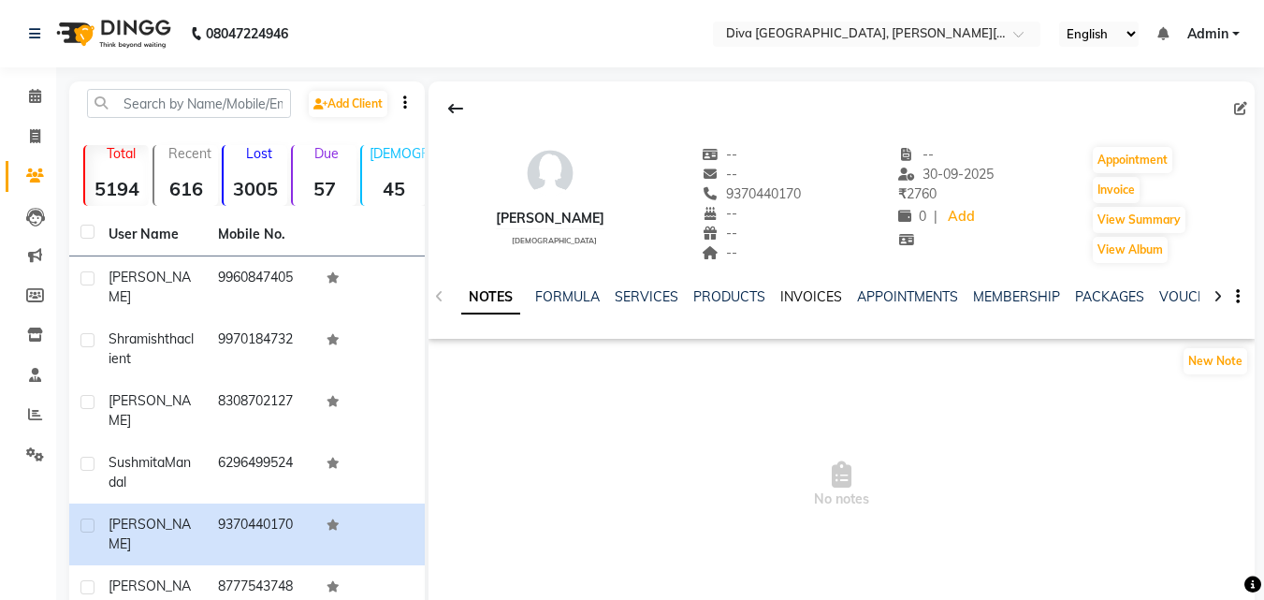
click at [795, 293] on link "INVOICES" at bounding box center [811, 296] width 62 height 17
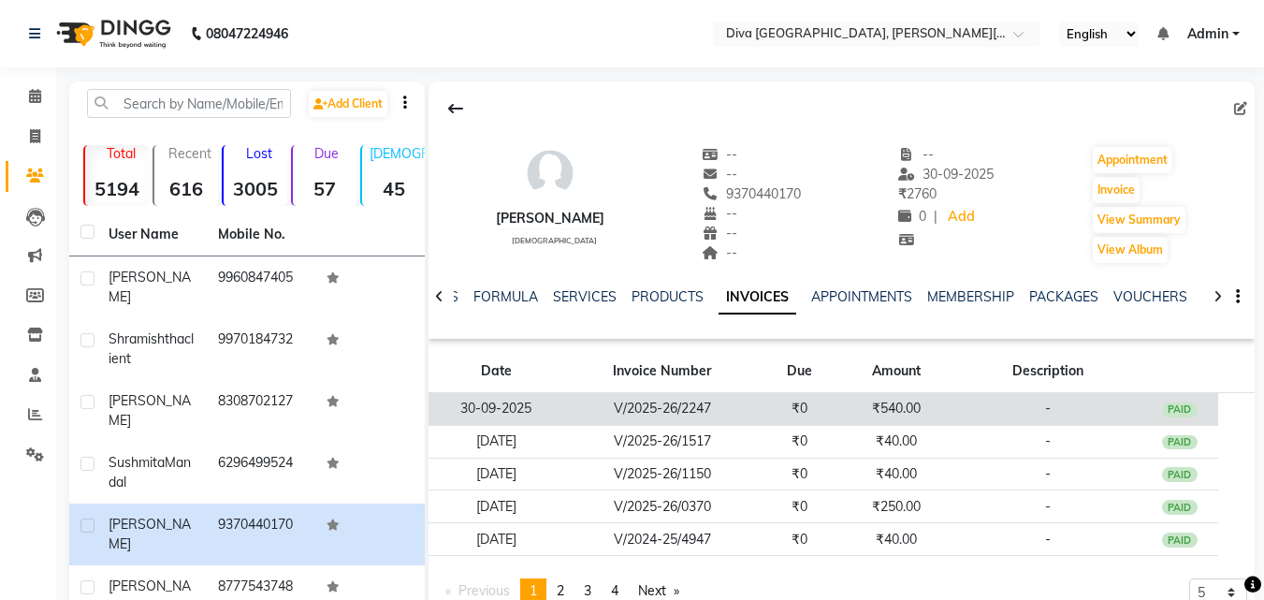
click at [831, 406] on td "₹0" at bounding box center [800, 409] width 78 height 33
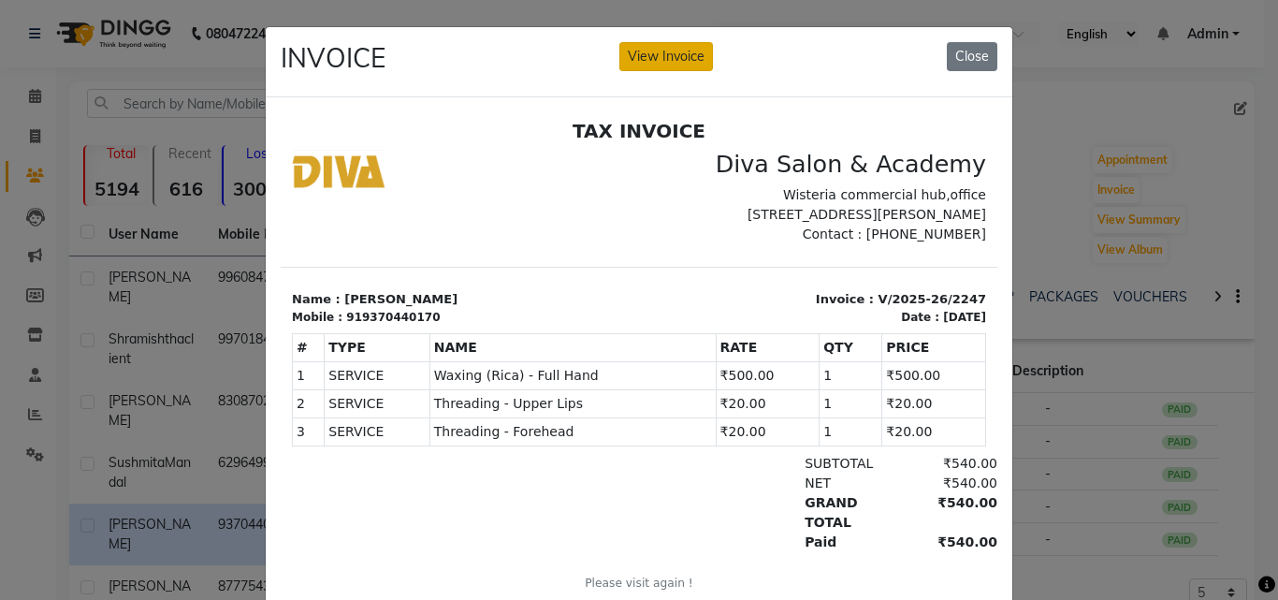
click at [637, 56] on button "View Invoice" at bounding box center [666, 56] width 94 height 29
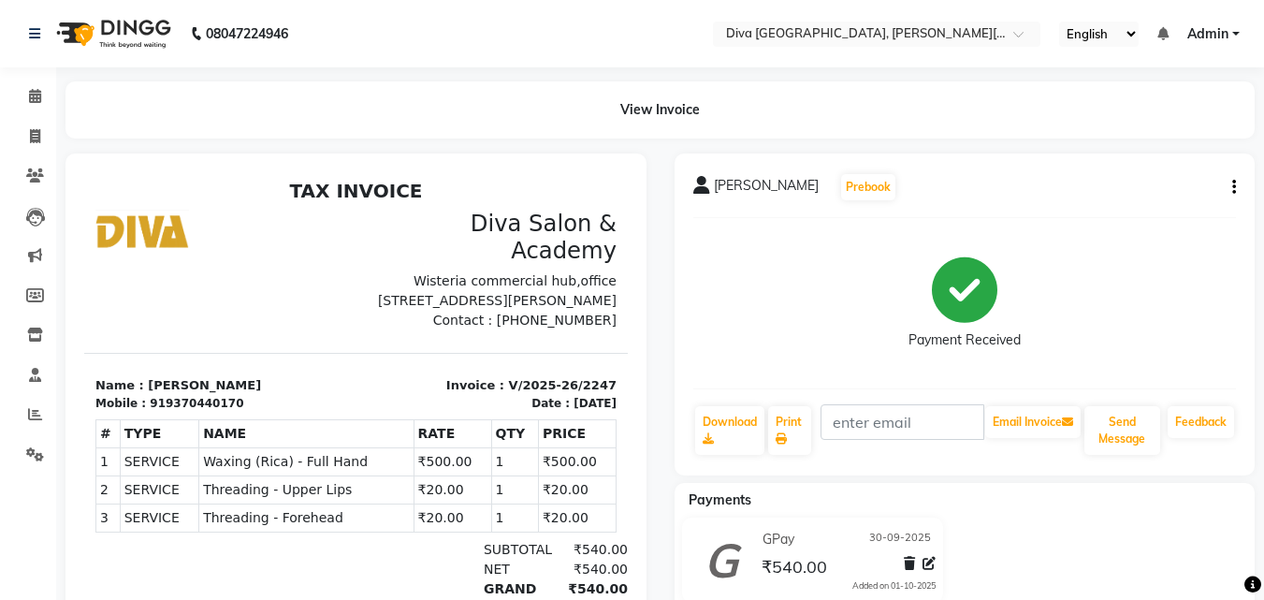
click at [1235, 187] on icon "button" at bounding box center [1234, 187] width 4 height 1
click at [1148, 210] on div "Edit Invoice" at bounding box center [1141, 210] width 128 height 23
select select "service"
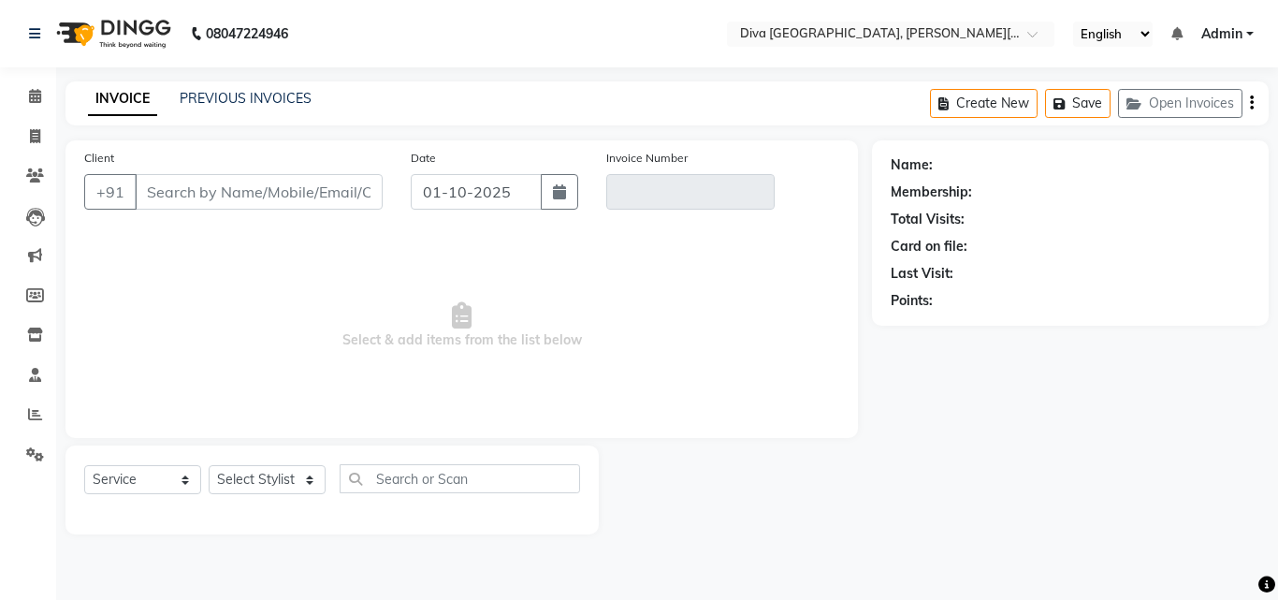
type input "9370440170"
type input "V/2025-26/2247"
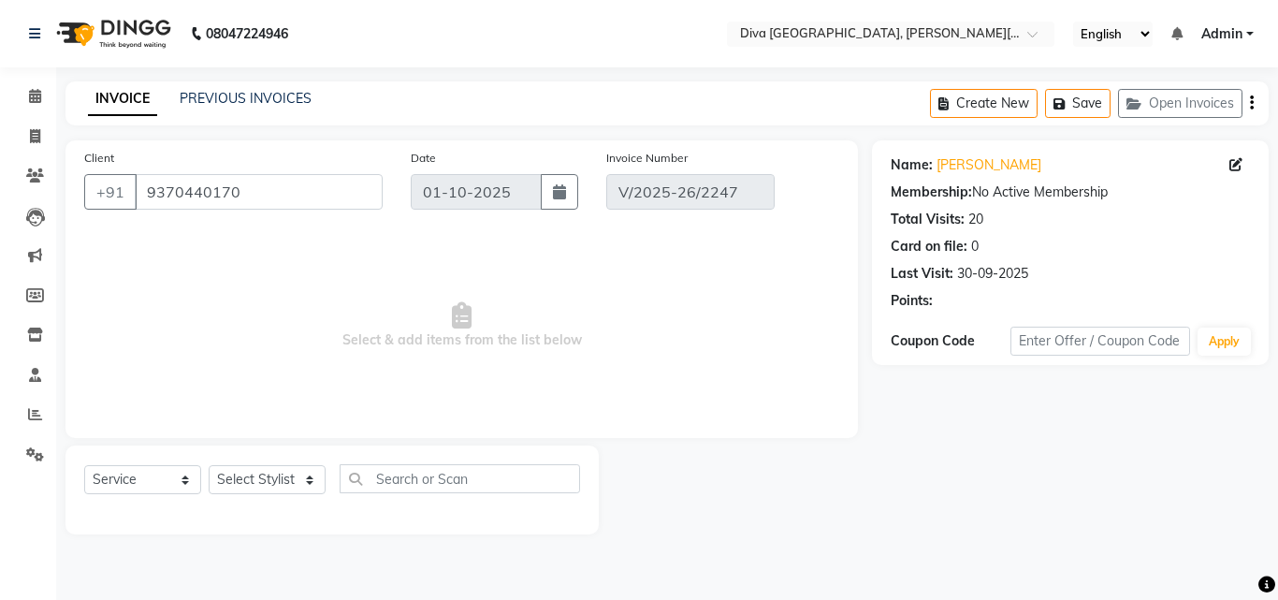
type input "30-09-2025"
select select "select"
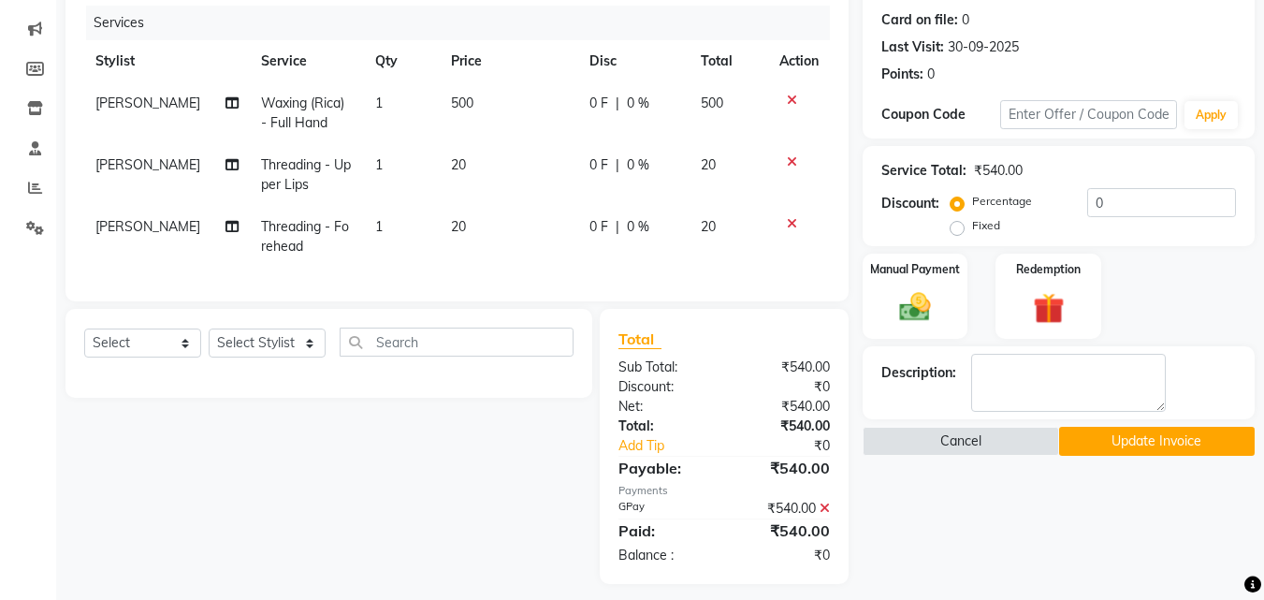
scroll to position [253, 0]
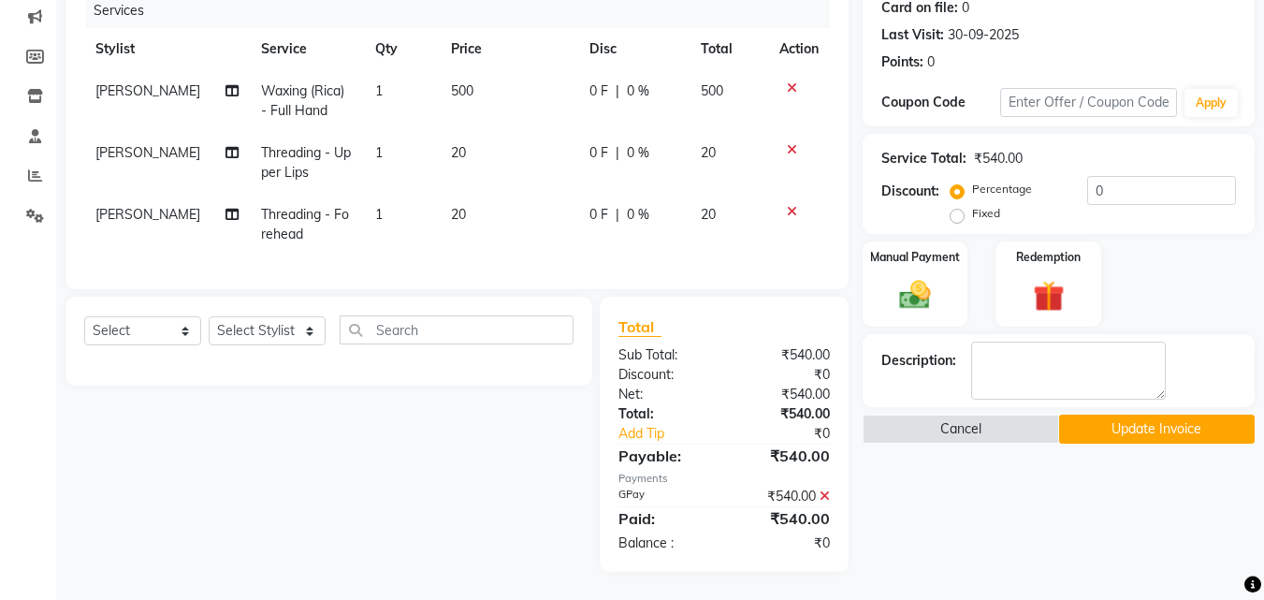
click at [823, 491] on icon at bounding box center [825, 495] width 10 height 13
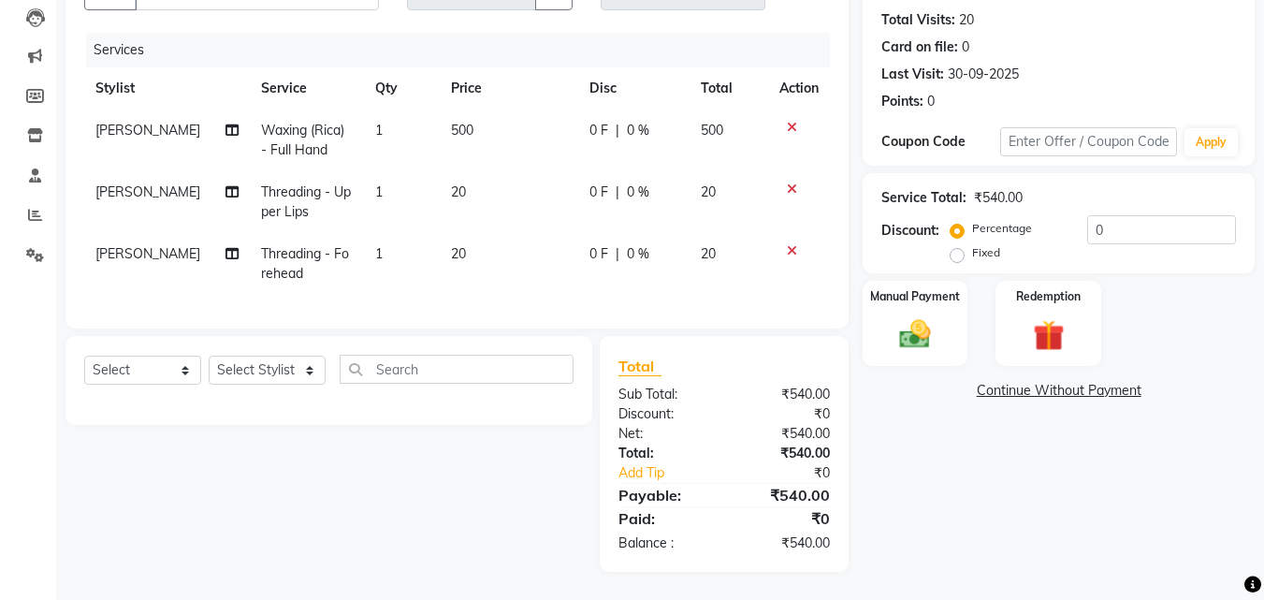
scroll to position [213, 0]
click at [939, 346] on div "Manual Payment" at bounding box center [915, 323] width 109 height 89
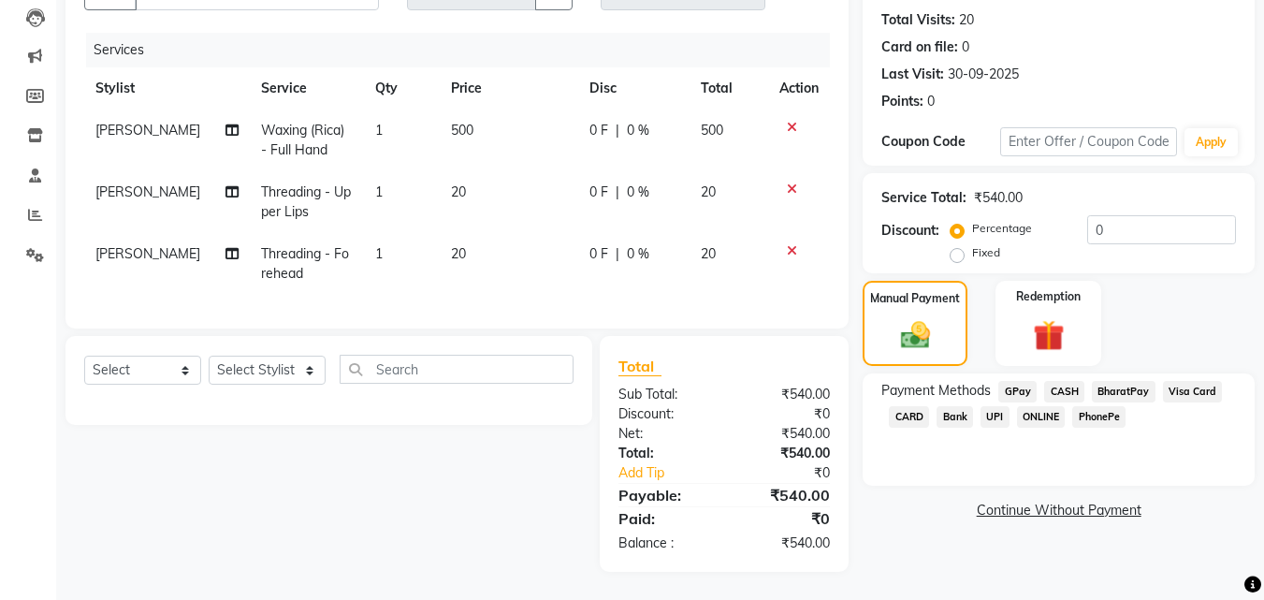
click at [1065, 381] on span "CASH" at bounding box center [1064, 392] width 40 height 22
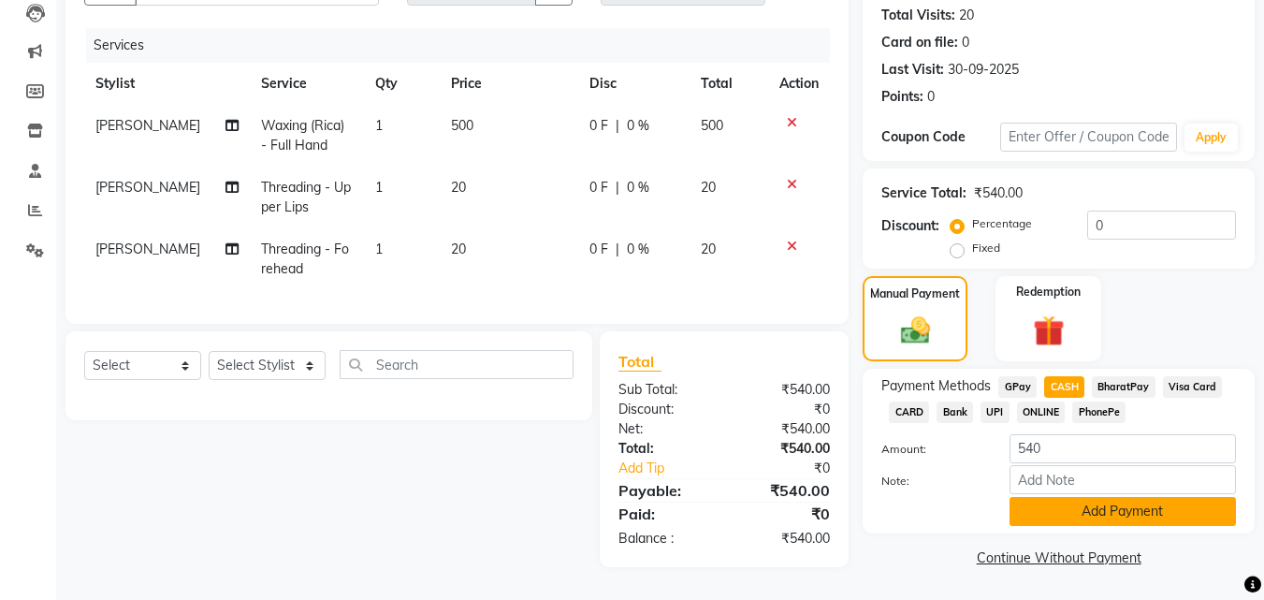
click at [1069, 506] on button "Add Payment" at bounding box center [1123, 511] width 226 height 29
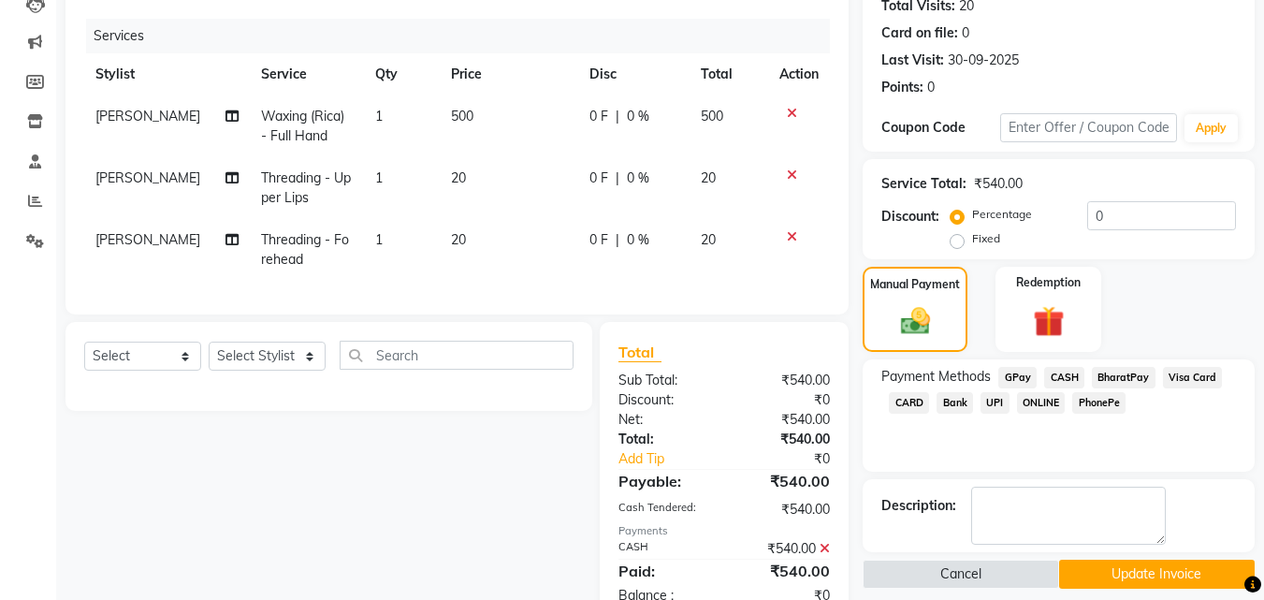
click at [1082, 575] on button "Update Invoice" at bounding box center [1157, 574] width 196 height 29
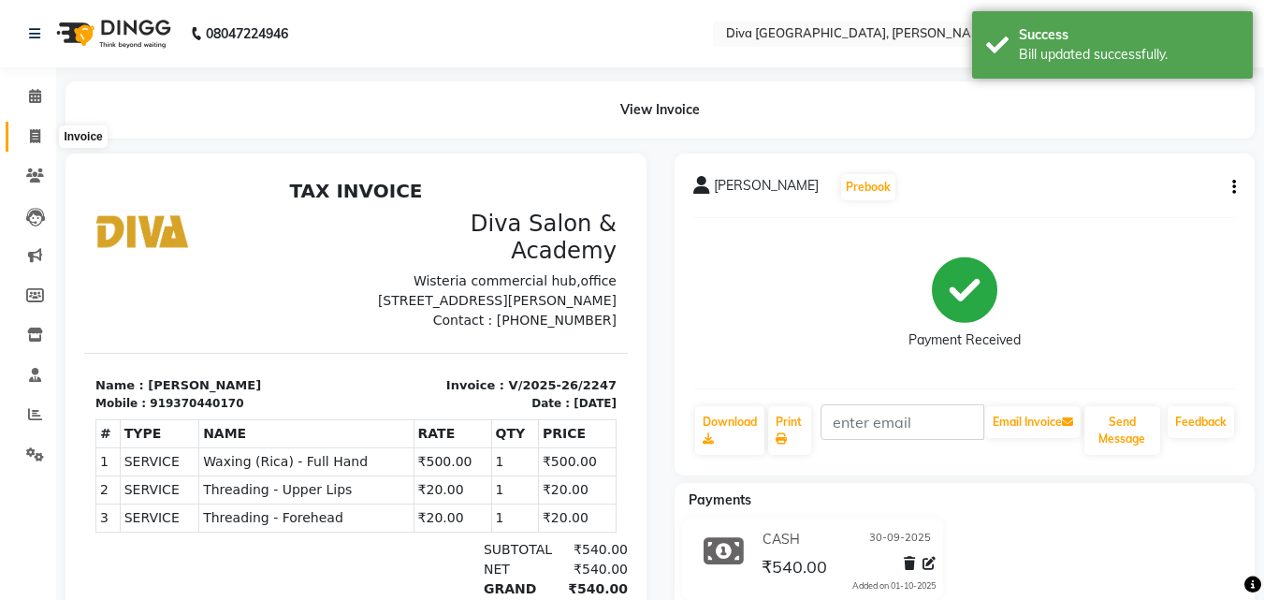
click at [34, 133] on icon at bounding box center [35, 136] width 10 height 14
select select "service"
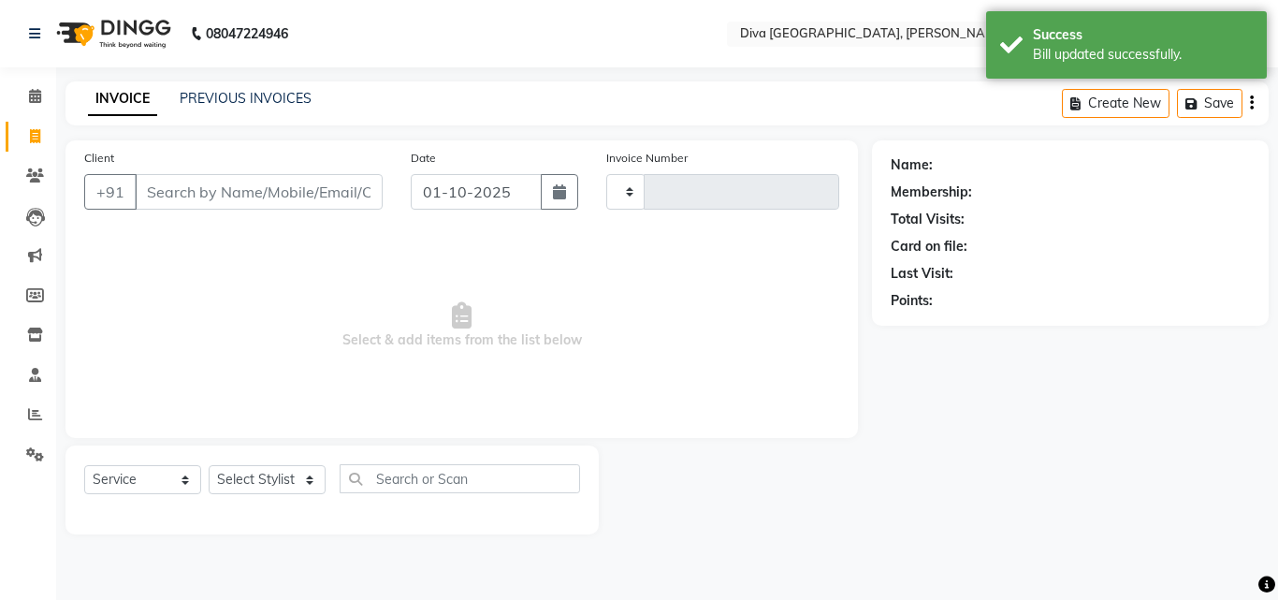
type input "2252"
select select "671"
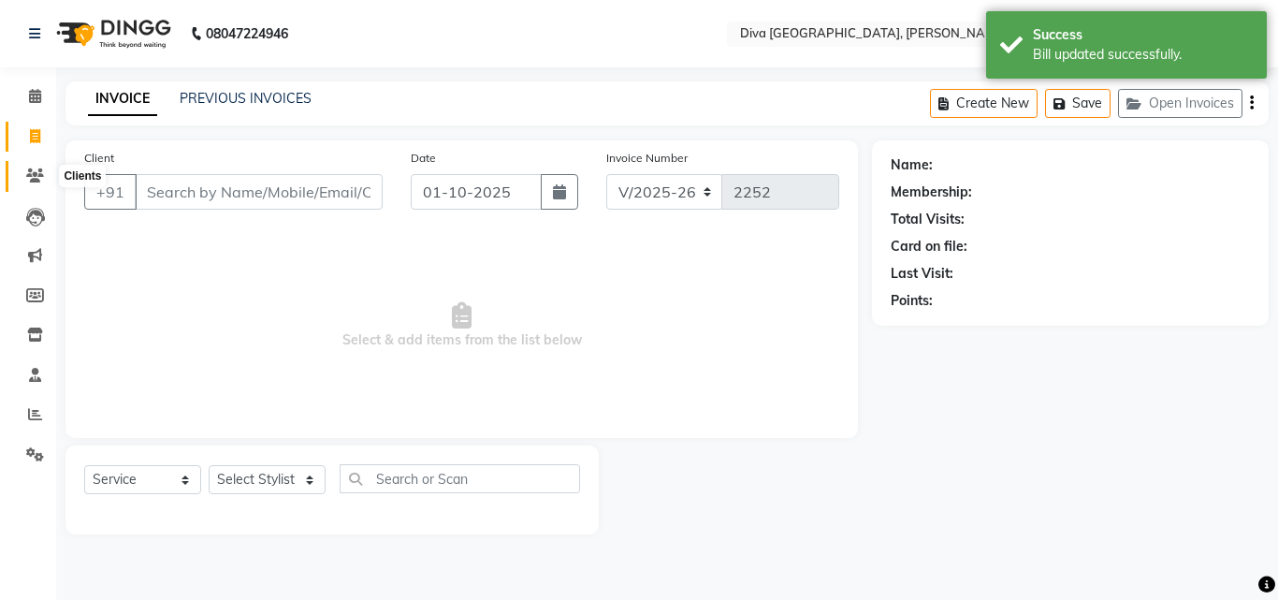
click at [36, 174] on icon at bounding box center [35, 175] width 18 height 14
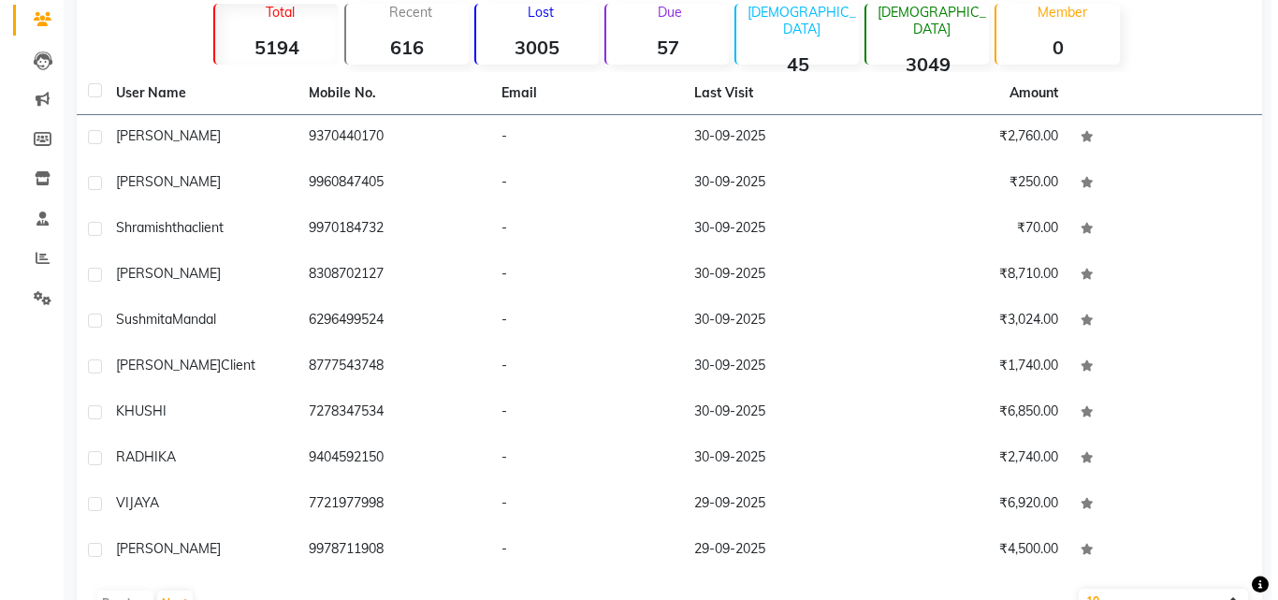
scroll to position [211, 0]
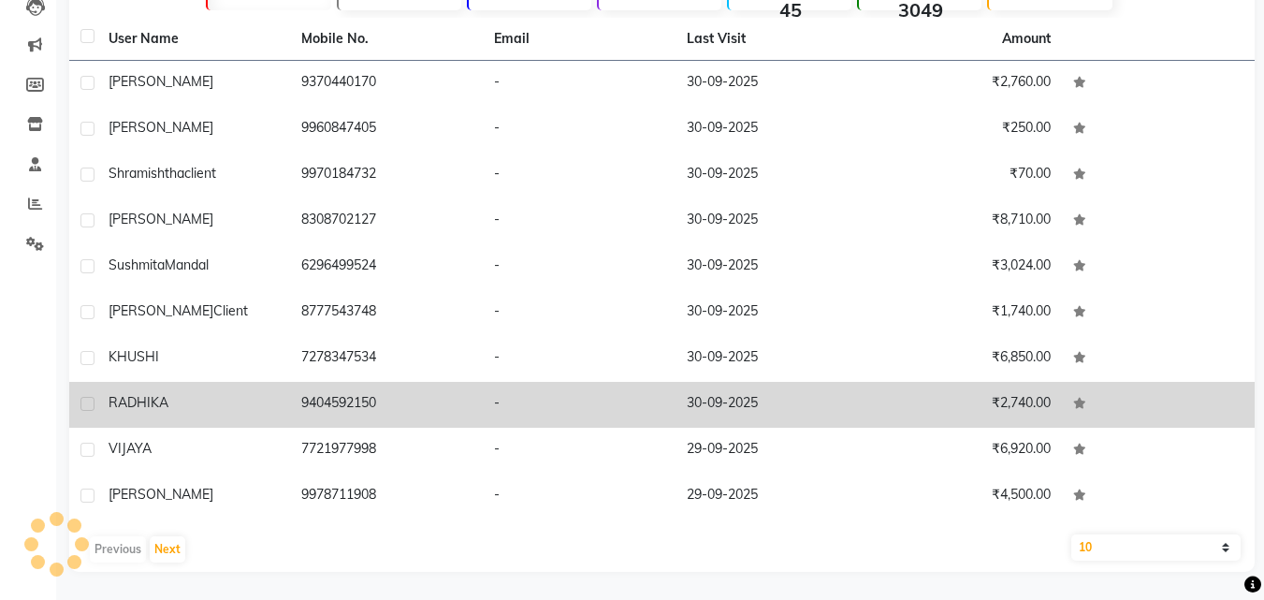
click at [197, 415] on td "RADHIKA" at bounding box center [193, 405] width 193 height 46
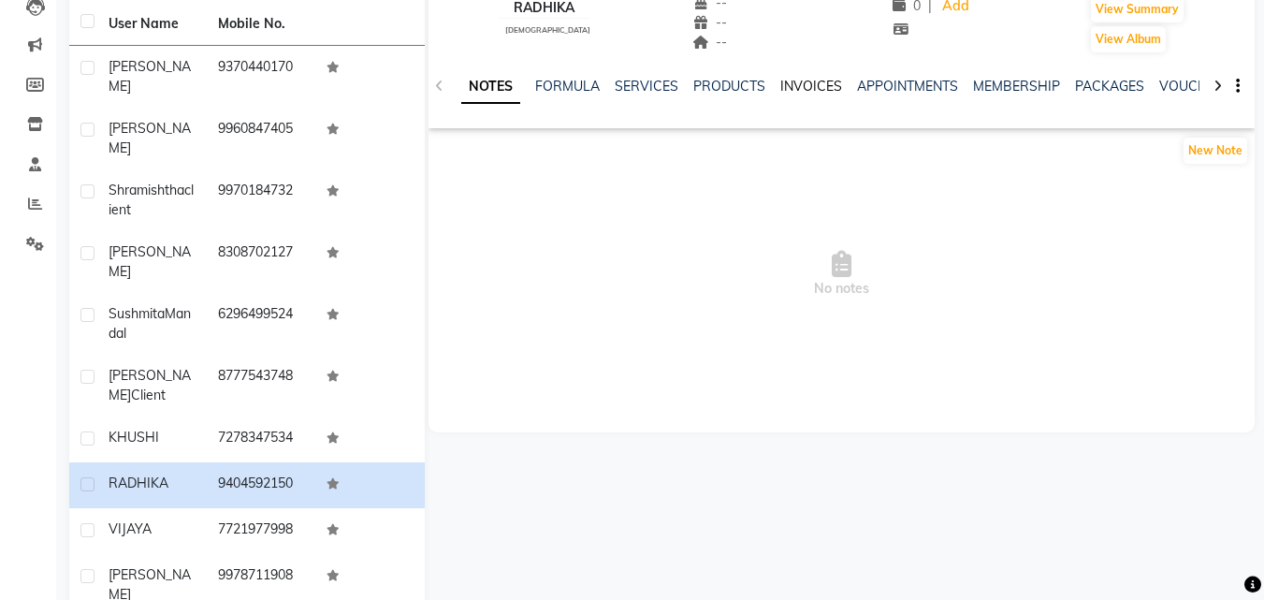
click at [809, 84] on link "INVOICES" at bounding box center [811, 86] width 62 height 17
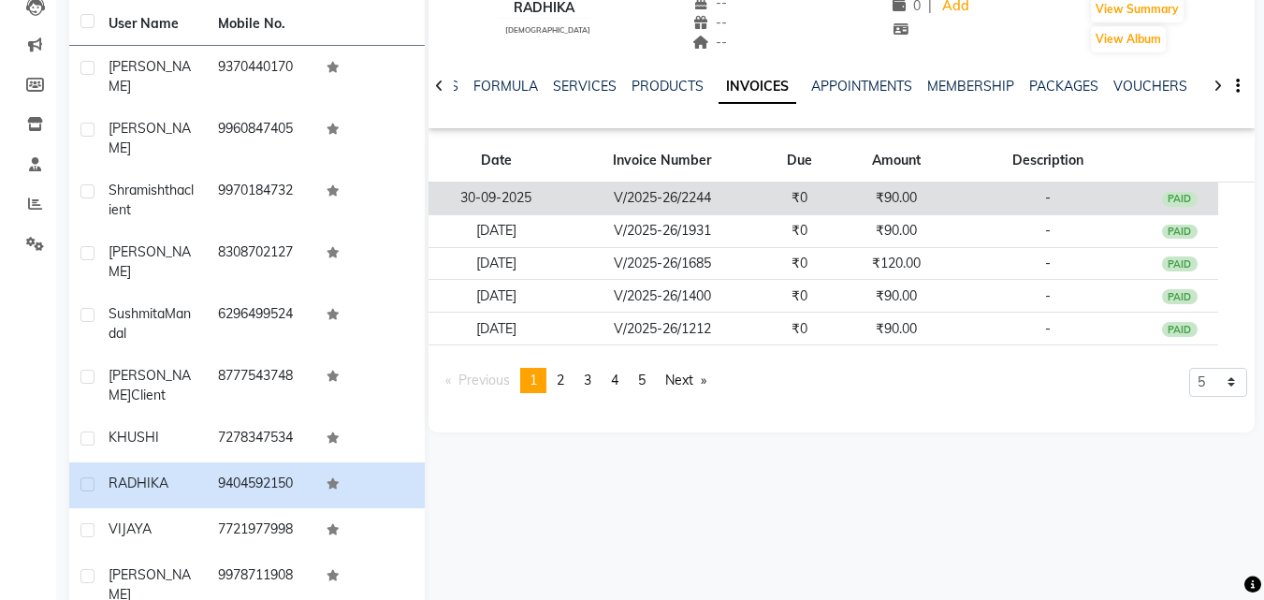
click at [859, 190] on td "₹90.00" at bounding box center [896, 198] width 116 height 33
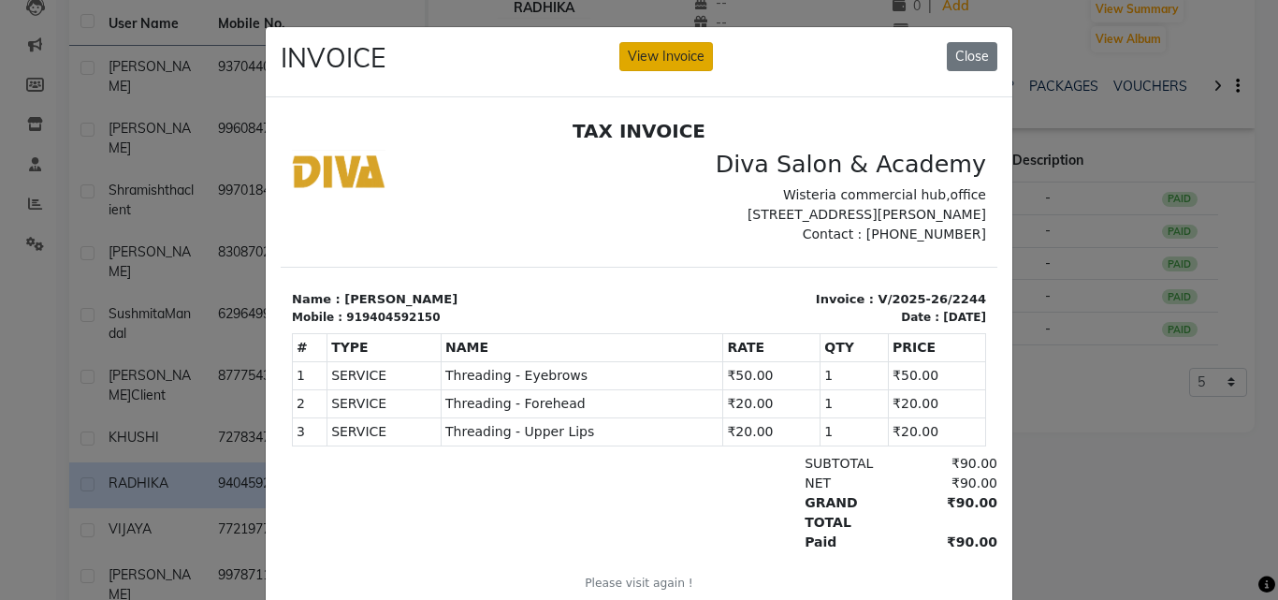
click at [695, 69] on button "View Invoice" at bounding box center [666, 56] width 94 height 29
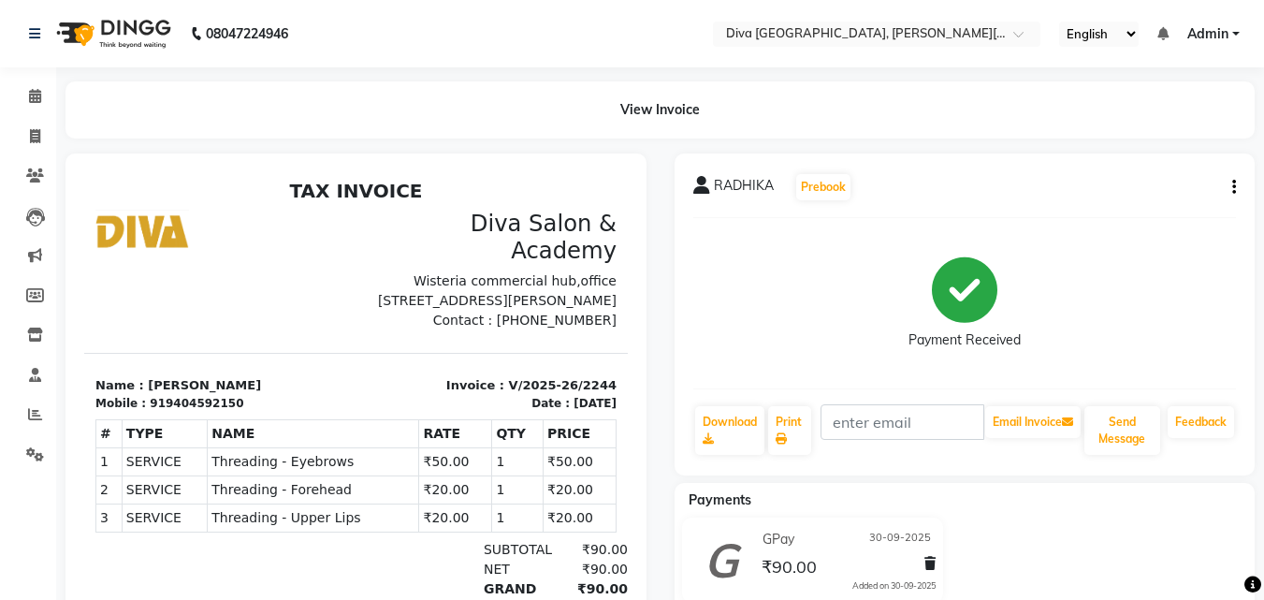
click at [1235, 187] on icon "button" at bounding box center [1234, 187] width 4 height 1
click at [1143, 208] on div "Edit Invoice" at bounding box center [1141, 210] width 128 height 23
select select "service"
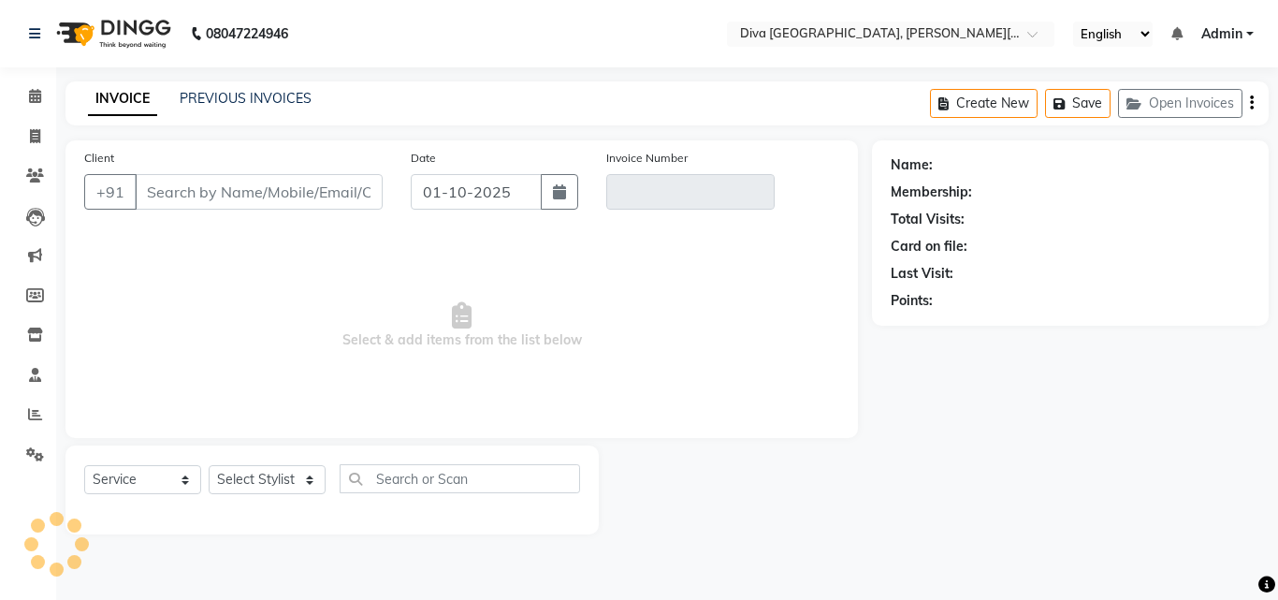
type input "9404592150"
type input "V/2025-26/2244"
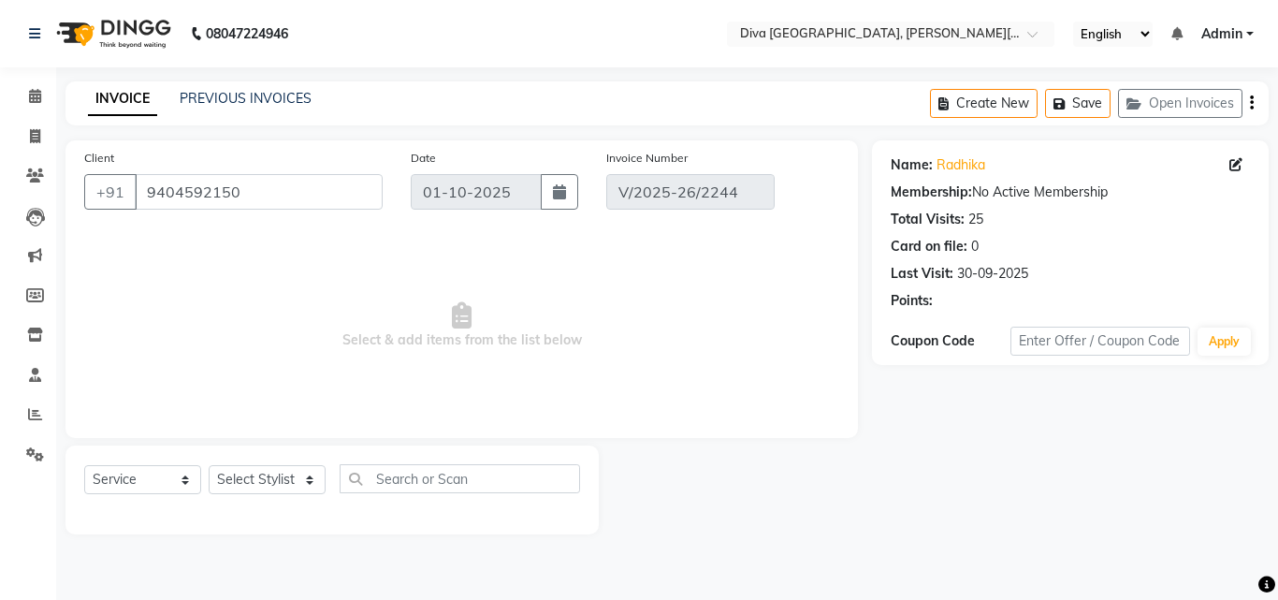
type input "30-09-2025"
select select "select"
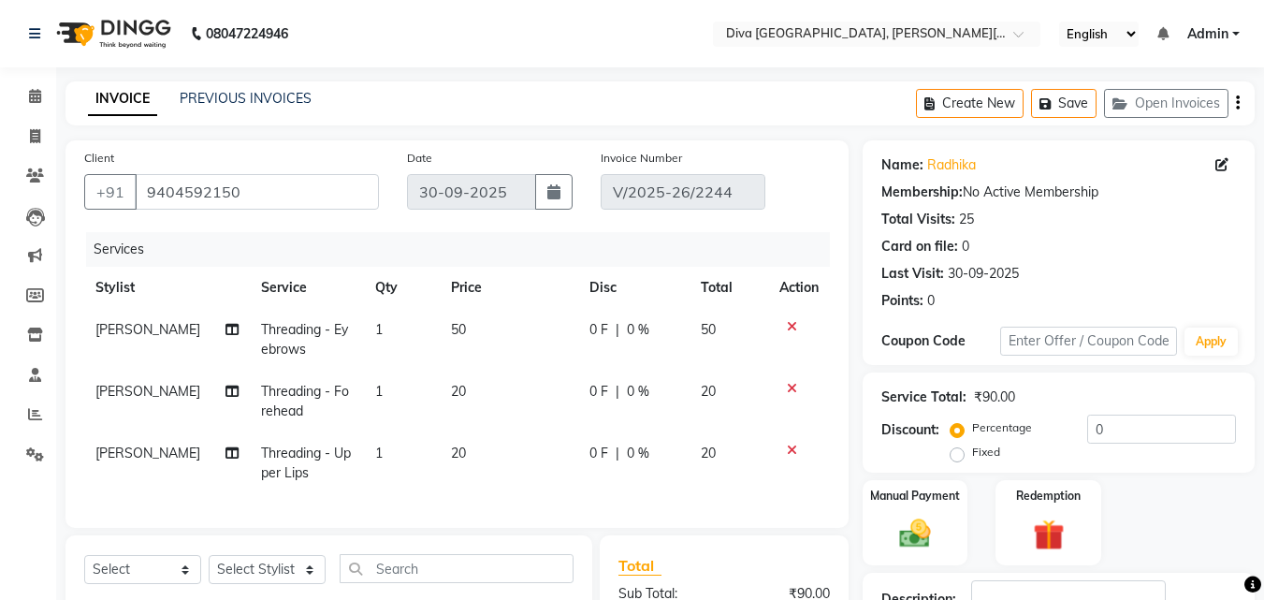
scroll to position [253, 0]
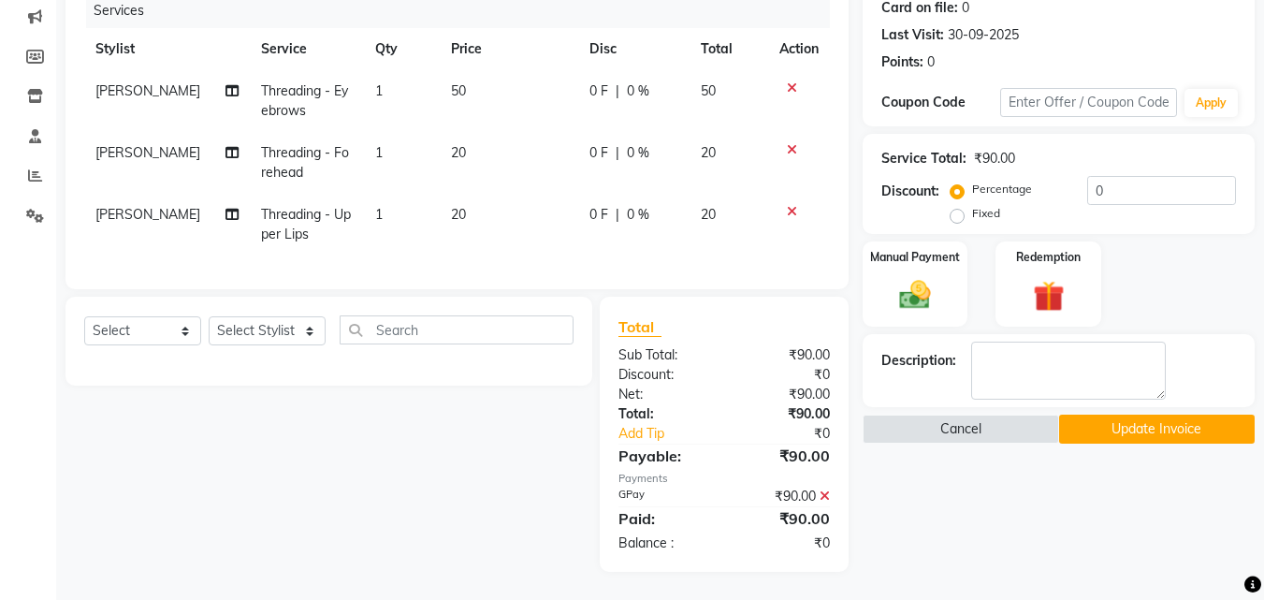
click at [827, 495] on icon at bounding box center [825, 495] width 10 height 13
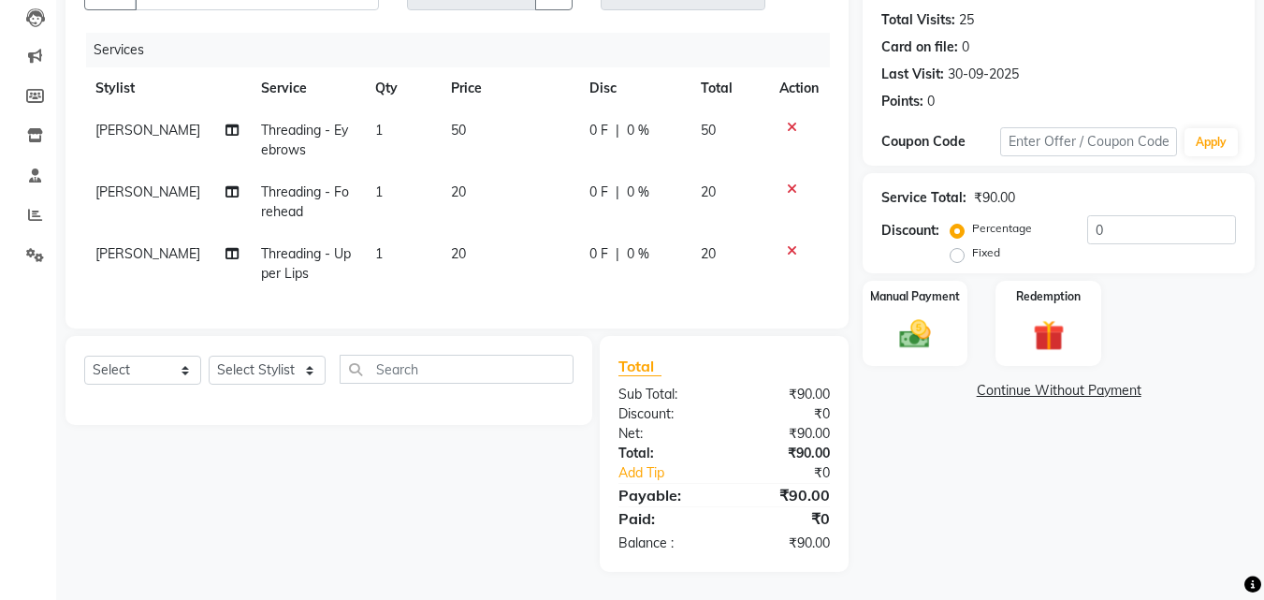
scroll to position [213, 0]
click at [913, 347] on div "Manual Payment" at bounding box center [915, 323] width 109 height 89
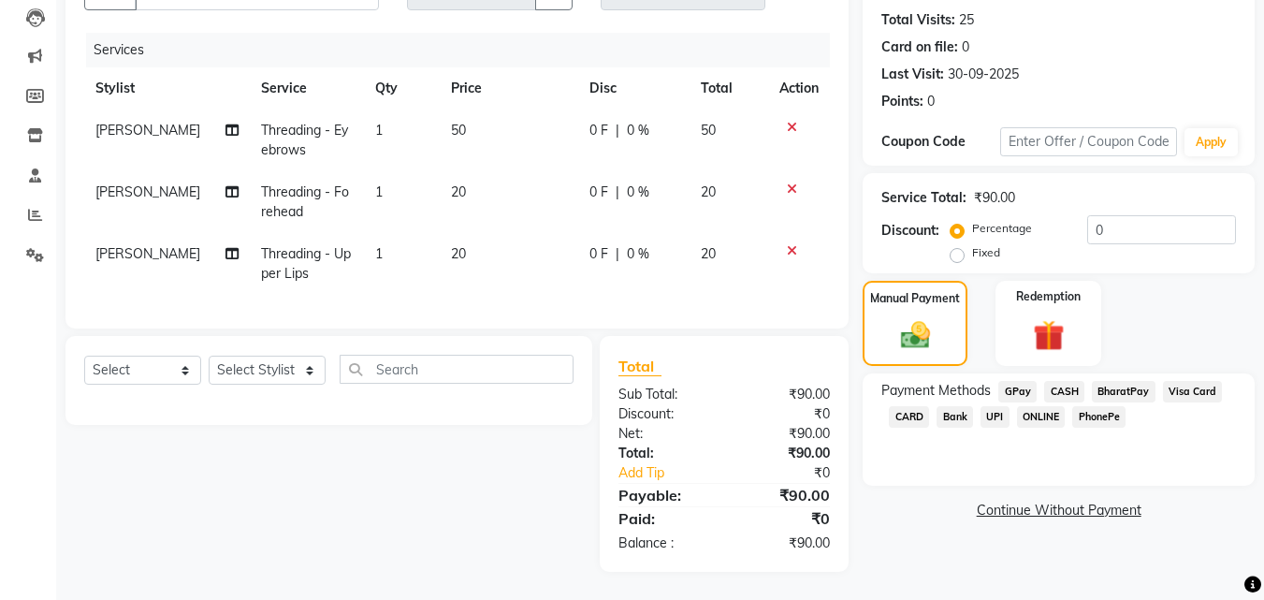
click at [1062, 381] on span "CASH" at bounding box center [1064, 392] width 40 height 22
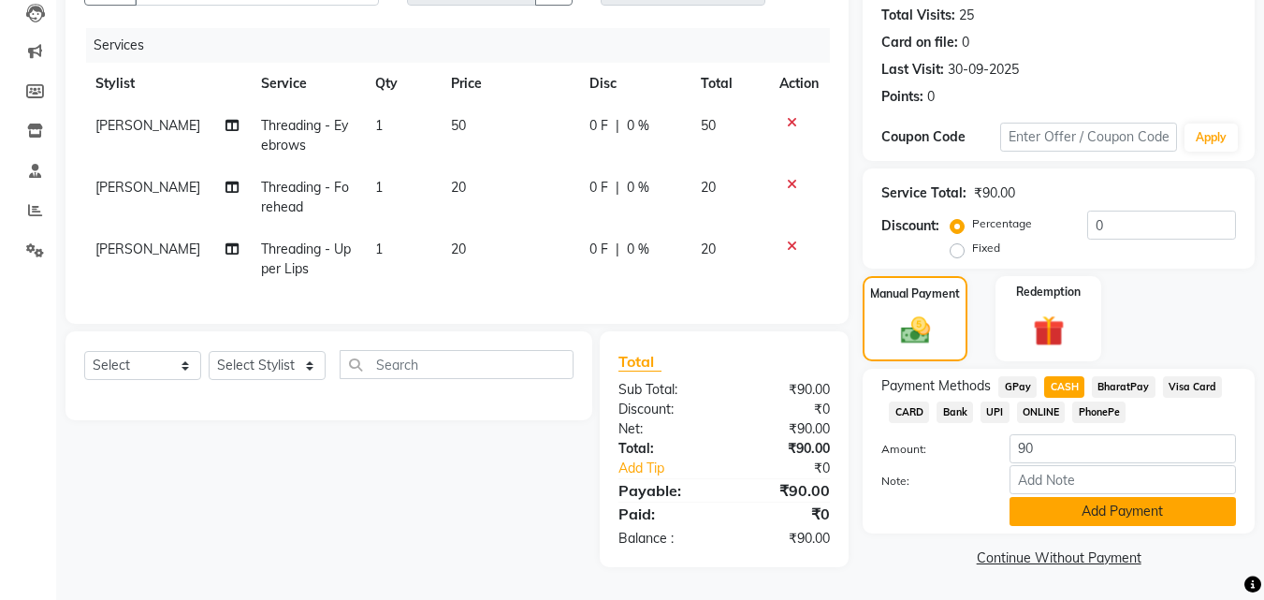
click at [1058, 506] on button "Add Payment" at bounding box center [1123, 511] width 226 height 29
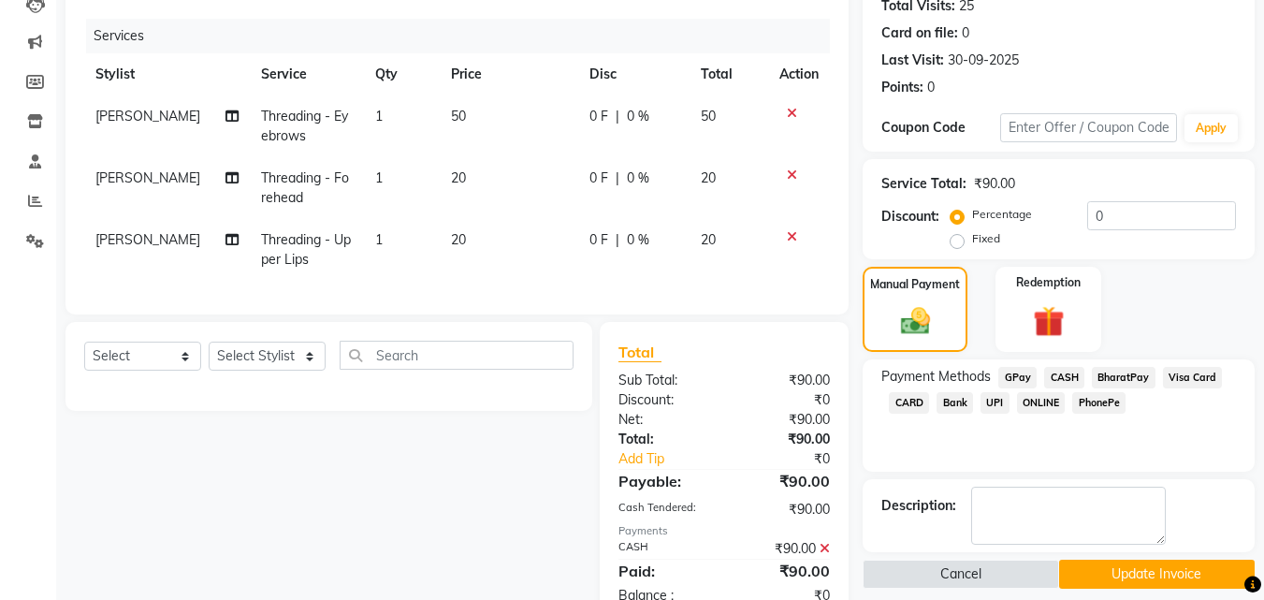
click at [1152, 576] on button "Update Invoice" at bounding box center [1157, 574] width 196 height 29
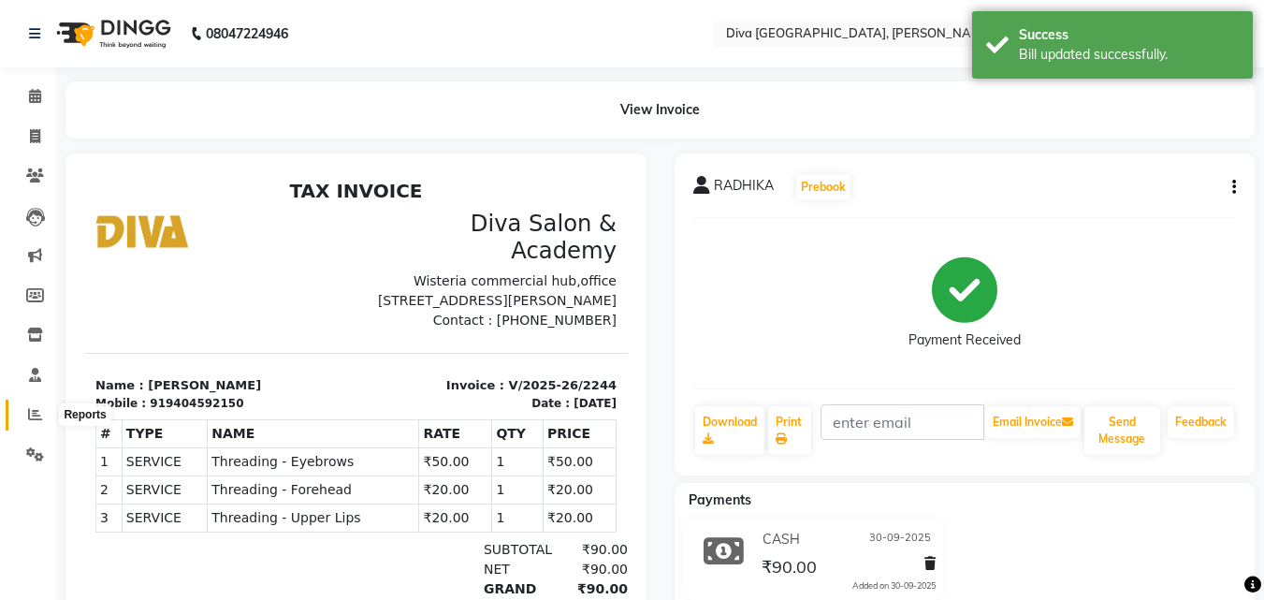
click at [37, 417] on icon at bounding box center [35, 414] width 14 height 14
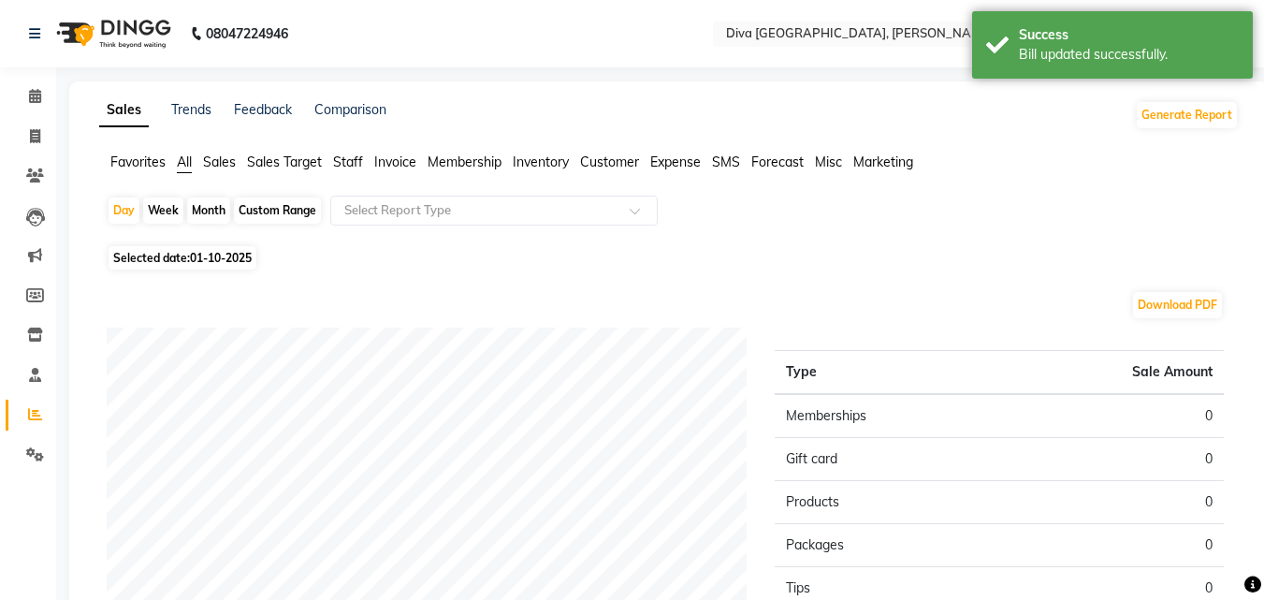
click at [201, 251] on span "01-10-2025" at bounding box center [221, 258] width 62 height 14
select select "10"
select select "2025"
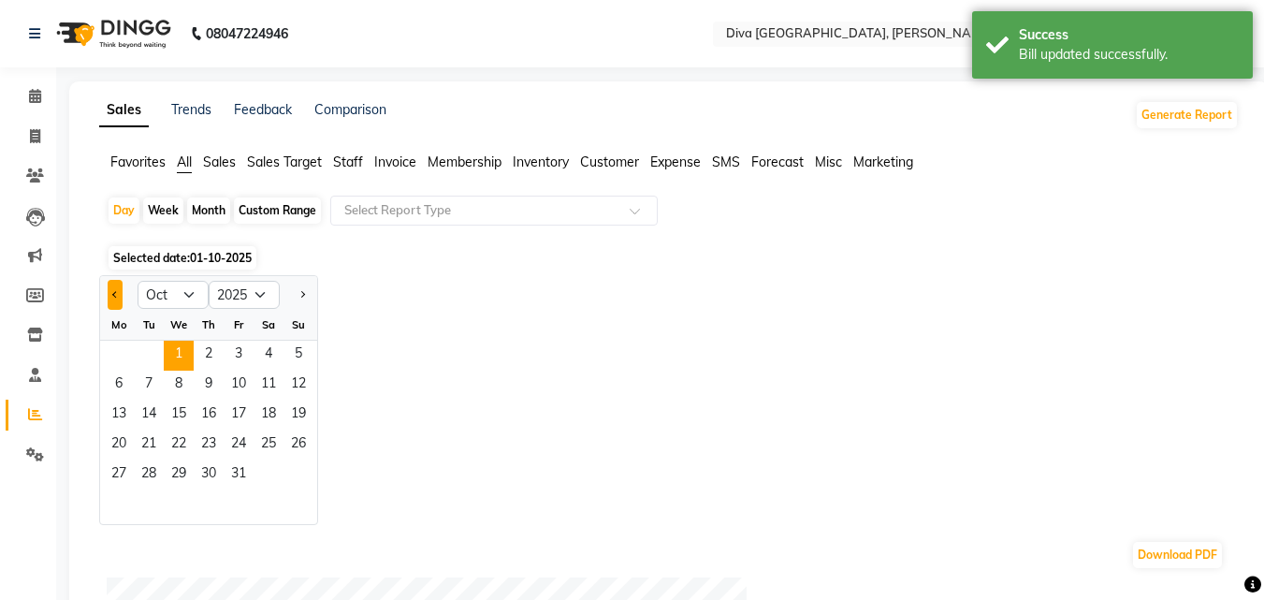
click at [120, 295] on button "Previous month" at bounding box center [115, 295] width 15 height 30
select select "9"
click at [149, 467] on span "30" at bounding box center [149, 475] width 30 height 30
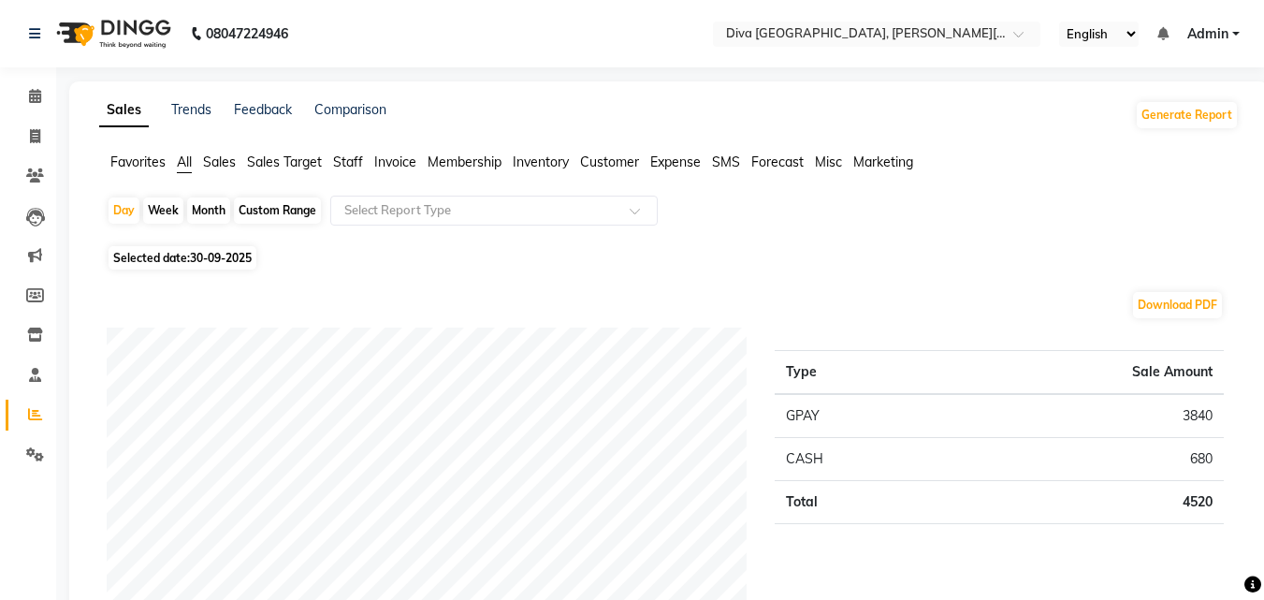
click at [204, 210] on div "Month" at bounding box center [208, 210] width 43 height 26
select select "9"
select select "2025"
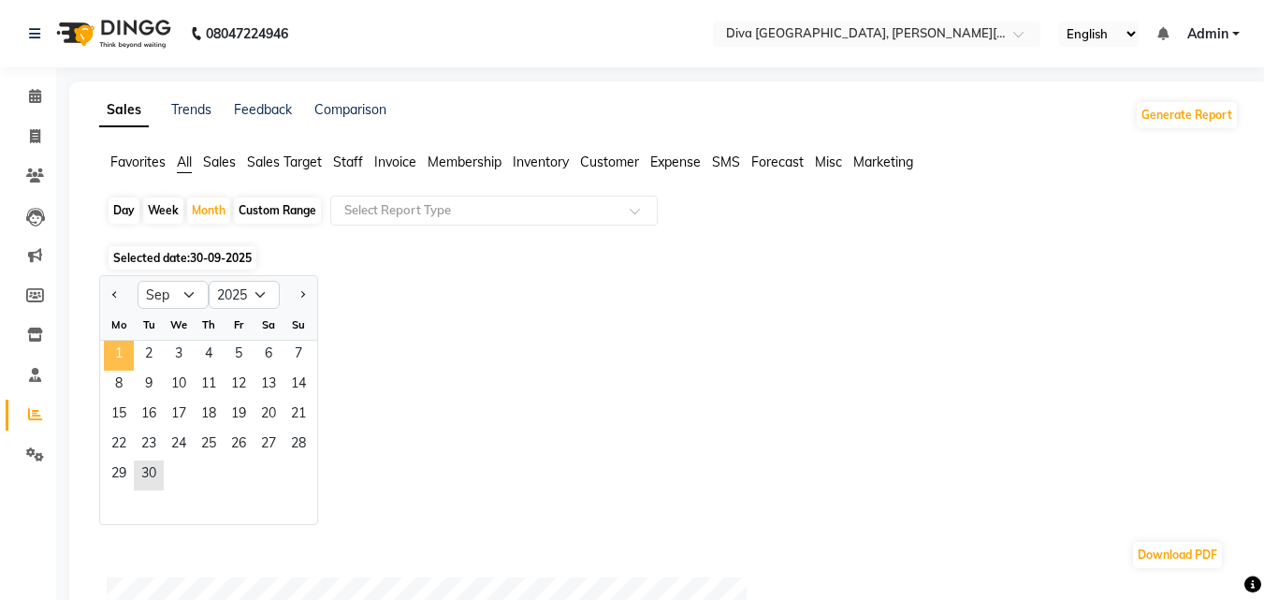
click at [117, 357] on span "1" at bounding box center [119, 356] width 30 height 30
